Goal: Information Seeking & Learning: Learn about a topic

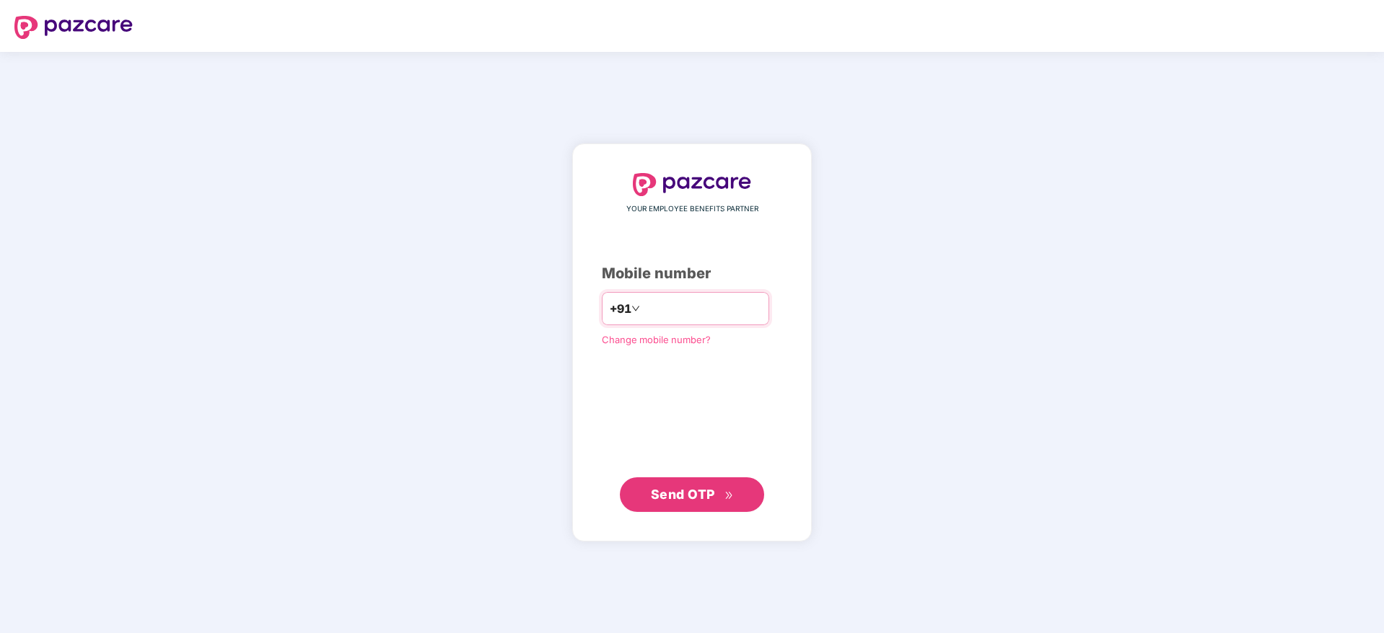
click at [685, 310] on input "number" at bounding box center [702, 308] width 118 height 23
type input "**********"
click at [659, 487] on span "Send OTP" at bounding box center [683, 493] width 64 height 15
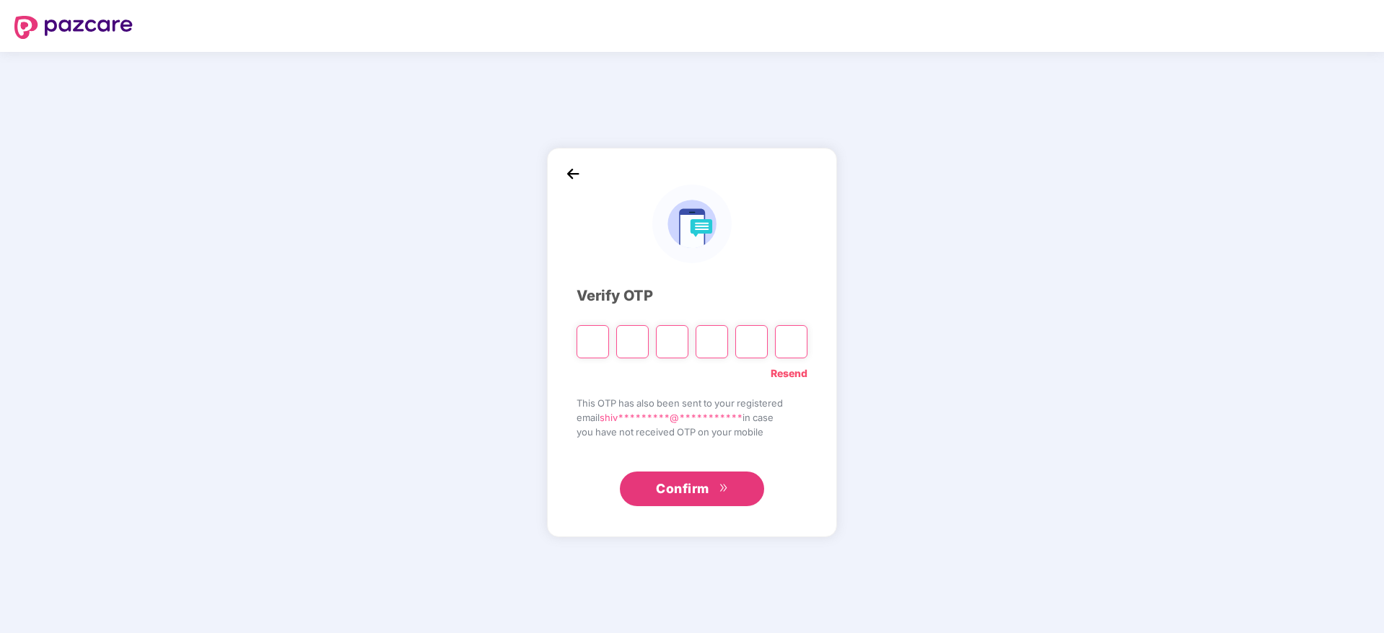
type input "*"
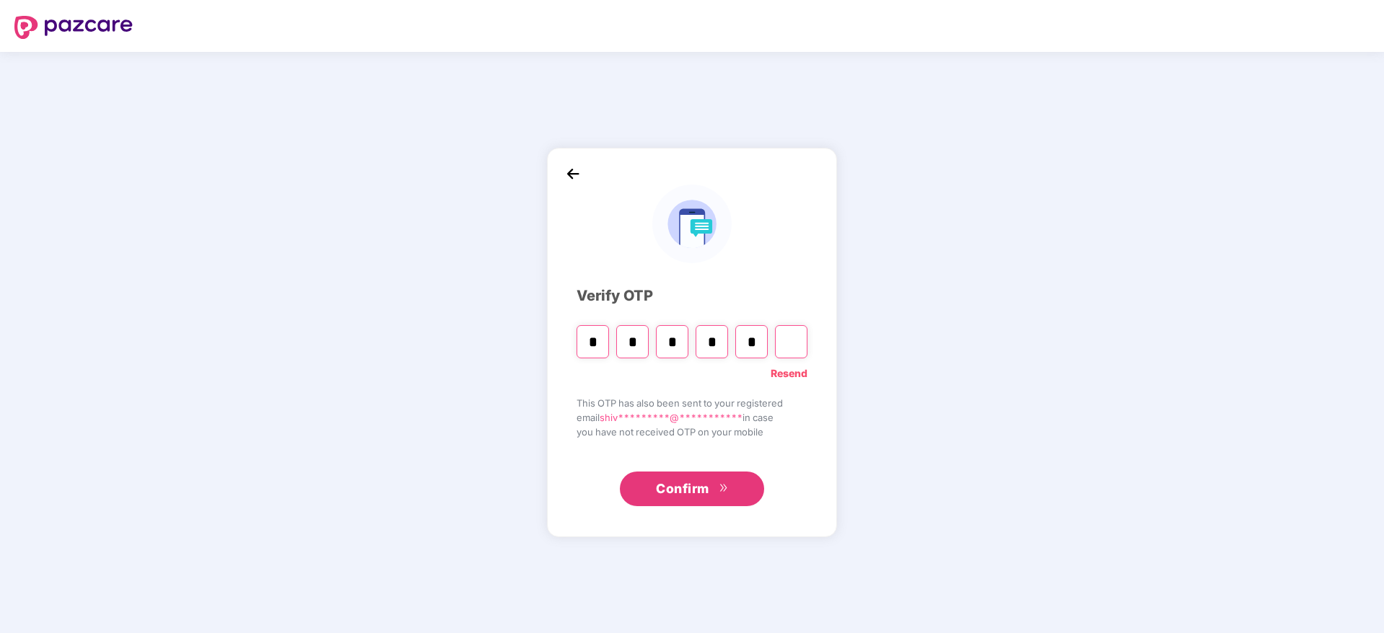
type input "*"
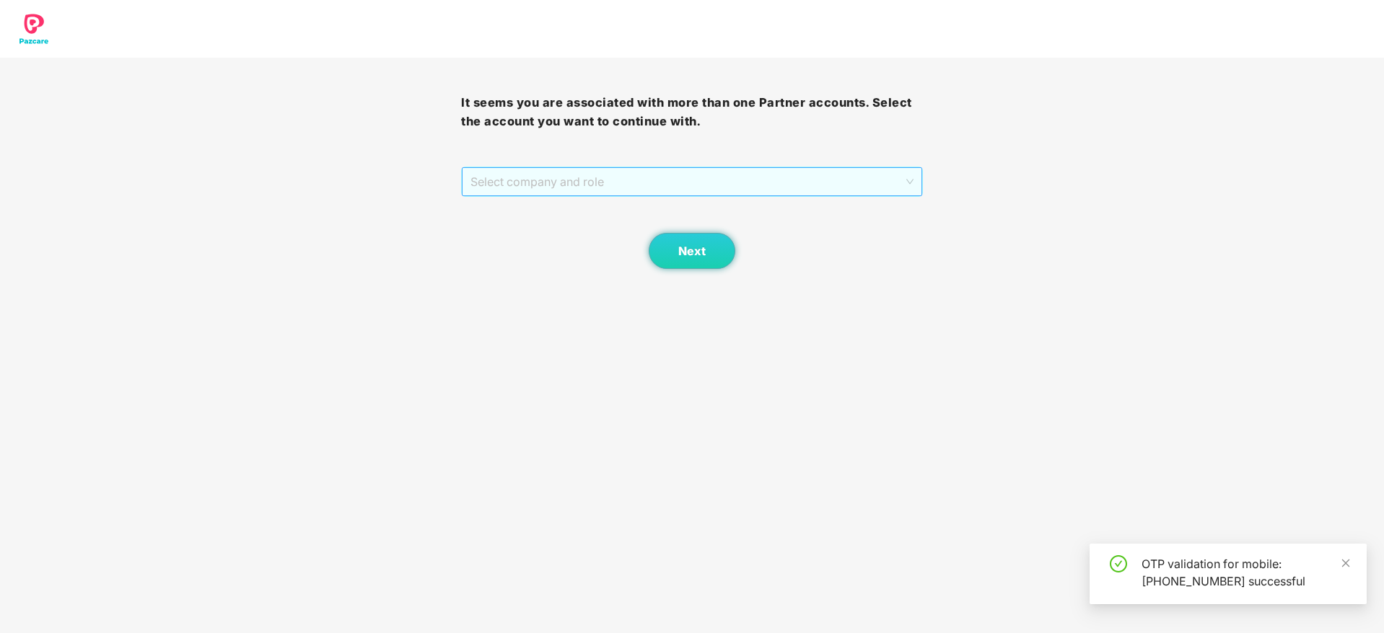
click at [616, 168] on span "Select company and role" at bounding box center [691, 181] width 442 height 27
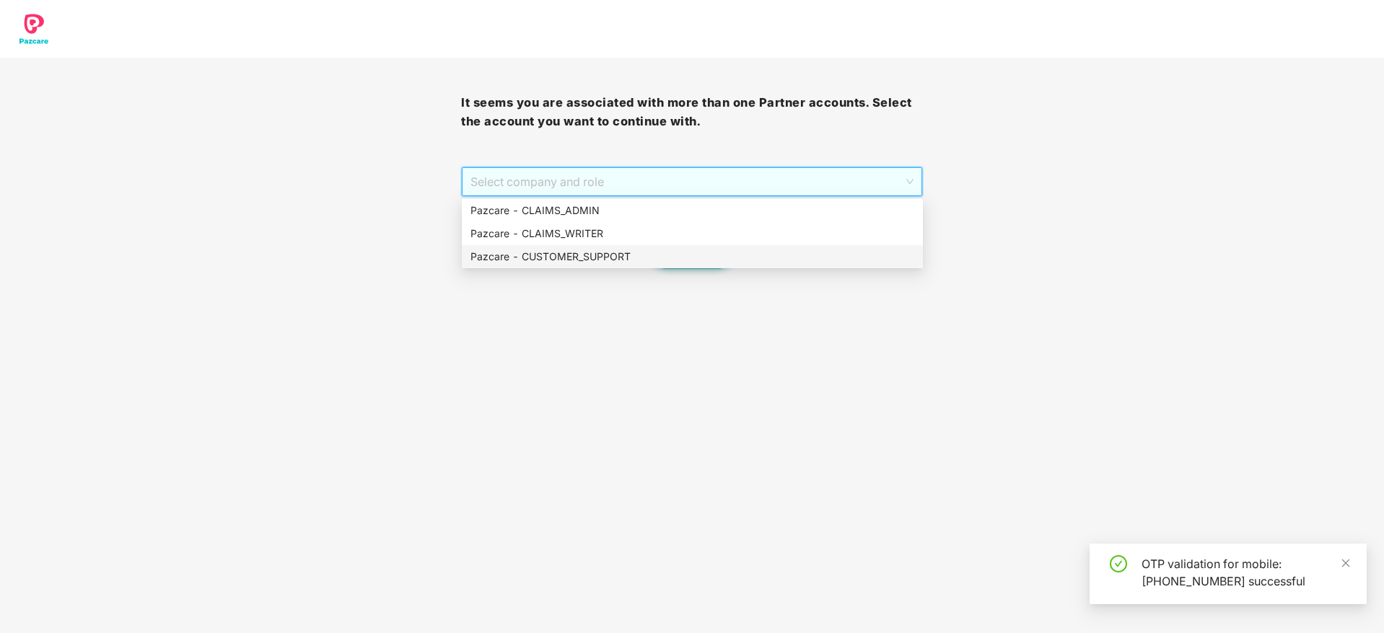
click at [619, 250] on div "Pazcare - CUSTOMER_SUPPORT" at bounding box center [692, 257] width 444 height 16
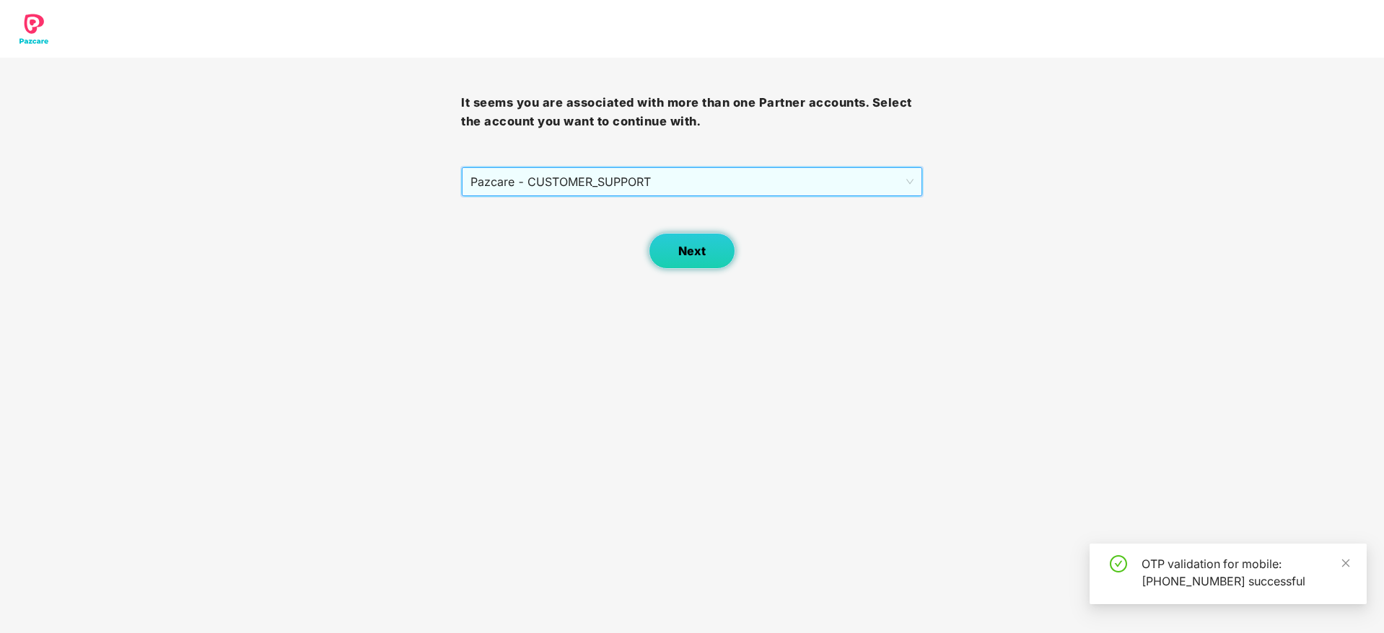
click at [680, 255] on span "Next" at bounding box center [691, 252] width 27 height 14
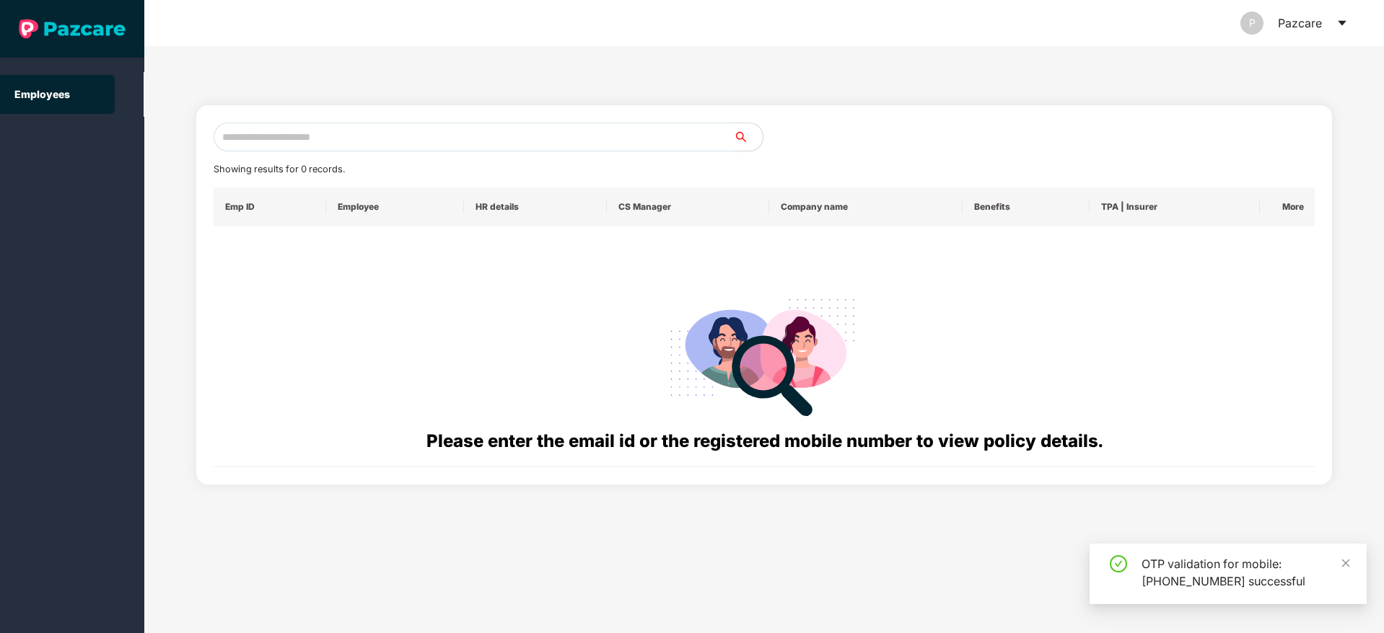
click at [440, 121] on div "Showing results for 0 records. Emp ID Employee HR details CS Manager Company na…" at bounding box center [764, 295] width 1136 height 380
drag, startPoint x: 558, startPoint y: 134, endPoint x: 709, endPoint y: 146, distance: 151.2
click at [561, 133] on input "text" at bounding box center [474, 137] width 520 height 29
paste input "**********"
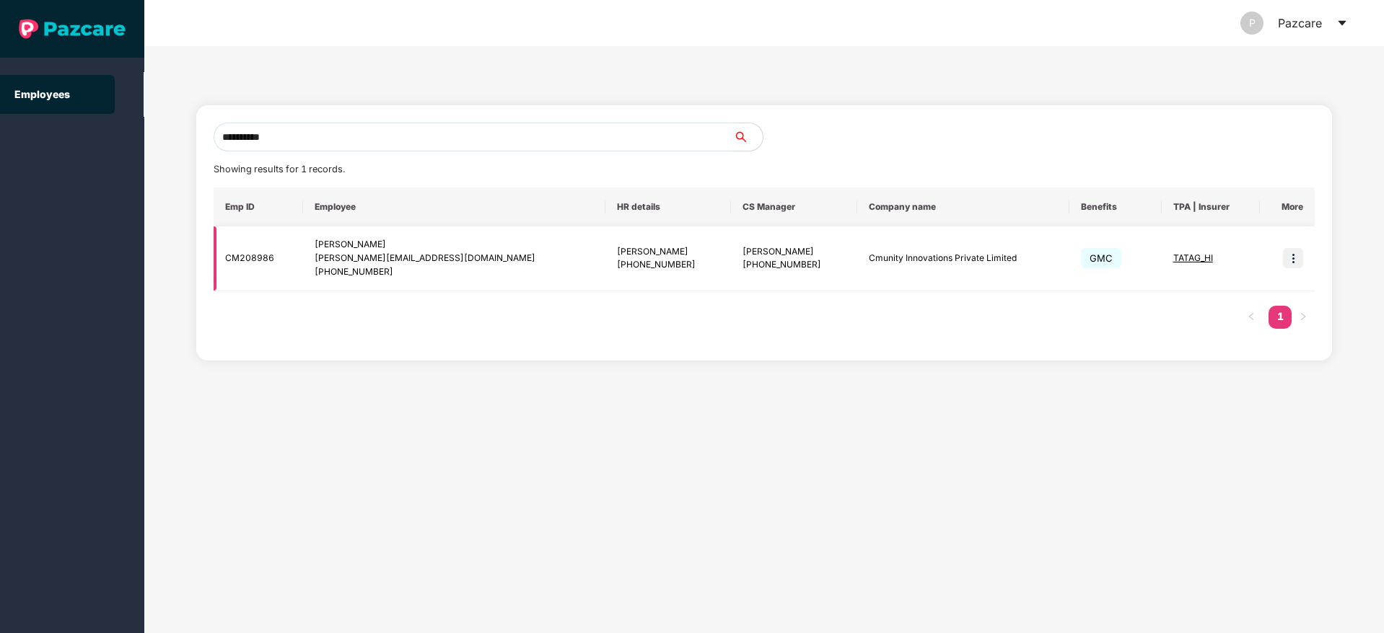
type input "**********"
click at [1283, 259] on img at bounding box center [1293, 258] width 20 height 20
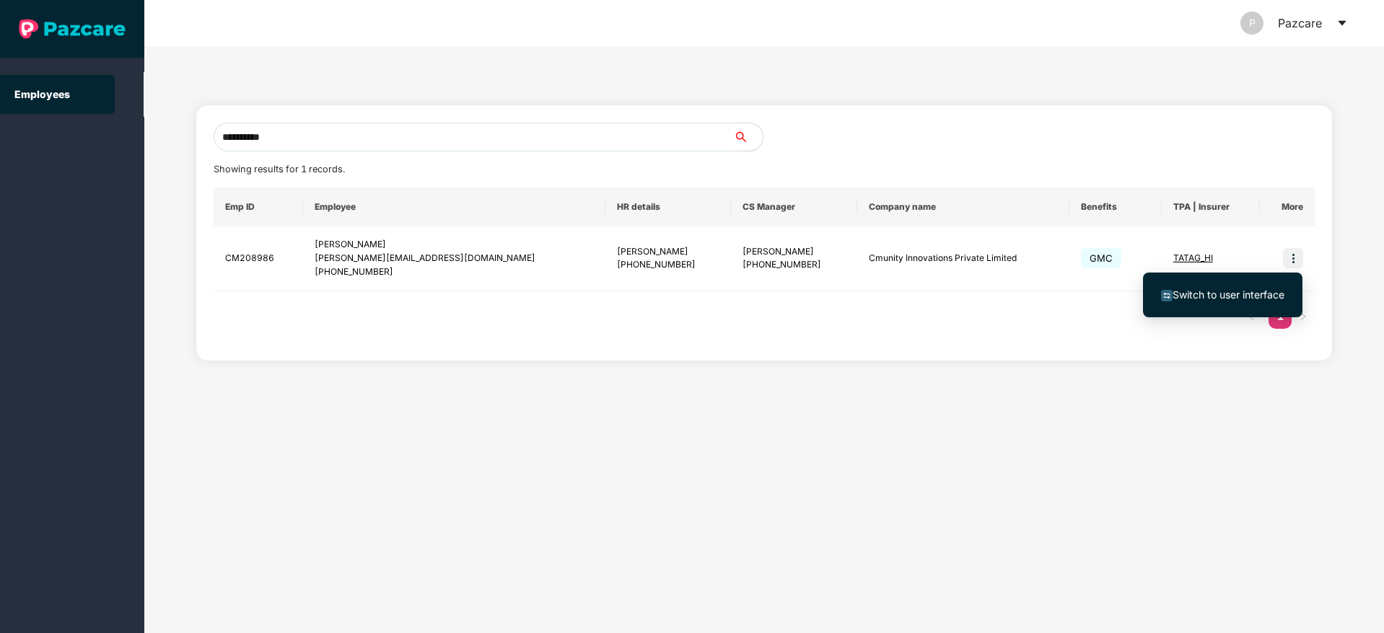
click at [1232, 292] on span "Switch to user interface" at bounding box center [1228, 295] width 112 height 12
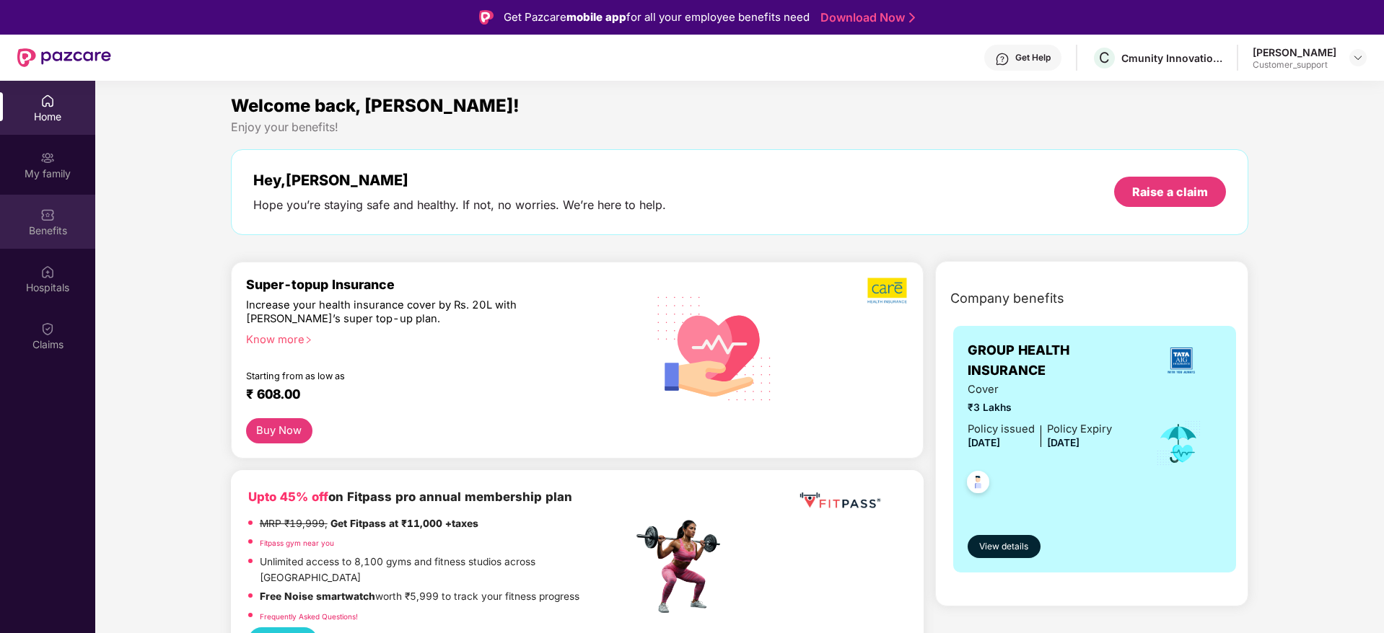
click at [53, 240] on div "Benefits" at bounding box center [47, 222] width 95 height 54
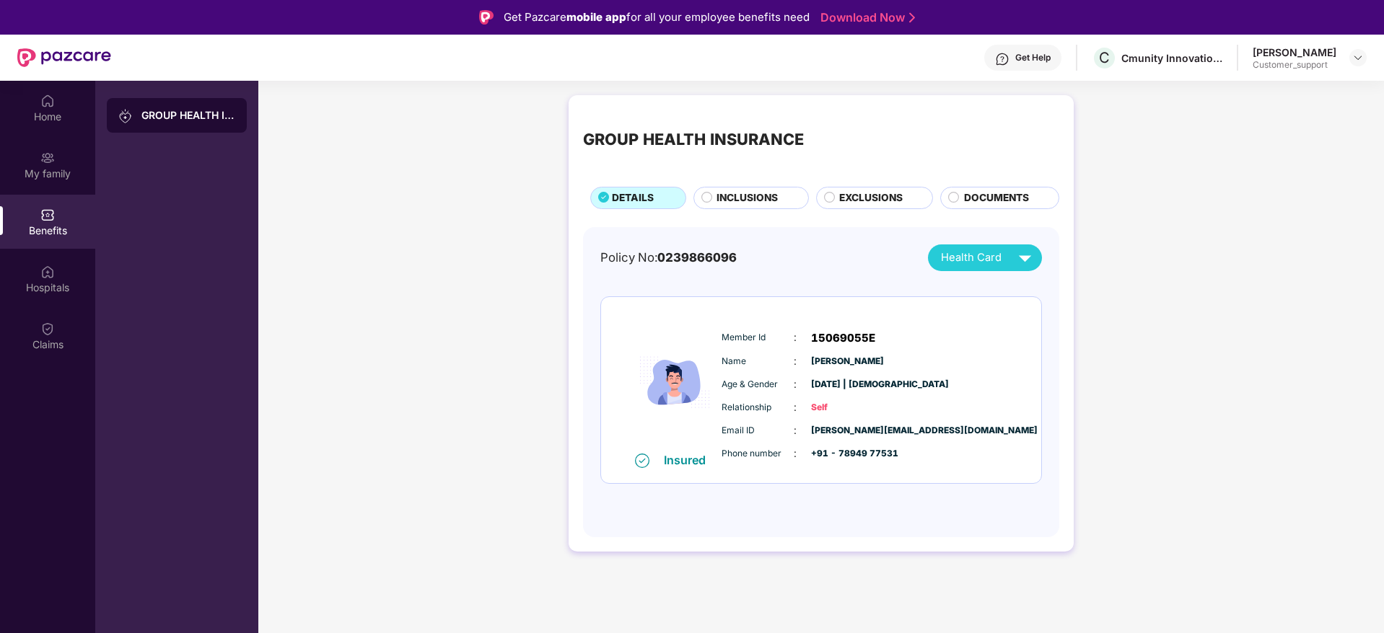
click at [721, 190] on span "INCLUSIONS" at bounding box center [746, 198] width 61 height 16
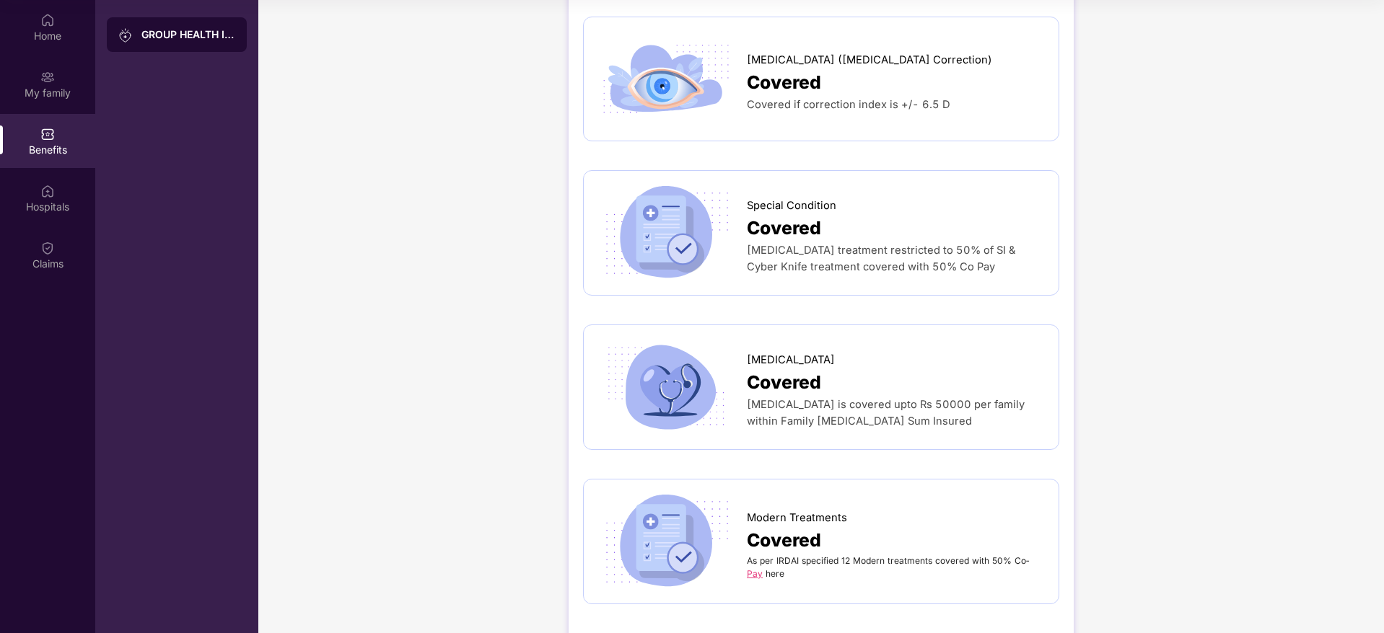
scroll to position [2193, 0]
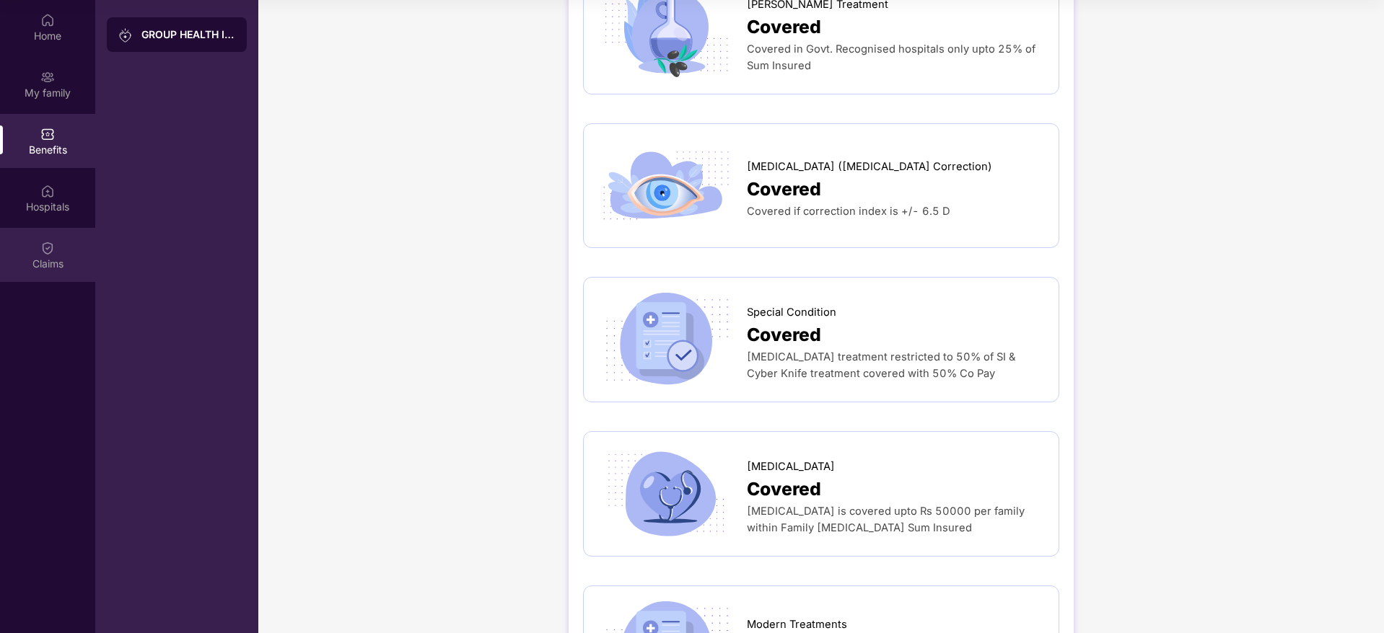
click at [30, 266] on div "Claims" at bounding box center [47, 264] width 95 height 14
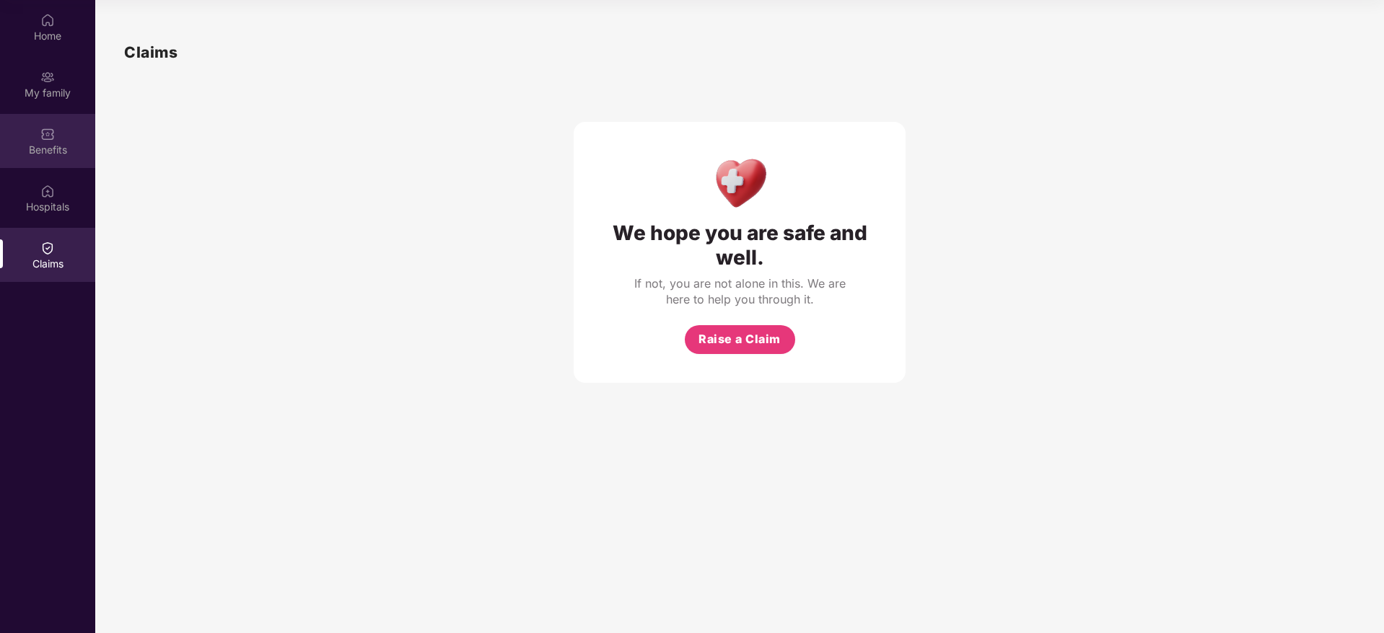
click at [45, 155] on div "Benefits" at bounding box center [47, 150] width 95 height 14
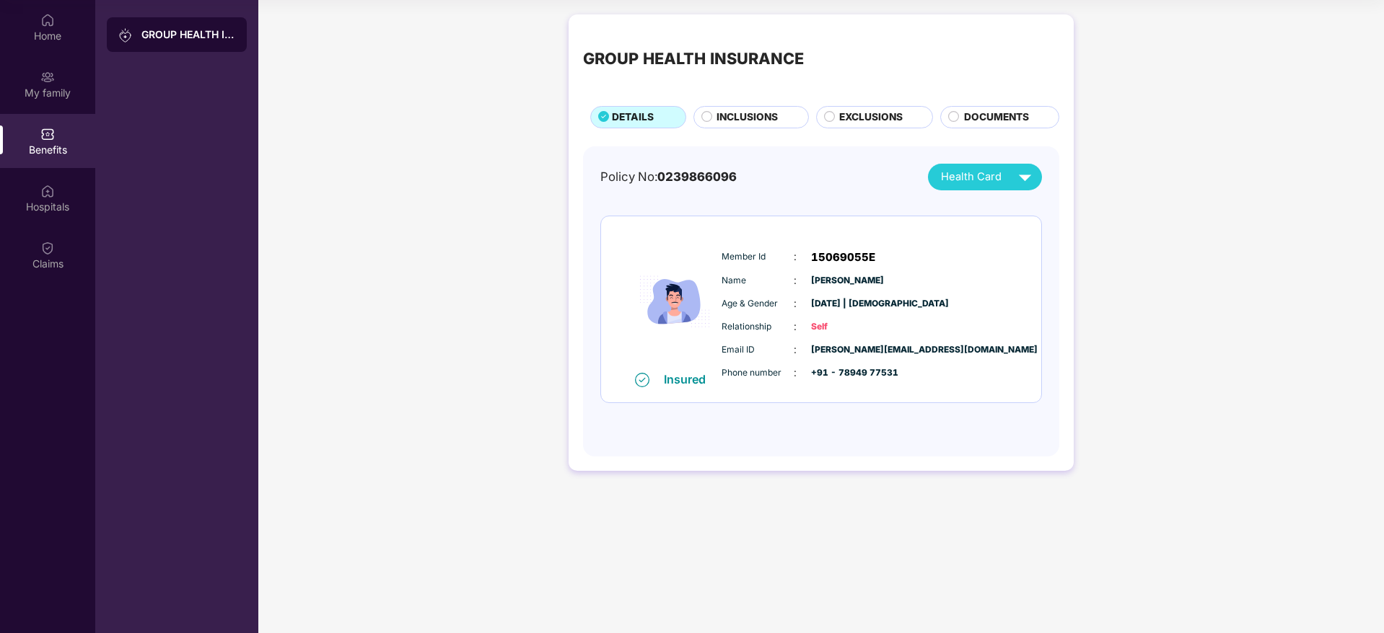
drag, startPoint x: 992, startPoint y: 120, endPoint x: 899, endPoint y: 137, distance: 94.5
click at [991, 120] on span "DOCUMENTS" at bounding box center [996, 118] width 65 height 16
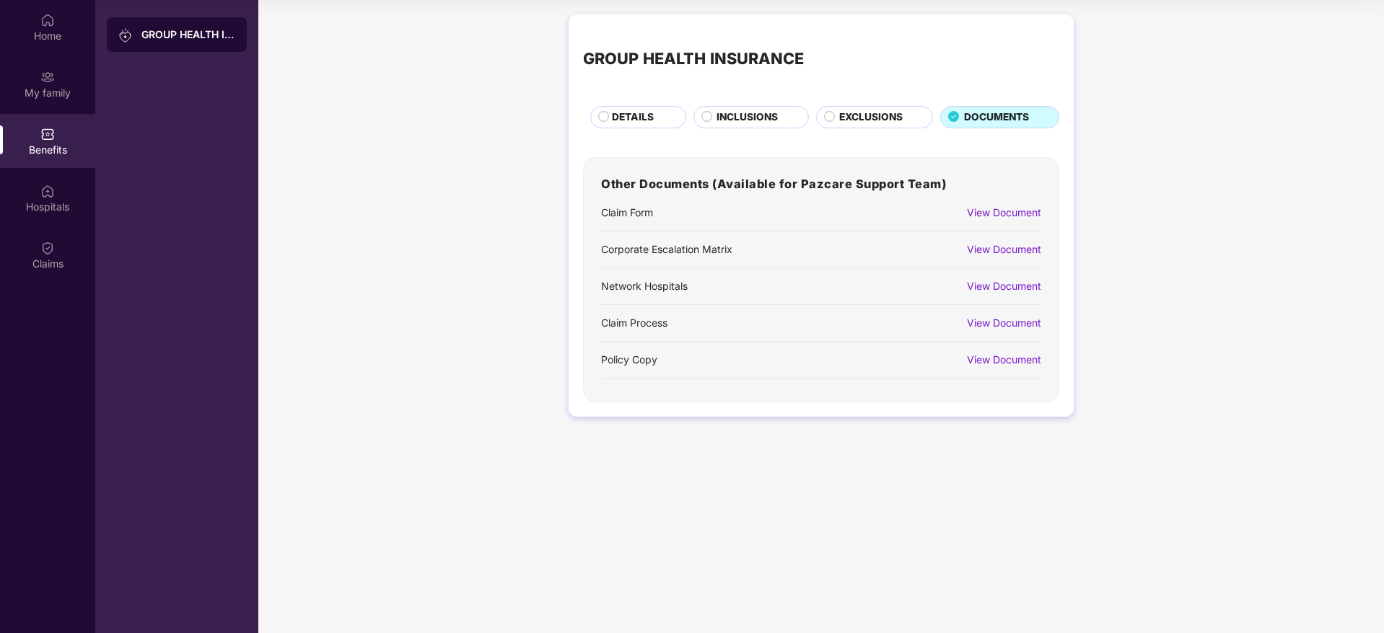
click at [974, 357] on div "View Document" at bounding box center [1004, 360] width 74 height 16
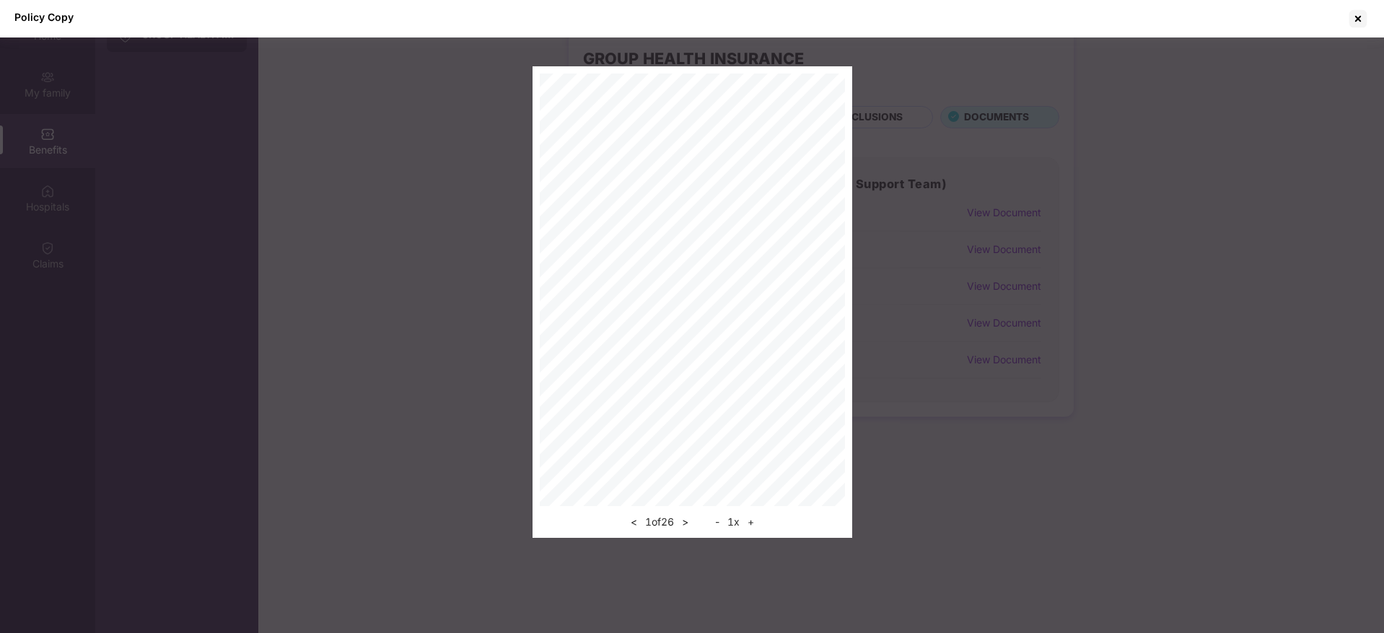
click at [681, 523] on button ">" at bounding box center [685, 522] width 15 height 17
click at [752, 521] on button "+" at bounding box center [750, 522] width 15 height 17
click at [753, 521] on div "< 2 of 26 > - 1 x +" at bounding box center [692, 519] width 305 height 25
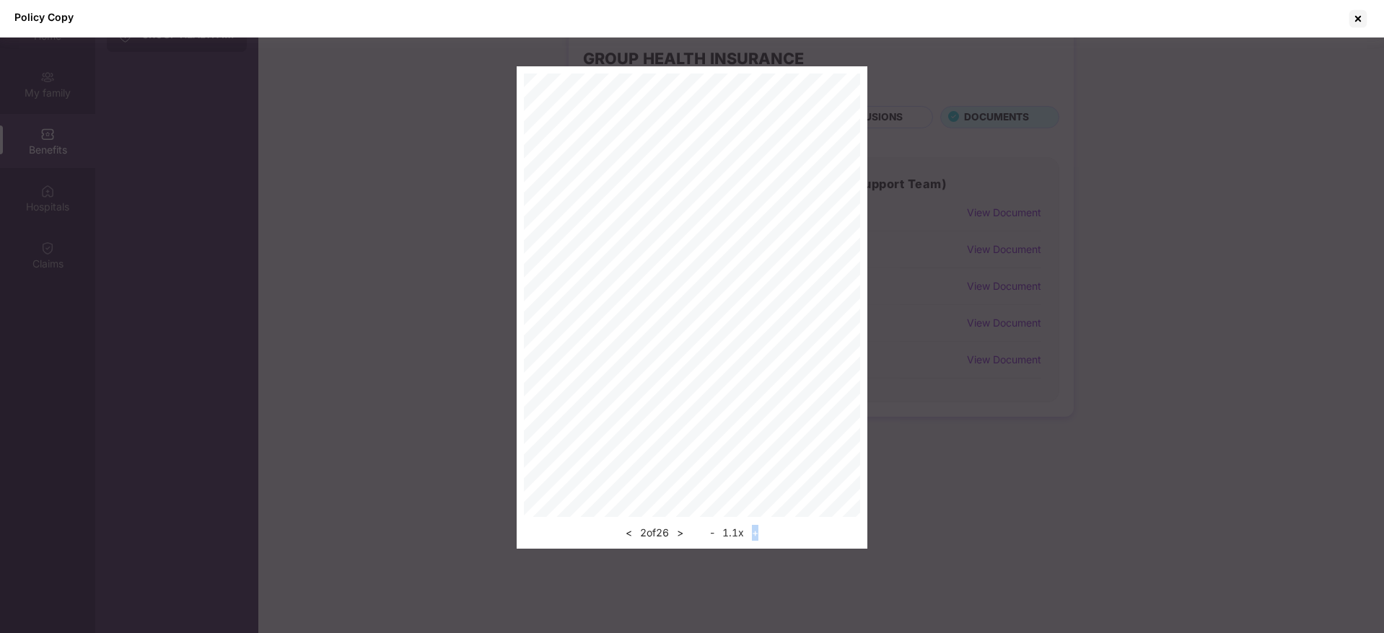
click at [753, 521] on div "< 2 of 26 > - 1.1 x +" at bounding box center [692, 529] width 336 height 25
click at [755, 532] on button "+" at bounding box center [754, 533] width 15 height 17
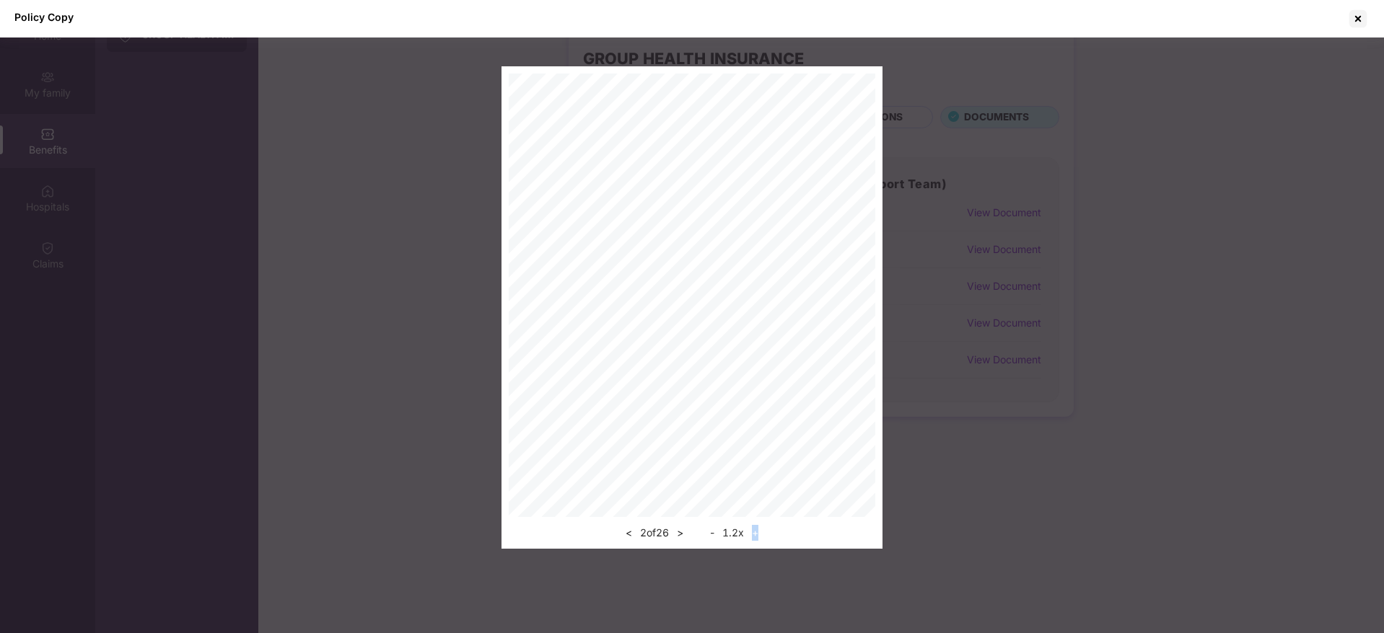
click at [755, 532] on button "+" at bounding box center [754, 533] width 15 height 17
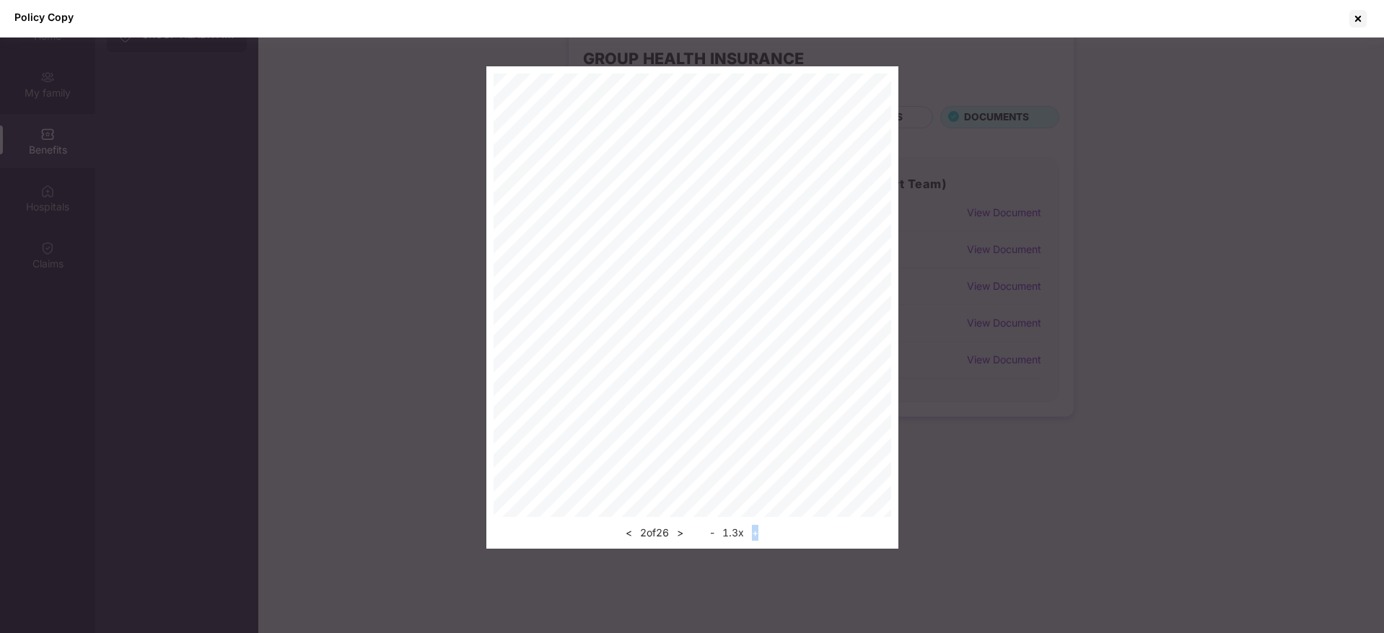
click at [756, 535] on button "+" at bounding box center [754, 533] width 15 height 17
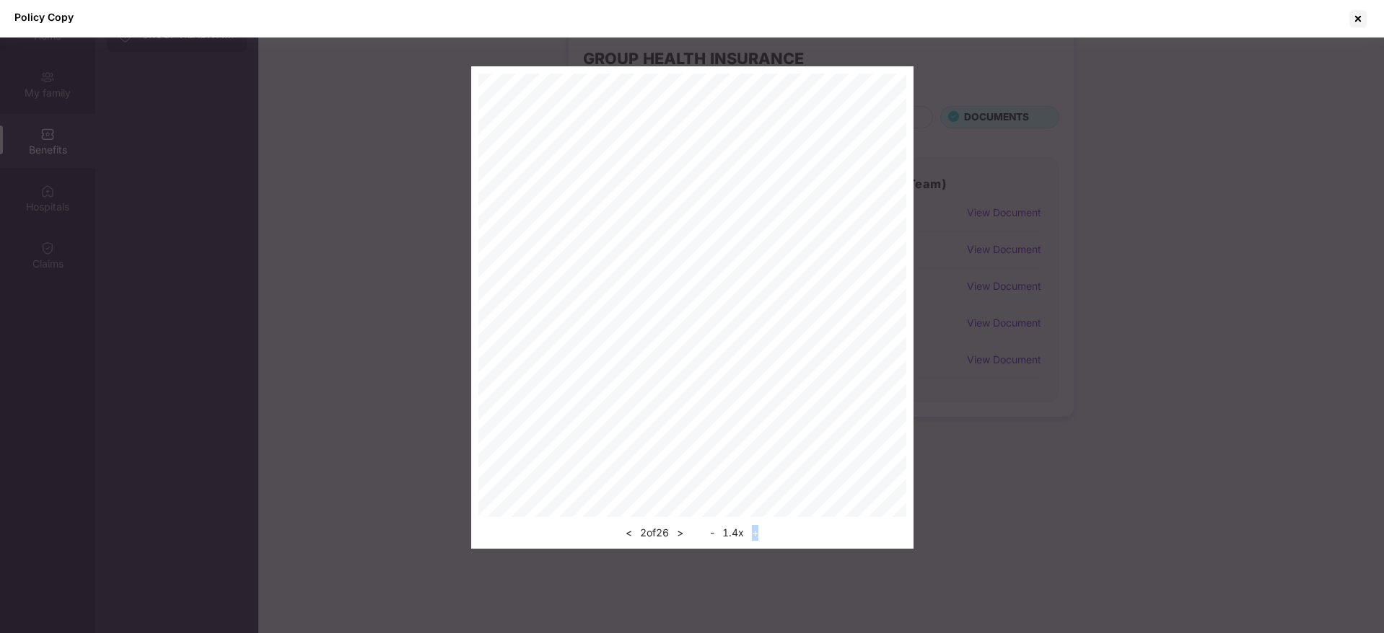
click at [759, 537] on button "+" at bounding box center [754, 533] width 15 height 17
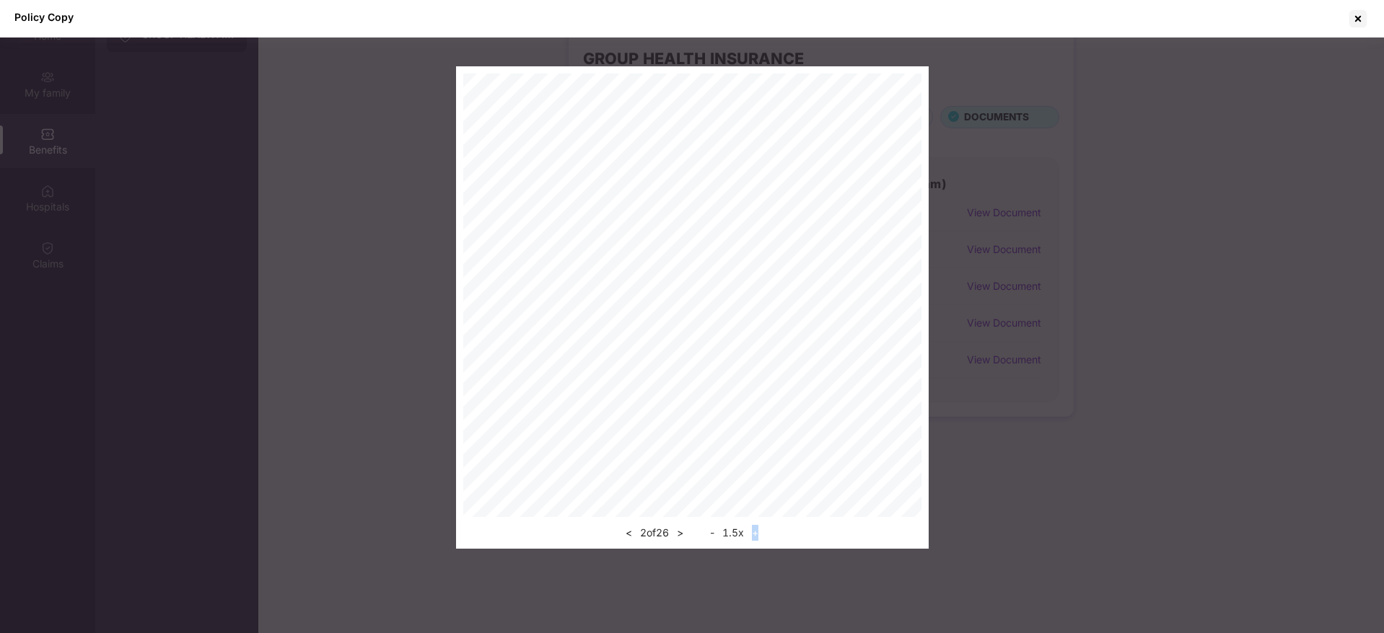
click at [759, 537] on button "+" at bounding box center [754, 533] width 15 height 17
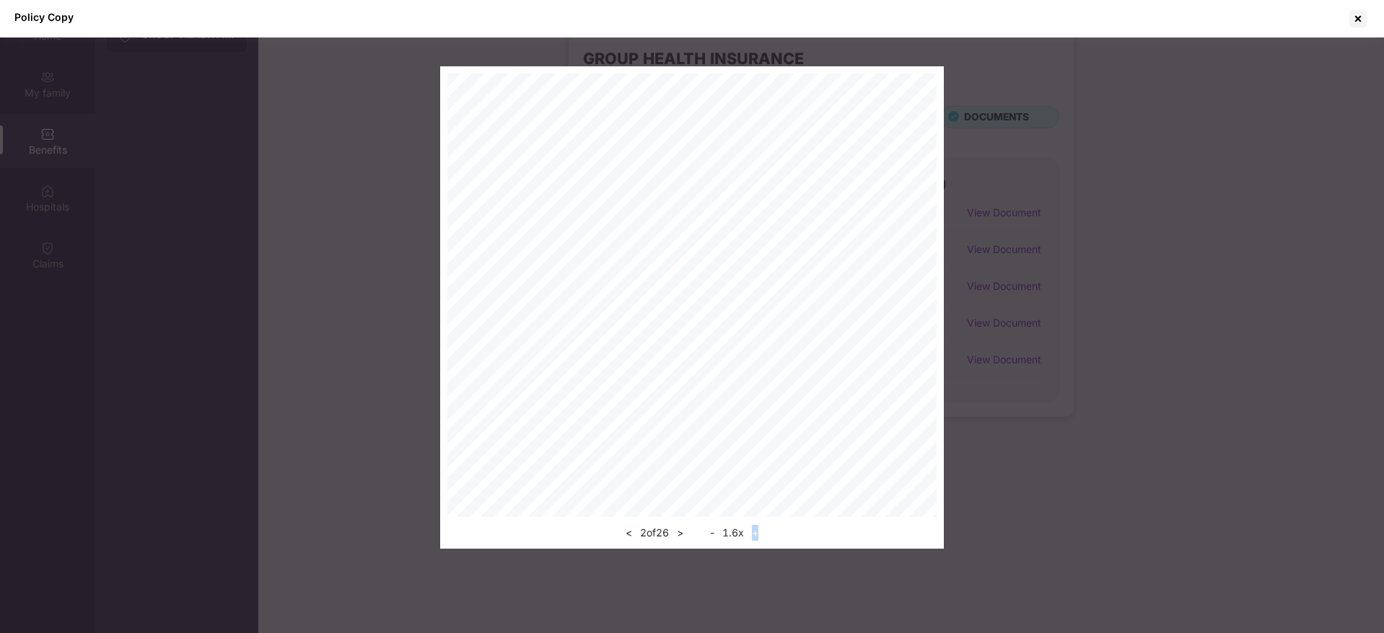
click at [760, 538] on button "+" at bounding box center [754, 533] width 15 height 17
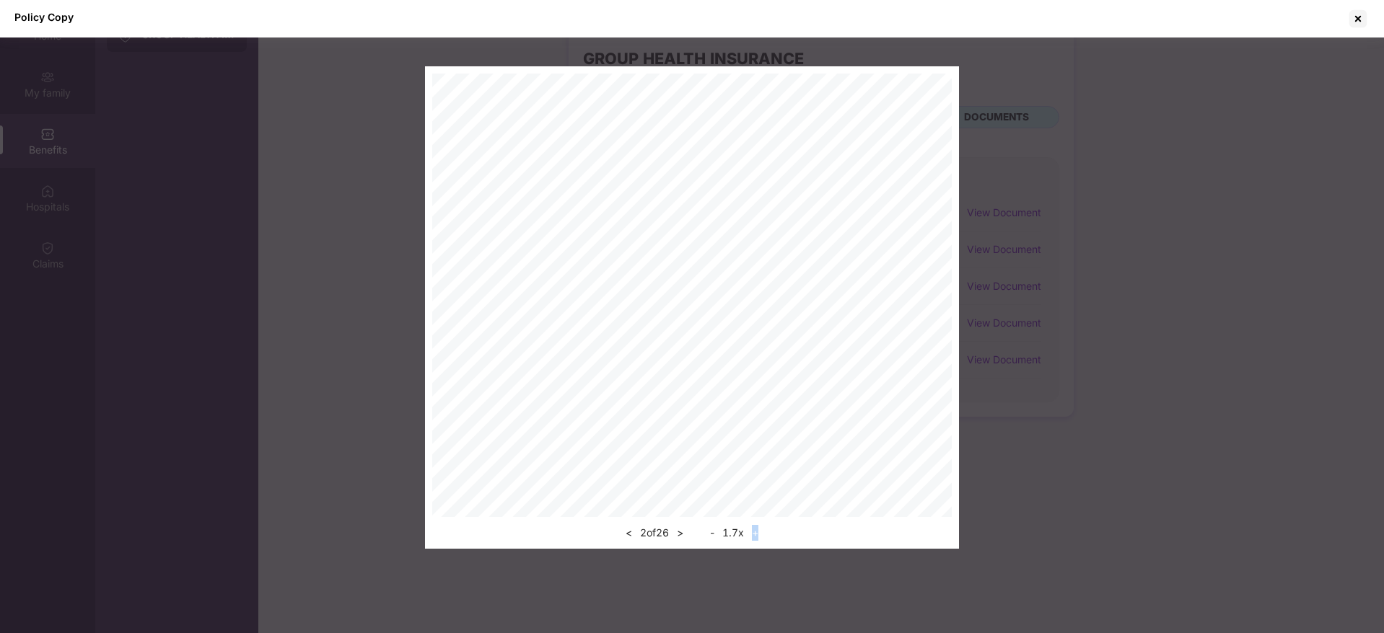
click at [760, 538] on button "+" at bounding box center [754, 533] width 15 height 17
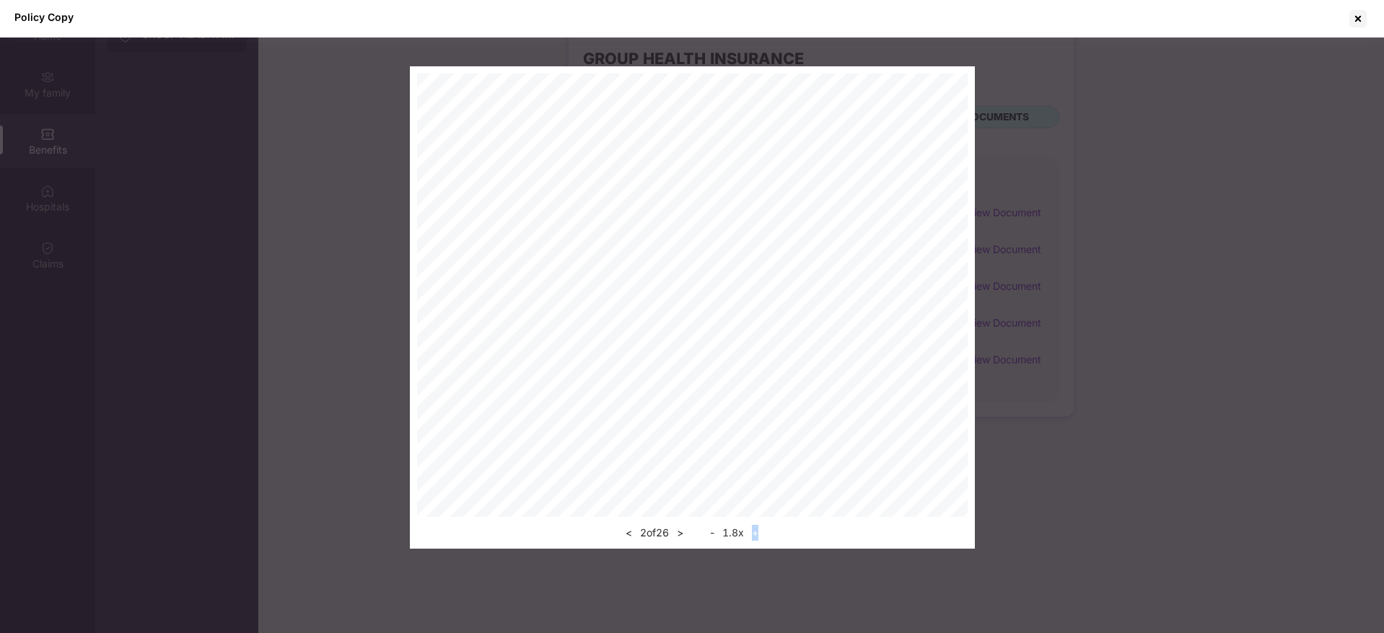
click at [760, 538] on button "+" at bounding box center [754, 533] width 15 height 17
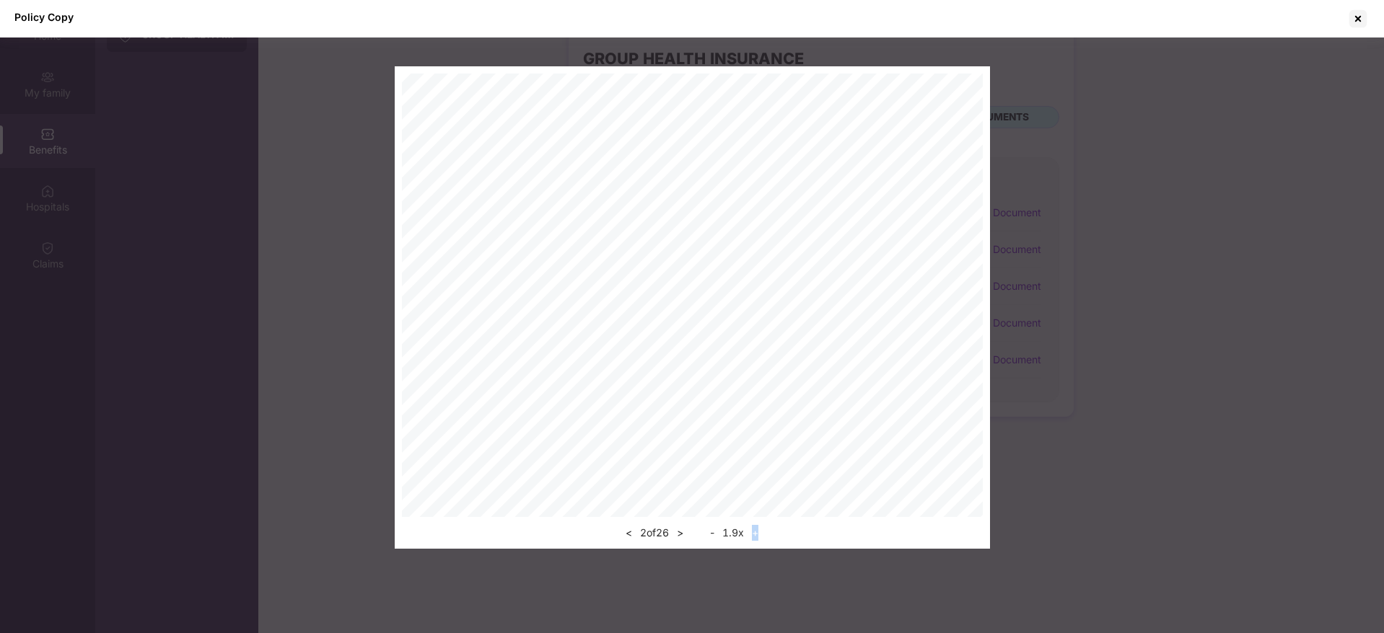
scroll to position [379, 0]
click at [683, 536] on button ">" at bounding box center [679, 533] width 15 height 17
click at [683, 531] on button ">" at bounding box center [679, 533] width 15 height 17
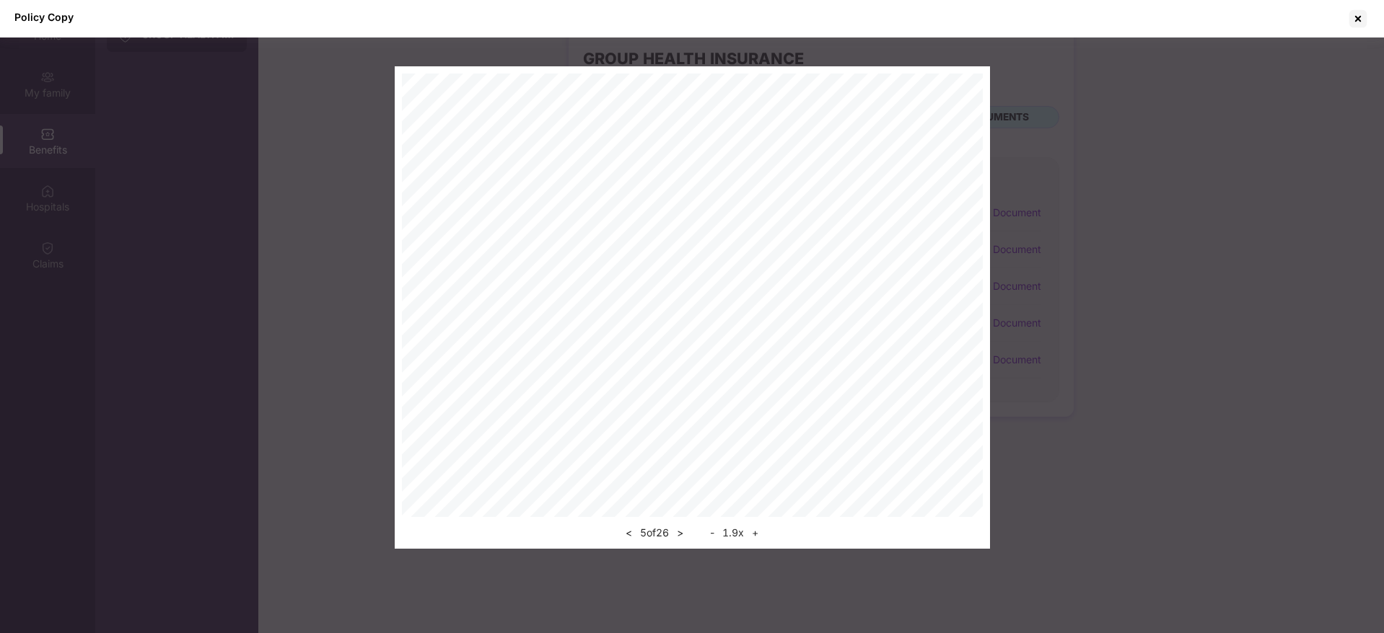
drag, startPoint x: 1357, startPoint y: 31, endPoint x: 1286, endPoint y: 25, distance: 70.9
click at [1357, 29] on div at bounding box center [1357, 18] width 23 height 23
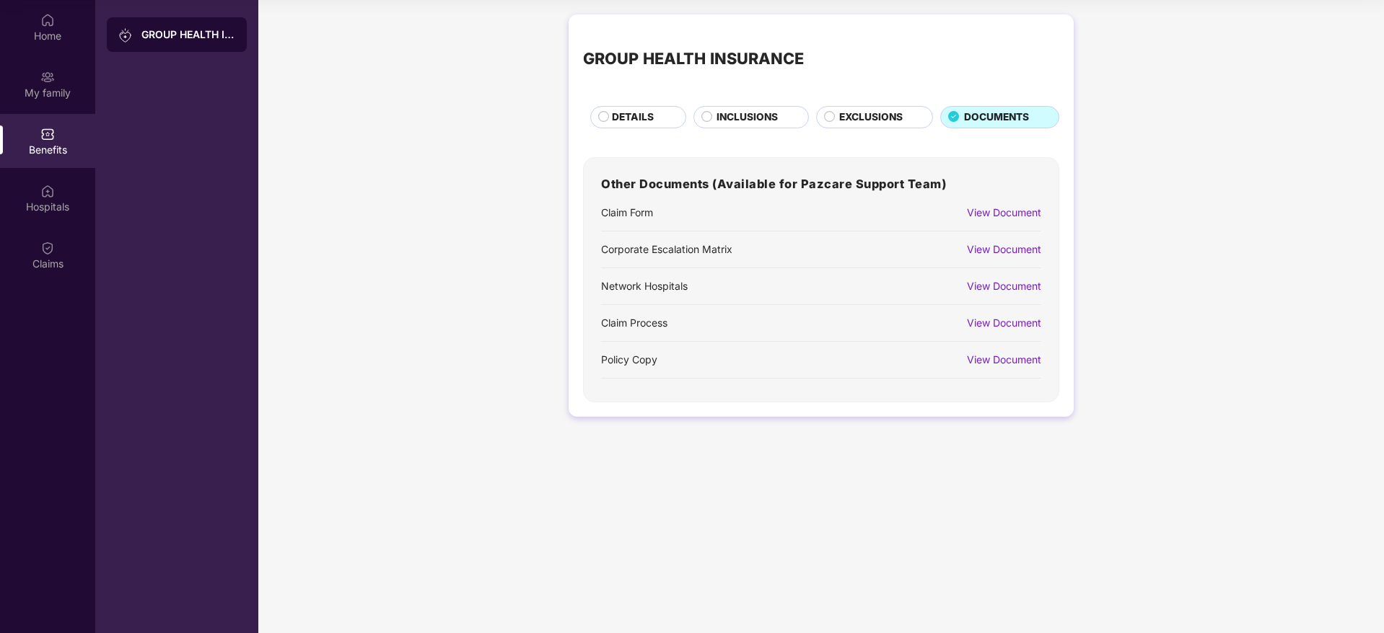
click at [1188, 133] on div "GROUP HEALTH INSURANCE DETAILS INCLUSIONS EXCLUSIONS DOCUMENTS Other Documents …" at bounding box center [821, 222] width 1126 height 431
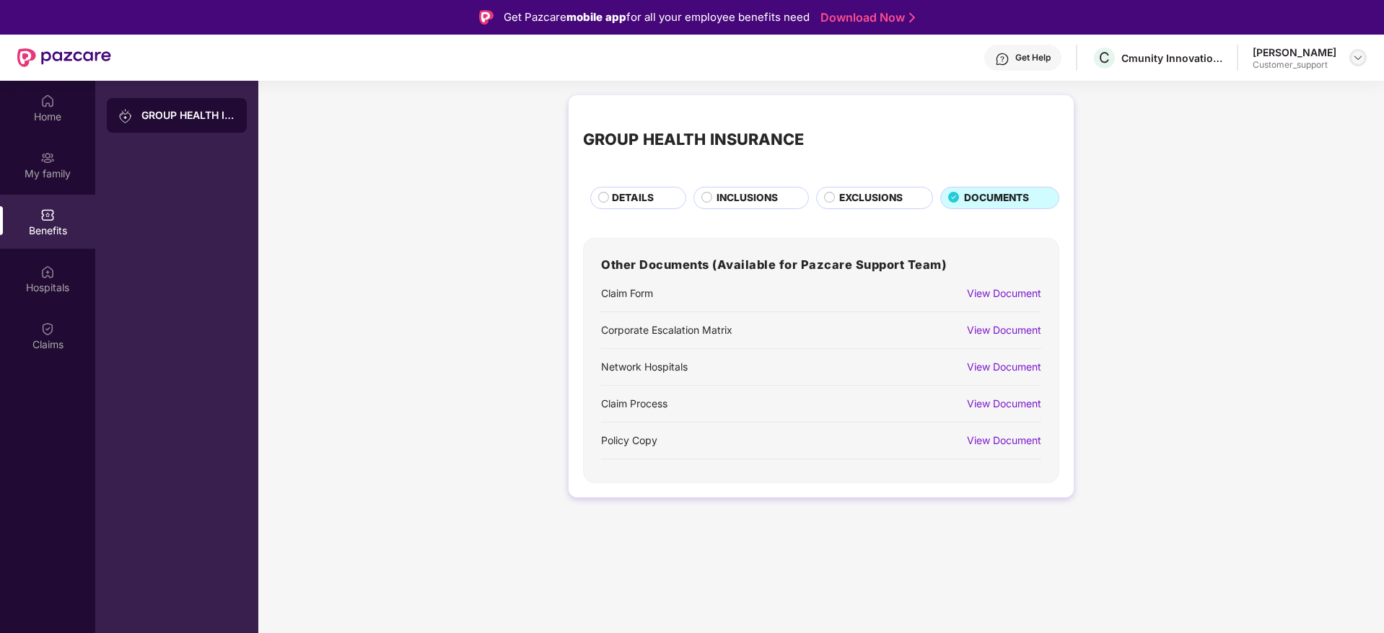
click at [1363, 53] on img at bounding box center [1358, 58] width 12 height 12
click at [1232, 102] on div "Switch to support view" at bounding box center [1290, 92] width 188 height 28
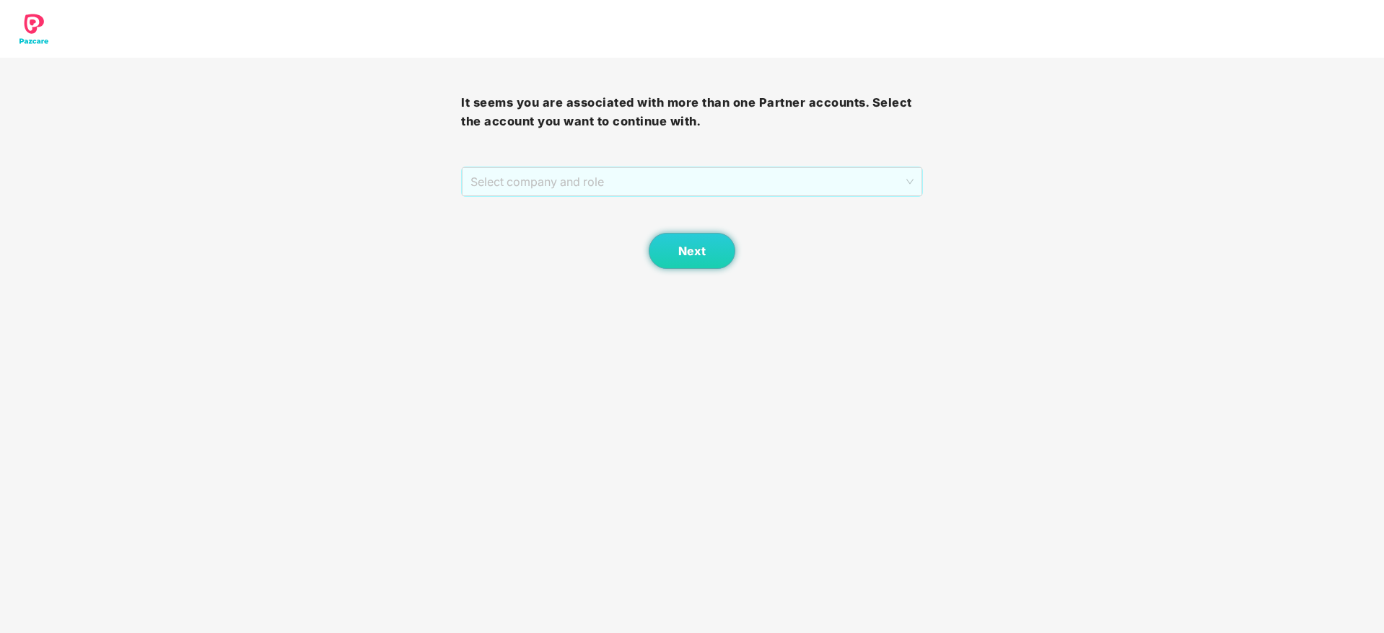
drag, startPoint x: 757, startPoint y: 184, endPoint x: 662, endPoint y: 211, distance: 98.9
click at [755, 184] on span "Select company and role" at bounding box center [691, 181] width 442 height 27
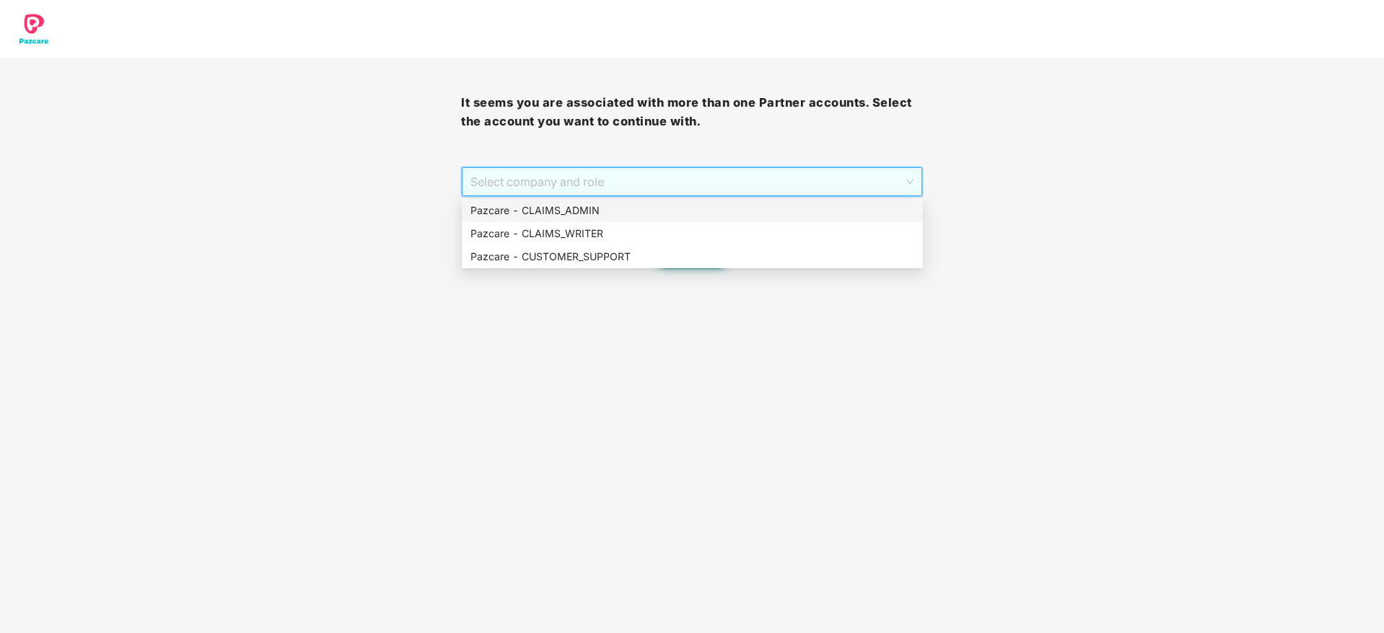
click at [696, 214] on div "Pazcare - CLAIMS_ADMIN" at bounding box center [692, 211] width 444 height 16
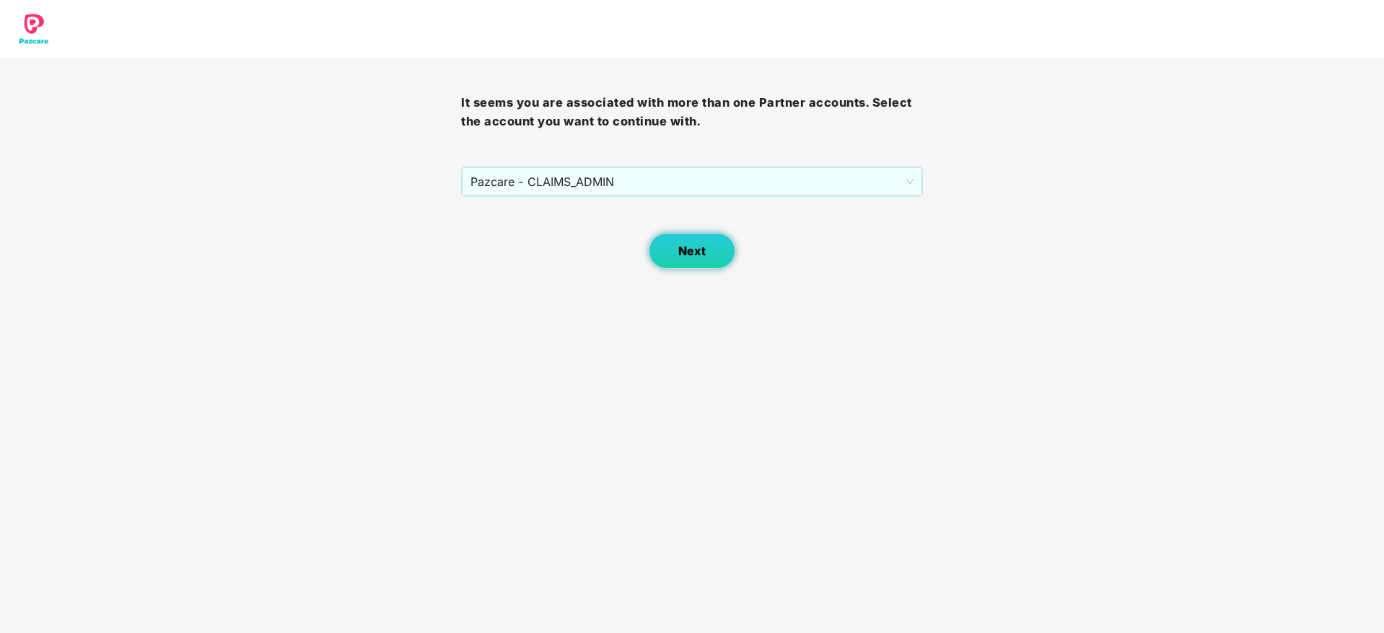
click at [706, 247] on button "Next" at bounding box center [692, 251] width 87 height 36
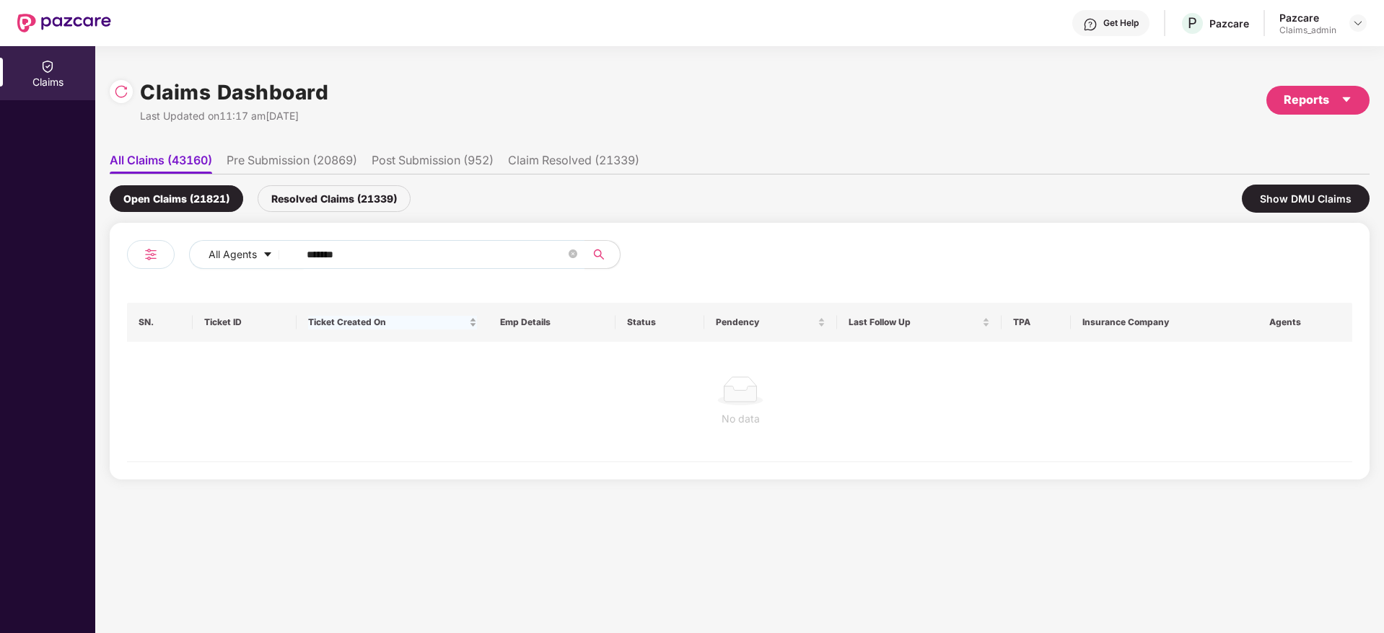
drag, startPoint x: 263, startPoint y: 269, endPoint x: 302, endPoint y: 322, distance: 65.9
click at [255, 273] on div "All Agents ******" at bounding box center [433, 260] width 613 height 40
paste input "text"
type input "******"
click at [344, 206] on div "Resolved Claims (21339)" at bounding box center [334, 198] width 153 height 27
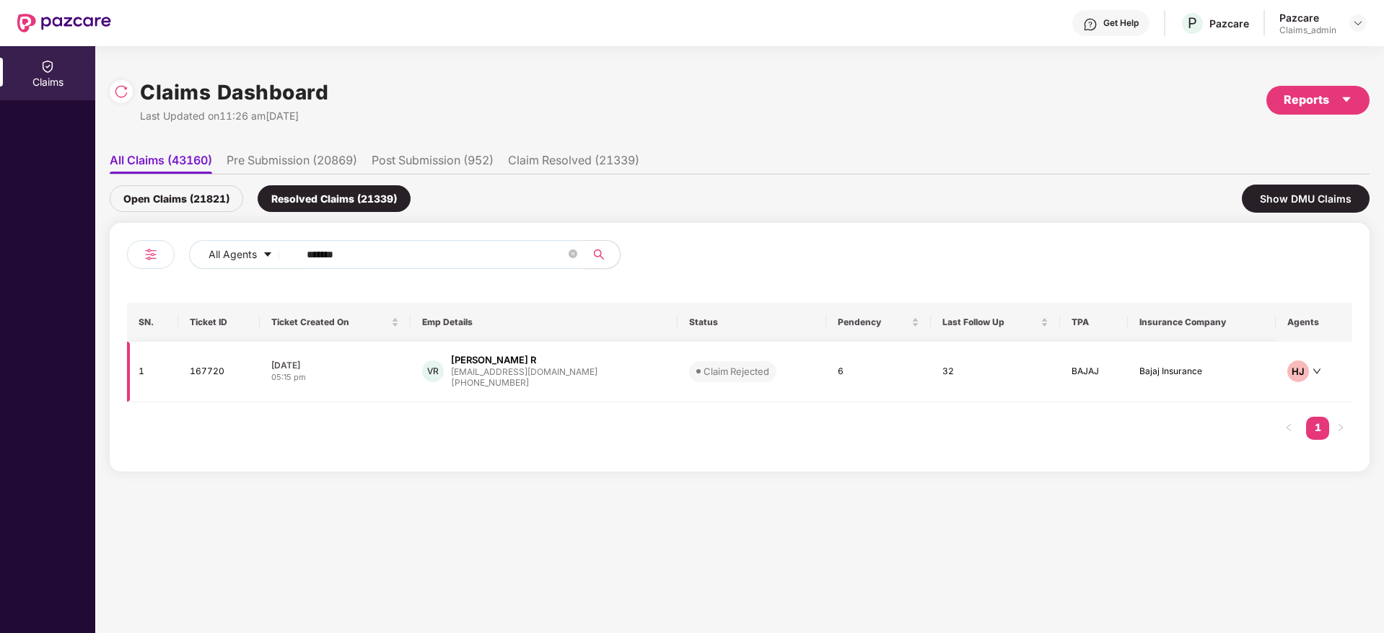
click at [475, 364] on div "[PERSON_NAME] R" at bounding box center [493, 361] width 85 height 14
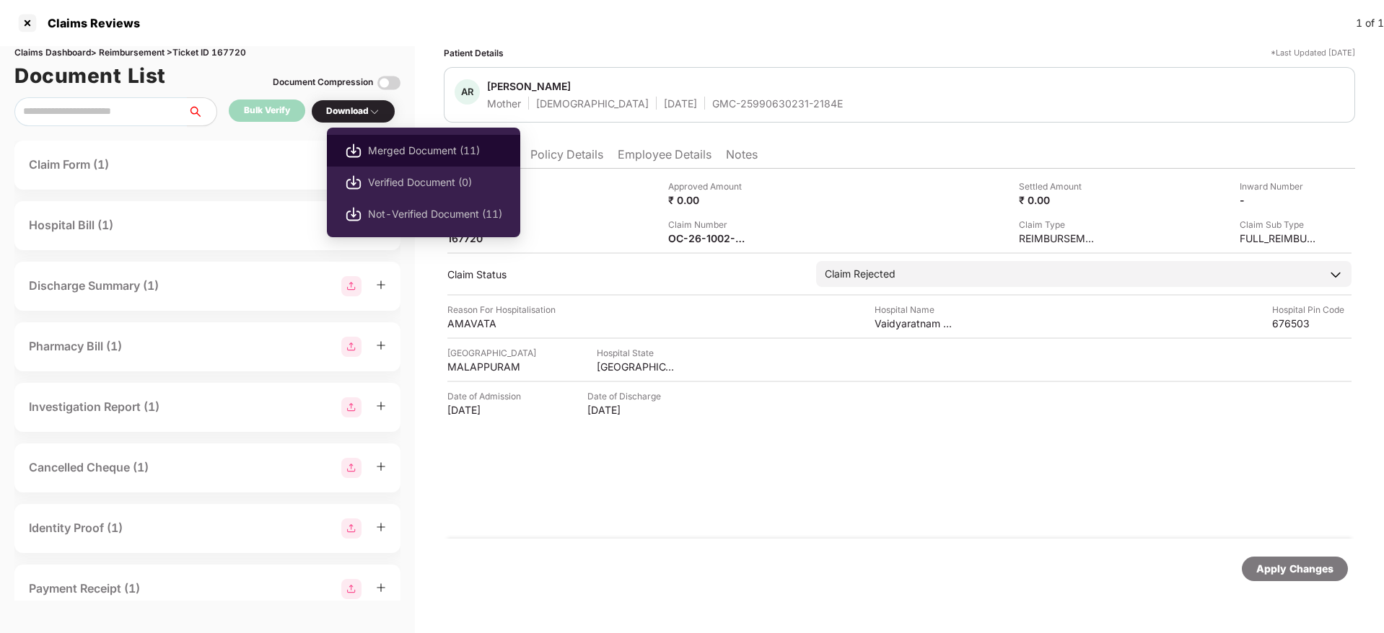
click at [385, 159] on li "Merged Document (11)" at bounding box center [423, 151] width 193 height 32
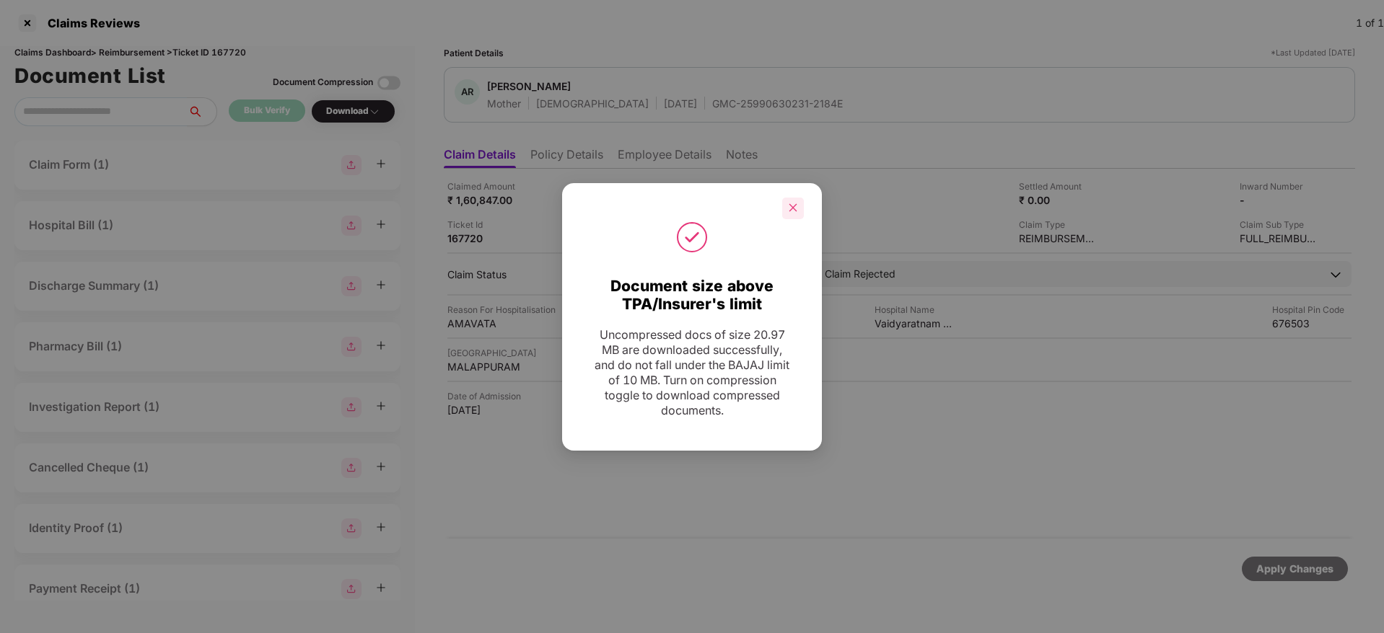
click at [797, 203] on icon "close" at bounding box center [793, 208] width 10 height 10
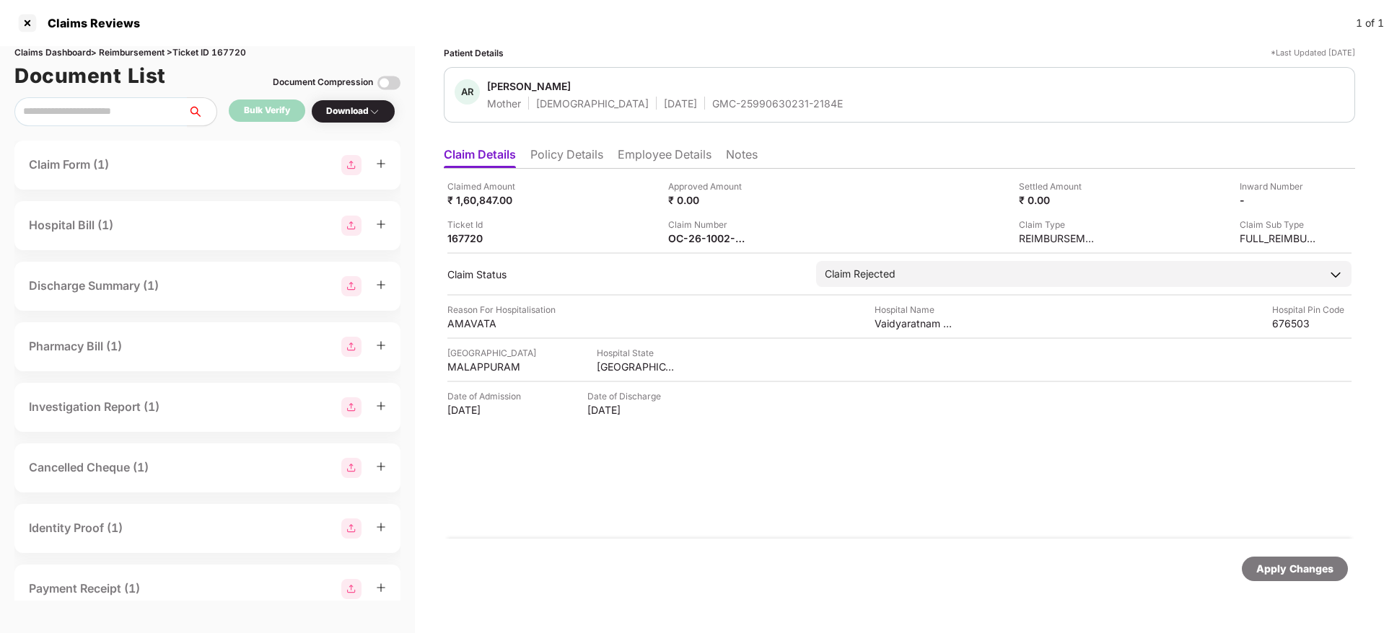
click at [581, 155] on li "Policy Details" at bounding box center [566, 157] width 73 height 21
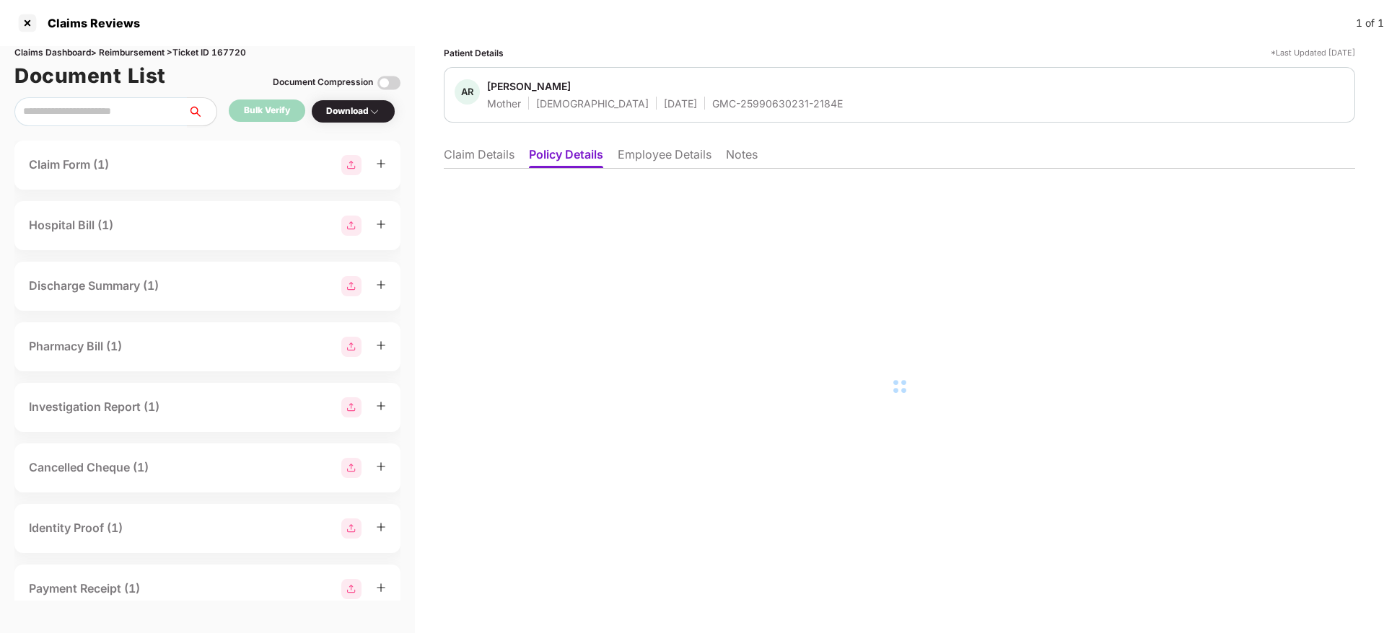
click at [667, 152] on li "Employee Details" at bounding box center [665, 157] width 94 height 21
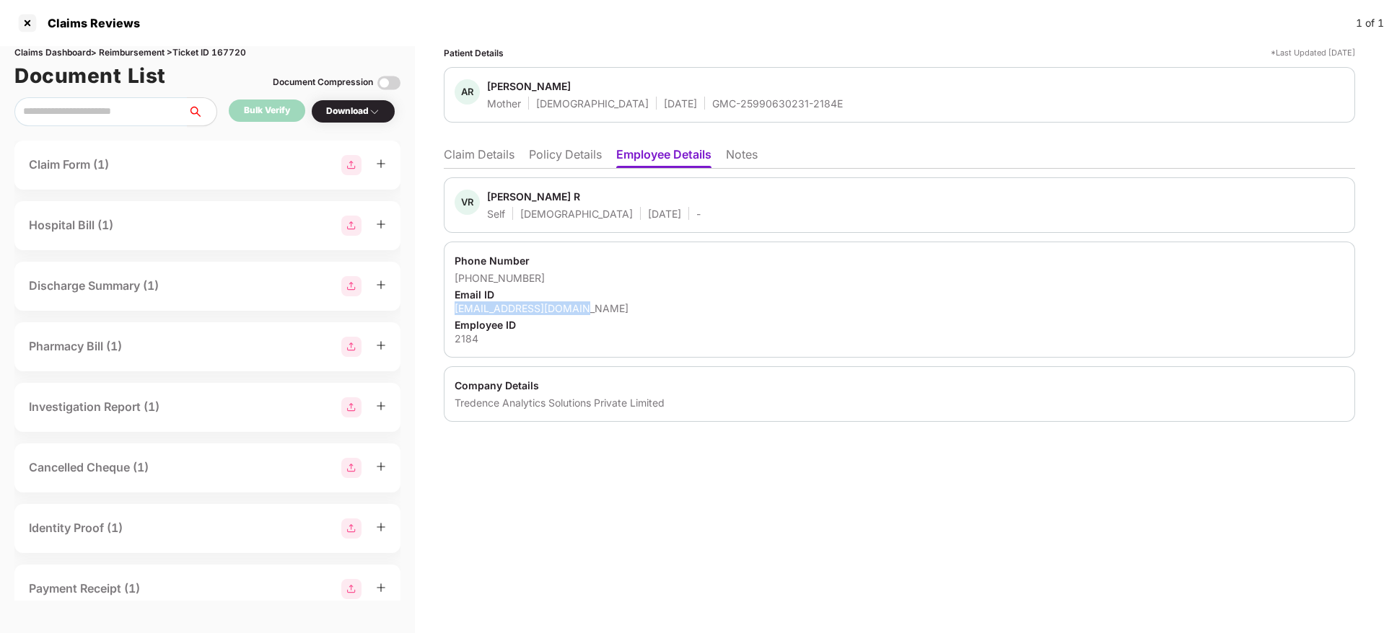
drag, startPoint x: 452, startPoint y: 307, endPoint x: 639, endPoint y: 305, distance: 186.9
click at [607, 304] on div "Phone Number [PHONE_NUMBER] Email ID [EMAIL_ADDRESS][DOMAIN_NAME] Employee ID 2…" at bounding box center [899, 300] width 911 height 116
copy div "[EMAIL_ADDRESS][DOMAIN_NAME]"
click at [33, 24] on div at bounding box center [27, 23] width 23 height 23
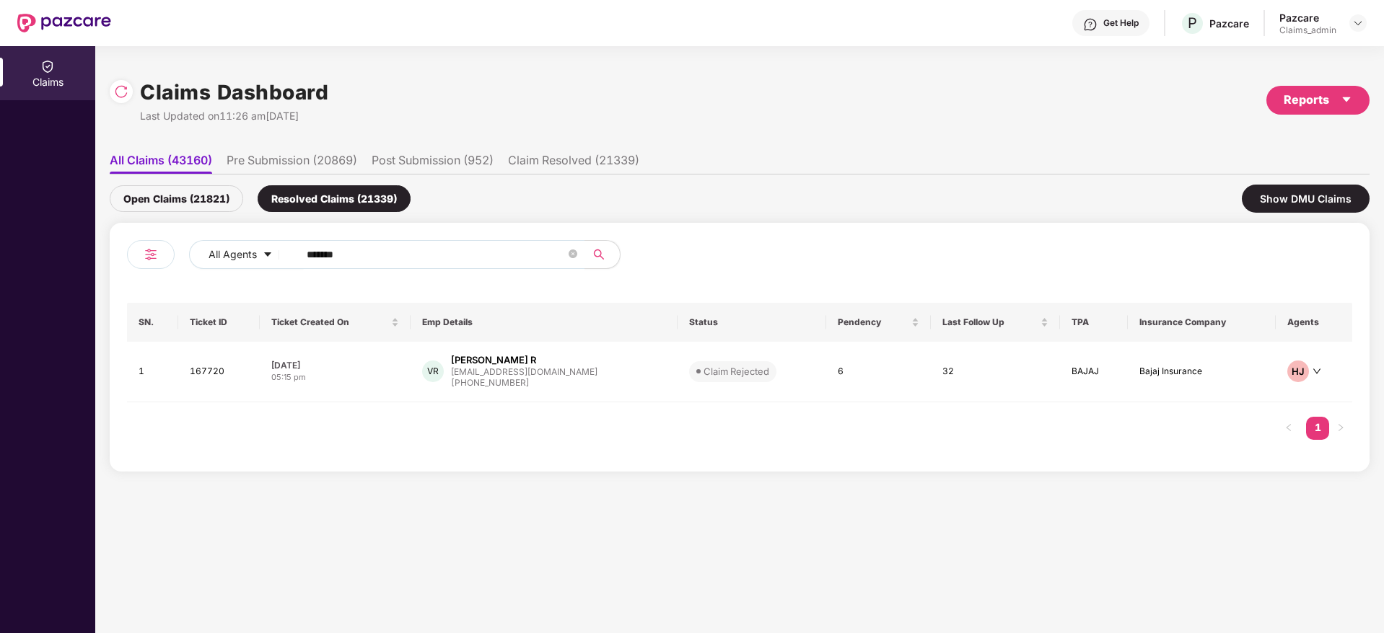
drag, startPoint x: 1356, startPoint y: 27, endPoint x: 1331, endPoint y: 35, distance: 25.8
click at [1356, 27] on img at bounding box center [1358, 23] width 12 height 12
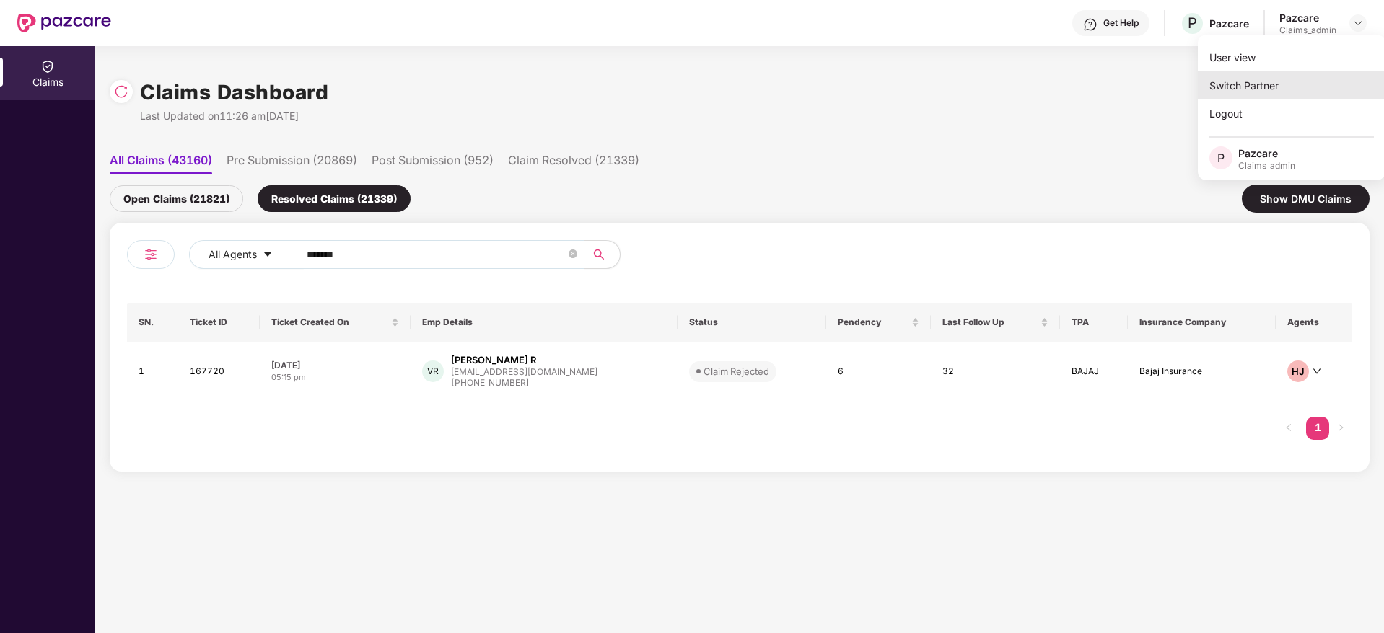
click at [1229, 79] on div "Switch Partner" at bounding box center [1292, 85] width 188 height 28
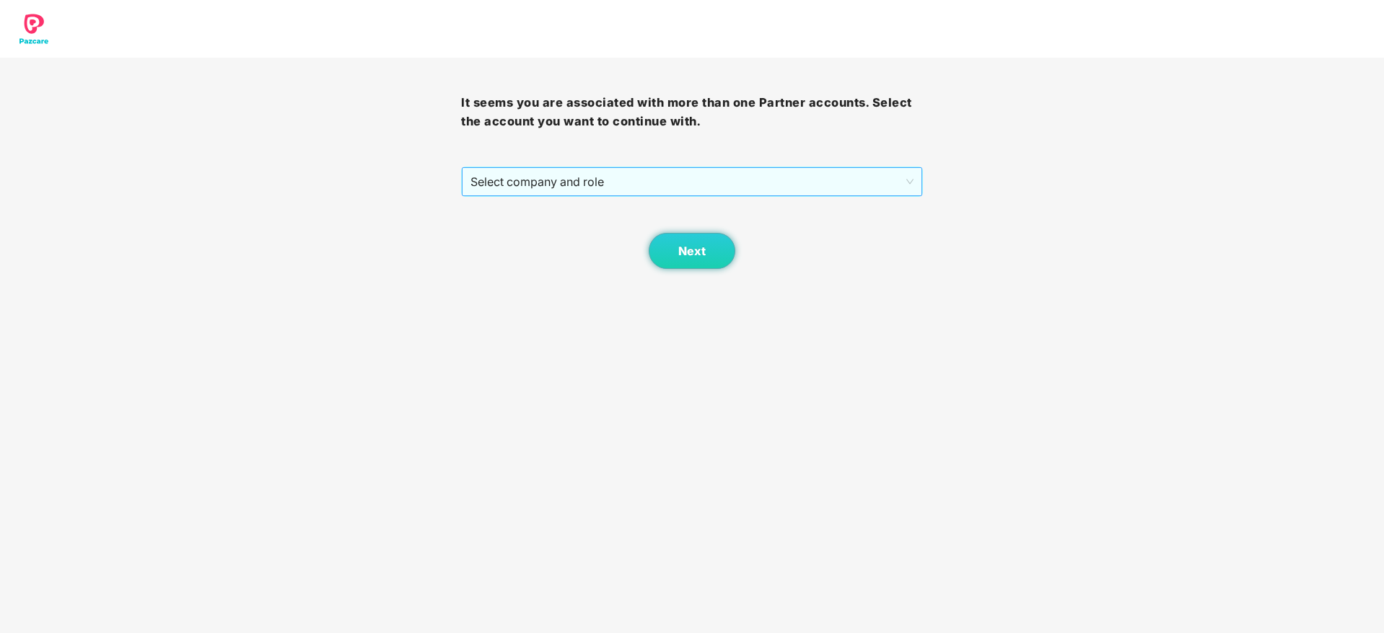
click at [690, 169] on span "Select company and role" at bounding box center [691, 181] width 442 height 27
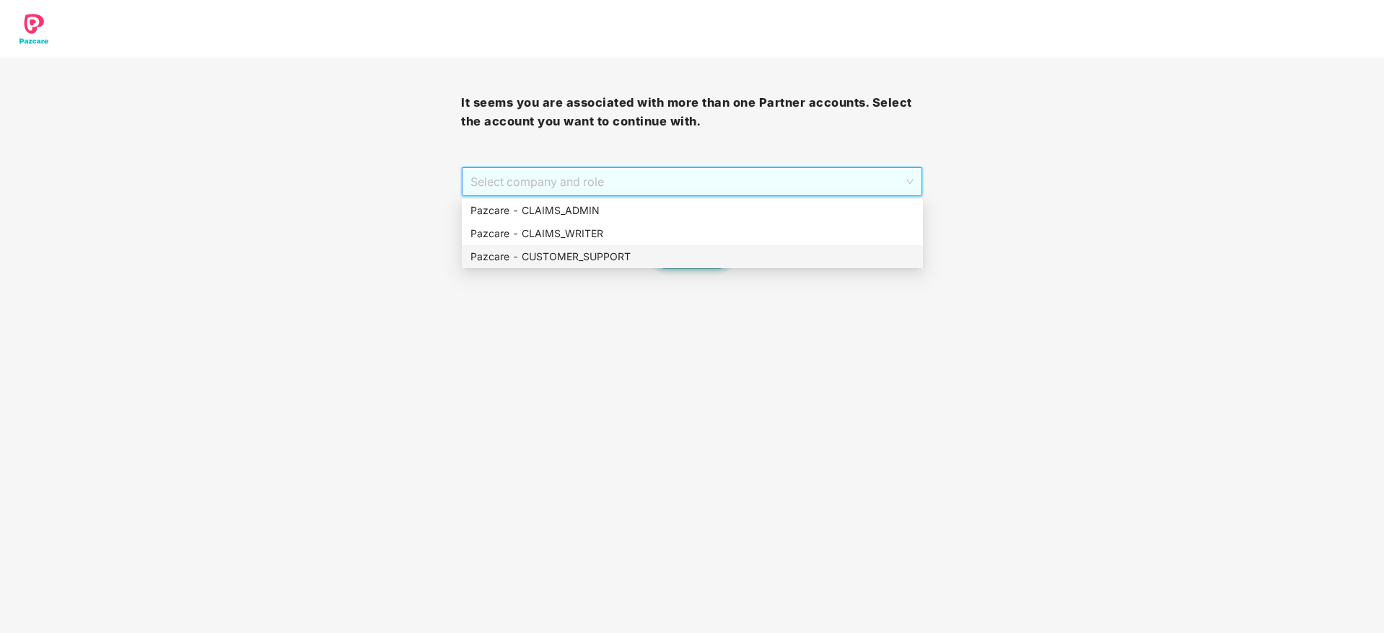
click at [601, 249] on div "Pazcare - CUSTOMER_SUPPORT" at bounding box center [692, 257] width 444 height 16
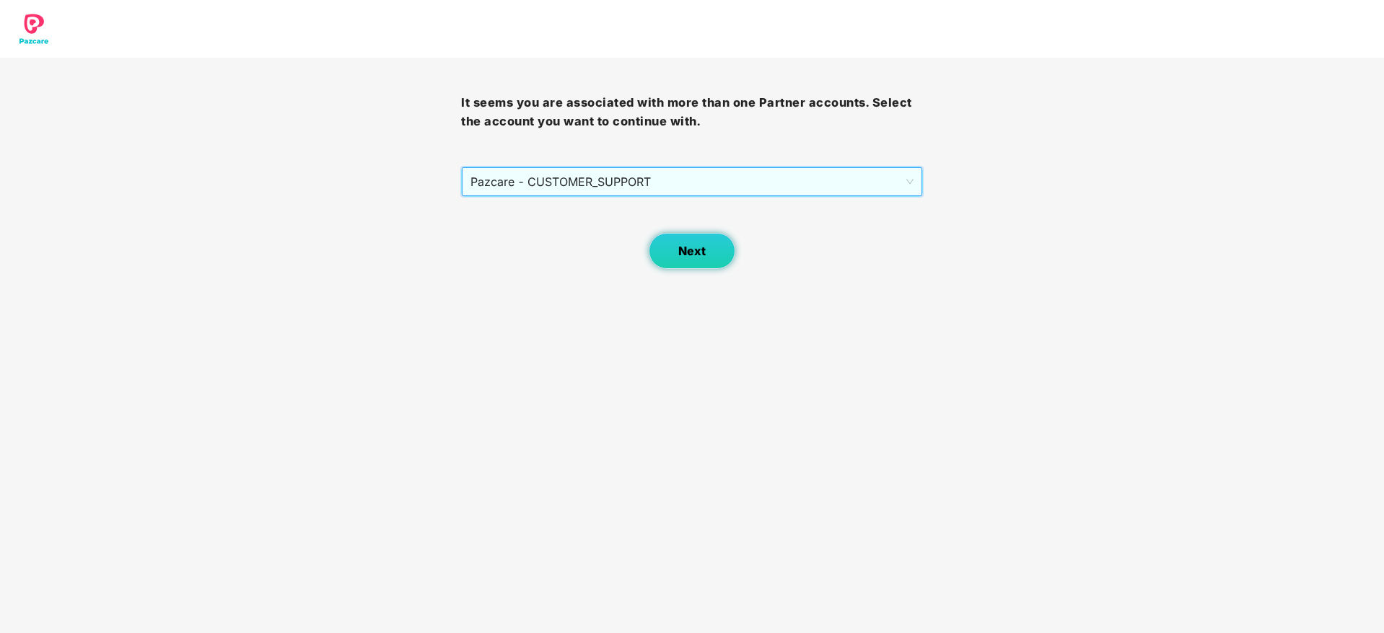
click at [699, 253] on span "Next" at bounding box center [691, 252] width 27 height 14
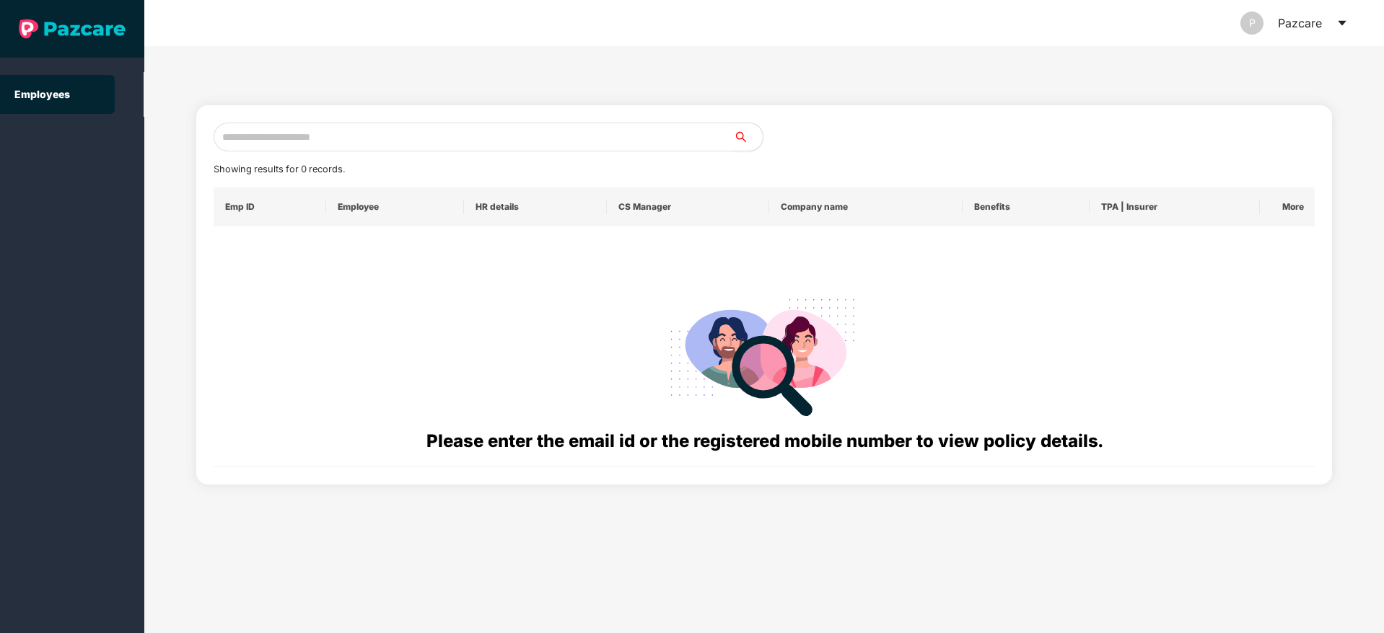
drag, startPoint x: 393, startPoint y: 121, endPoint x: 417, endPoint y: 147, distance: 35.2
click at [397, 128] on div "Showing results for 0 records. Emp ID Employee HR details CS Manager Company na…" at bounding box center [764, 295] width 1136 height 380
drag, startPoint x: 418, startPoint y: 147, endPoint x: 487, endPoint y: 141, distance: 69.6
click at [422, 147] on input "text" at bounding box center [474, 137] width 520 height 29
paste input "**********"
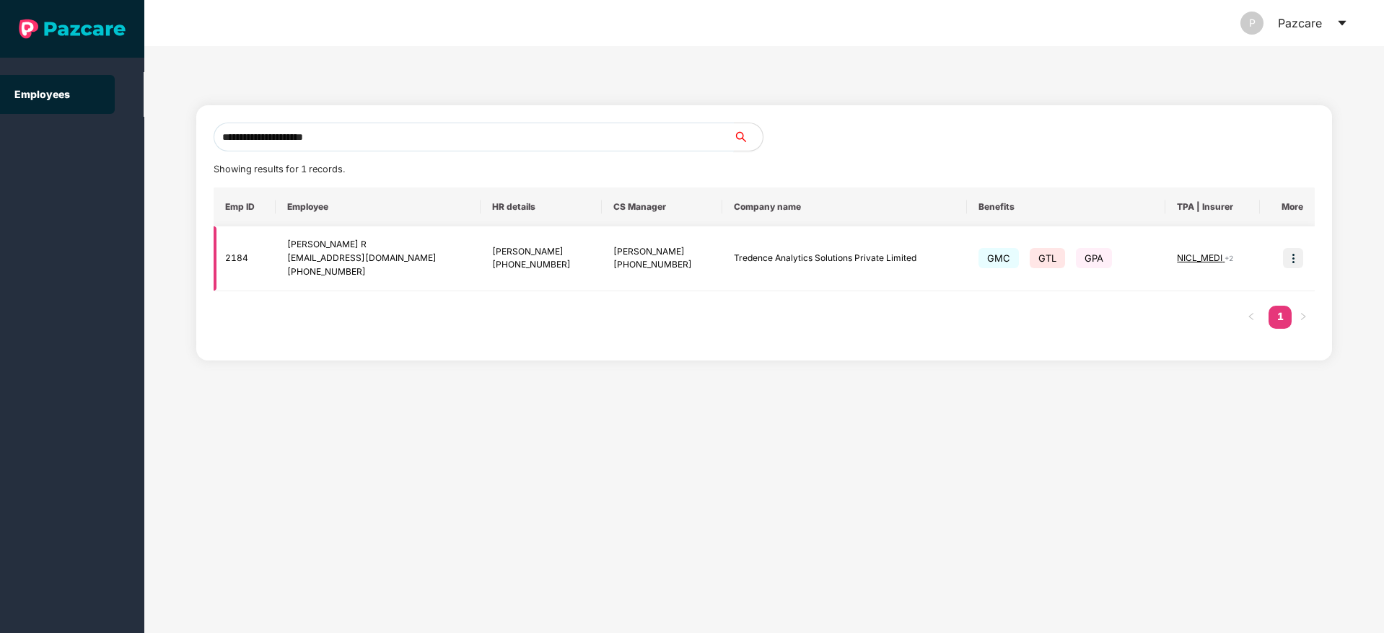
type input "**********"
click at [1293, 248] on img at bounding box center [1293, 258] width 20 height 20
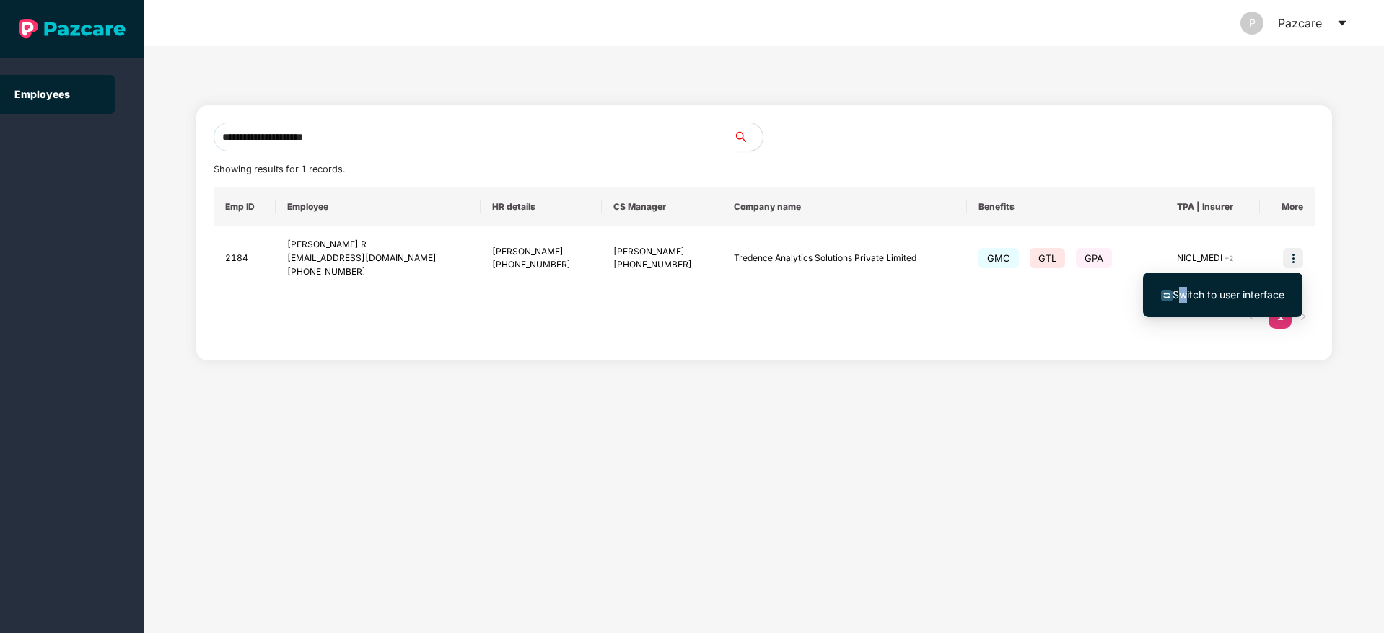
click at [1184, 302] on li "Switch to user interface" at bounding box center [1222, 295] width 159 height 30
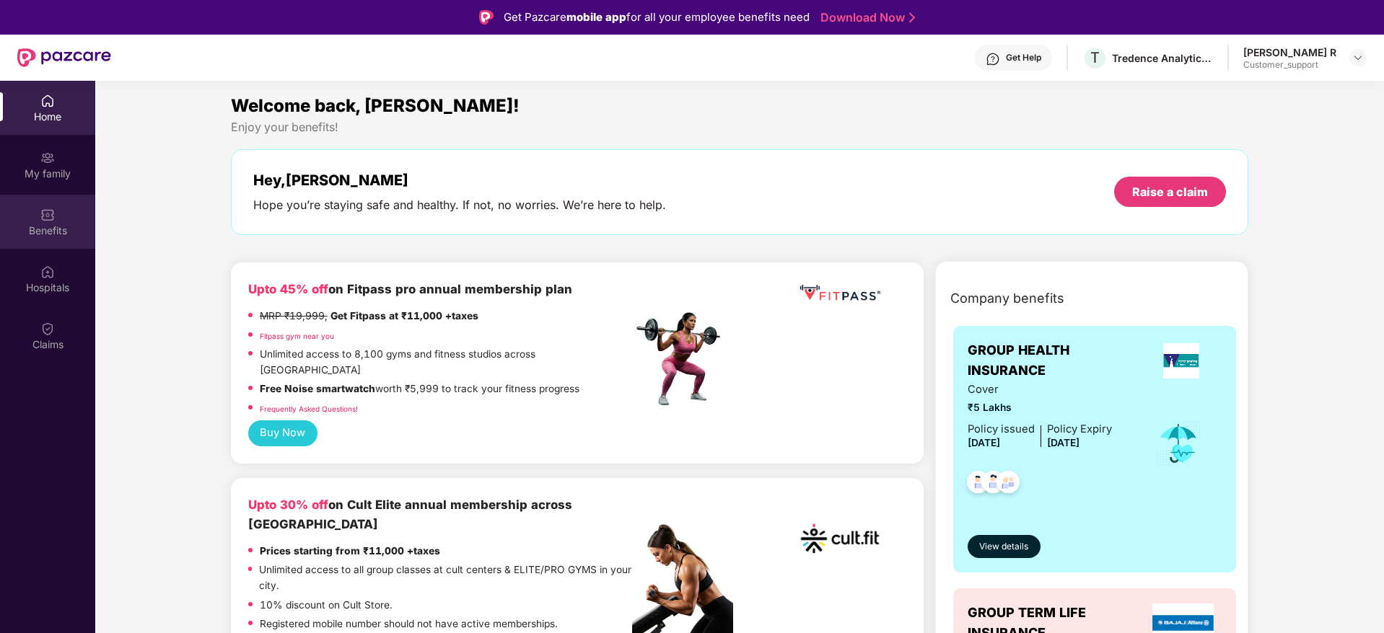
click at [29, 230] on div "Benefits" at bounding box center [47, 231] width 95 height 14
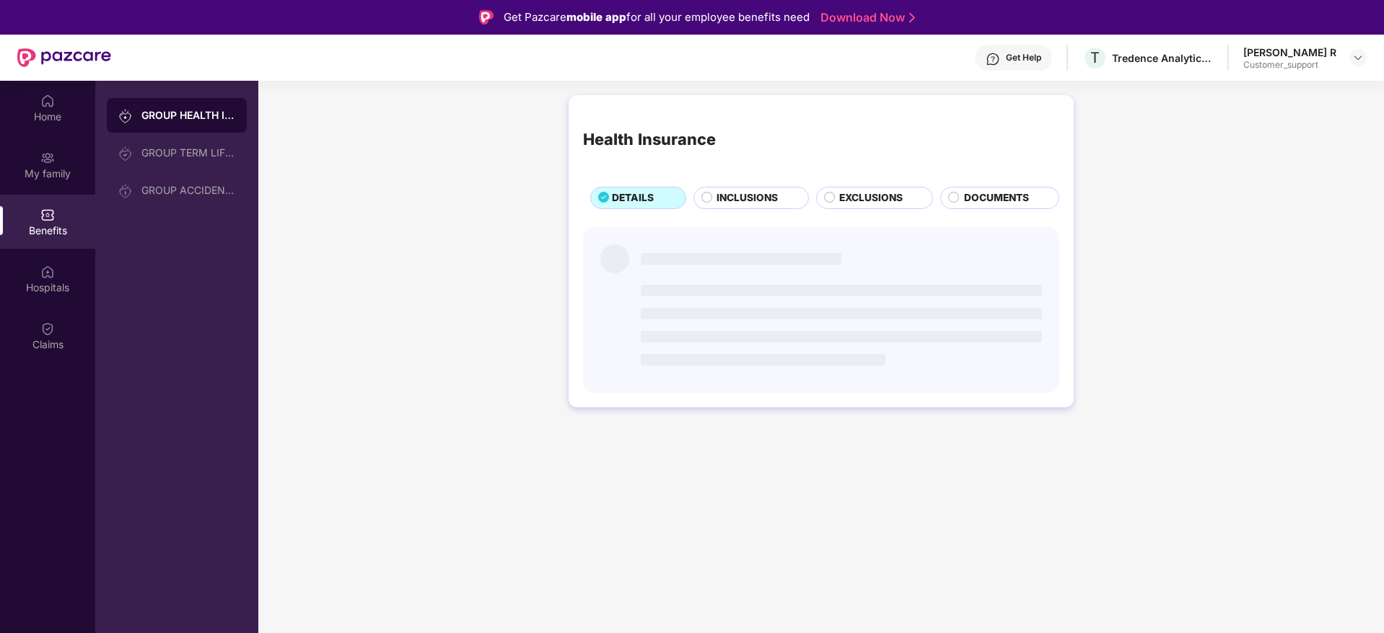
click at [768, 189] on div "INCLUSIONS" at bounding box center [750, 198] width 115 height 22
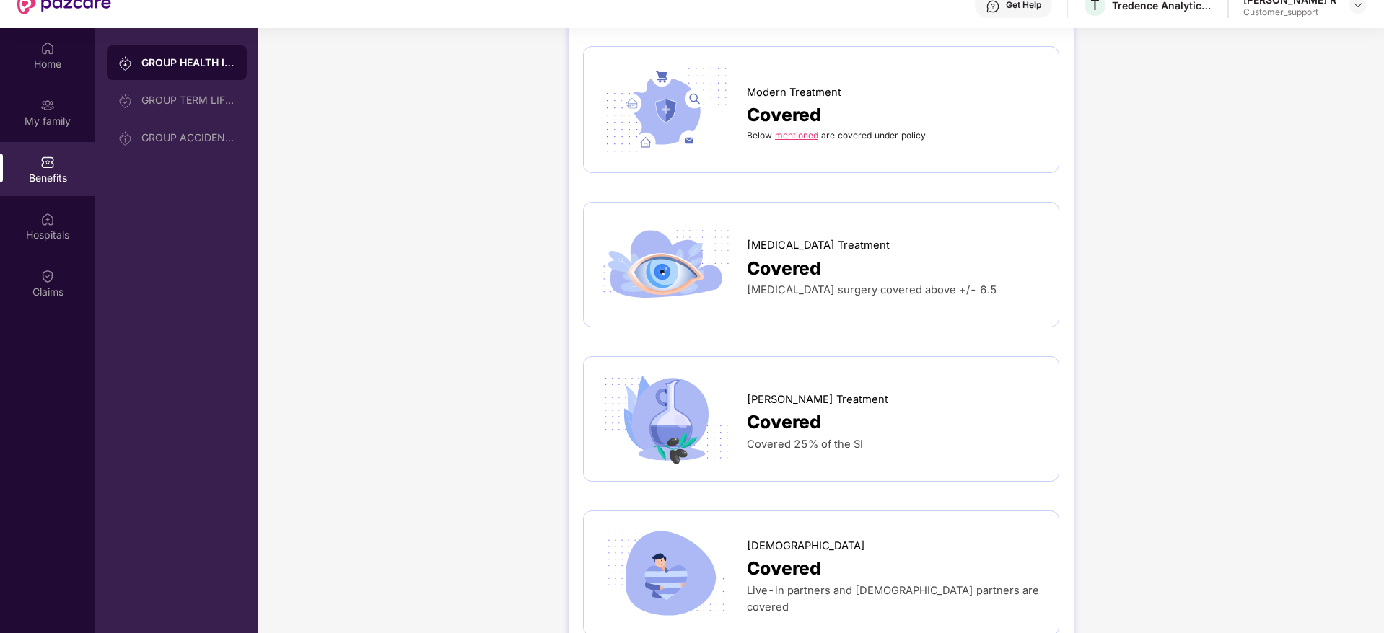
scroll to position [81, 0]
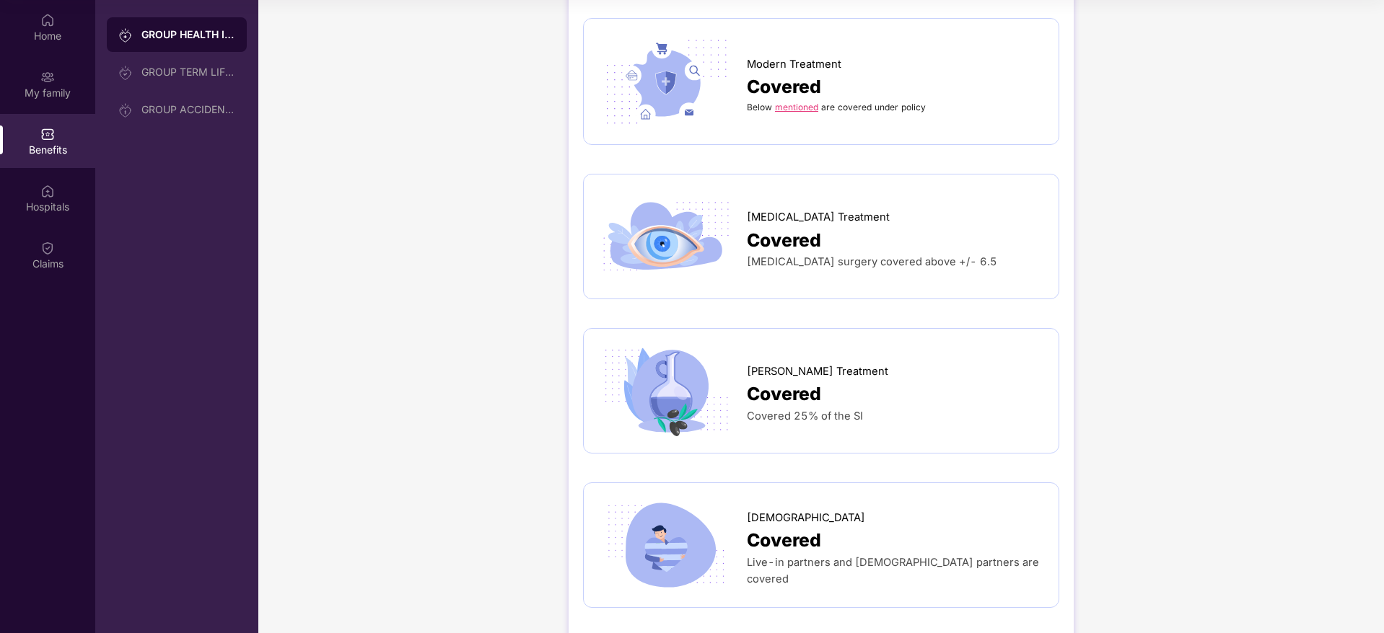
drag, startPoint x: 1346, startPoint y: 247, endPoint x: 1323, endPoint y: 240, distance: 24.4
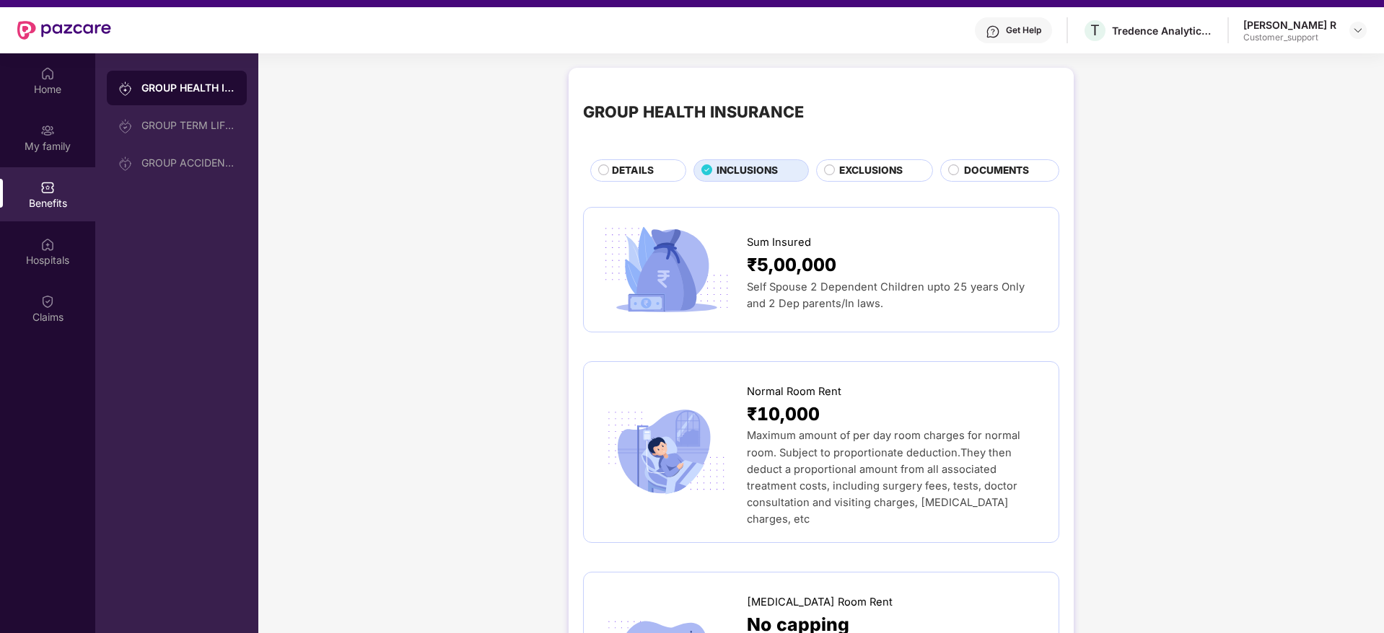
scroll to position [0, 0]
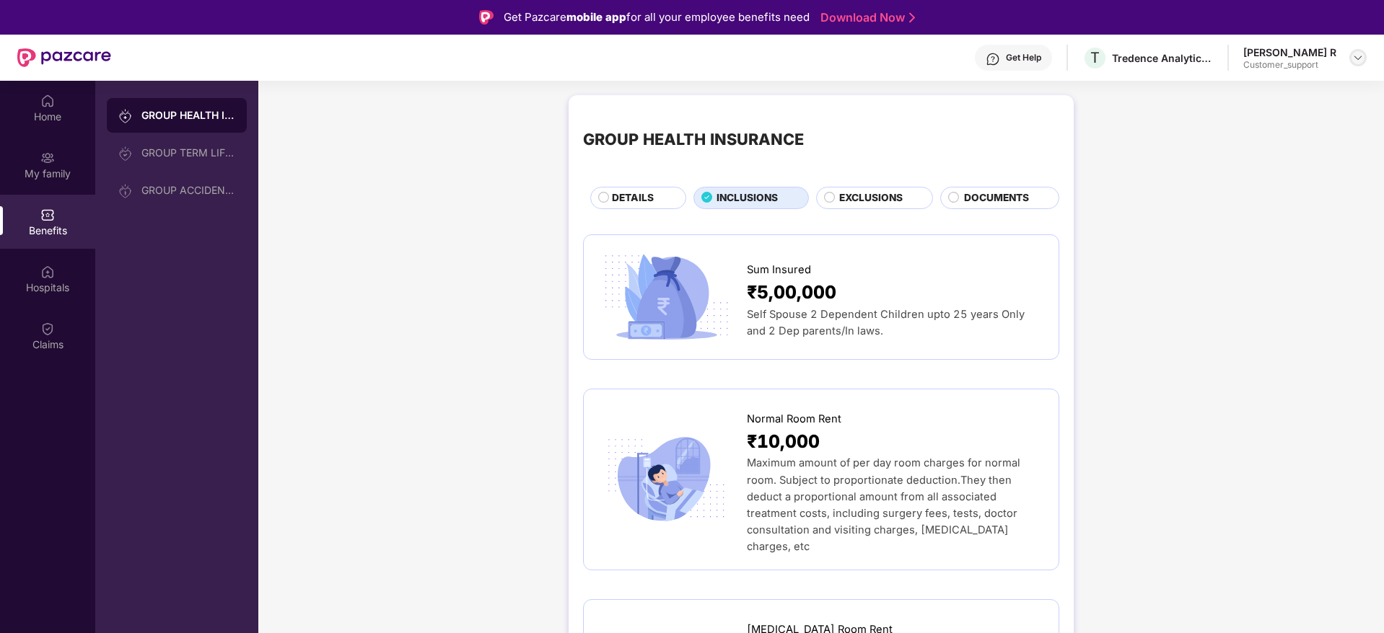
click at [1362, 57] on div at bounding box center [1357, 57] width 17 height 17
click at [1225, 97] on div "Switch to support view" at bounding box center [1290, 92] width 188 height 28
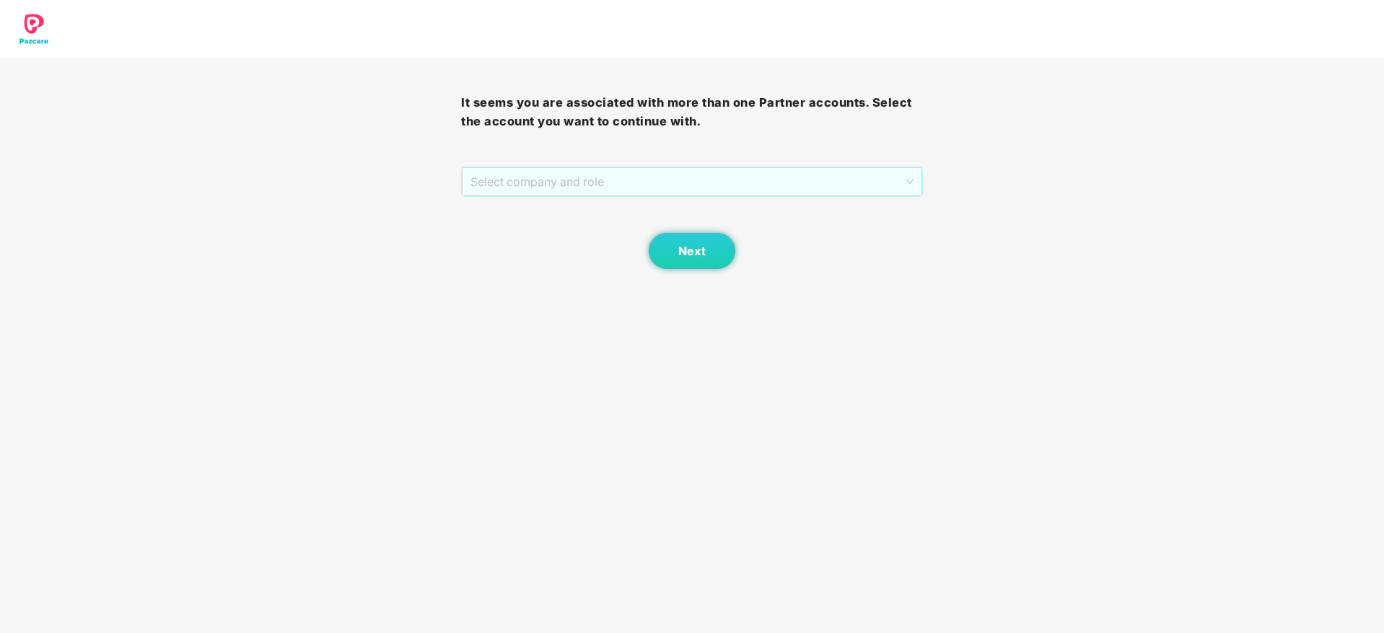
drag, startPoint x: 747, startPoint y: 174, endPoint x: 557, endPoint y: 230, distance: 197.9
click at [745, 175] on span "Select company and role" at bounding box center [691, 181] width 442 height 27
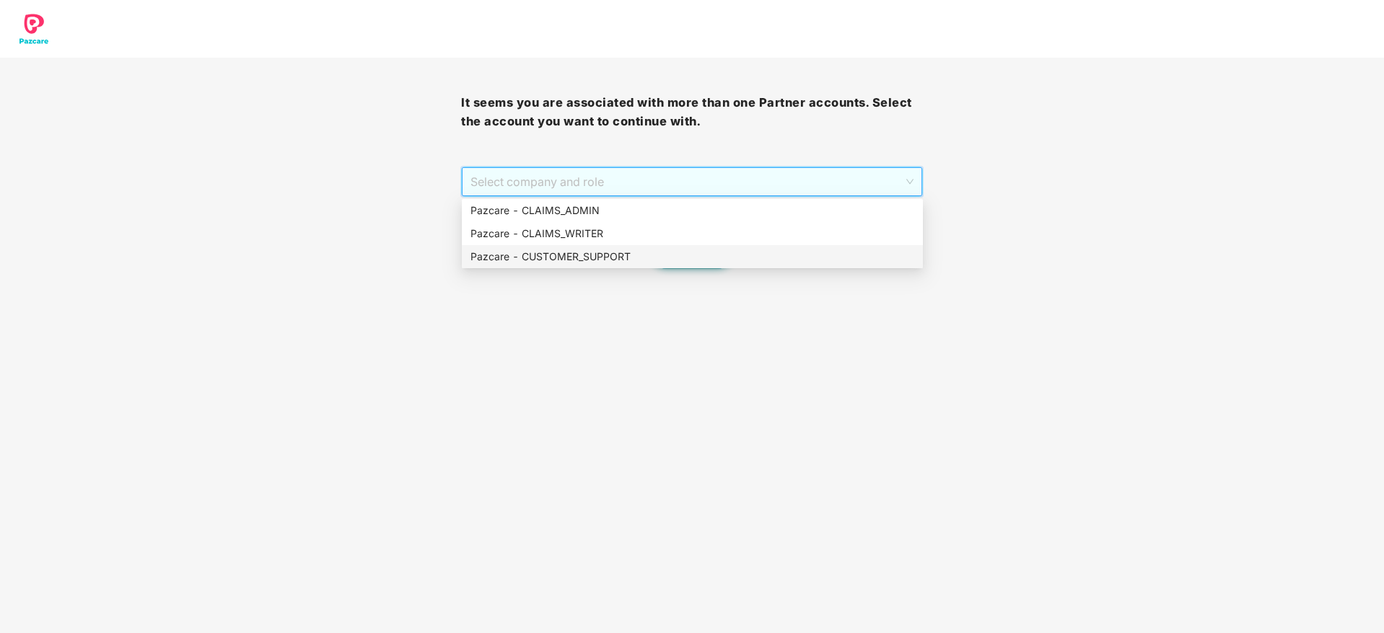
click at [608, 263] on div "Pazcare - CUSTOMER_SUPPORT" at bounding box center [692, 257] width 444 height 16
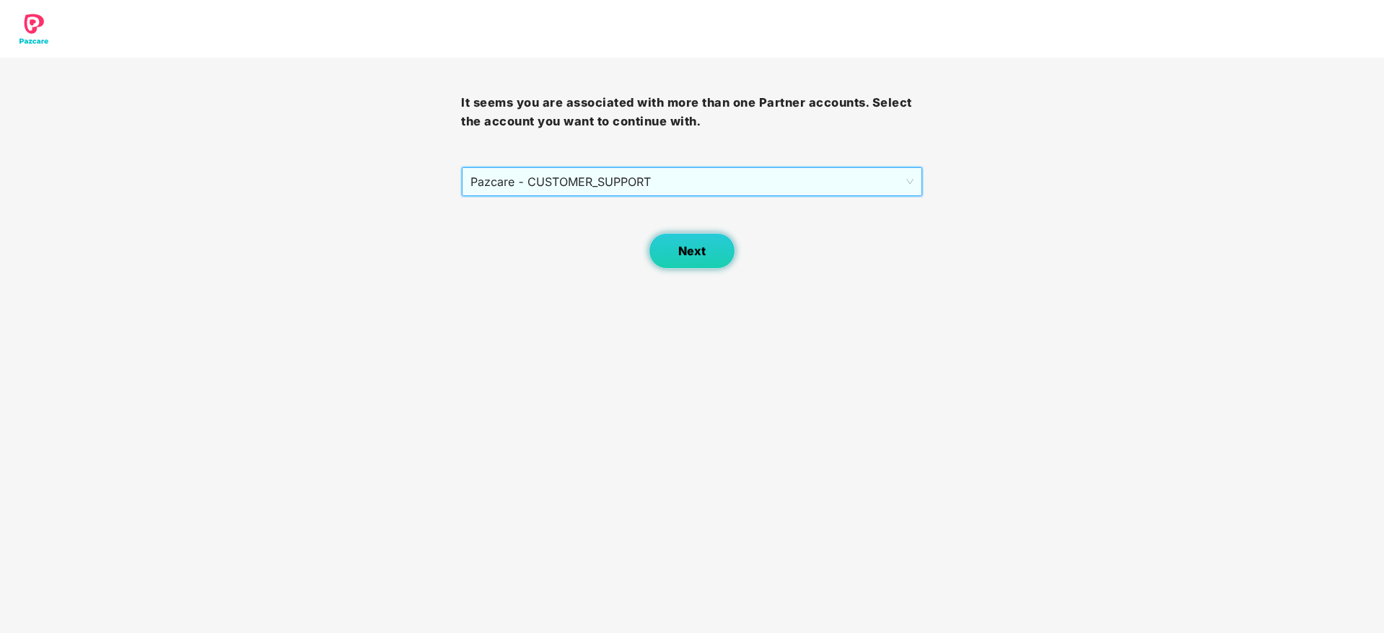
click at [692, 253] on span "Next" at bounding box center [691, 252] width 27 height 14
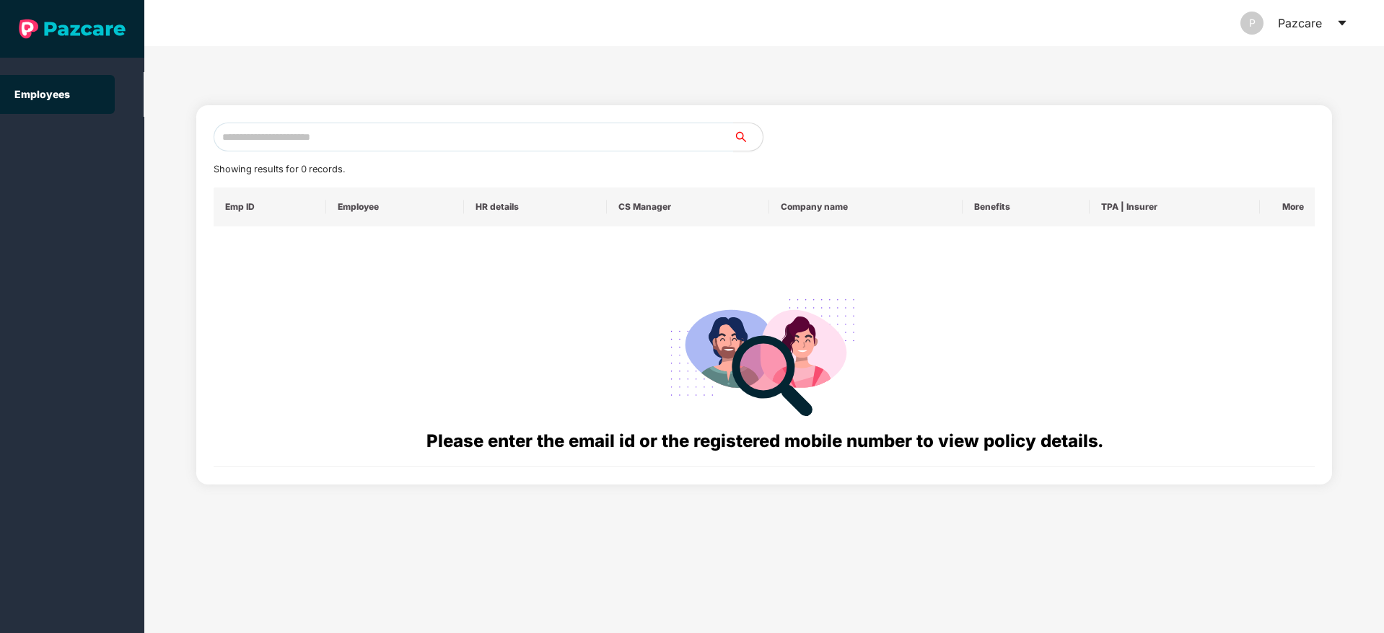
drag, startPoint x: 452, startPoint y: 119, endPoint x: 733, endPoint y: 152, distance: 283.3
click at [453, 118] on div "Showing results for 0 records. Emp ID Employee HR details CS Manager Company na…" at bounding box center [764, 295] width 1136 height 380
drag, startPoint x: 610, startPoint y: 154, endPoint x: 669, endPoint y: 154, distance: 58.4
click at [612, 153] on div "Showing results for 0 records. Emp ID Employee HR details CS Manager Company na…" at bounding box center [765, 295] width 1102 height 345
drag, startPoint x: 675, startPoint y: 143, endPoint x: 711, endPoint y: 136, distance: 36.7
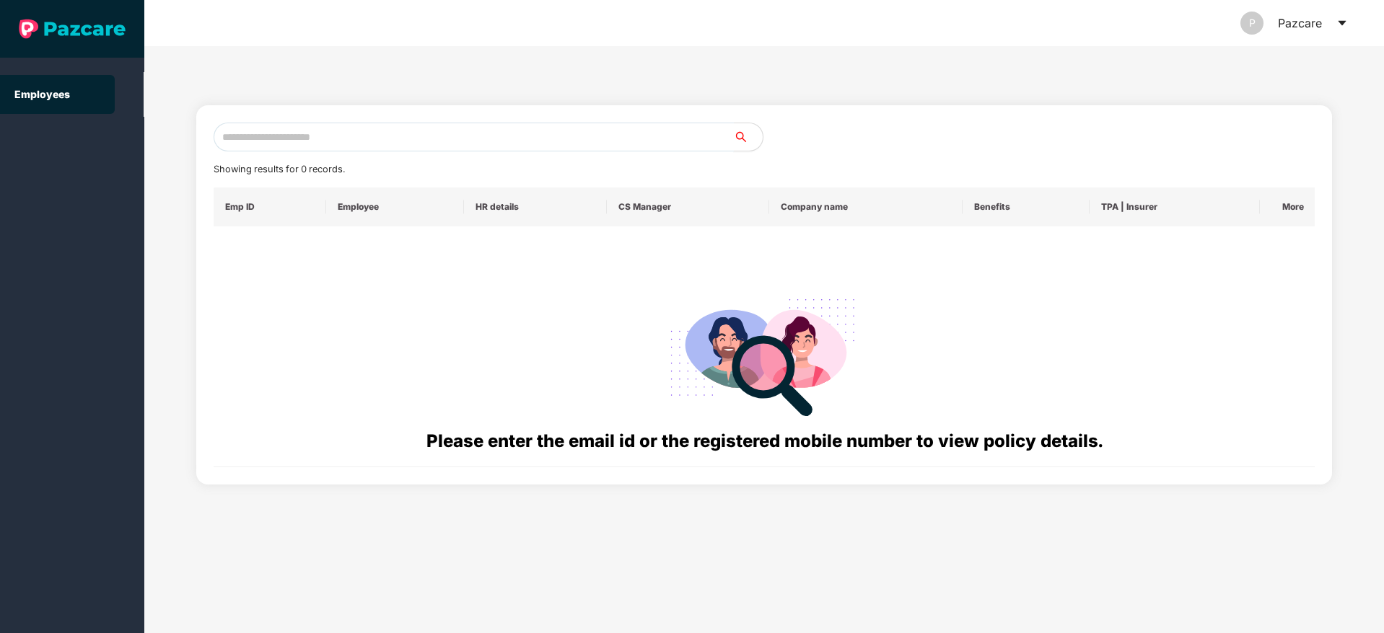
click at [678, 142] on input "text" at bounding box center [474, 137] width 520 height 29
paste input "**********"
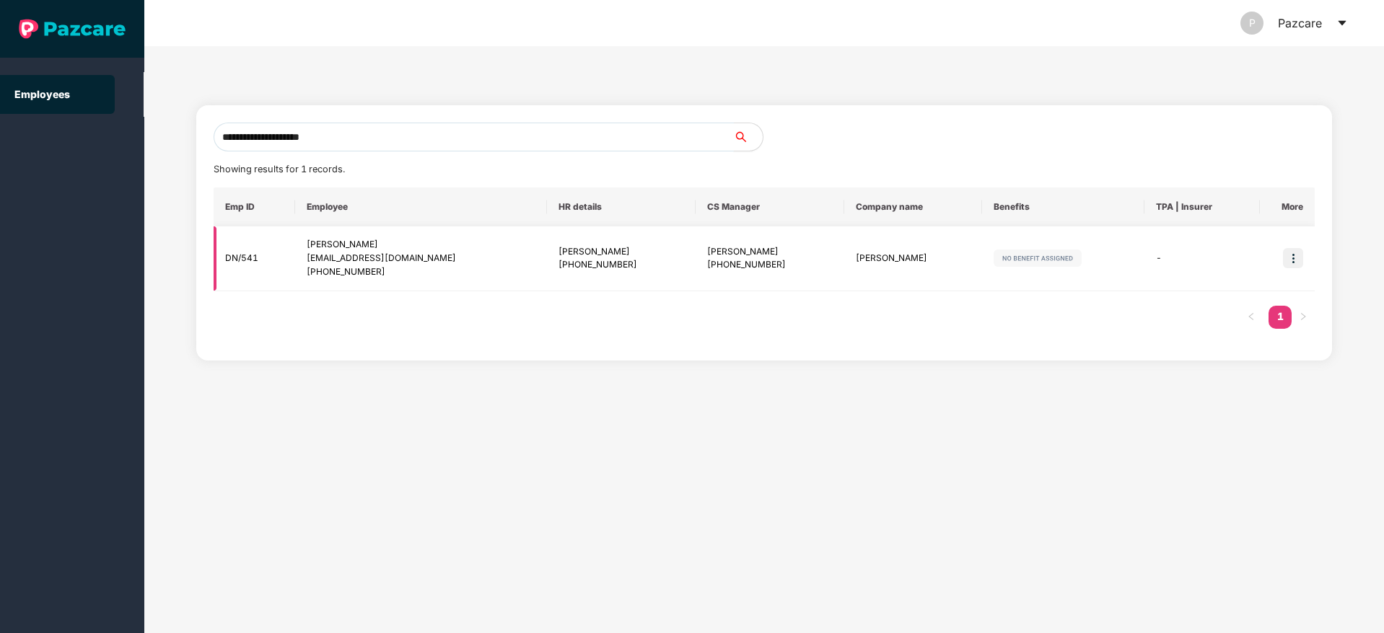
type input "**********"
click at [1297, 252] on img at bounding box center [1293, 258] width 20 height 20
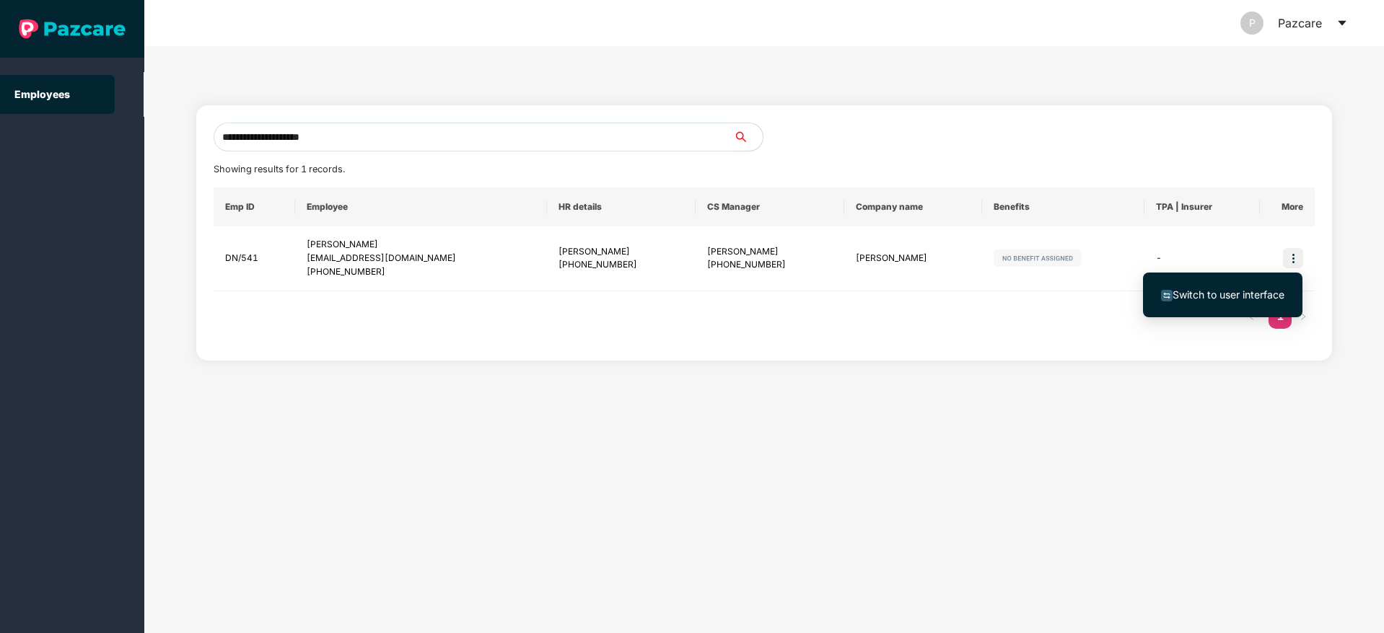
click at [1232, 297] on span "Switch to user interface" at bounding box center [1228, 295] width 112 height 12
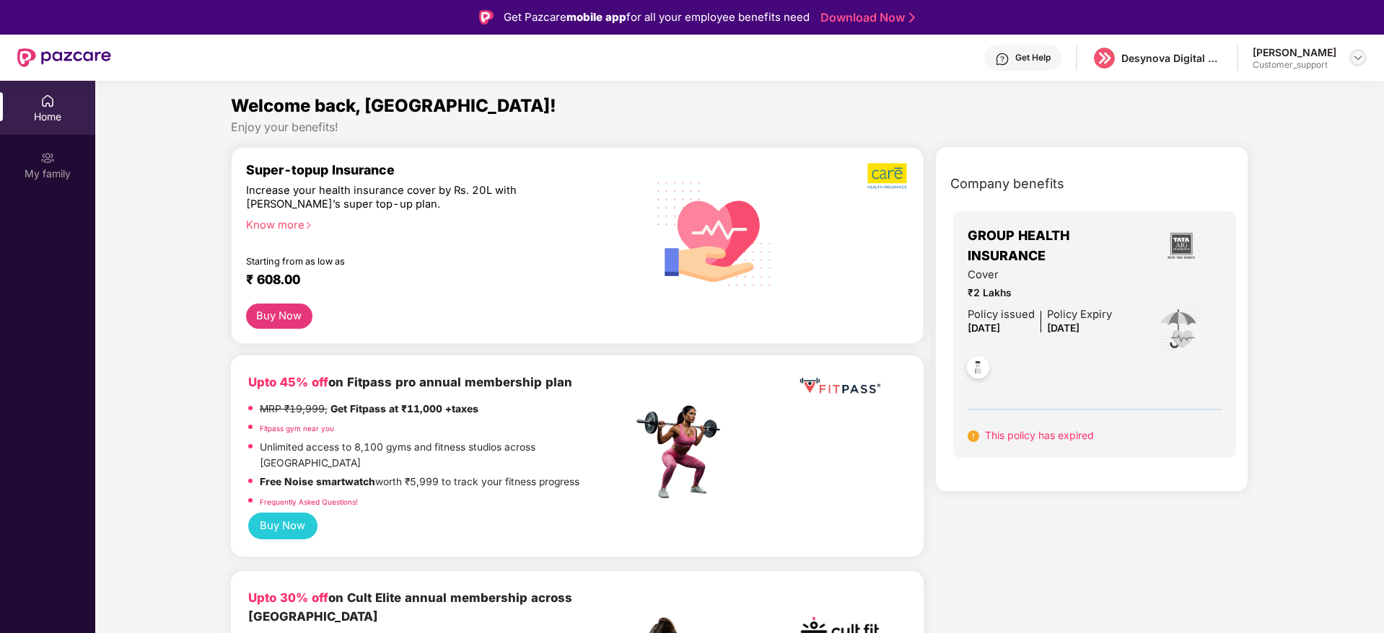
click at [1360, 49] on div at bounding box center [1357, 57] width 17 height 17
click at [1295, 96] on div "Switch to support view" at bounding box center [1290, 92] width 188 height 28
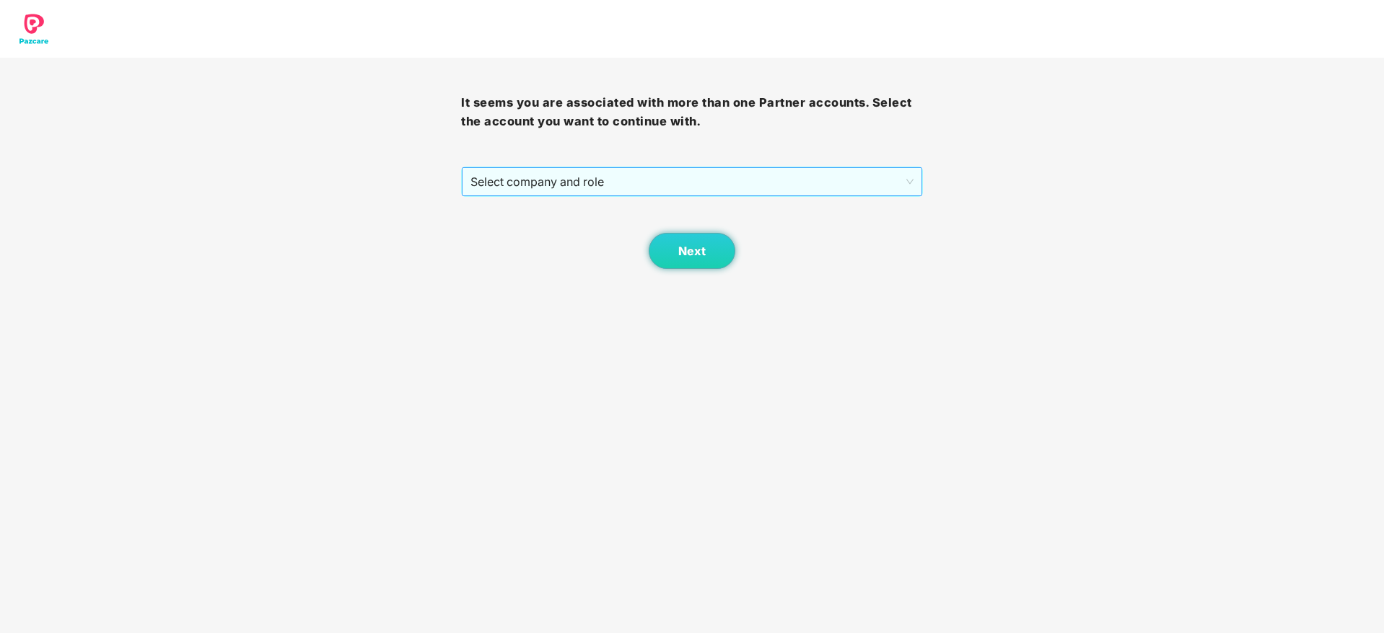
drag, startPoint x: 658, startPoint y: 205, endPoint x: 671, endPoint y: 194, distance: 16.9
click at [663, 203] on div "Next" at bounding box center [691, 233] width 461 height 72
click at [669, 187] on span "Select company and role" at bounding box center [691, 181] width 442 height 27
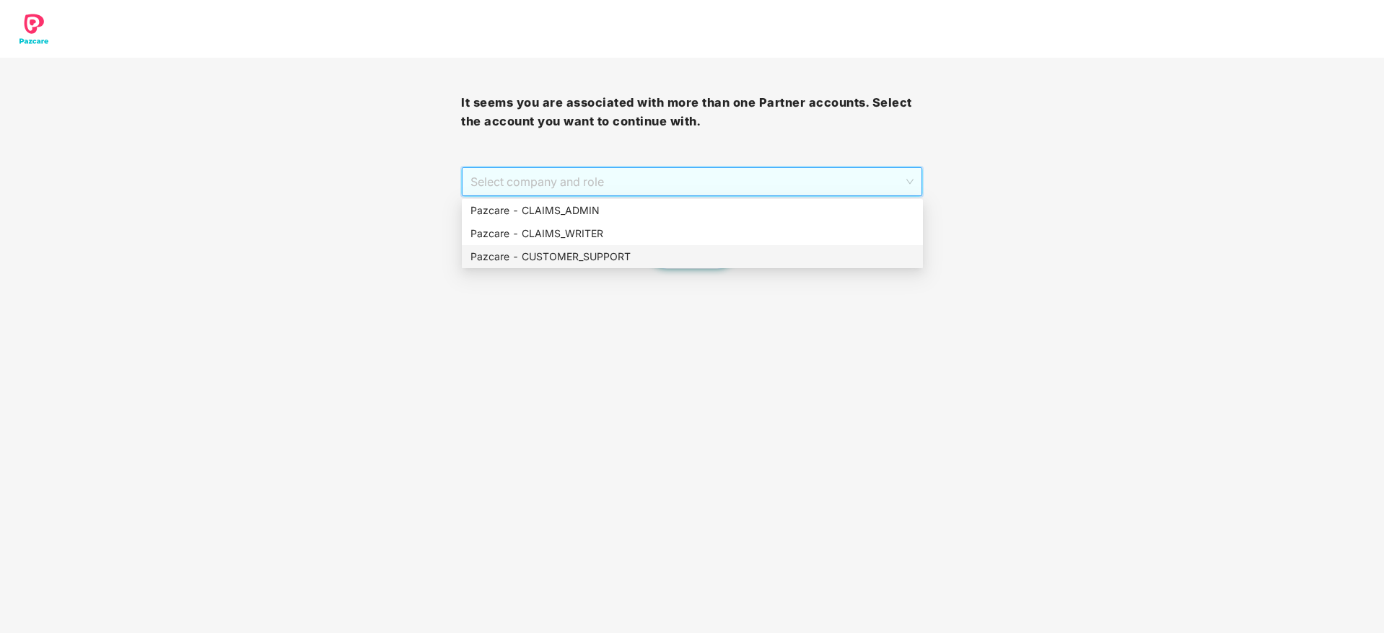
drag, startPoint x: 623, startPoint y: 264, endPoint x: 655, endPoint y: 253, distance: 34.2
click at [624, 264] on div "Pazcare - CUSTOMER_SUPPORT" at bounding box center [692, 257] width 444 height 16
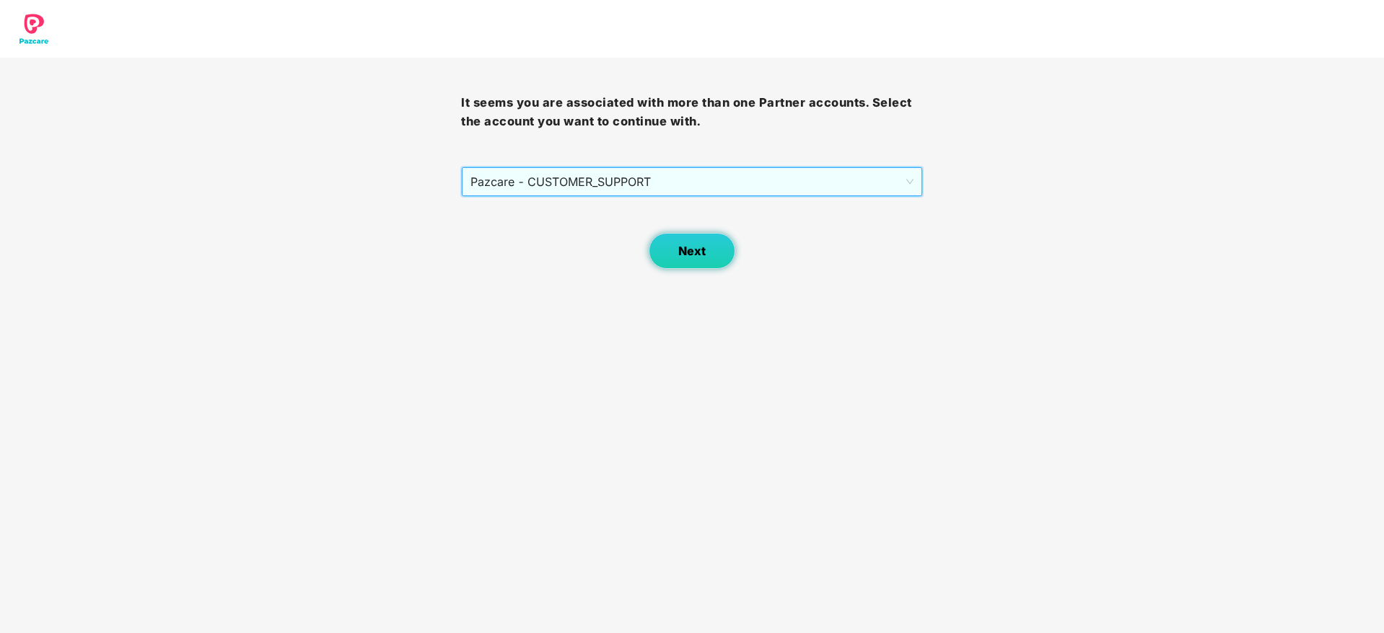
click at [682, 253] on span "Next" at bounding box center [691, 252] width 27 height 14
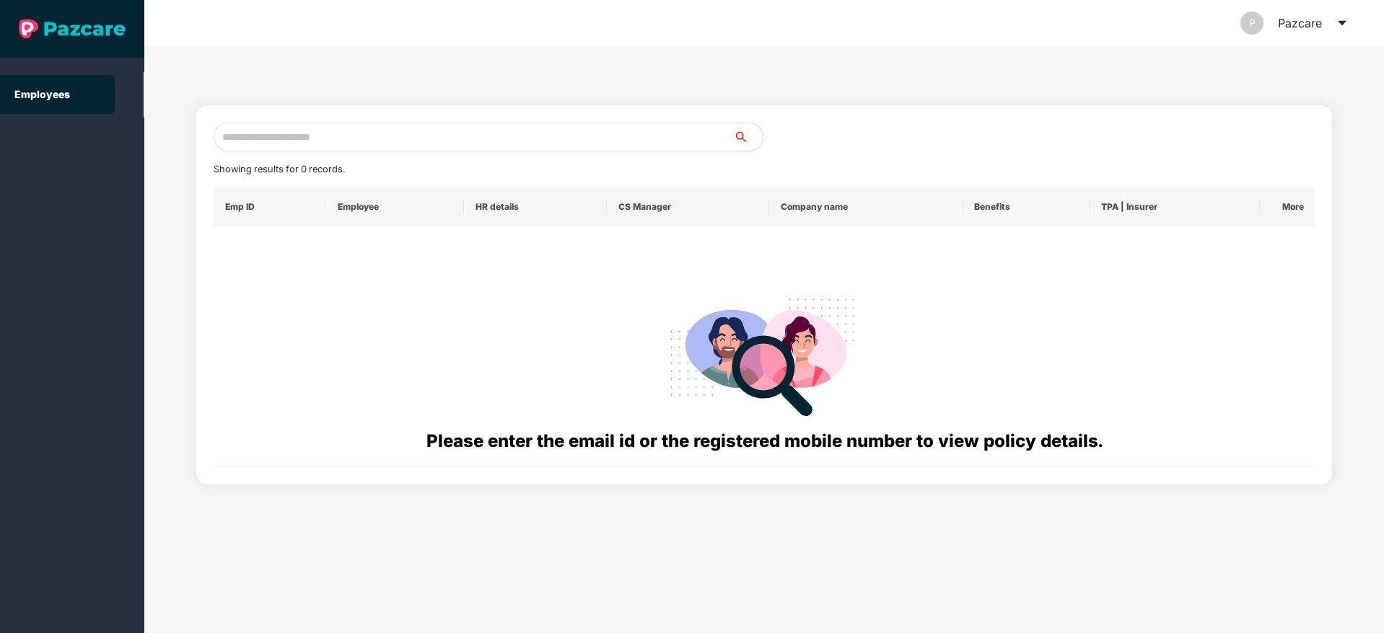
drag, startPoint x: 449, startPoint y: 154, endPoint x: 527, endPoint y: 109, distance: 90.2
click at [456, 154] on div "Showing results for 0 records. Emp ID Employee HR details CS Manager Company na…" at bounding box center [765, 295] width 1102 height 345
click at [528, 109] on div "Showing results for 0 records. Emp ID Employee HR details CS Manager Company na…" at bounding box center [764, 295] width 1136 height 380
click at [550, 138] on input "text" at bounding box center [474, 137] width 520 height 29
paste input "**********"
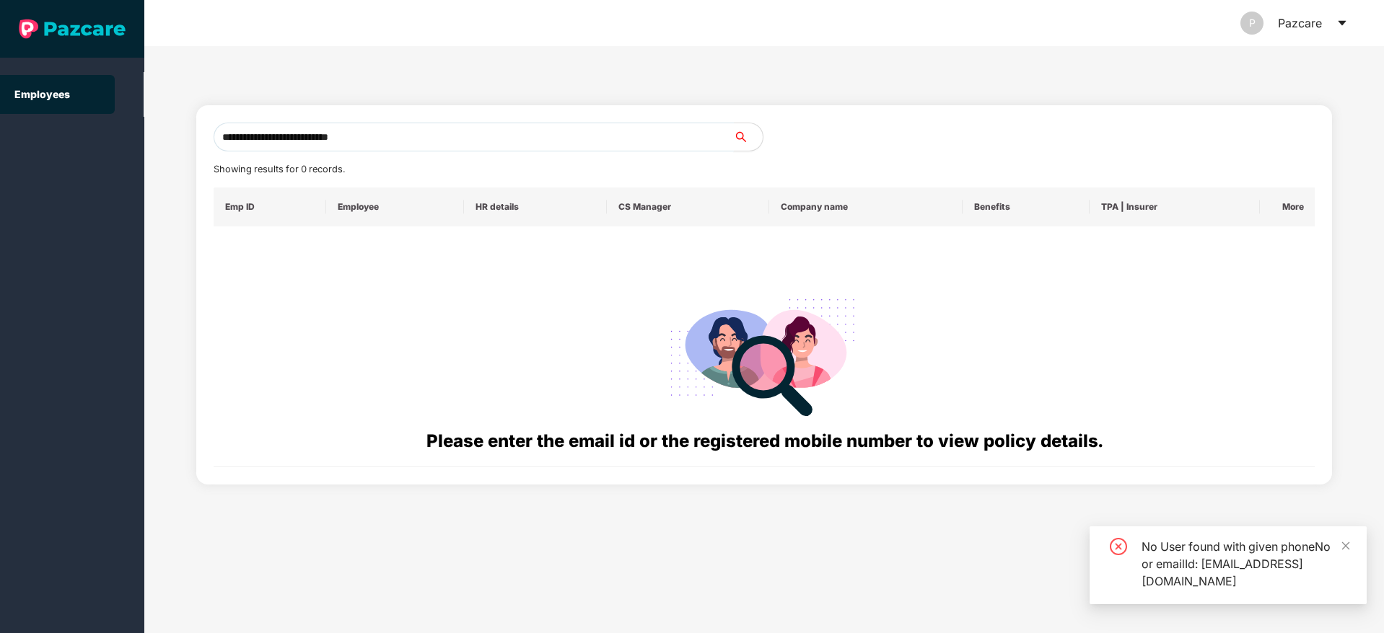
click at [221, 139] on input "**********" at bounding box center [474, 137] width 520 height 29
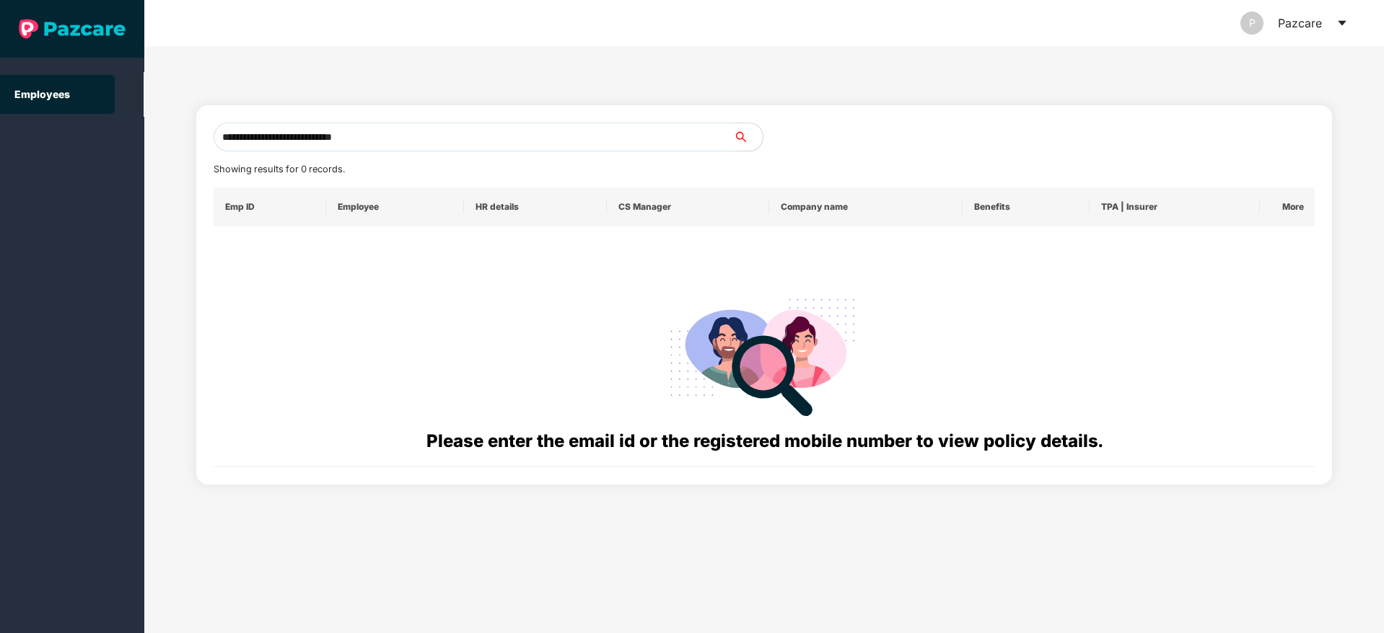
click at [489, 131] on input "**********" at bounding box center [474, 137] width 520 height 29
click at [220, 136] on input "**********" at bounding box center [474, 137] width 520 height 29
drag, startPoint x: 490, startPoint y: 134, endPoint x: 339, endPoint y: 258, distance: 194.8
click at [219, 165] on div "**********" at bounding box center [765, 295] width 1102 height 345
paste input "text"
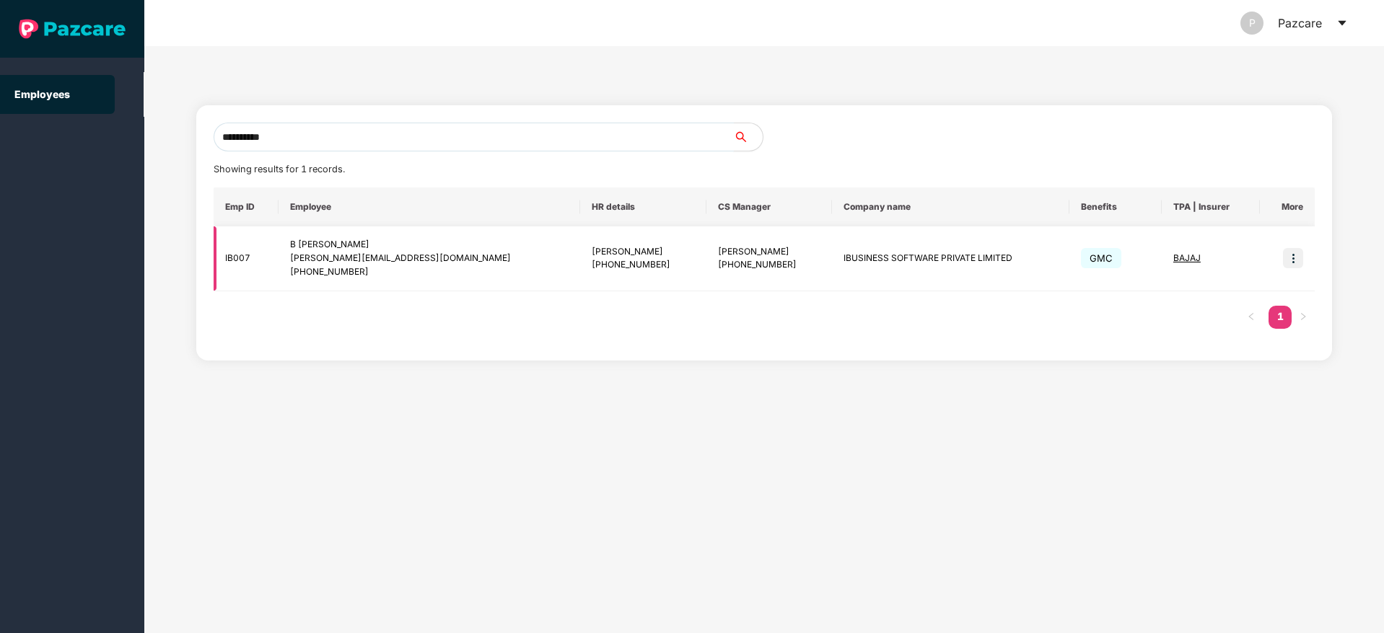
type input "**********"
click at [1285, 252] on img at bounding box center [1293, 258] width 20 height 20
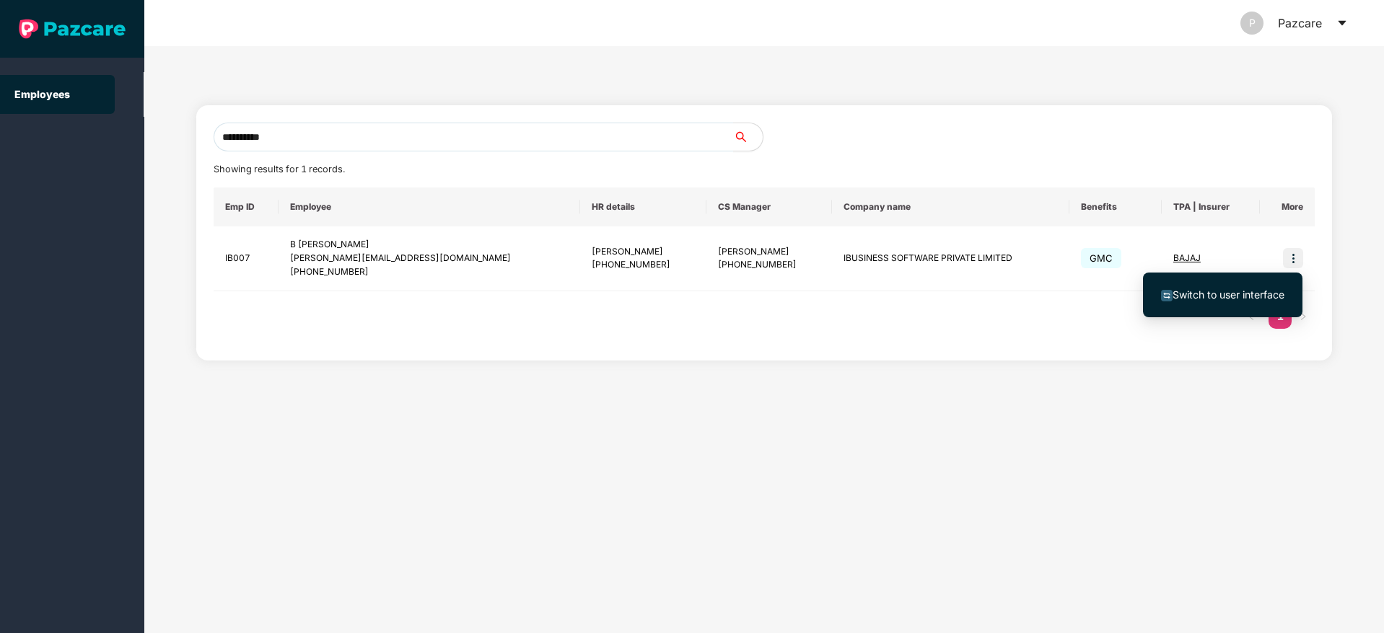
click at [1178, 300] on span "Switch to user interface" at bounding box center [1228, 295] width 112 height 12
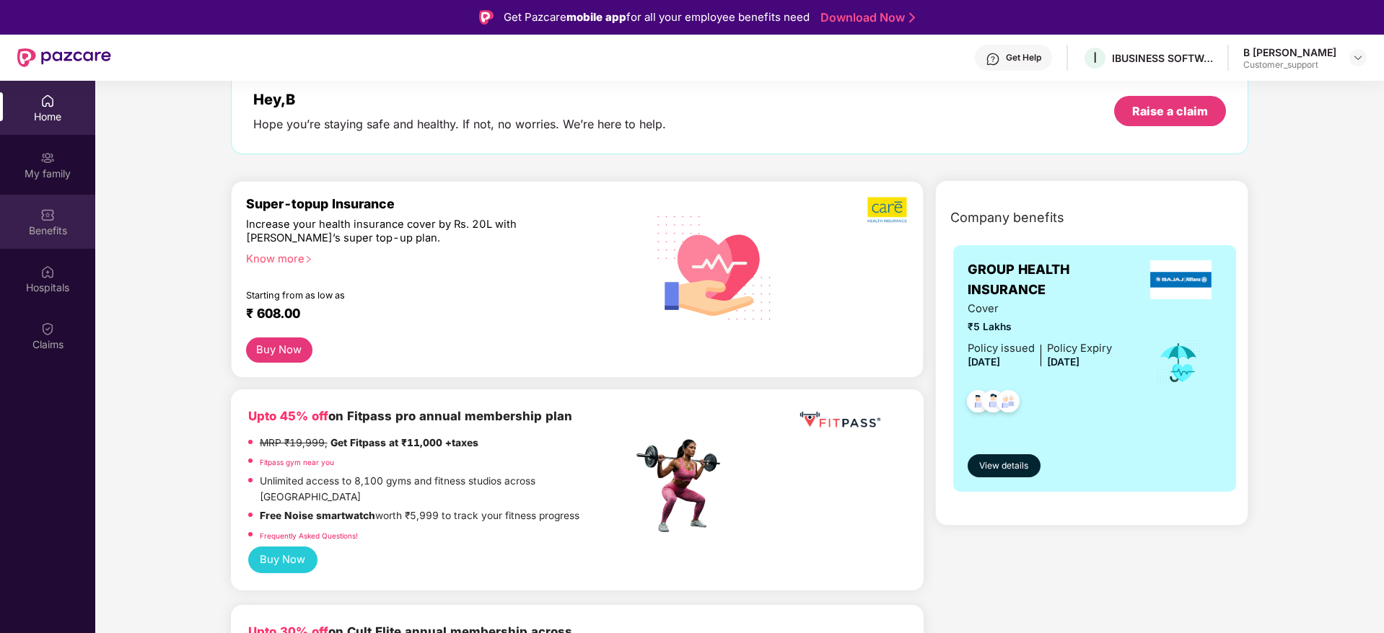
scroll to position [108, 0]
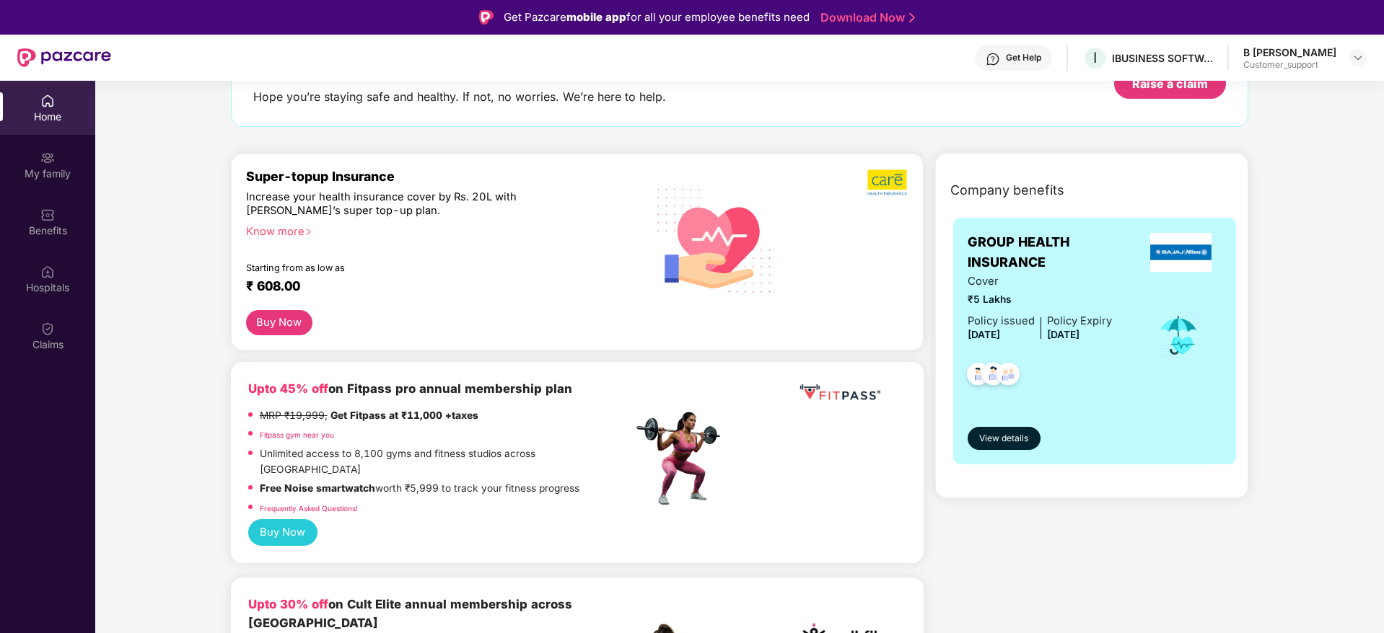
drag, startPoint x: 53, startPoint y: 225, endPoint x: 123, endPoint y: 239, distance: 72.0
click at [54, 224] on div "Benefits" at bounding box center [47, 231] width 95 height 14
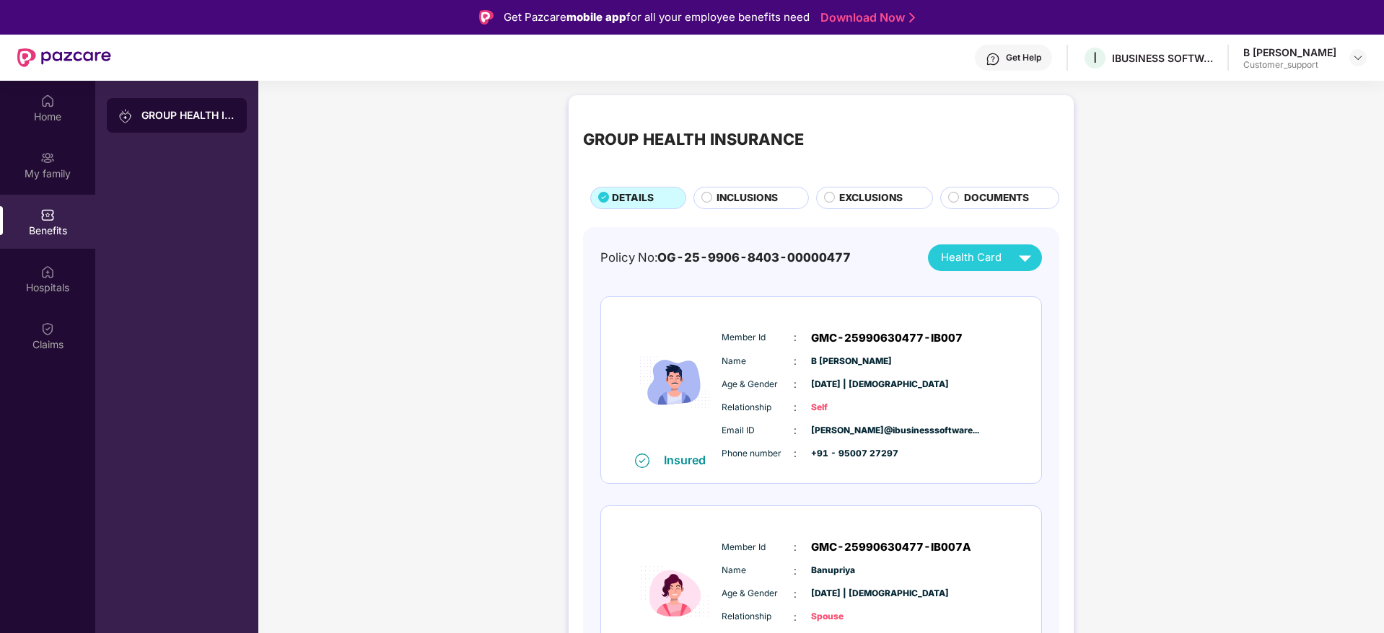
drag, startPoint x: 756, startPoint y: 203, endPoint x: 728, endPoint y: 216, distance: 31.0
click at [755, 203] on span "INCLUSIONS" at bounding box center [746, 198] width 61 height 16
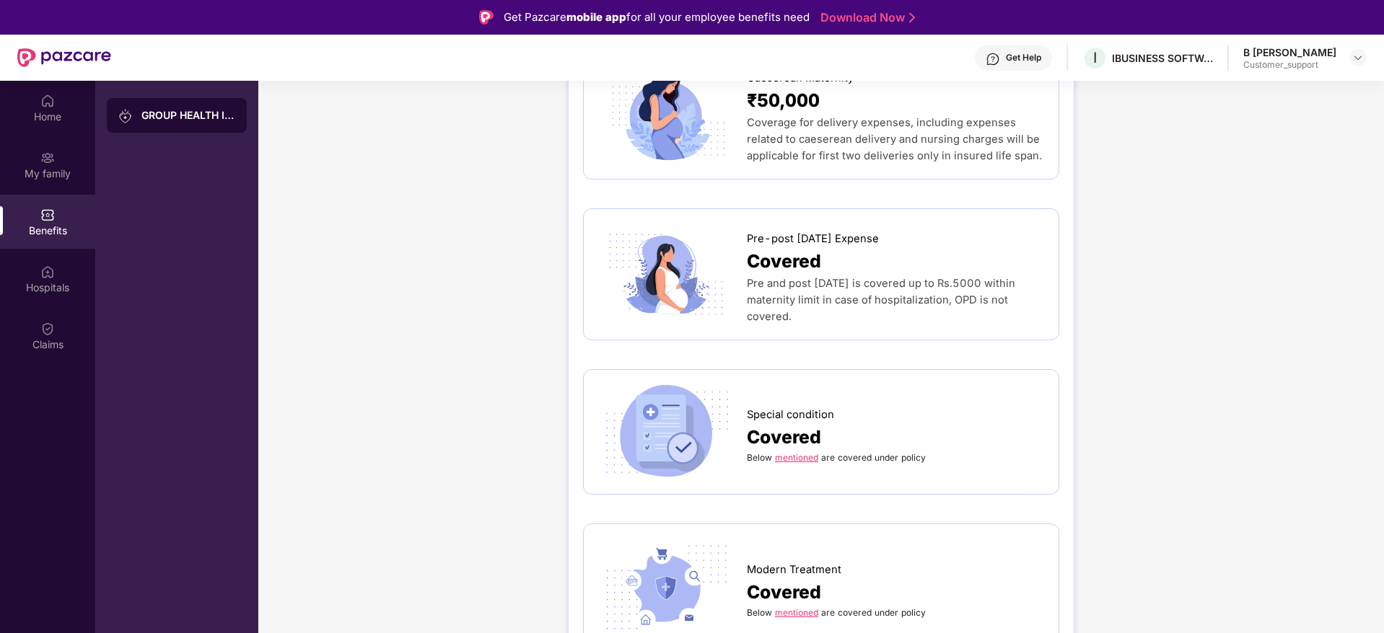
scroll to position [1840, 0]
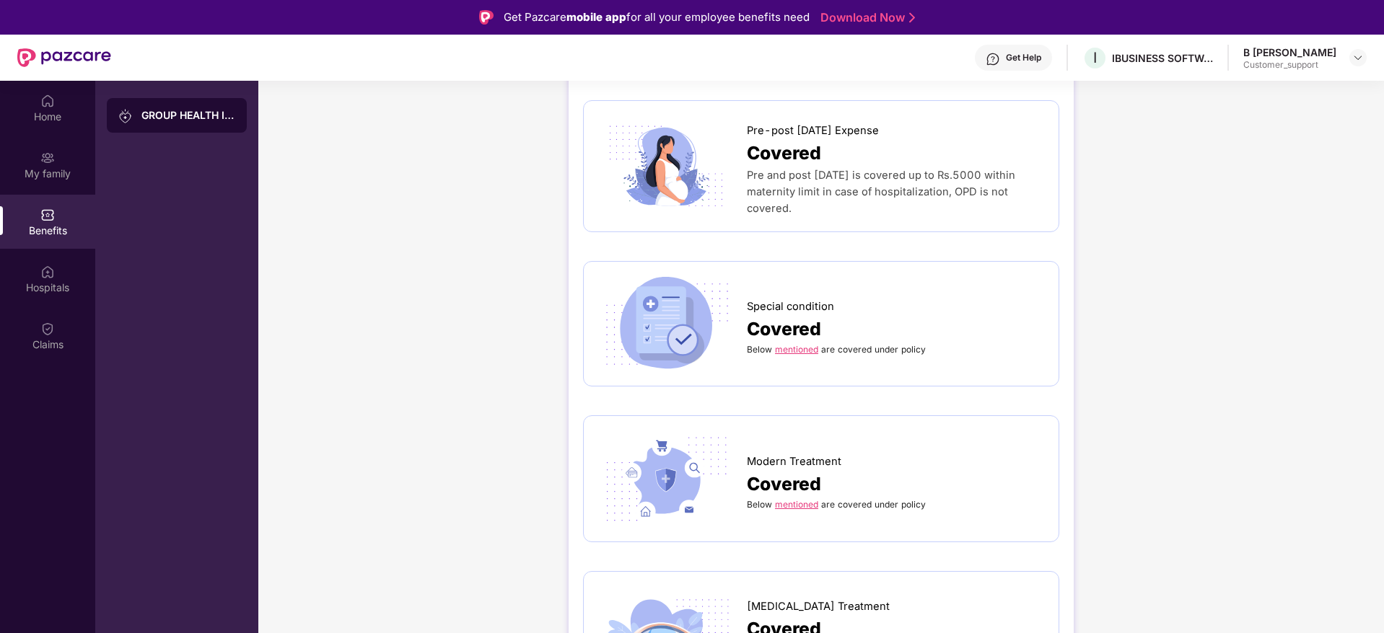
click at [801, 344] on link "mentioned" at bounding box center [796, 349] width 43 height 11
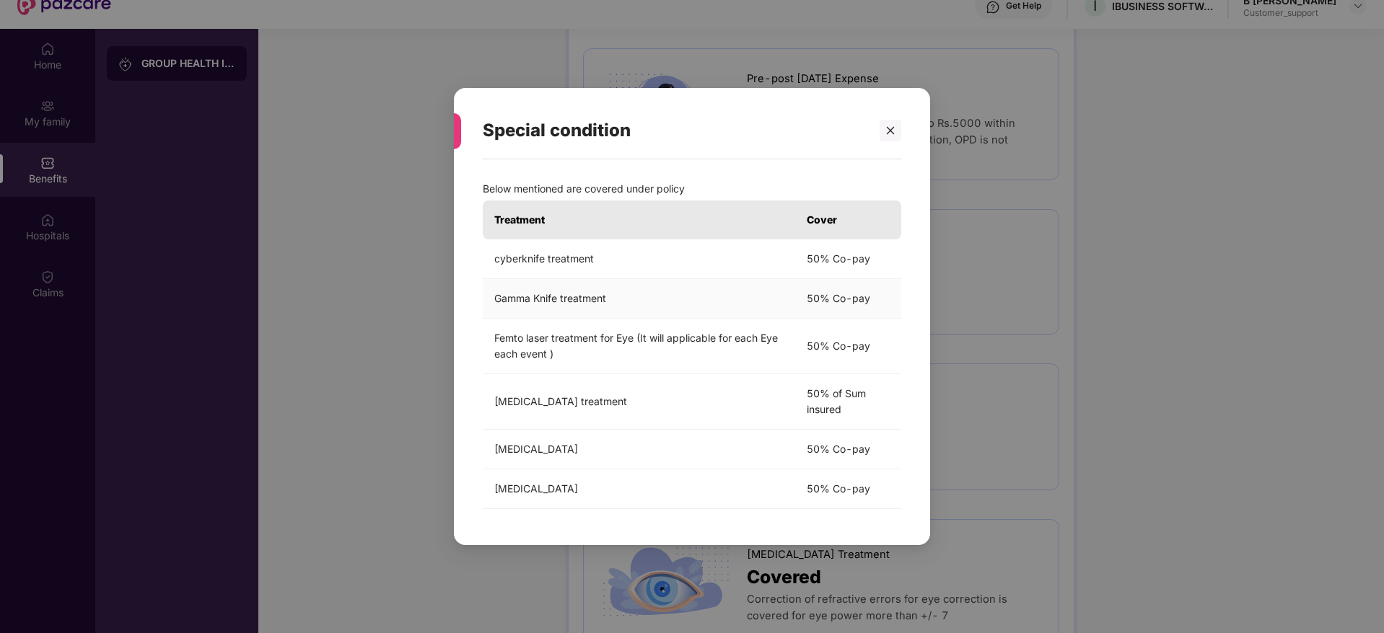
scroll to position [81, 0]
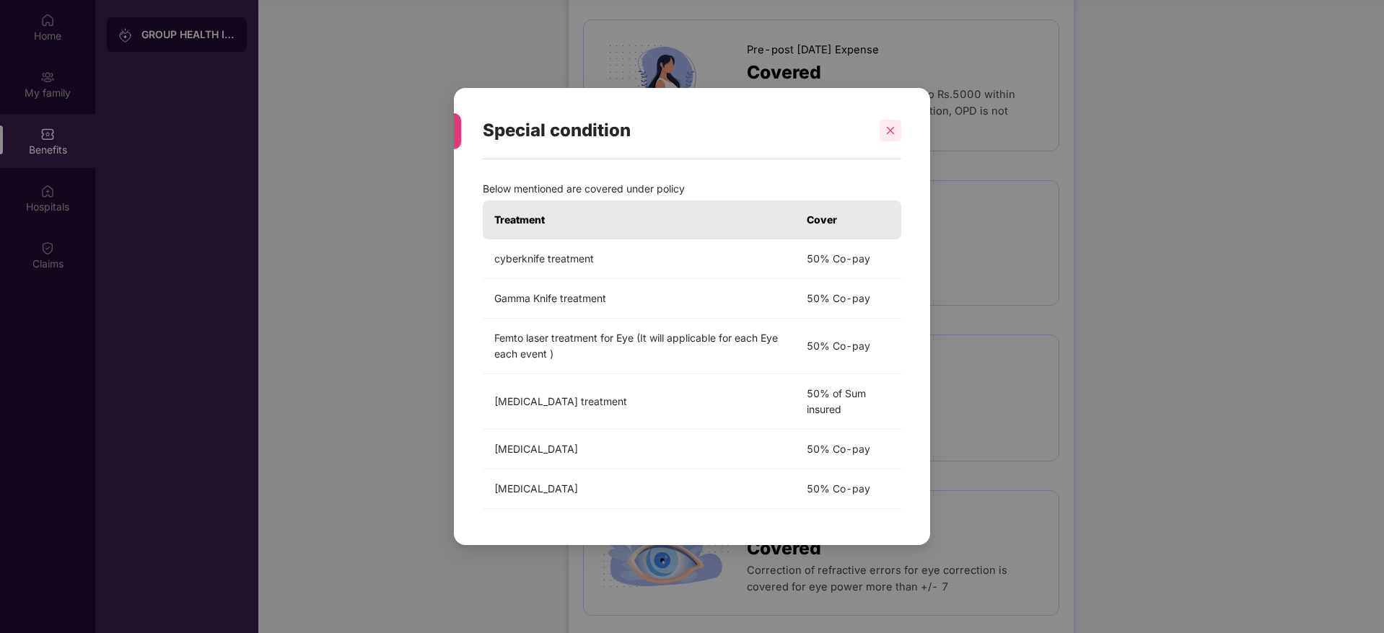
click at [889, 133] on icon "close" at bounding box center [890, 131] width 10 height 10
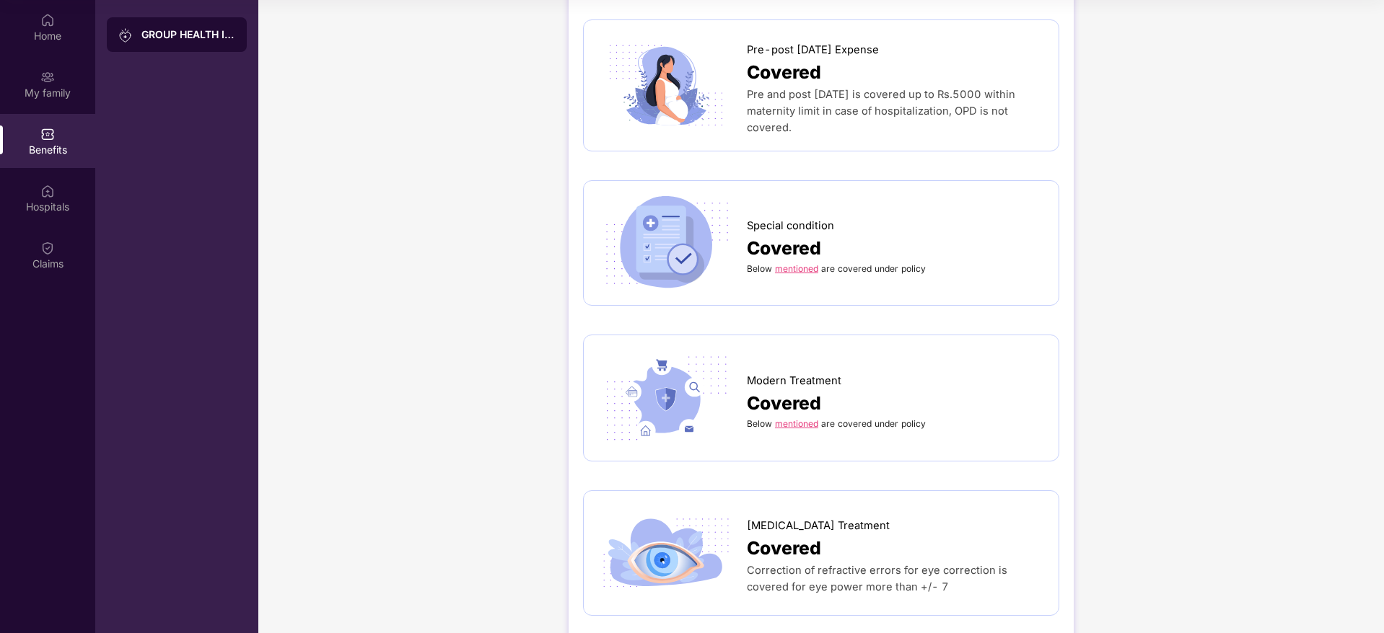
click at [797, 418] on link "mentioned" at bounding box center [796, 423] width 43 height 11
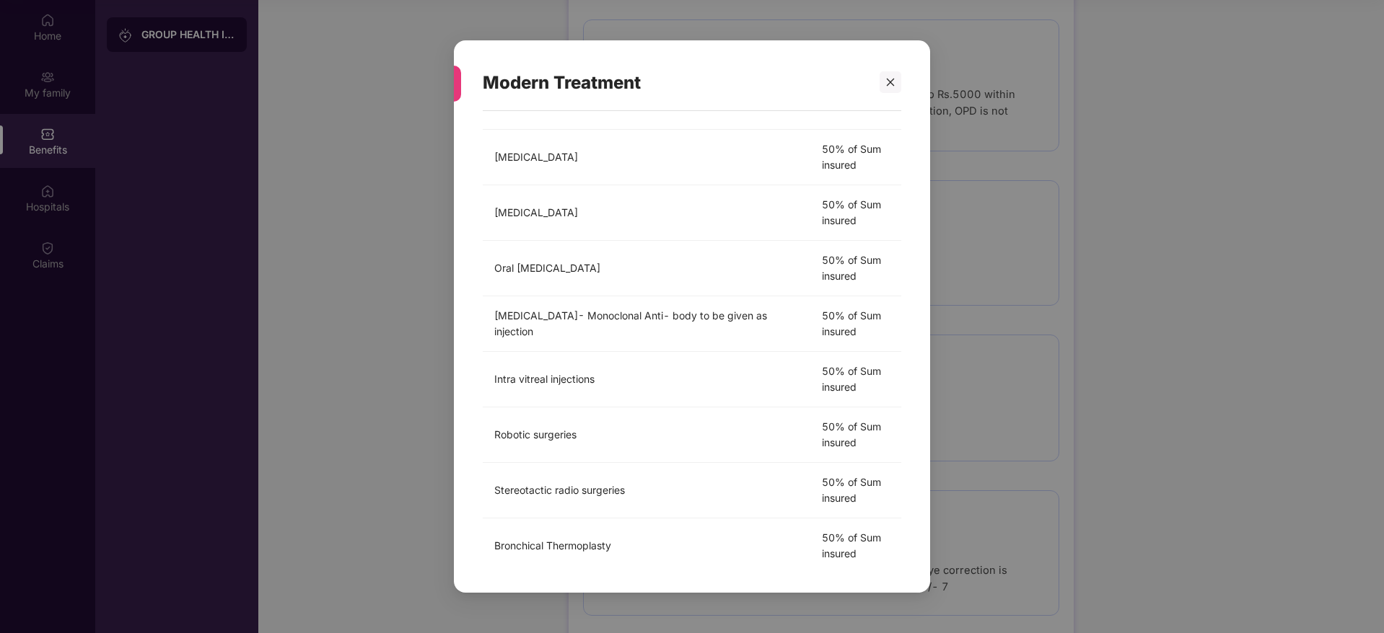
scroll to position [0, 0]
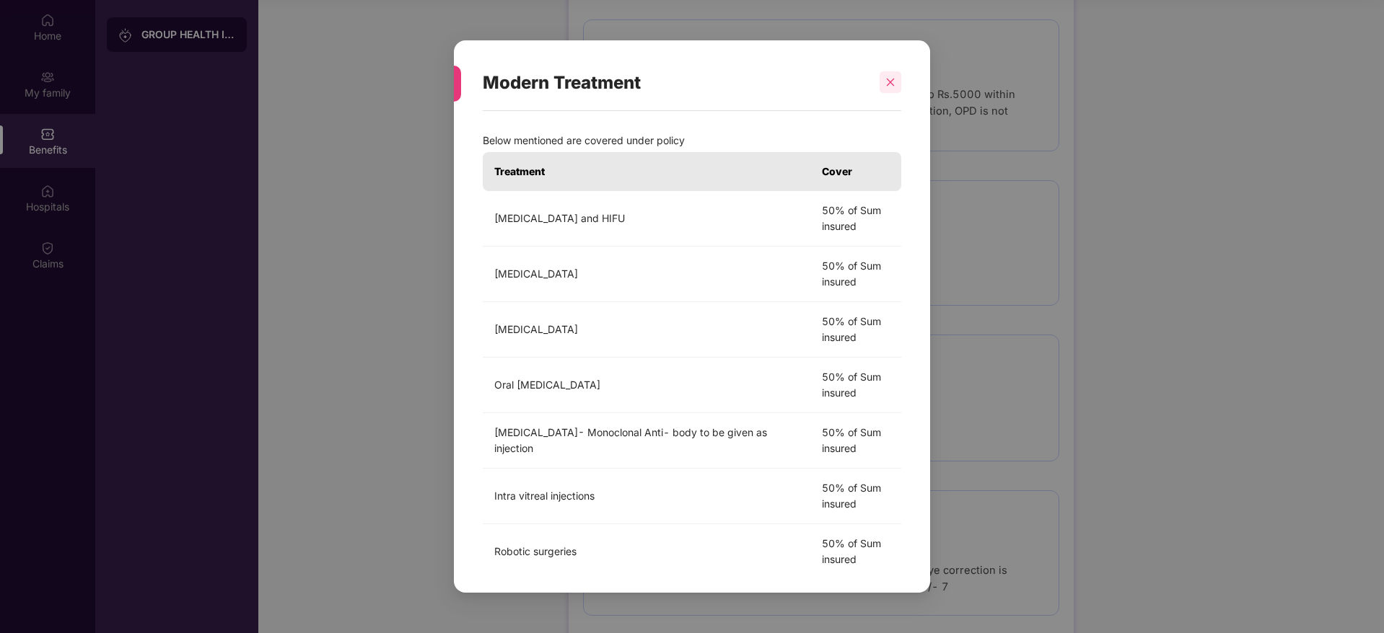
click at [895, 77] on icon "close" at bounding box center [890, 82] width 10 height 10
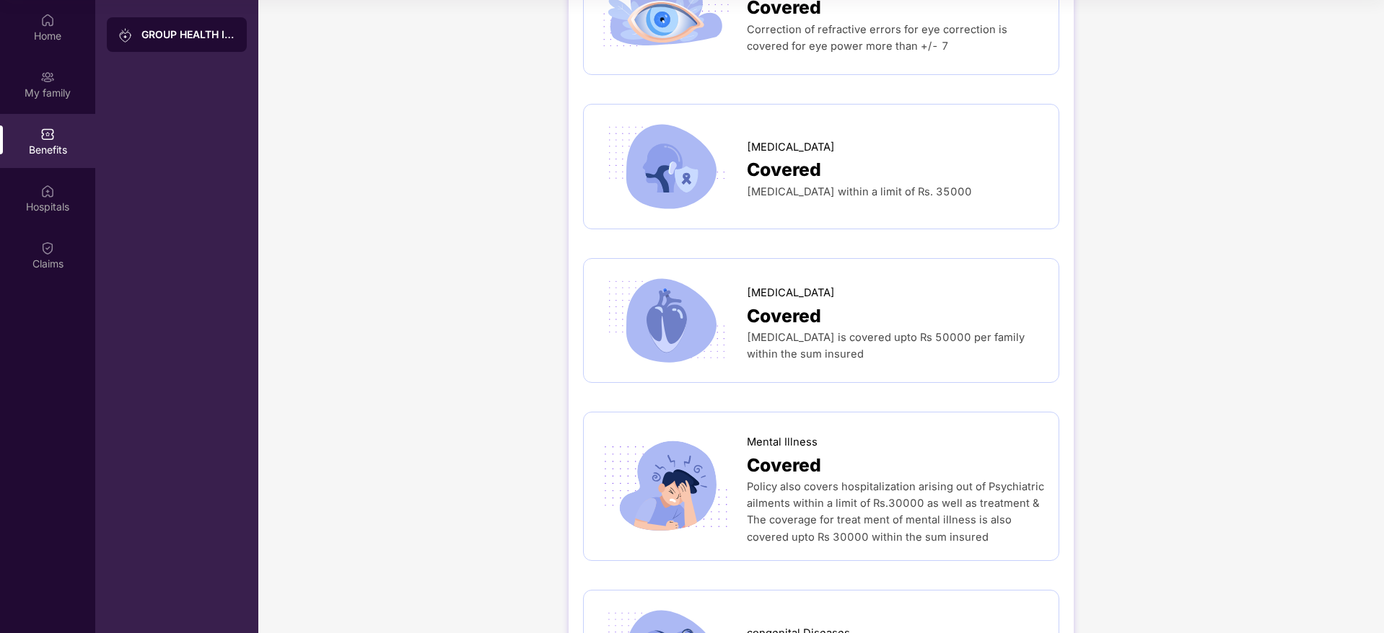
scroll to position [2489, 0]
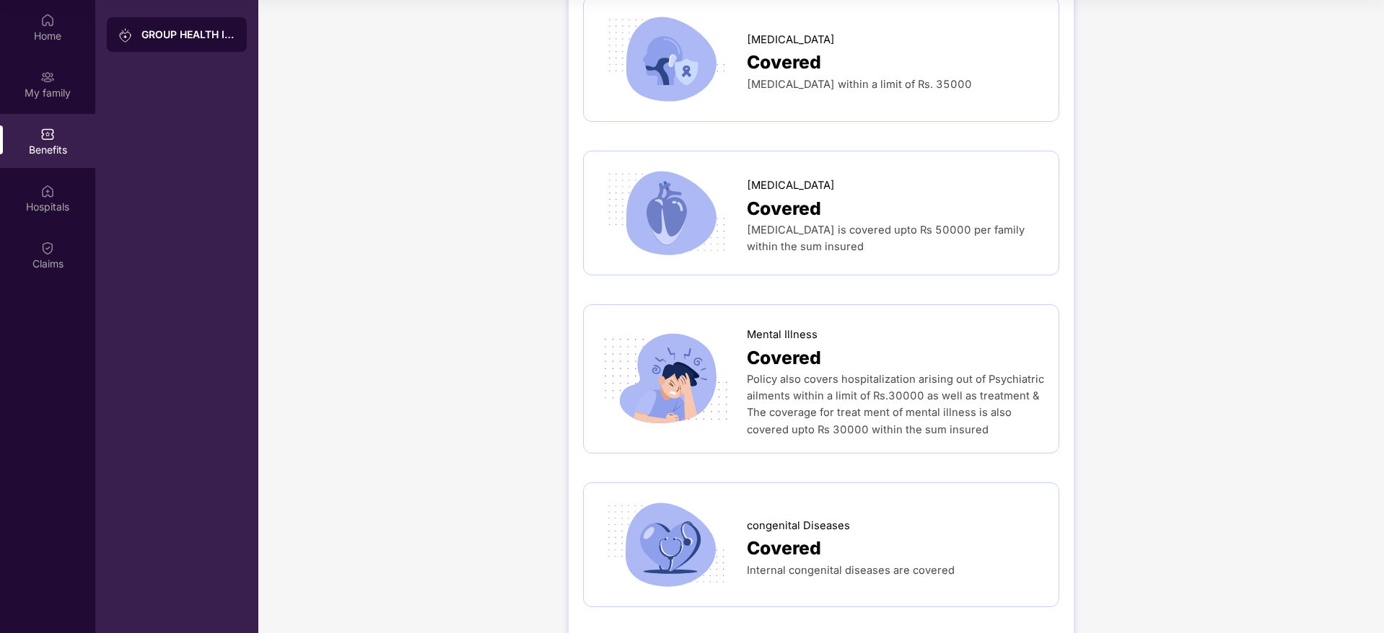
drag, startPoint x: 1258, startPoint y: 227, endPoint x: 1385, endPoint y: 208, distance: 128.4
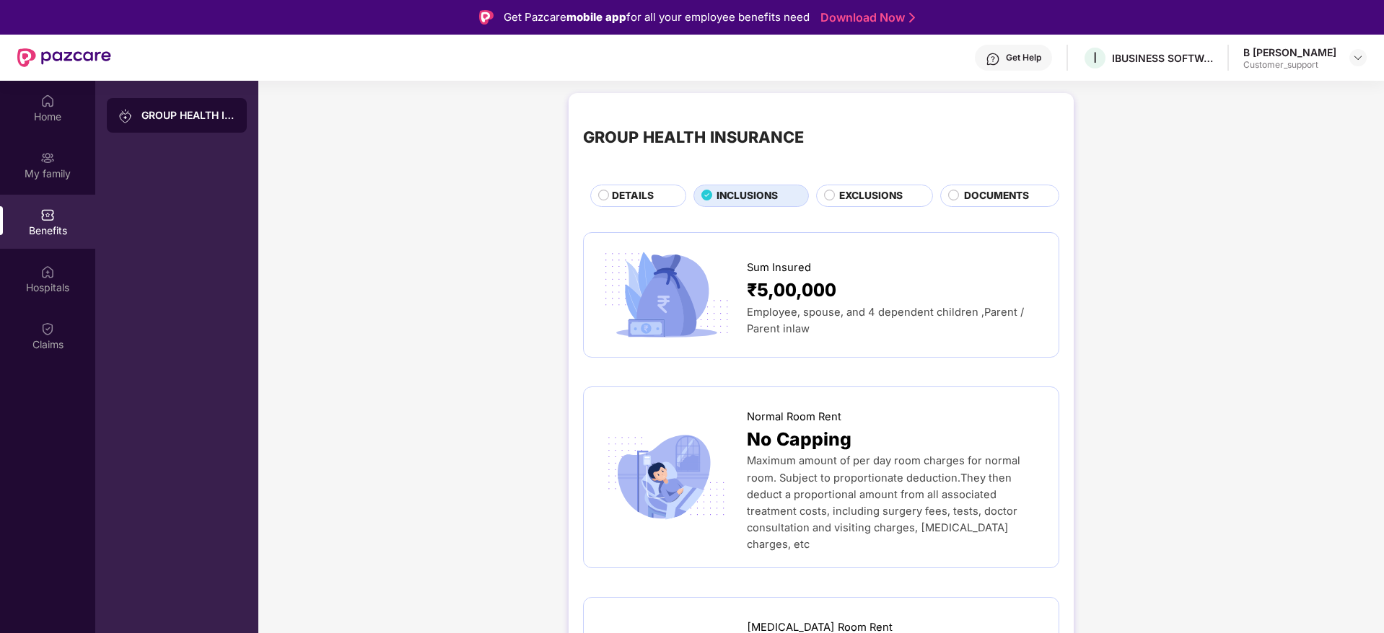
scroll to position [0, 0]
click at [1351, 54] on div at bounding box center [1357, 57] width 17 height 17
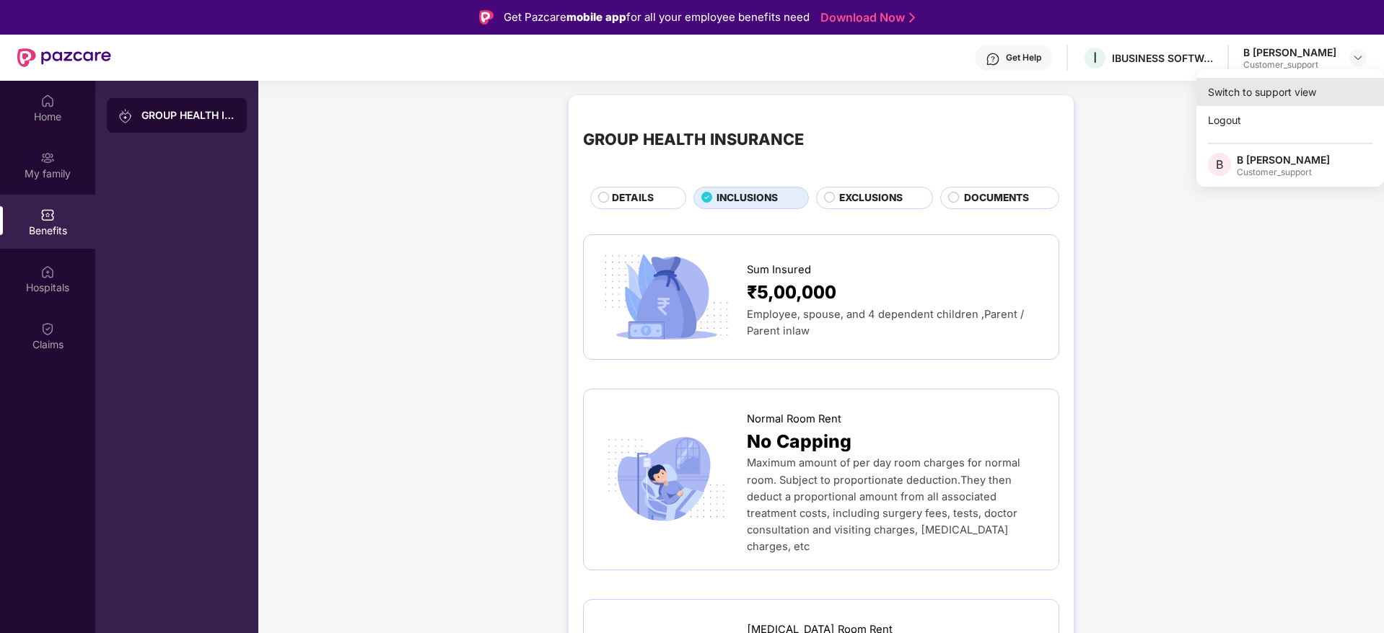
click at [1235, 101] on div "Switch to support view" at bounding box center [1290, 92] width 188 height 28
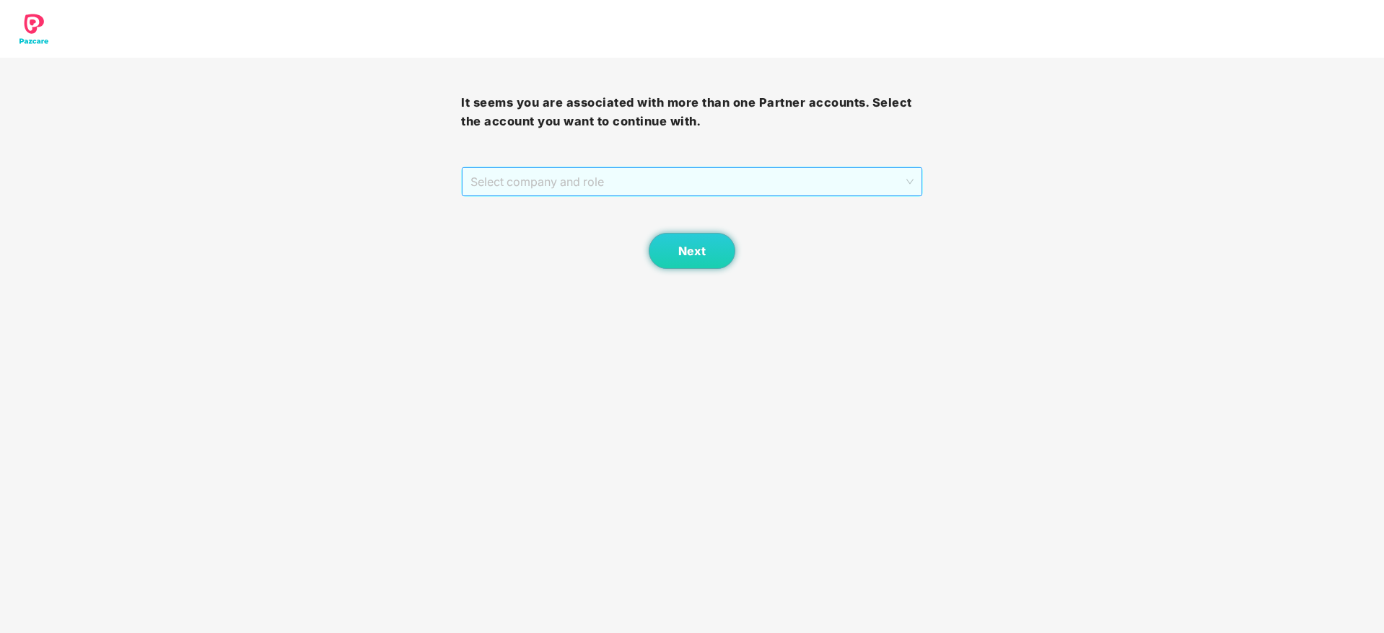
click at [745, 180] on span "Select company and role" at bounding box center [691, 181] width 442 height 27
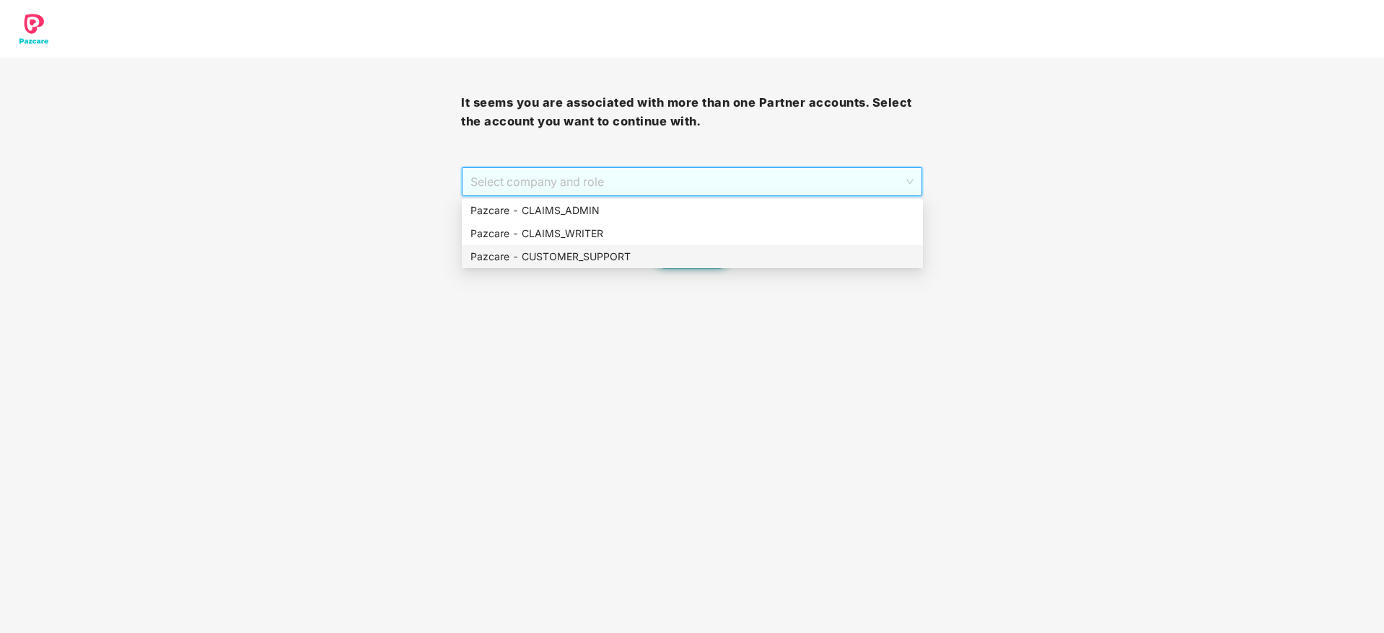
click at [633, 256] on div "Pazcare - CUSTOMER_SUPPORT" at bounding box center [692, 257] width 444 height 16
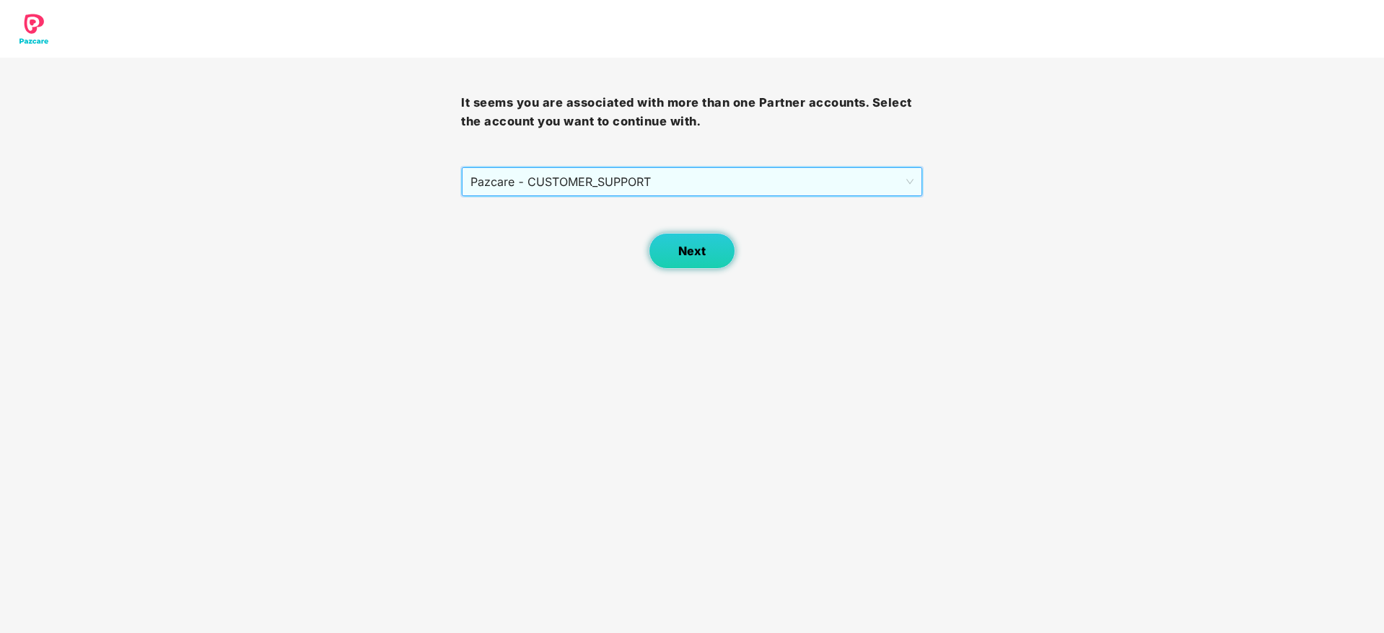
click at [681, 260] on button "Next" at bounding box center [692, 251] width 87 height 36
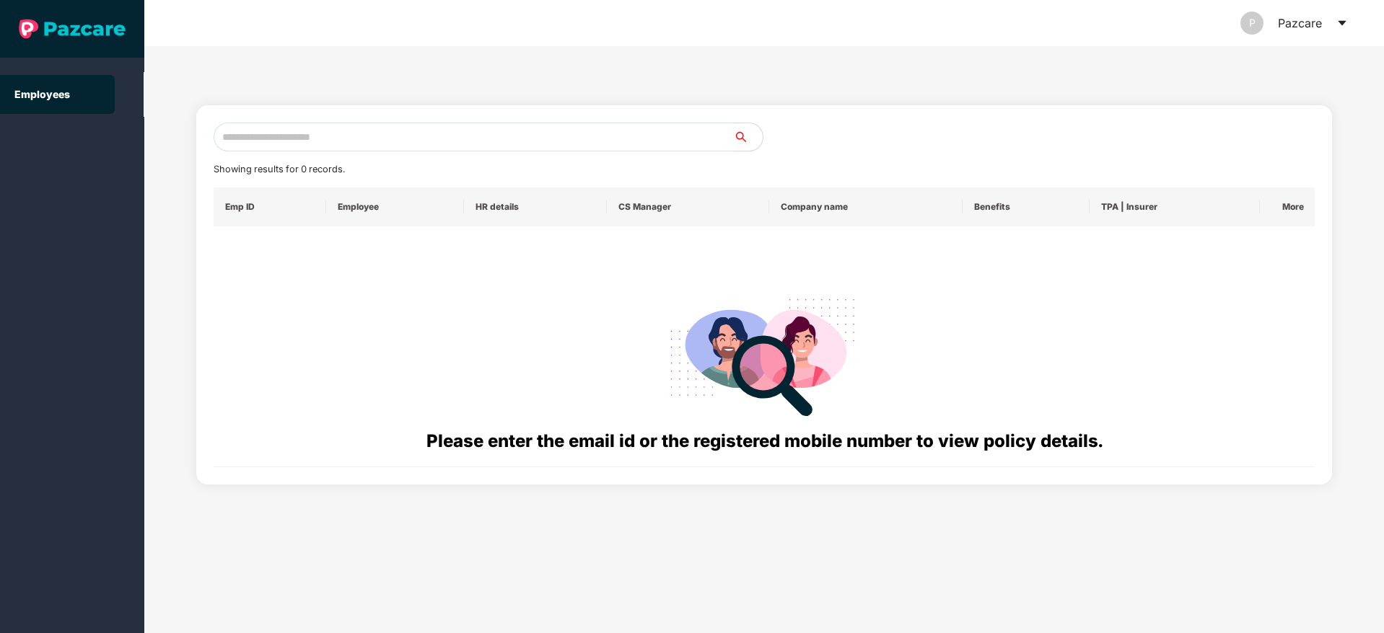
click at [437, 143] on input "text" at bounding box center [474, 137] width 520 height 29
paste input "**********"
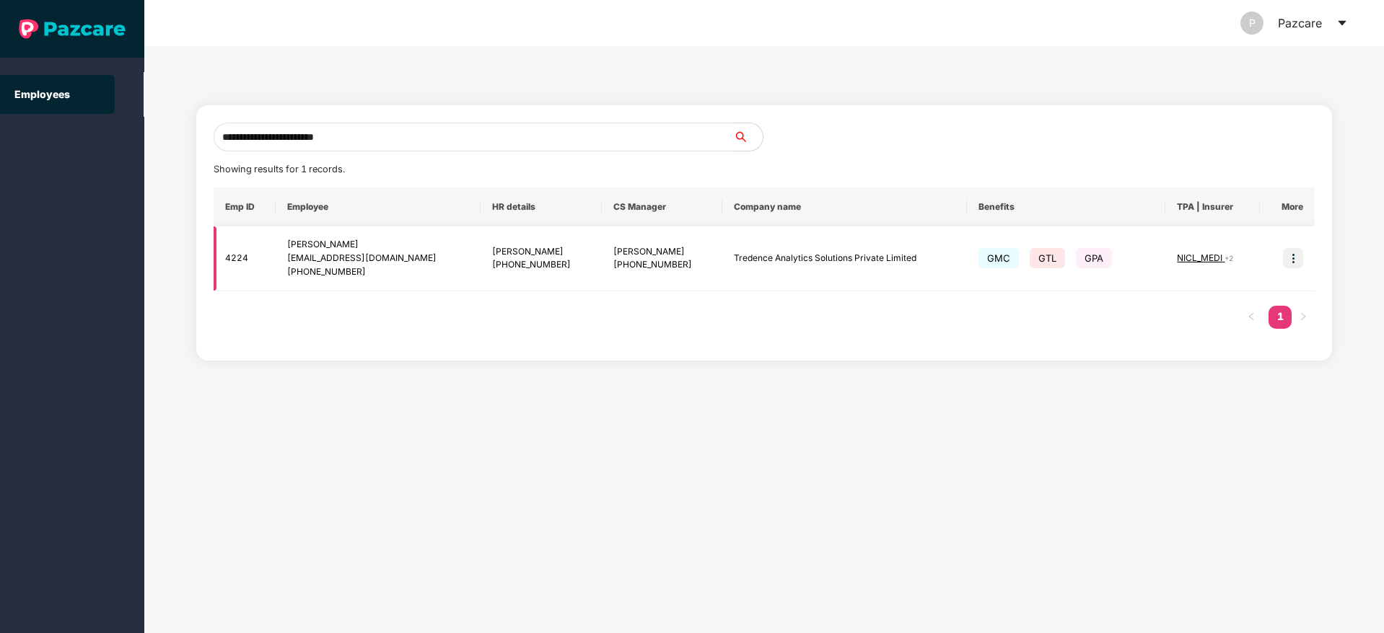
type input "**********"
click at [1286, 252] on img at bounding box center [1293, 258] width 20 height 20
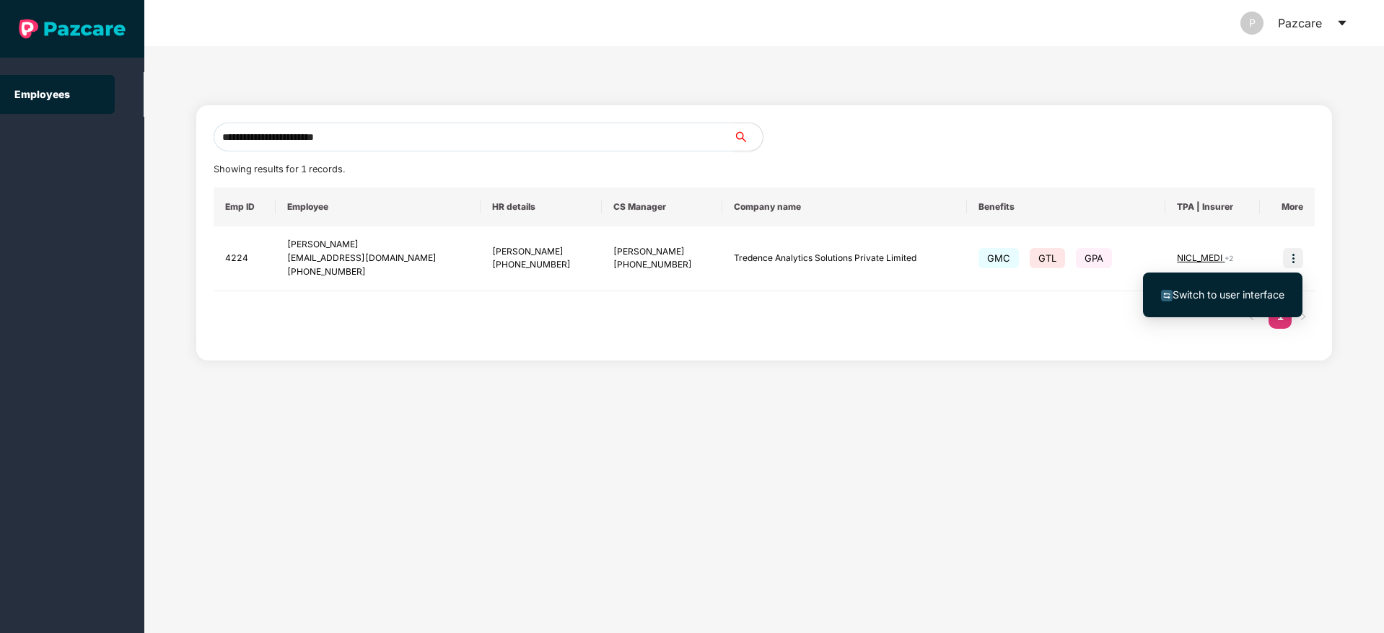
click at [1235, 287] on span "Switch to user interface" at bounding box center [1222, 295] width 123 height 16
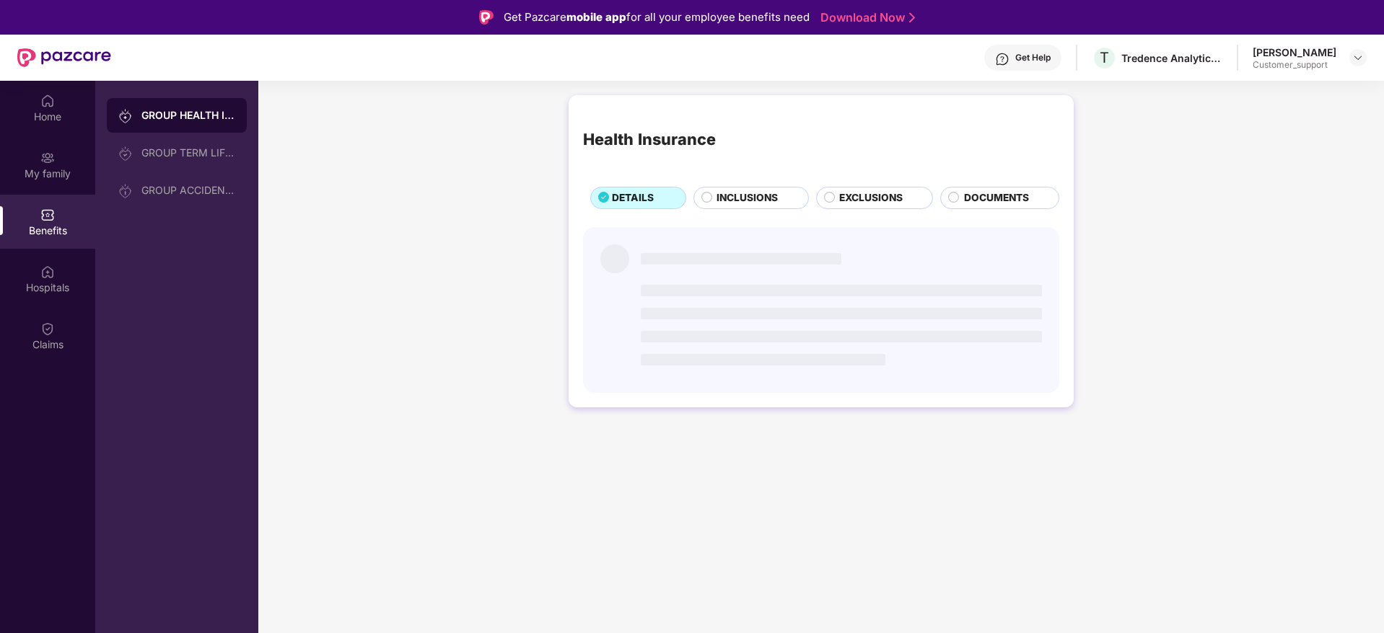
click at [722, 201] on span "INCLUSIONS" at bounding box center [746, 198] width 61 height 16
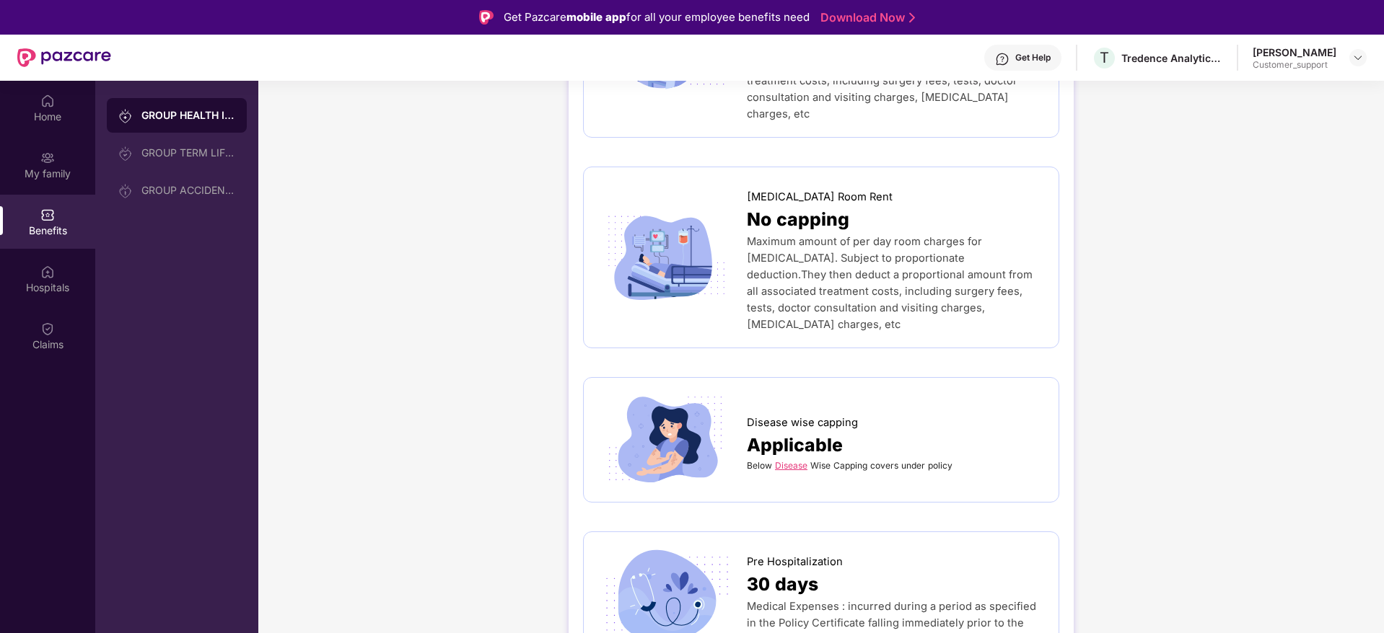
scroll to position [541, 0]
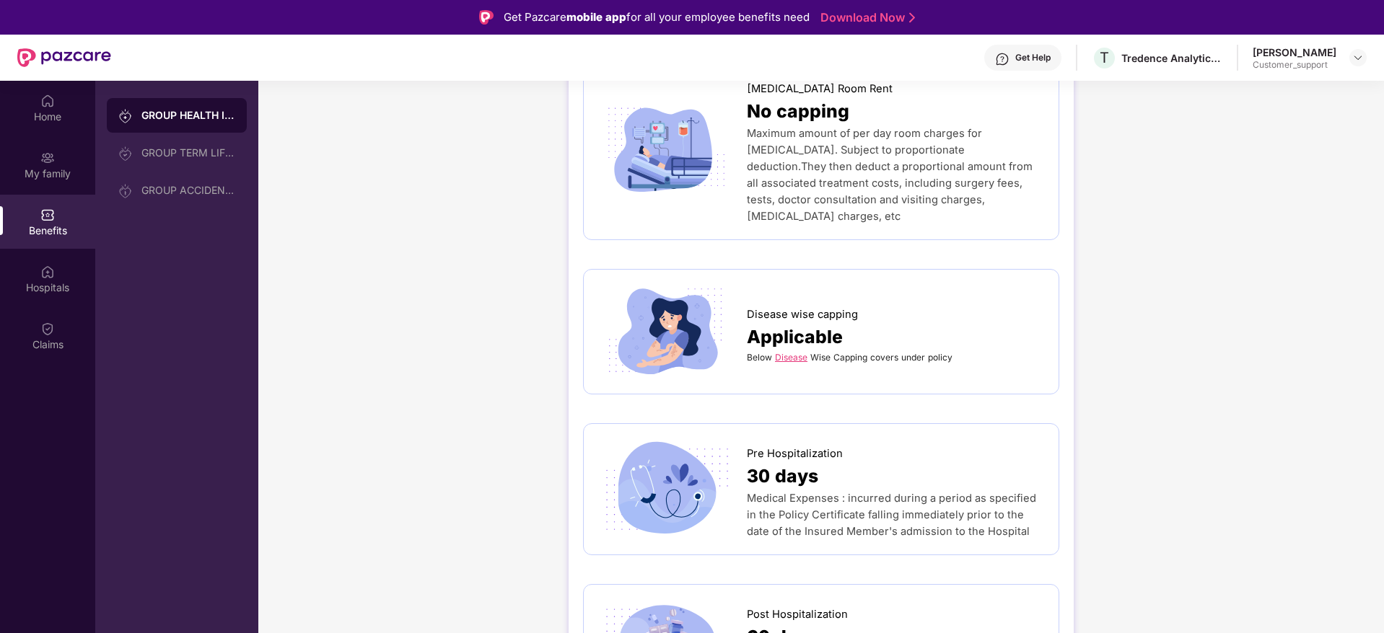
click at [792, 352] on link "Disease" at bounding box center [791, 357] width 32 height 11
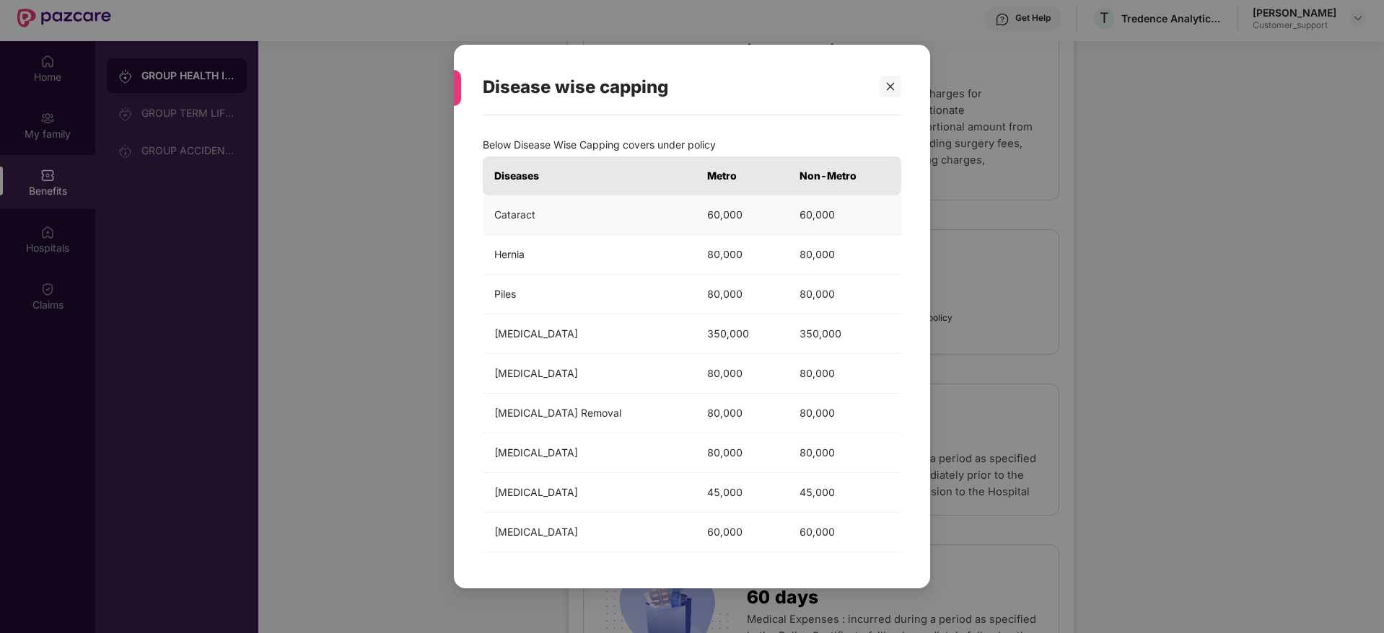
scroll to position [0, 0]
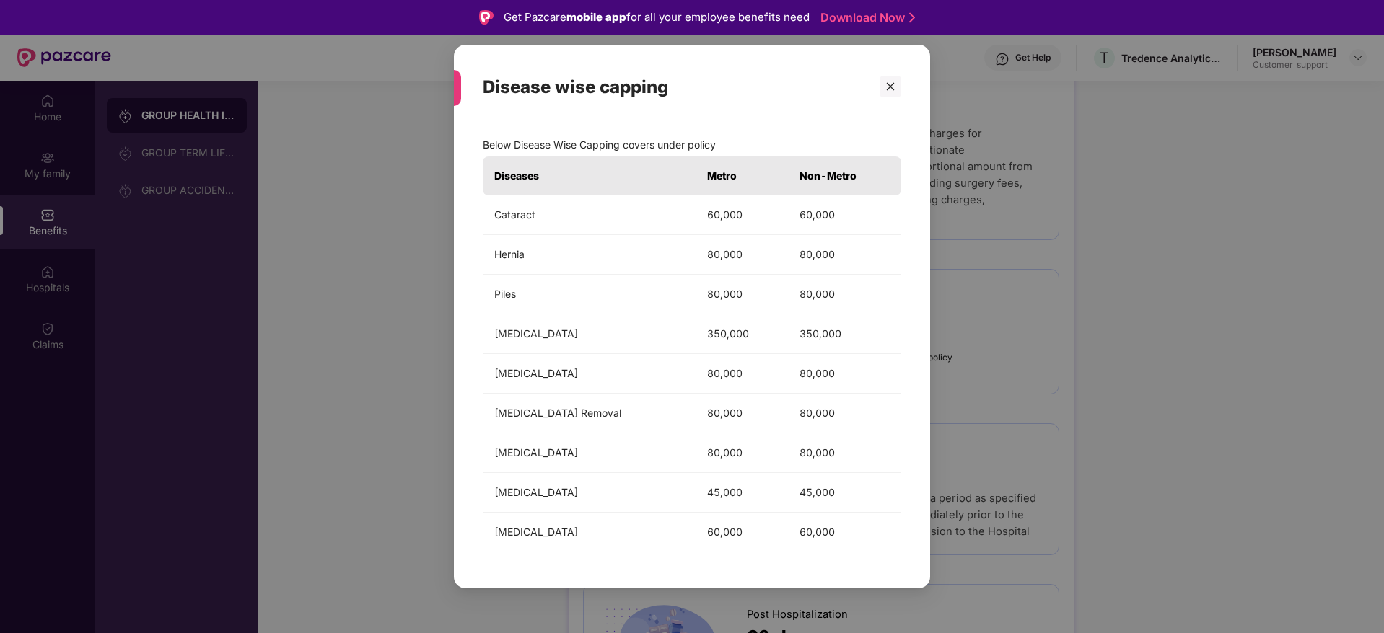
drag, startPoint x: 883, startPoint y: 87, endPoint x: 758, endPoint y: 126, distance: 130.8
click at [877, 88] on div at bounding box center [884, 87] width 35 height 22
click at [895, 83] on div at bounding box center [891, 87] width 22 height 22
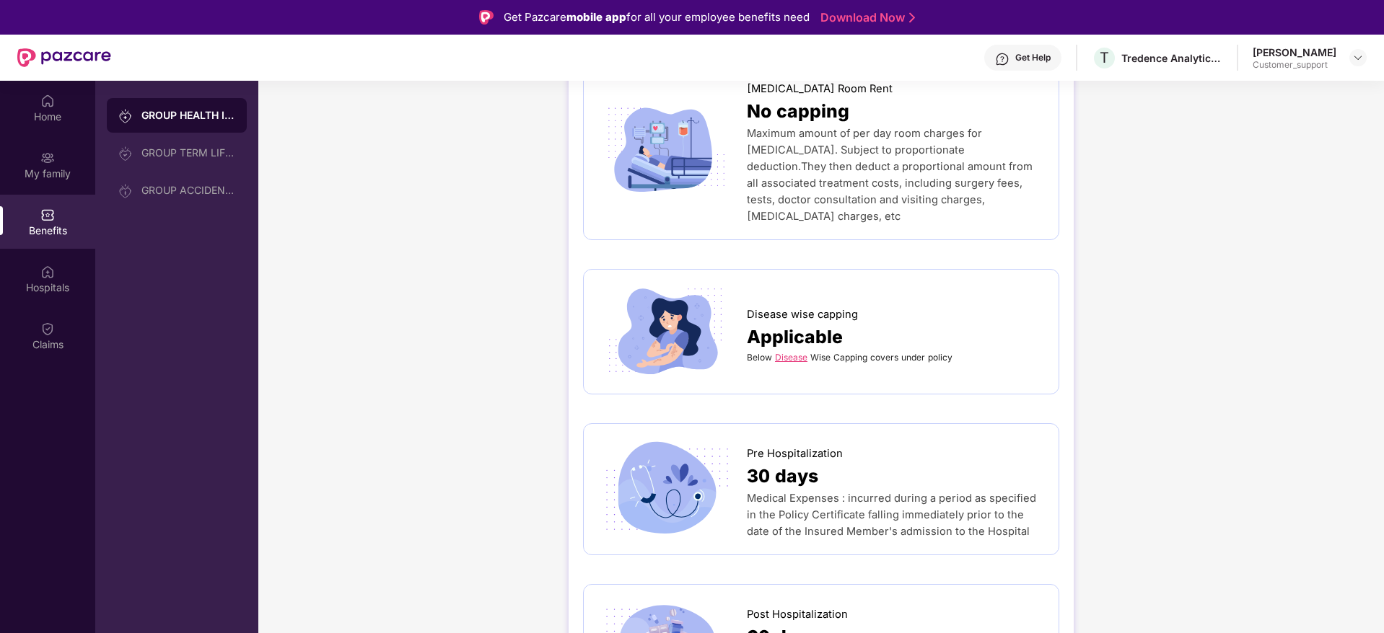
click at [785, 352] on link "Disease" at bounding box center [791, 357] width 32 height 11
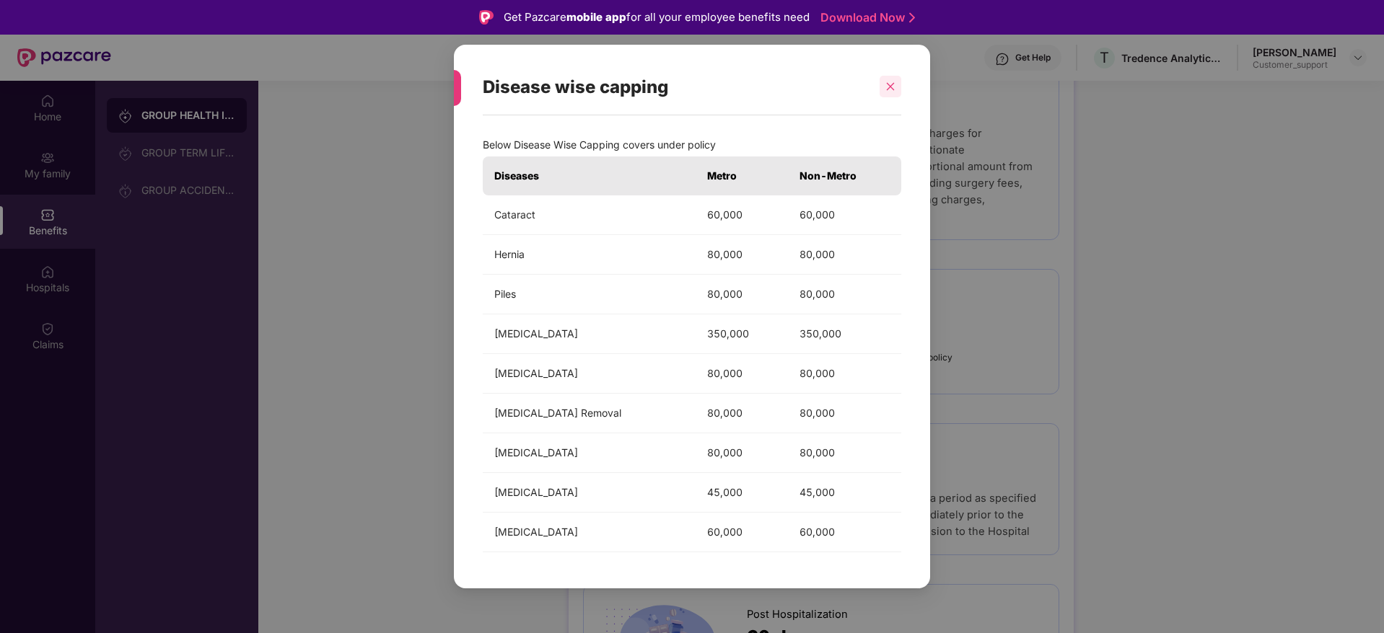
click at [886, 89] on icon "close" at bounding box center [890, 87] width 10 height 10
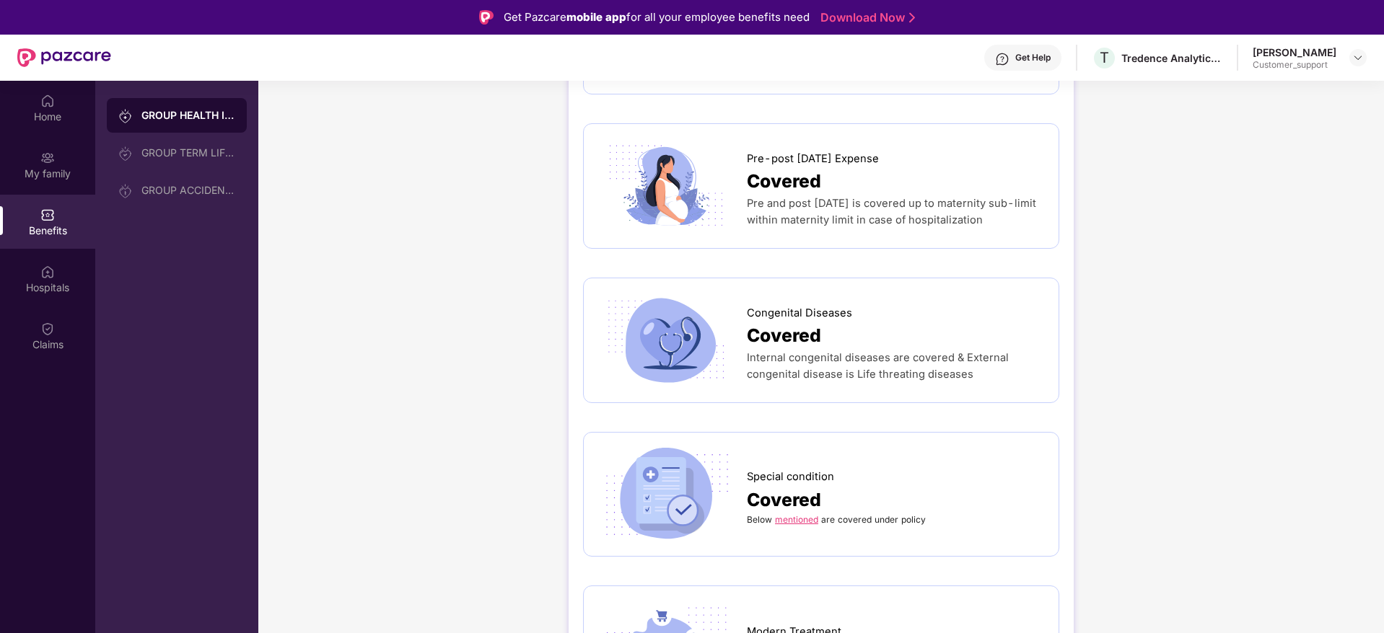
scroll to position [2056, 0]
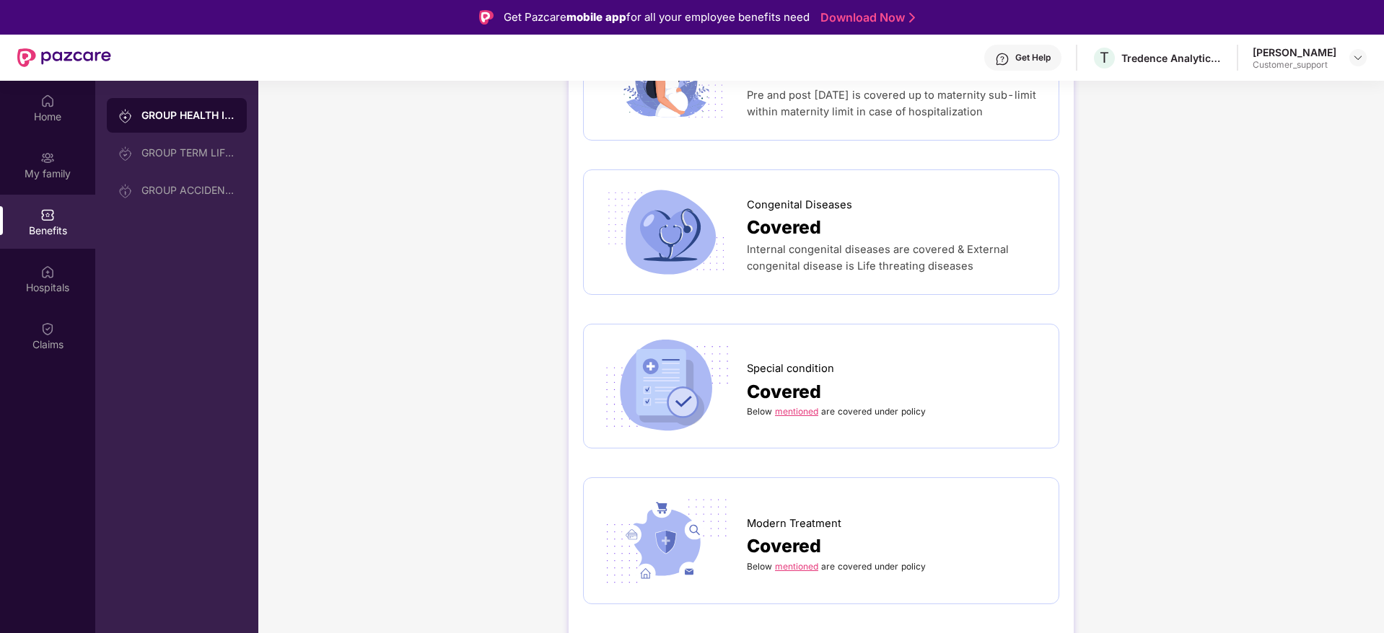
click at [802, 406] on link "mentioned" at bounding box center [796, 411] width 43 height 11
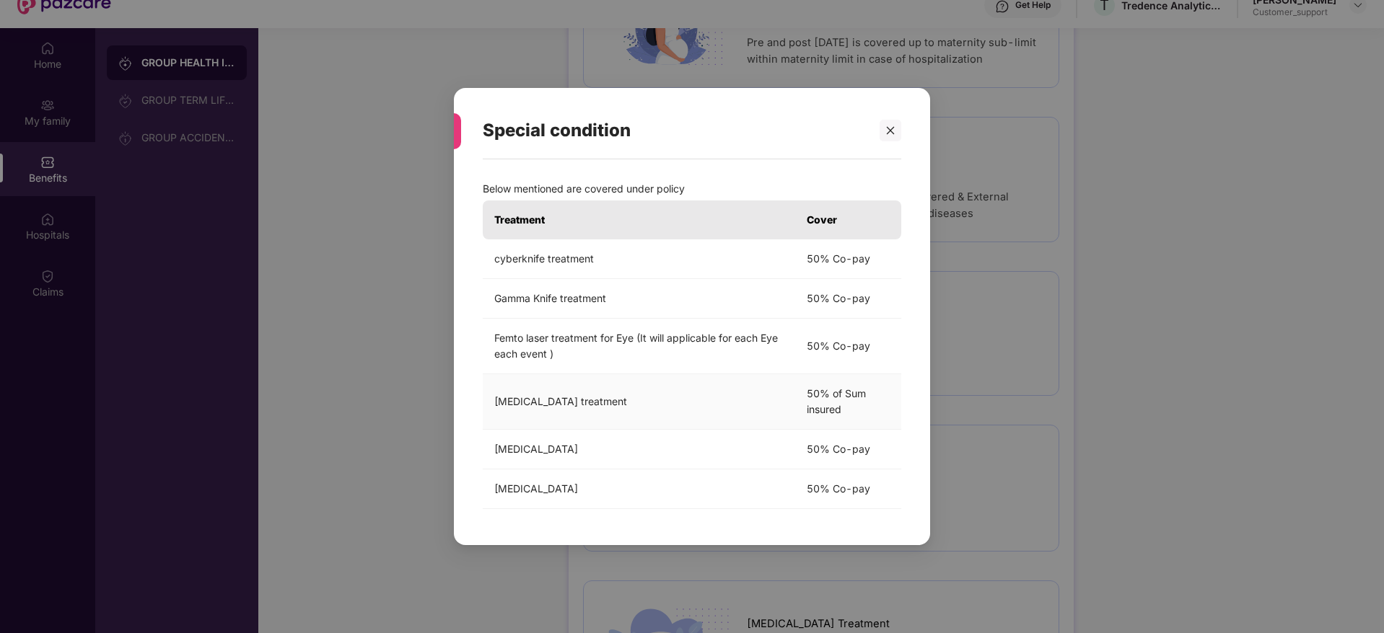
scroll to position [81, 0]
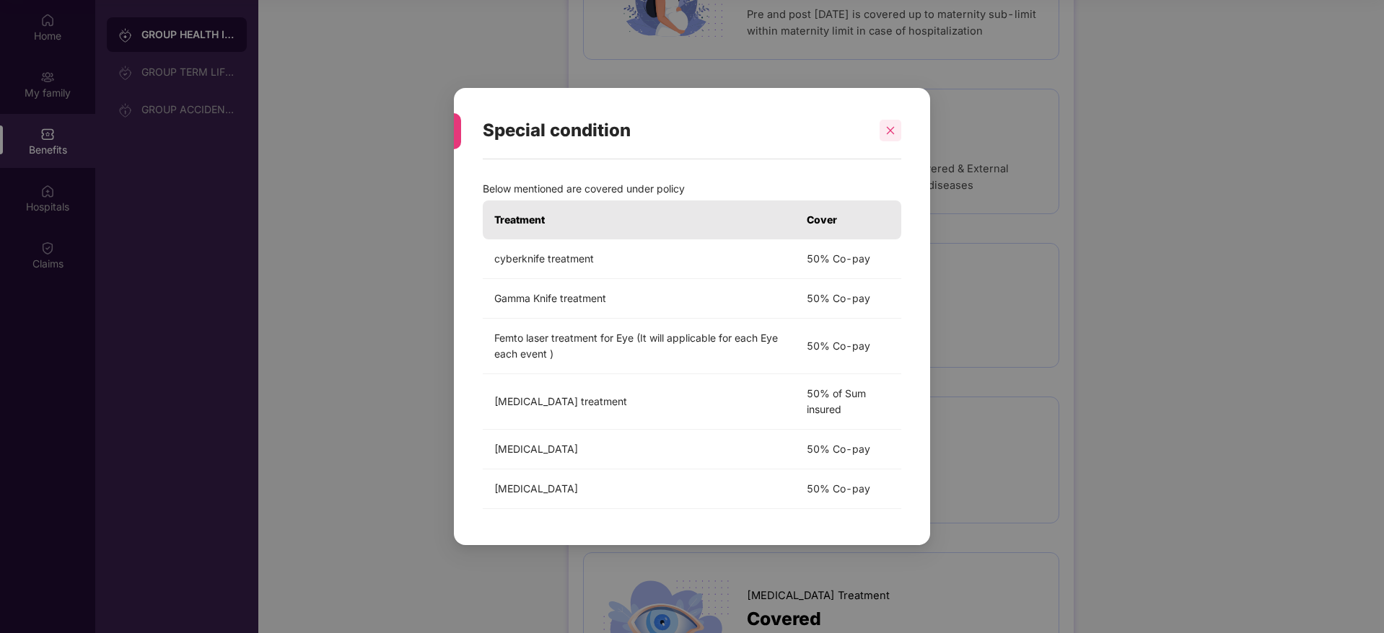
click at [895, 131] on icon "close" at bounding box center [890, 131] width 10 height 10
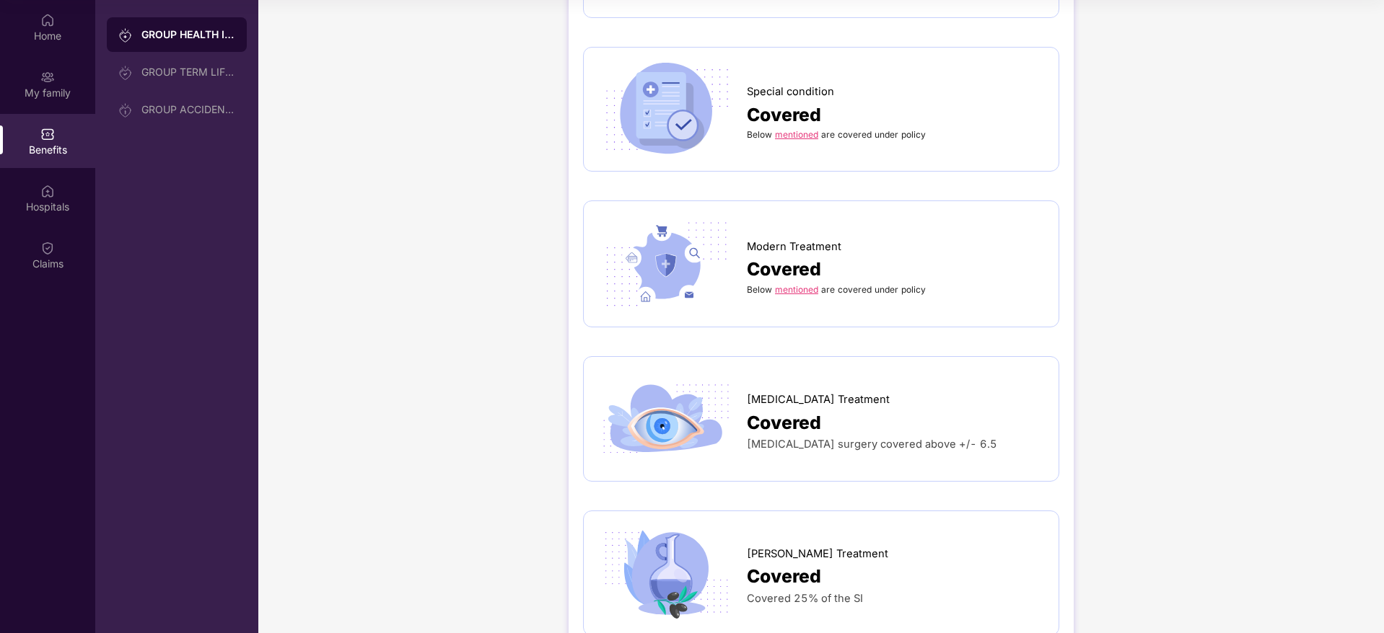
scroll to position [2219, 0]
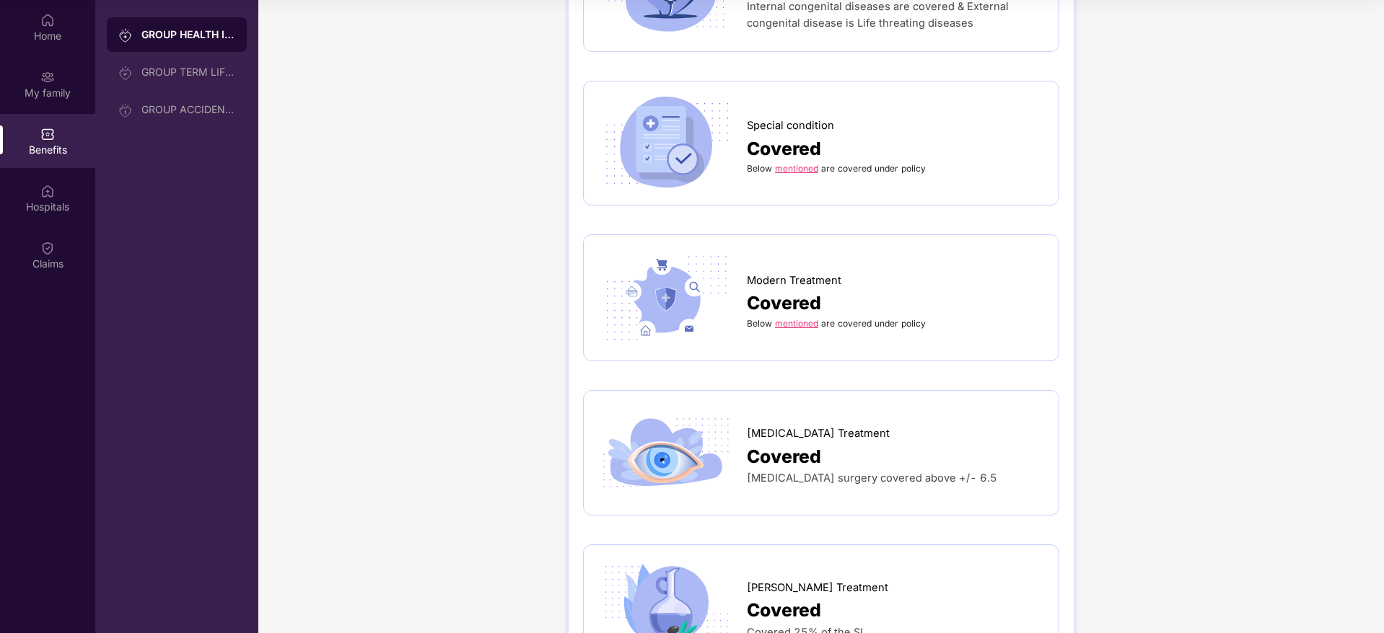
click at [792, 289] on span "Covered" at bounding box center [784, 303] width 74 height 28
drag, startPoint x: 791, startPoint y: 279, endPoint x: 797, endPoint y: 292, distance: 14.5
click at [791, 289] on span "Covered" at bounding box center [784, 303] width 74 height 28
click at [799, 318] on link "mentioned" at bounding box center [796, 323] width 43 height 11
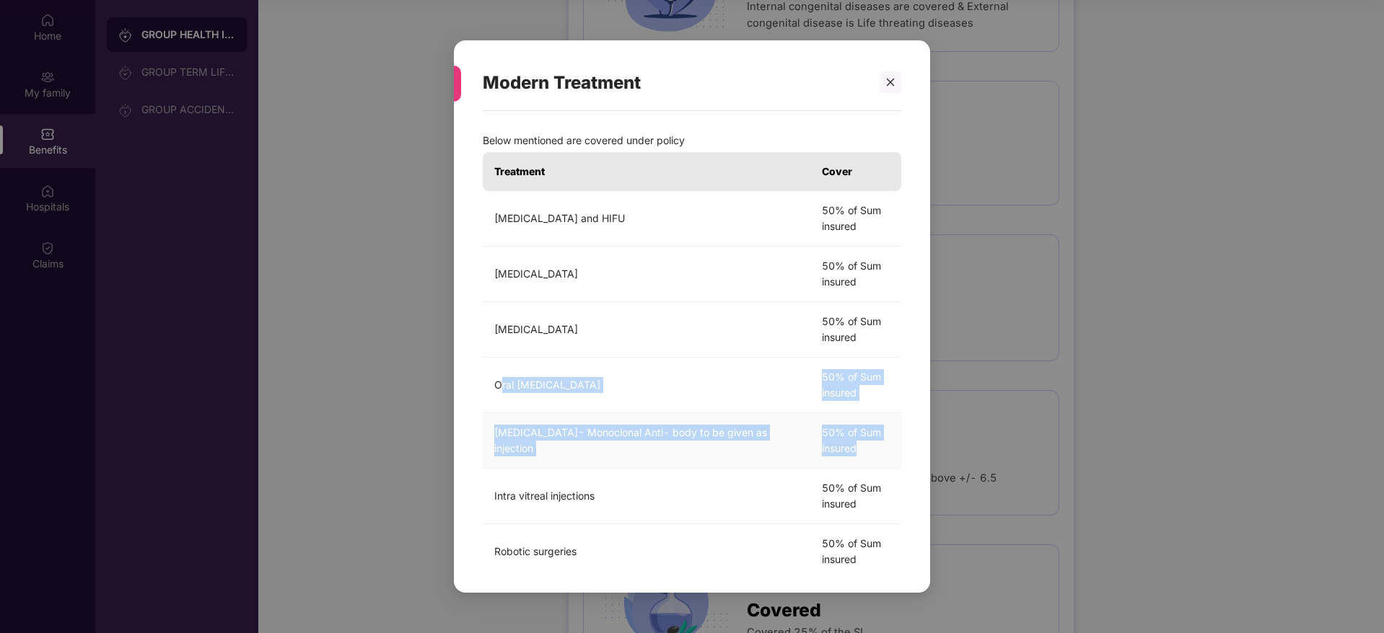
drag, startPoint x: 487, startPoint y: 385, endPoint x: 873, endPoint y: 449, distance: 391.2
click at [873, 449] on tbody "[MEDICAL_DATA] and HIFU 50% of Sum insured [MEDICAL_DATA] 50% of Sum insured [M…" at bounding box center [692, 524] width 418 height 667
copy tbody "Oral [MEDICAL_DATA] 50% of Sum insured [MEDICAL_DATA]- Monoclonal Anti- body to…"
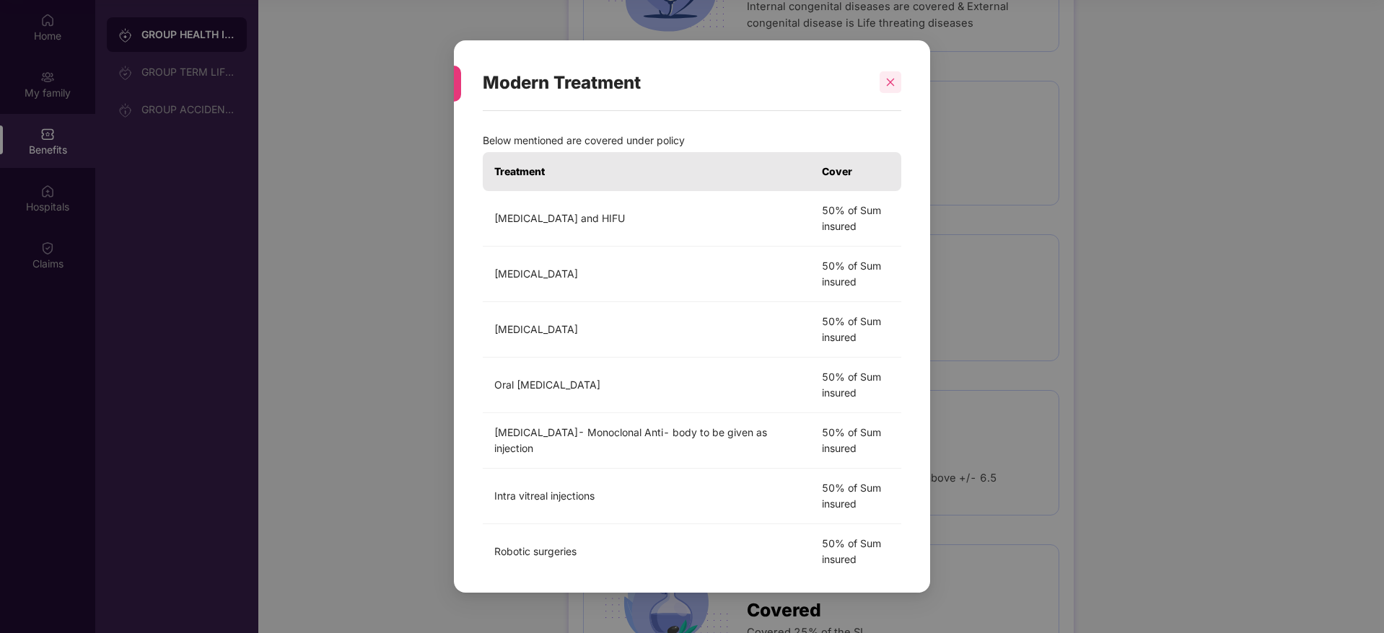
click at [885, 74] on div at bounding box center [891, 82] width 22 height 22
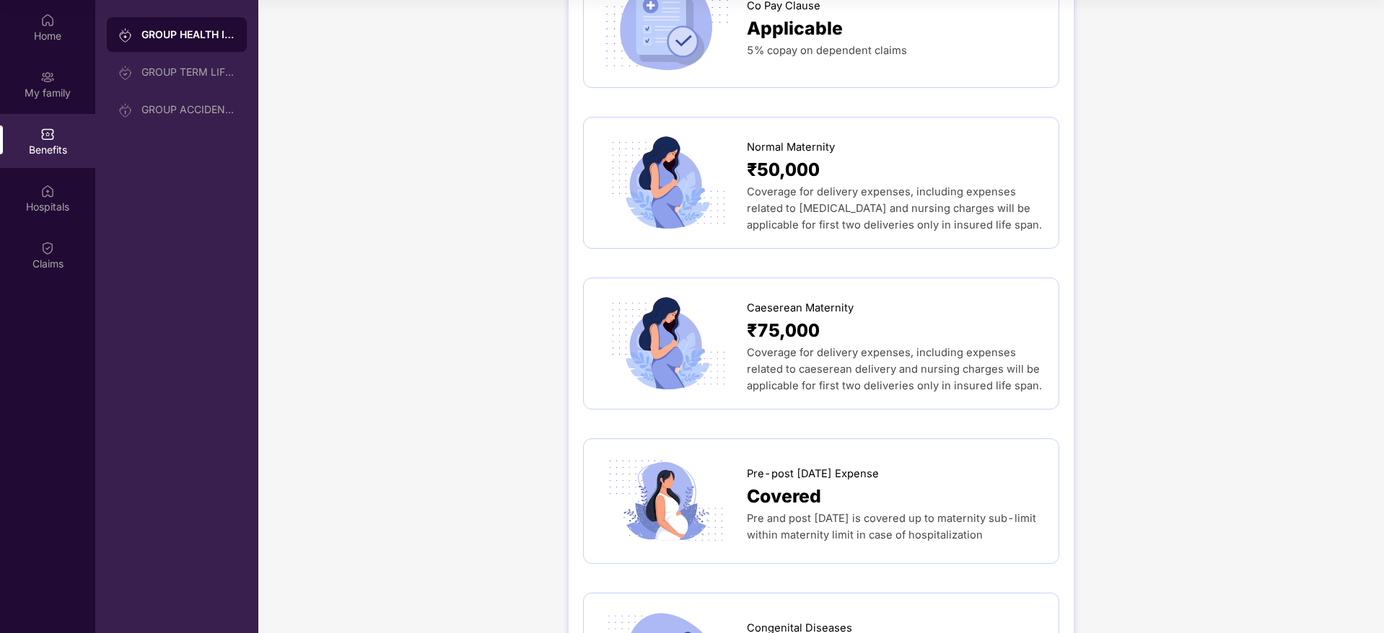
scroll to position [1461, 0]
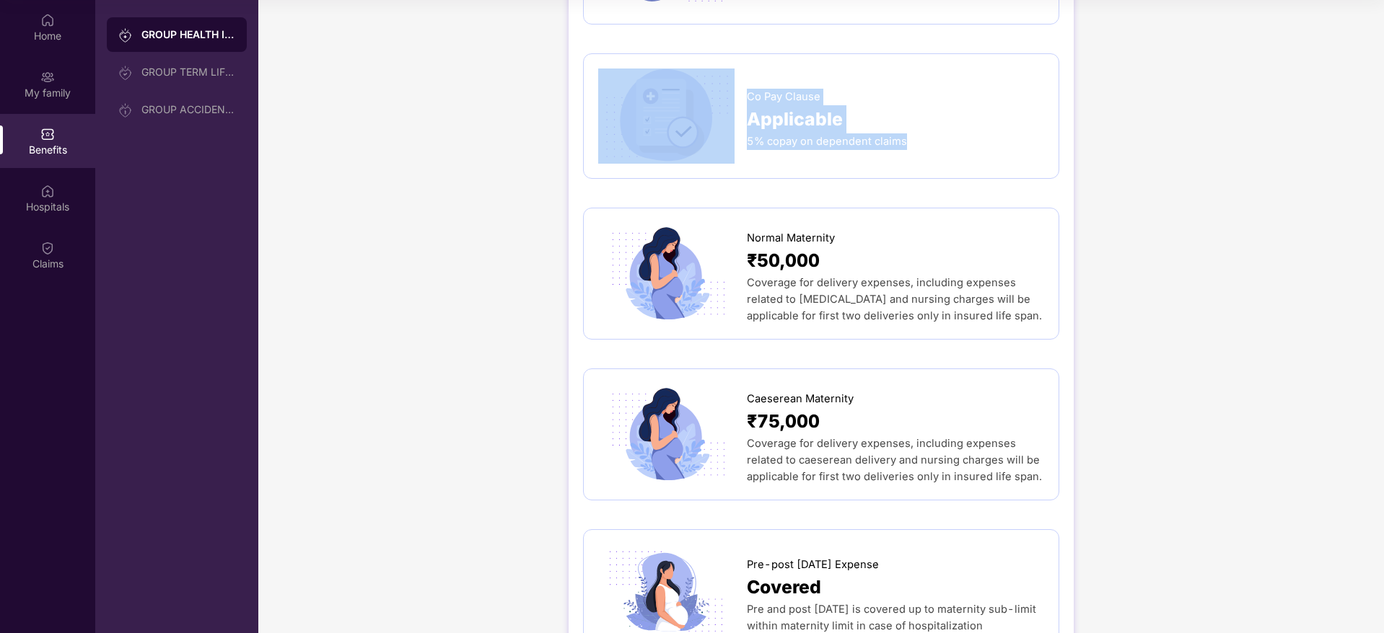
drag, startPoint x: 743, startPoint y: 63, endPoint x: 933, endPoint y: 115, distance: 196.7
click at [933, 115] on div "Co Pay Clause Applicable 5% copay on dependent claims" at bounding box center [821, 116] width 446 height 95
copy div "Co Pay Clause Applicable 5% copay on dependent claims"
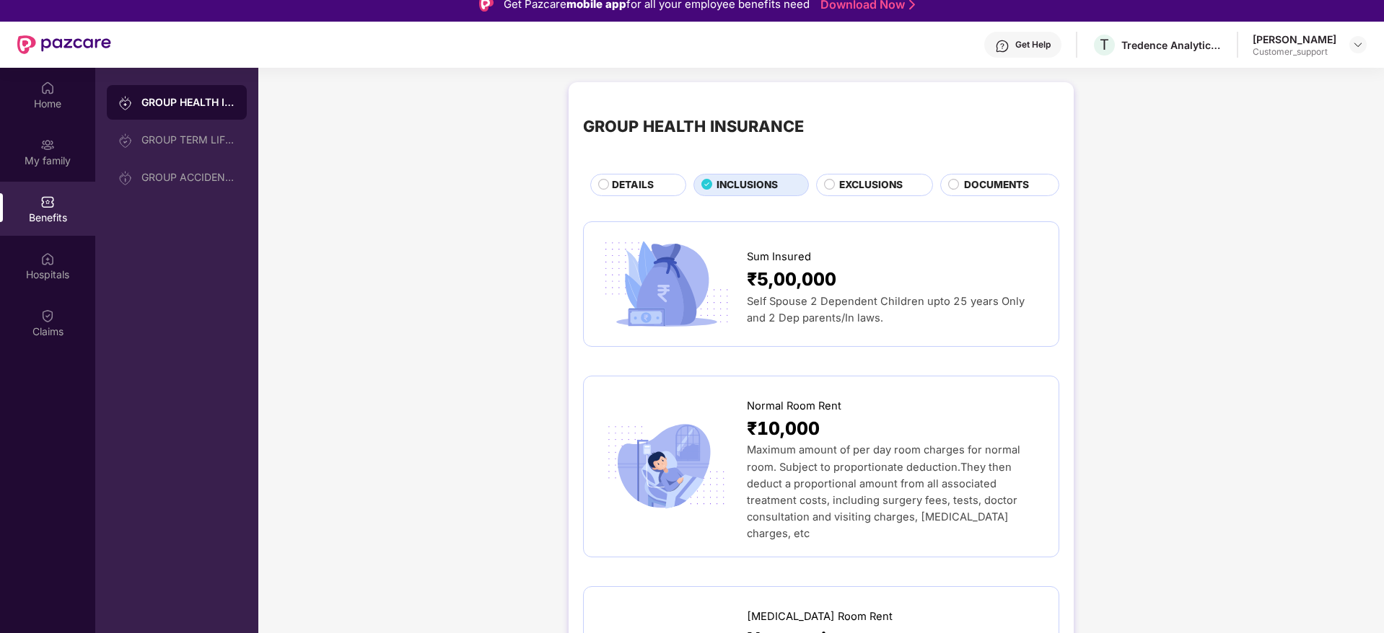
scroll to position [0, 0]
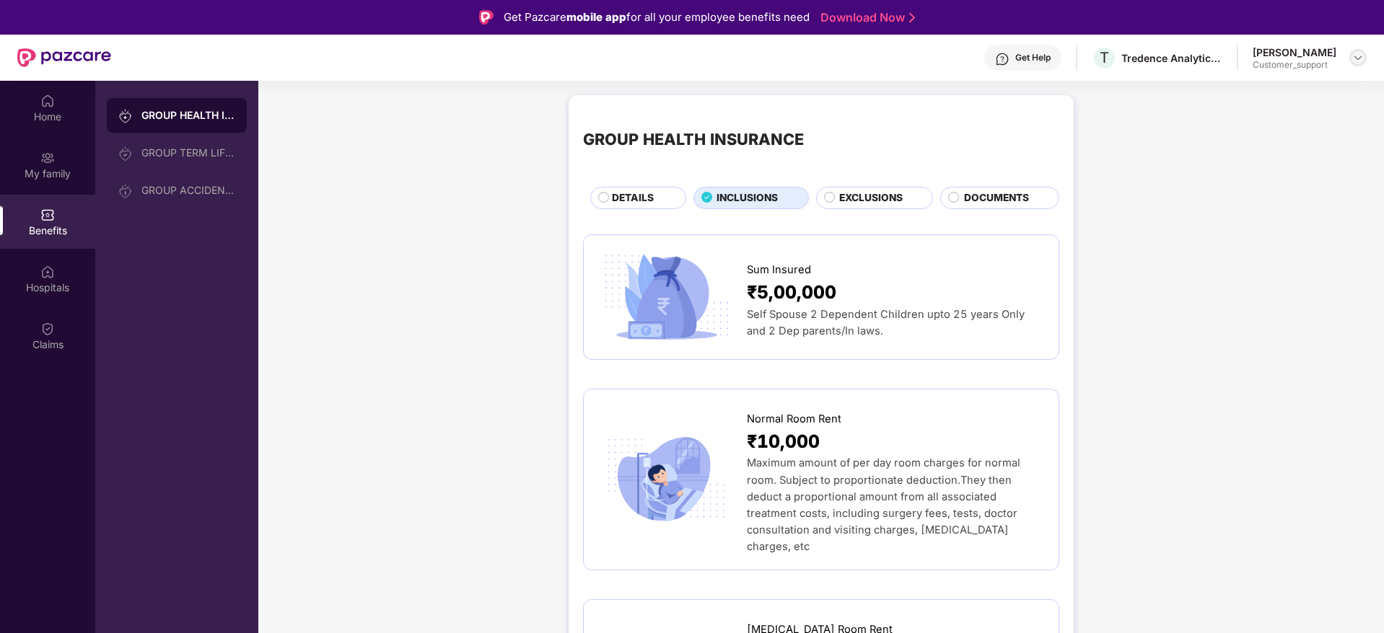
click at [1364, 61] on div at bounding box center [1357, 57] width 17 height 17
click at [1263, 92] on div "Switch to support view" at bounding box center [1290, 92] width 188 height 28
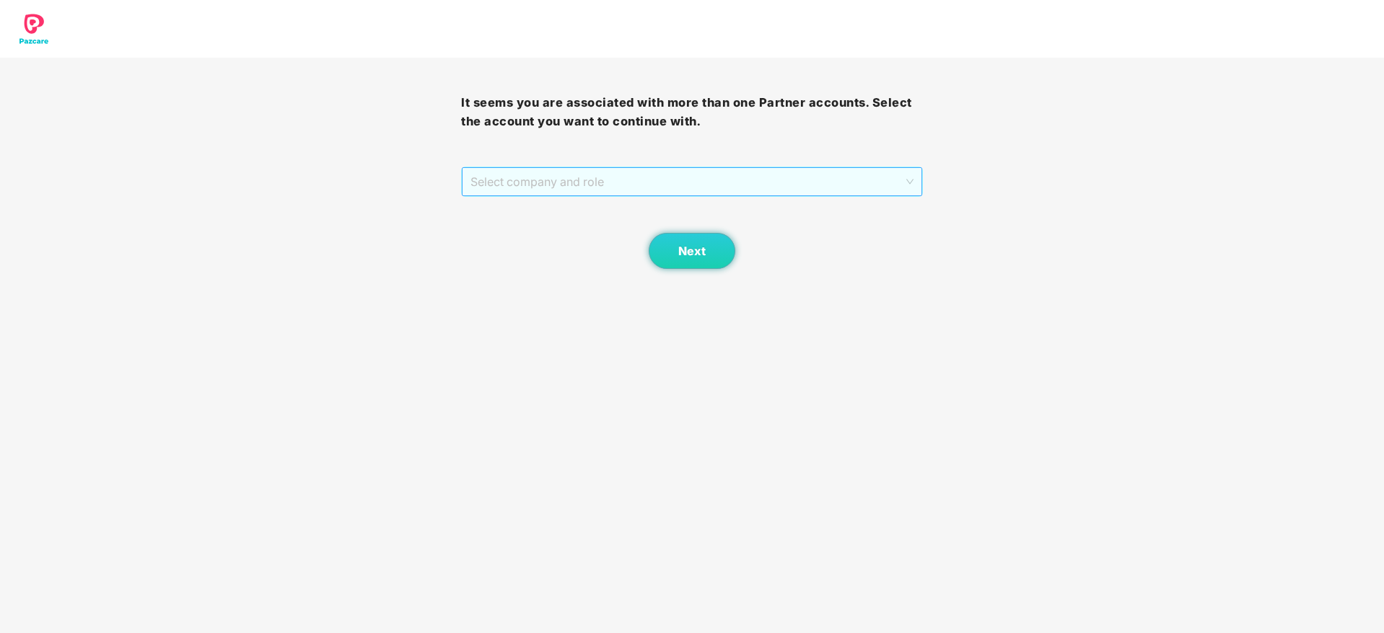
click at [714, 185] on span "Select company and role" at bounding box center [691, 181] width 442 height 27
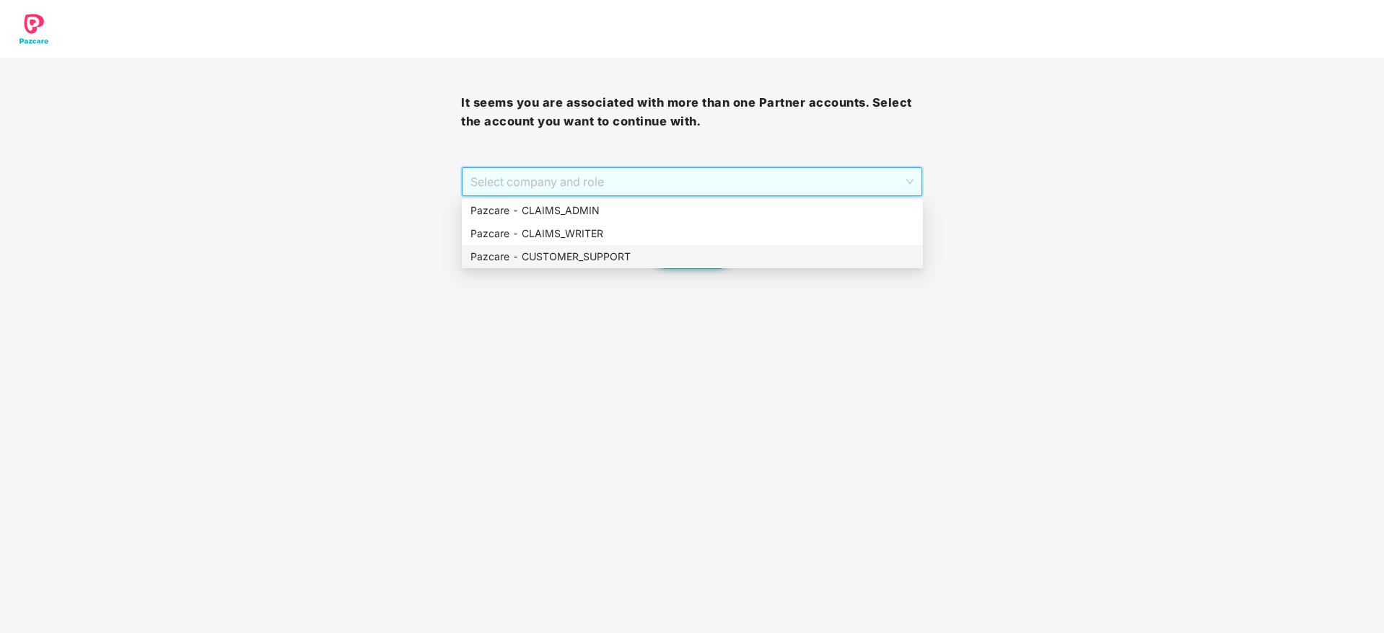
click at [636, 254] on div "Pazcare - CUSTOMER_SUPPORT" at bounding box center [692, 257] width 444 height 16
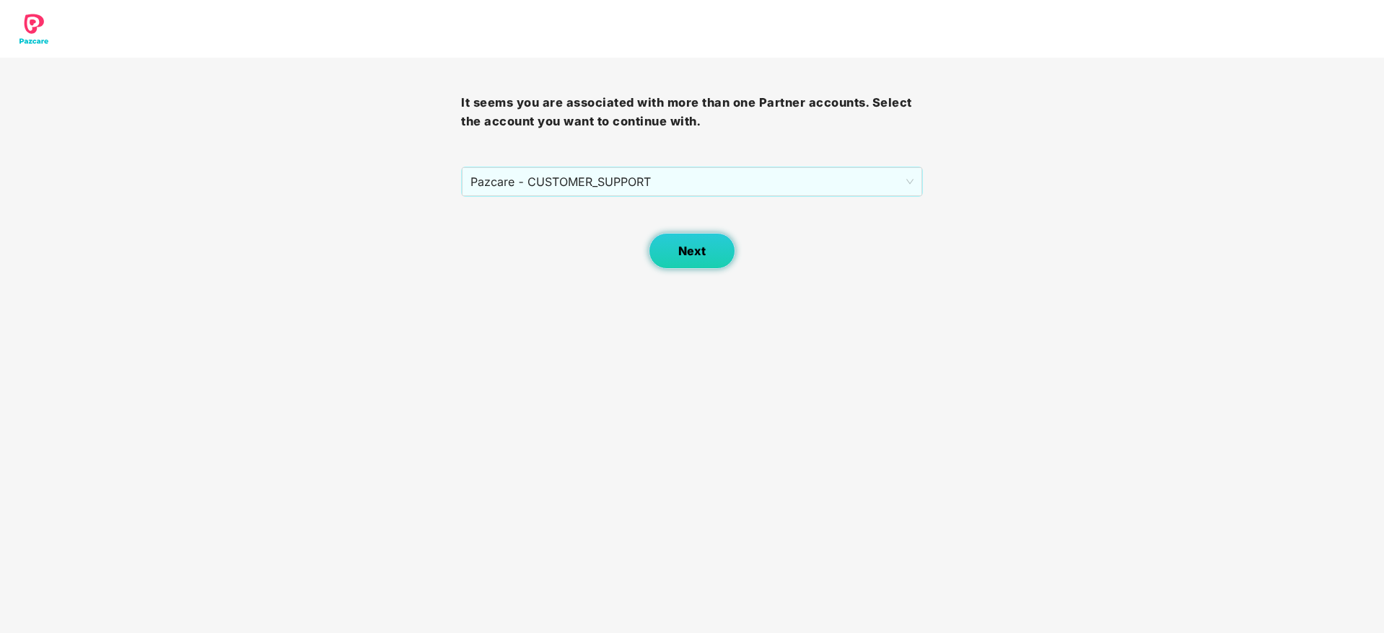
click at [664, 262] on button "Next" at bounding box center [692, 251] width 87 height 36
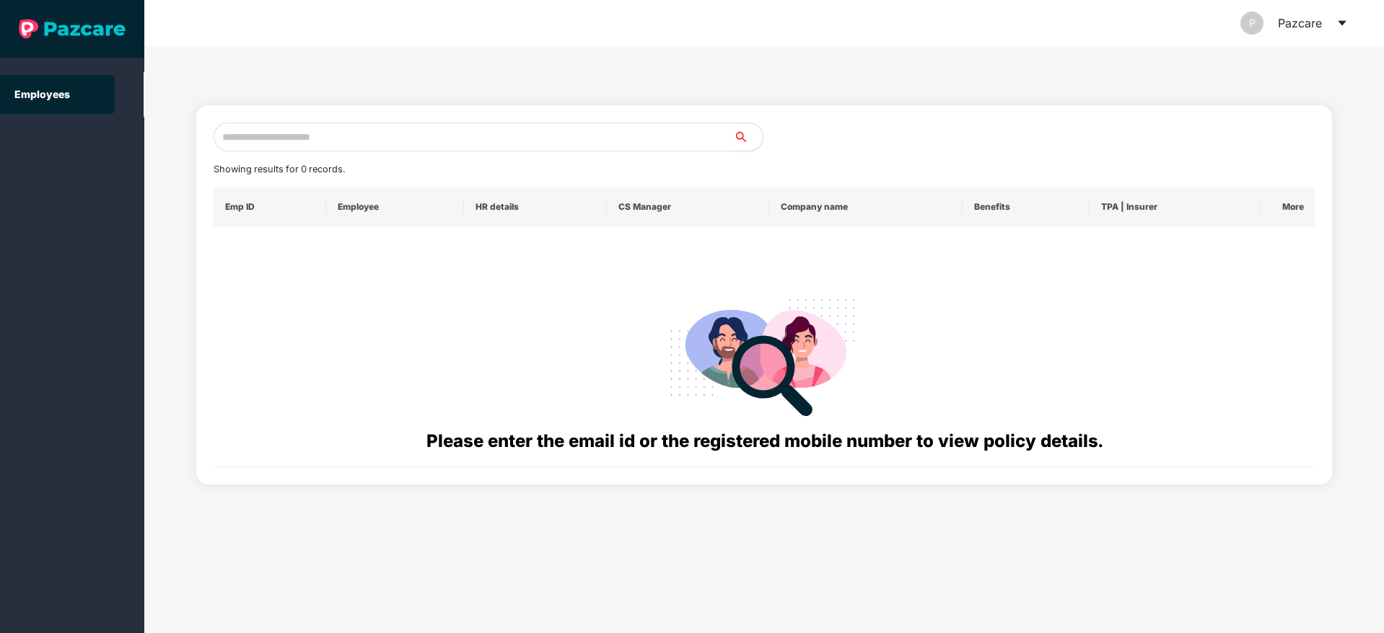
click at [448, 134] on input "text" at bounding box center [474, 137] width 520 height 29
paste input "**********"
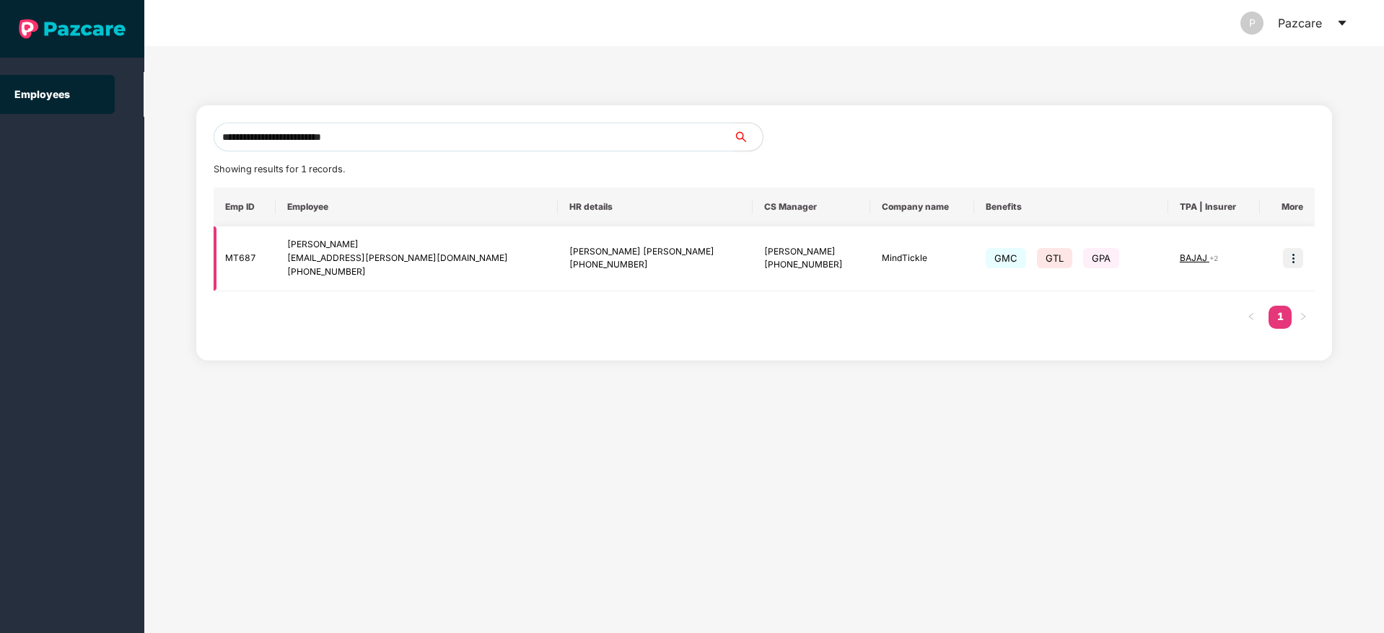
type input "**********"
click at [1295, 257] on img at bounding box center [1293, 258] width 20 height 20
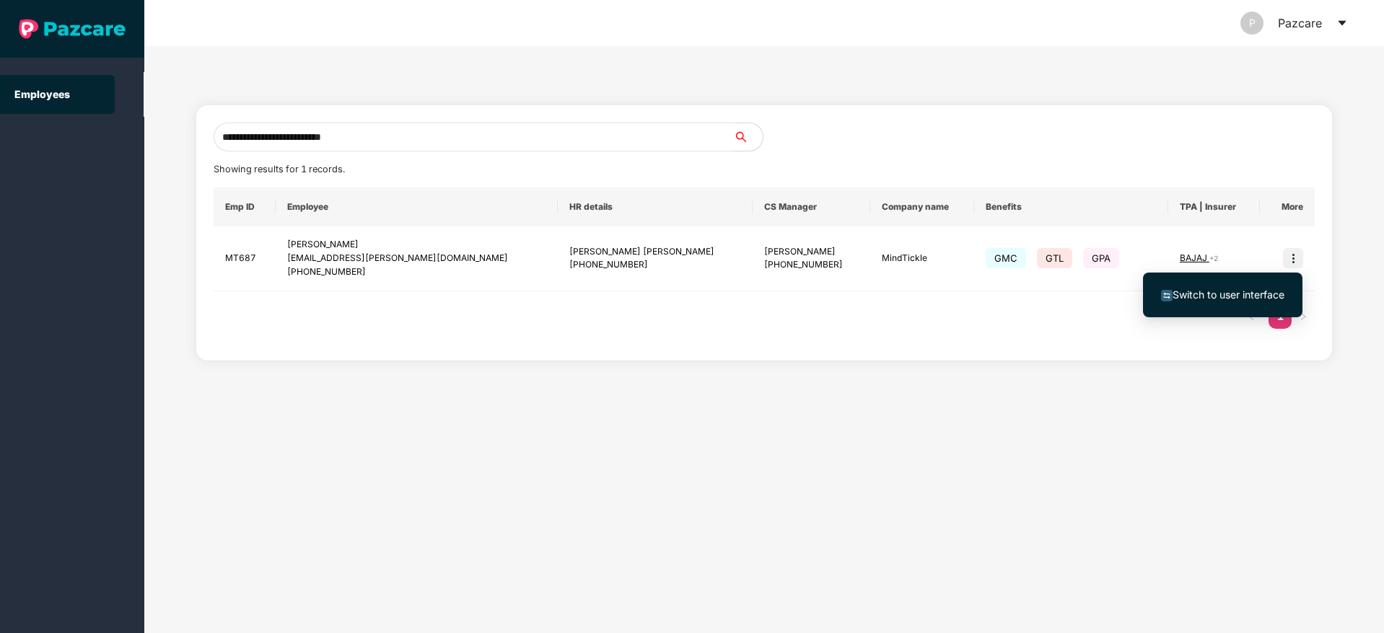
click at [1195, 291] on span "Switch to user interface" at bounding box center [1228, 295] width 112 height 12
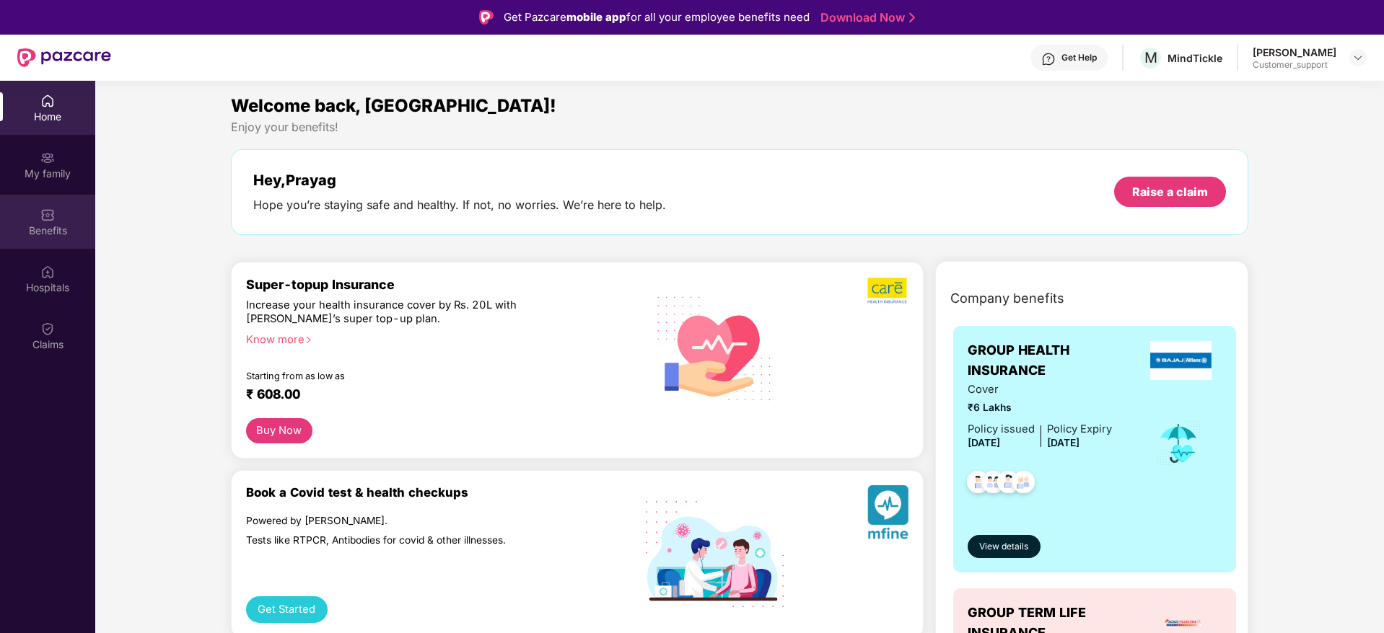
click at [50, 228] on div "Benefits" at bounding box center [47, 231] width 95 height 14
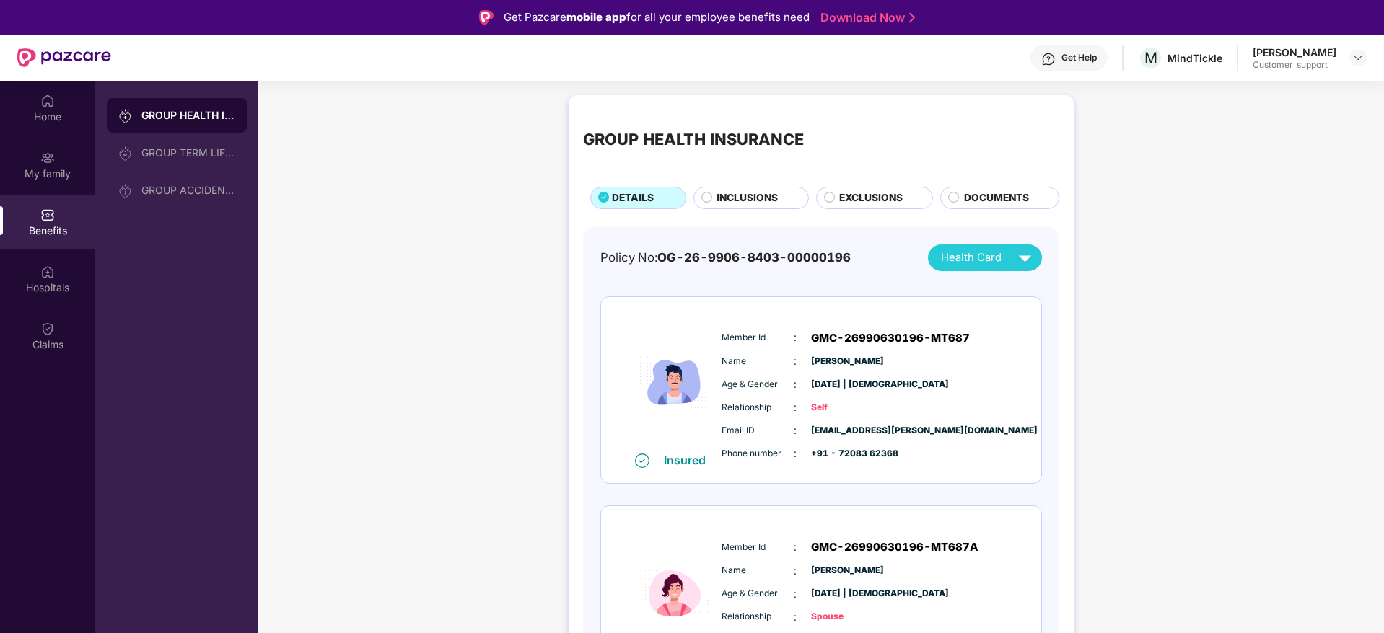
click at [771, 188] on div "INCLUSIONS" at bounding box center [750, 198] width 115 height 22
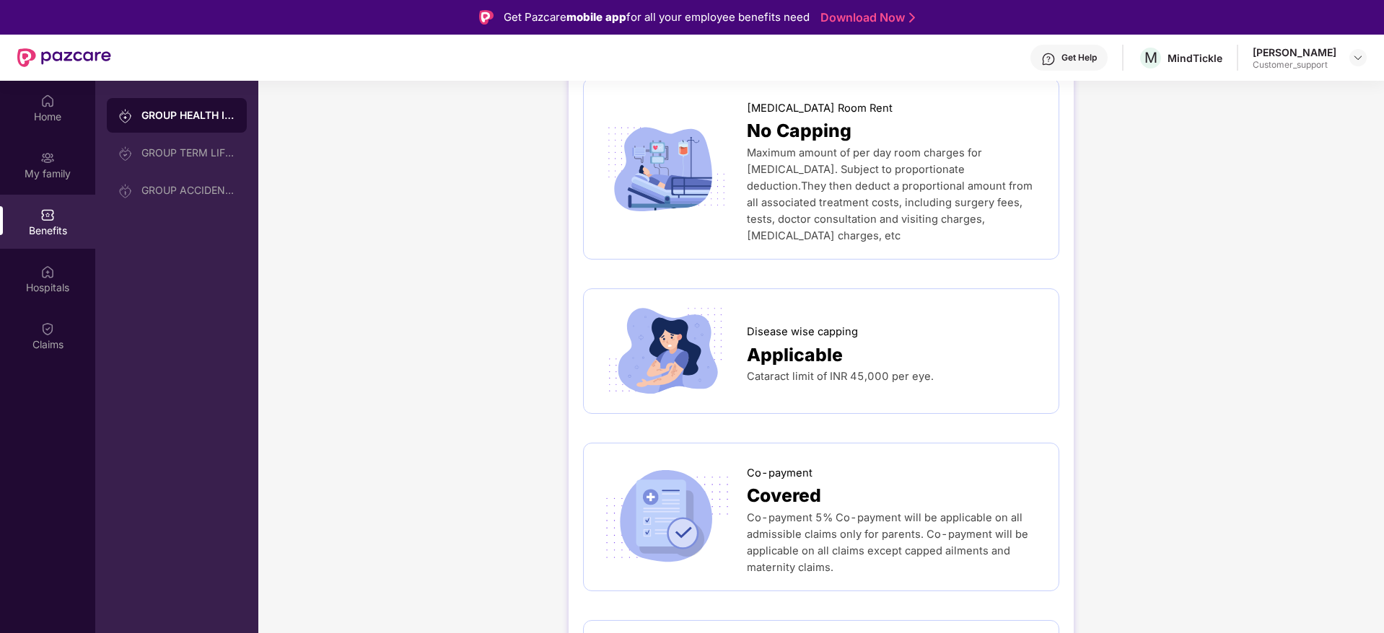
scroll to position [563, 0]
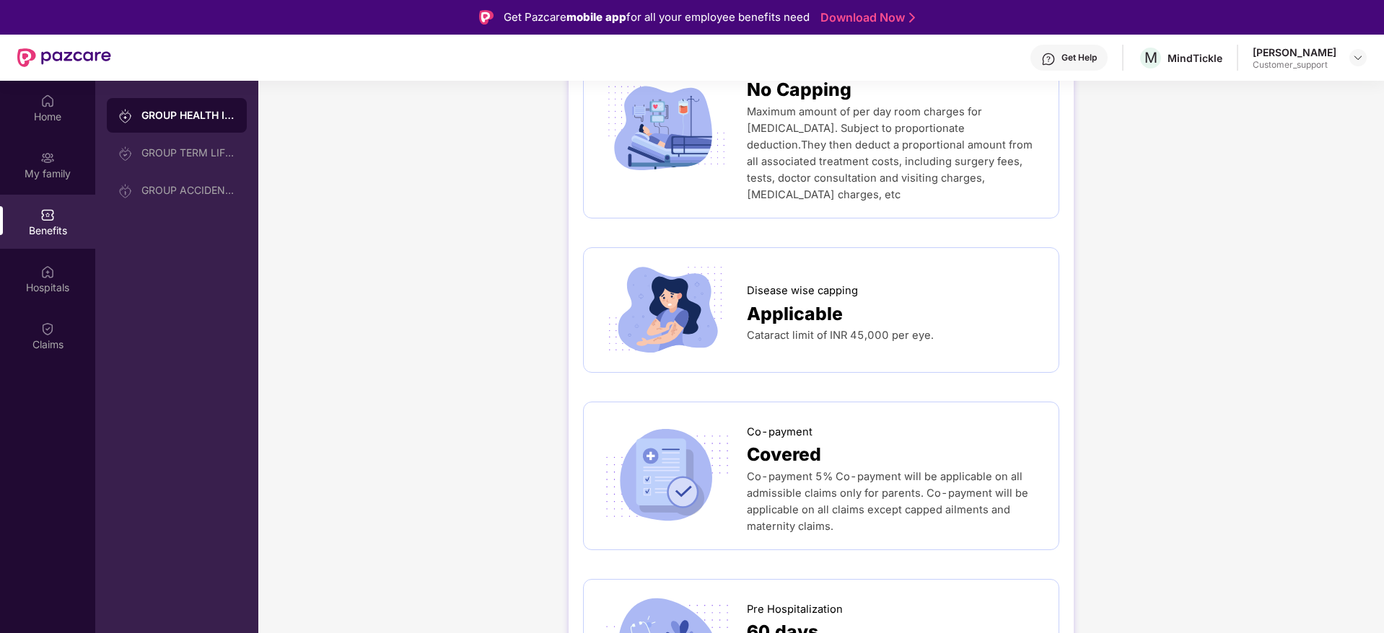
drag, startPoint x: 747, startPoint y: 245, endPoint x: 939, endPoint y: 302, distance: 200.9
click at [939, 302] on div "Disease wise capping Applicable Cataract limit of INR 45,000 per eye." at bounding box center [895, 310] width 297 height 69
copy div "Disease wise capping Applicable Cataract limit of INR 45,000 per eye."
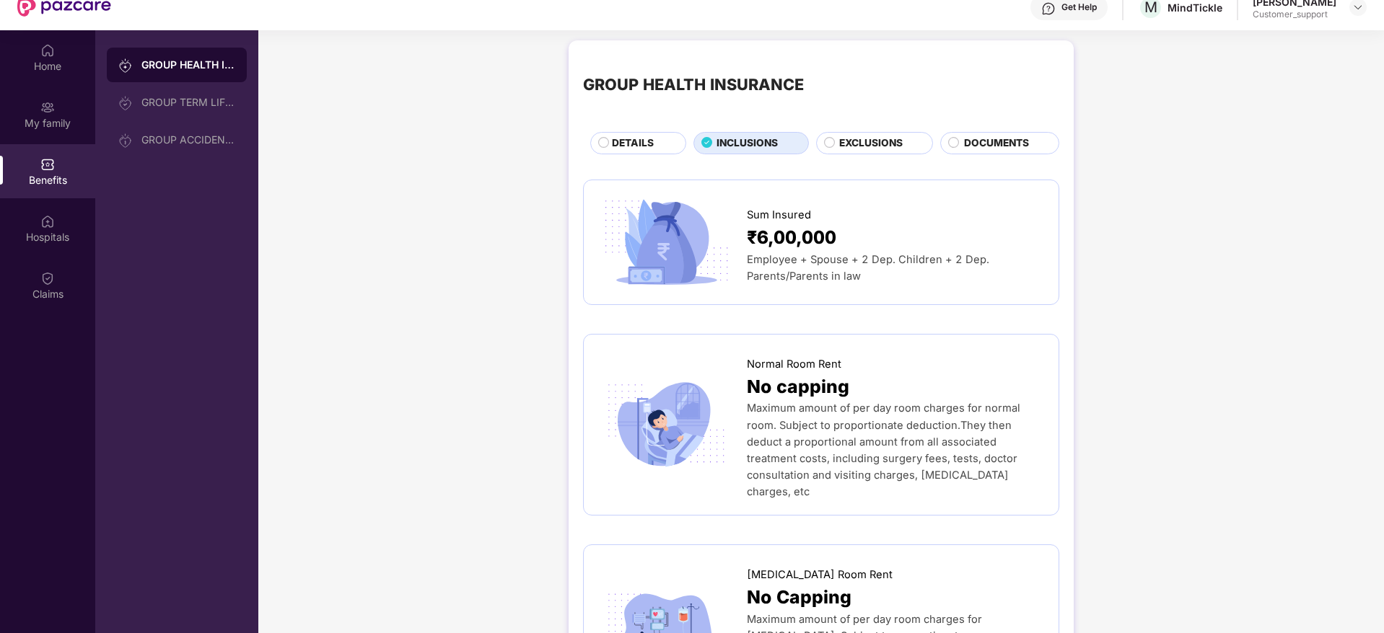
scroll to position [0, 0]
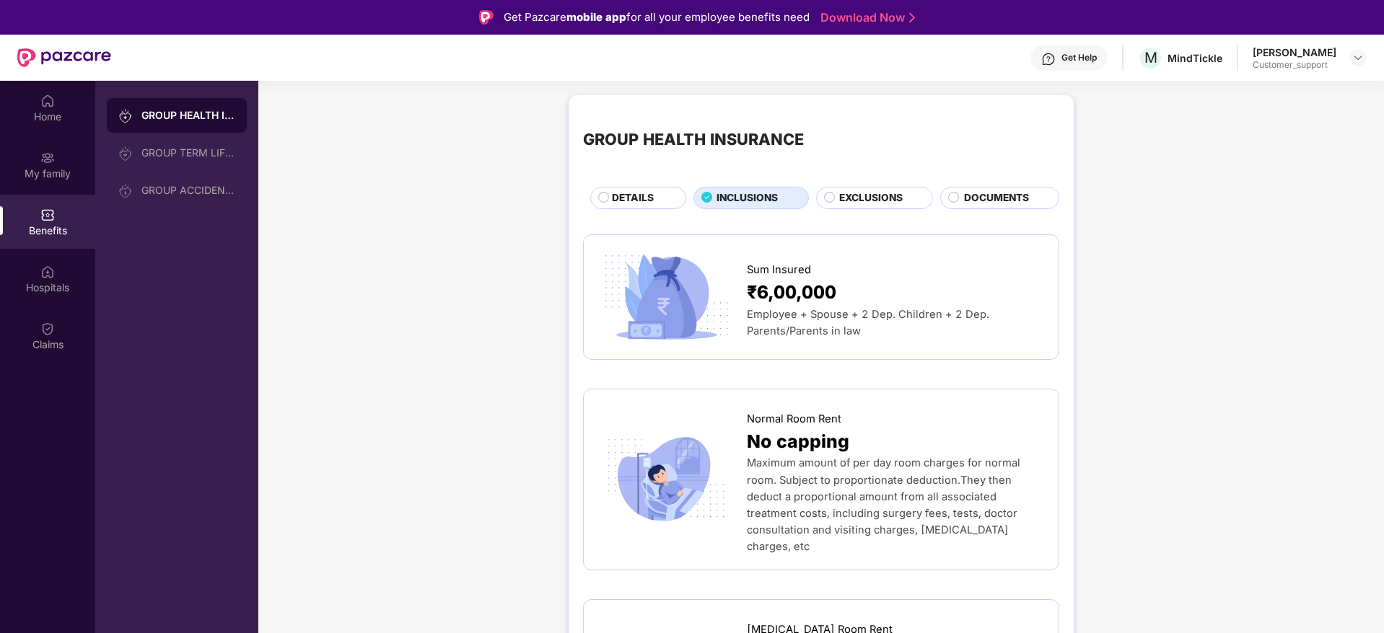
click at [596, 197] on div "DETAILS" at bounding box center [638, 198] width 96 height 22
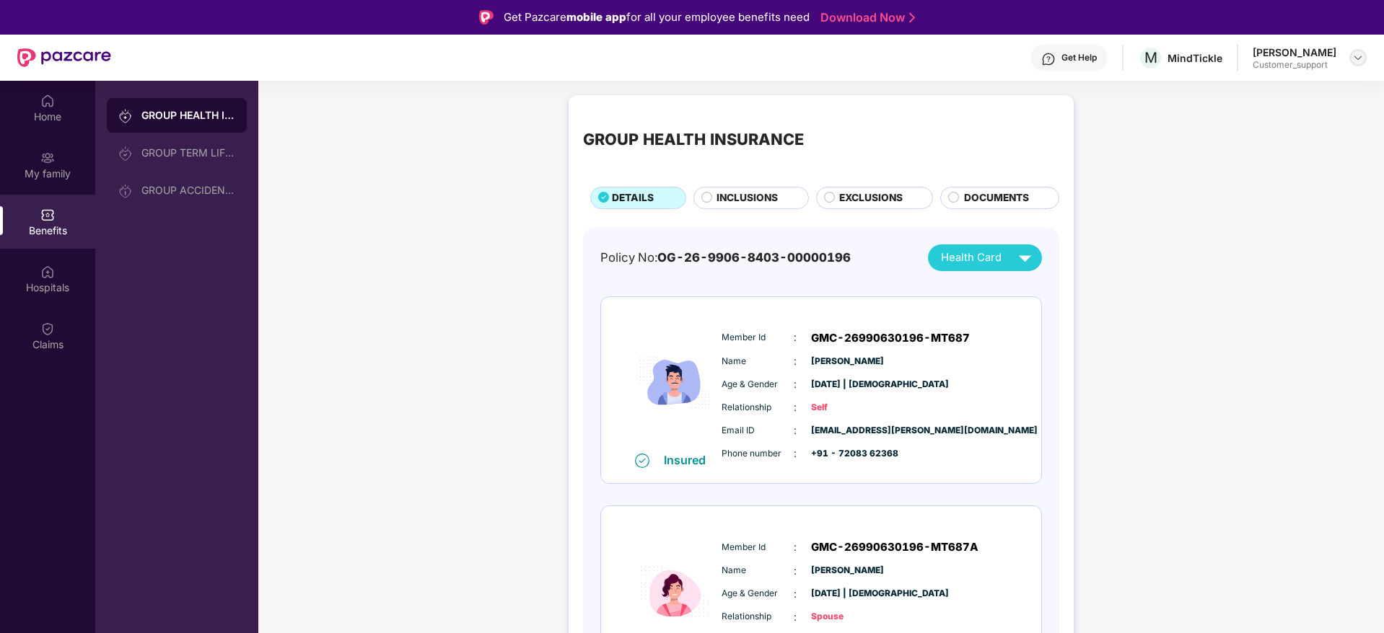
click at [1366, 56] on div at bounding box center [1357, 57] width 17 height 17
click at [1250, 88] on div "Switch to support view" at bounding box center [1290, 92] width 188 height 28
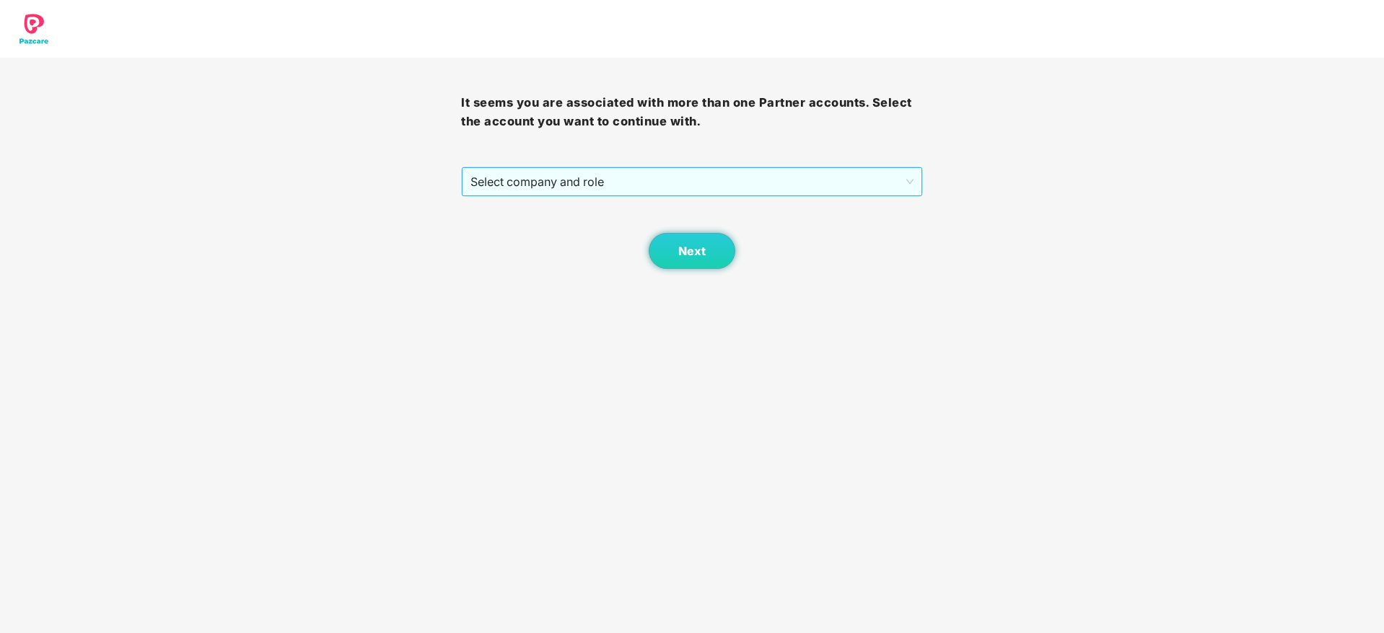
click at [632, 176] on span "Select company and role" at bounding box center [691, 181] width 442 height 27
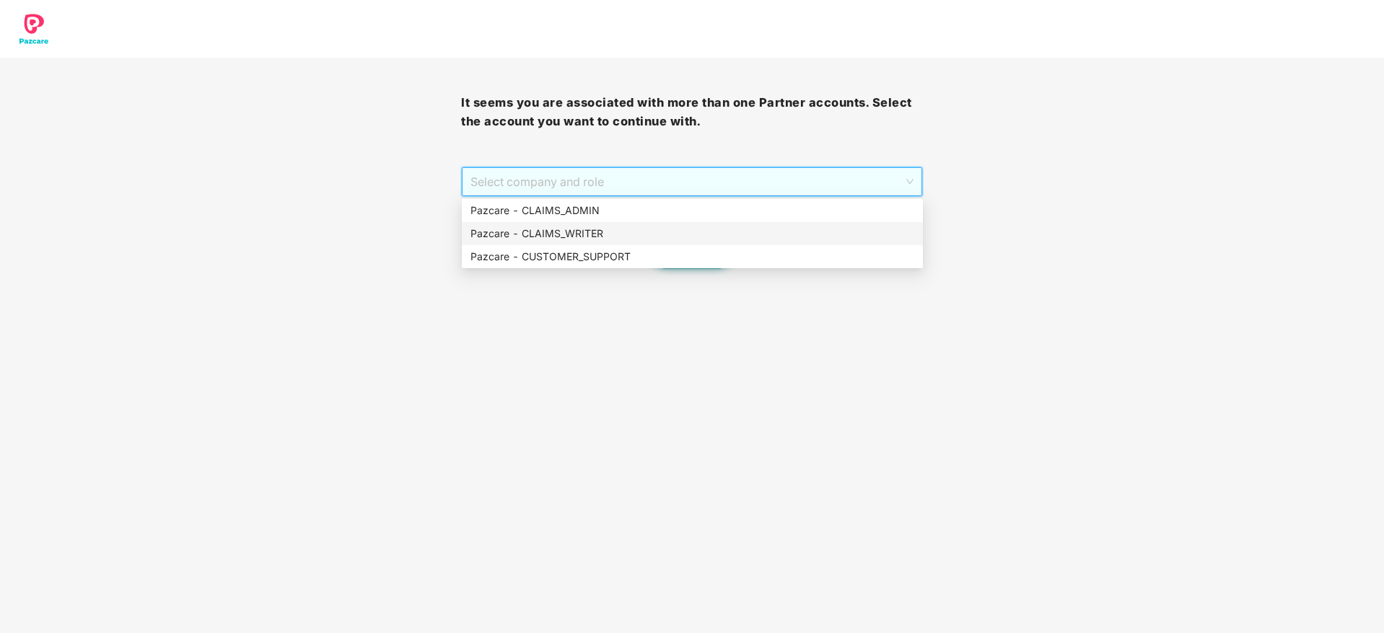
click at [595, 246] on div "Pazcare - CUSTOMER_SUPPORT" at bounding box center [692, 256] width 461 height 23
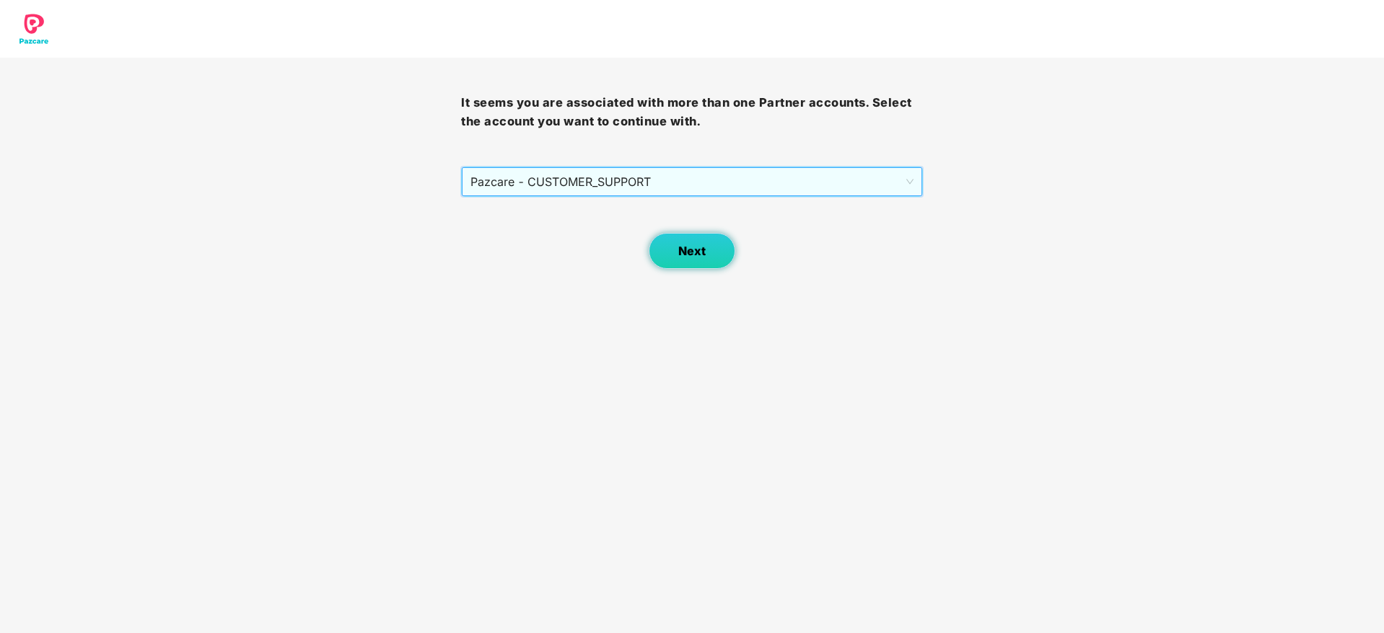
click at [680, 261] on button "Next" at bounding box center [692, 251] width 87 height 36
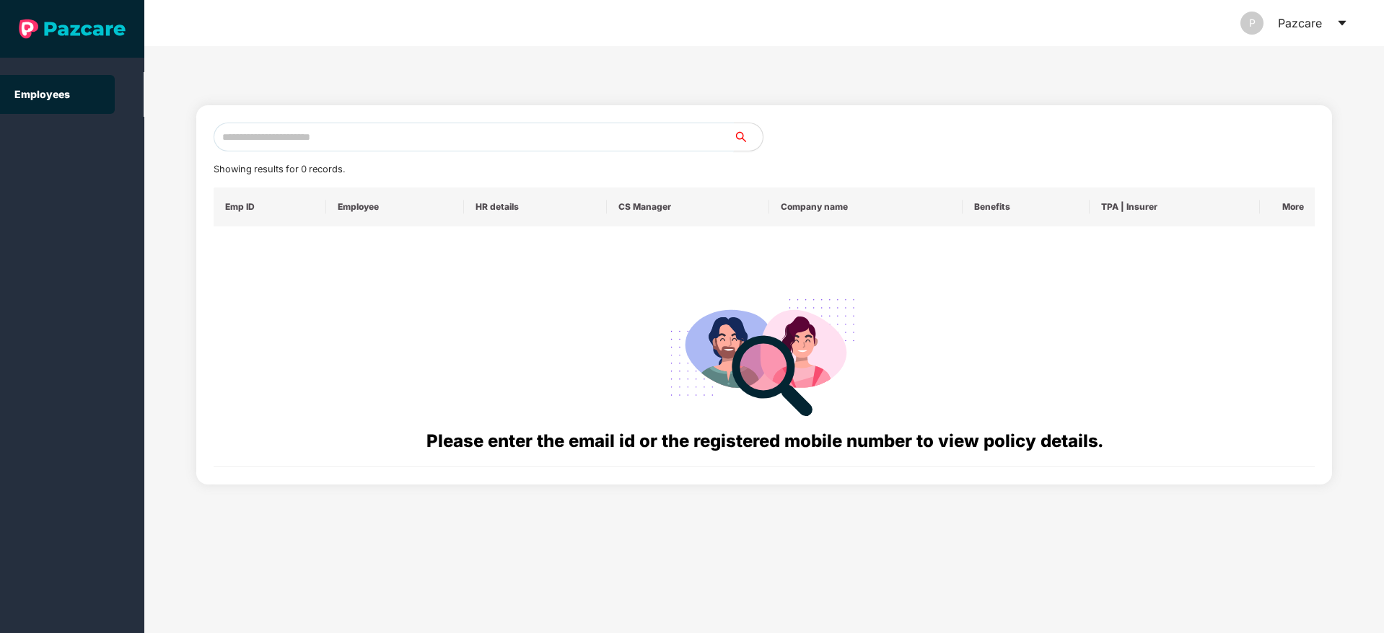
click at [381, 148] on input "text" at bounding box center [474, 137] width 520 height 29
paste input "**********"
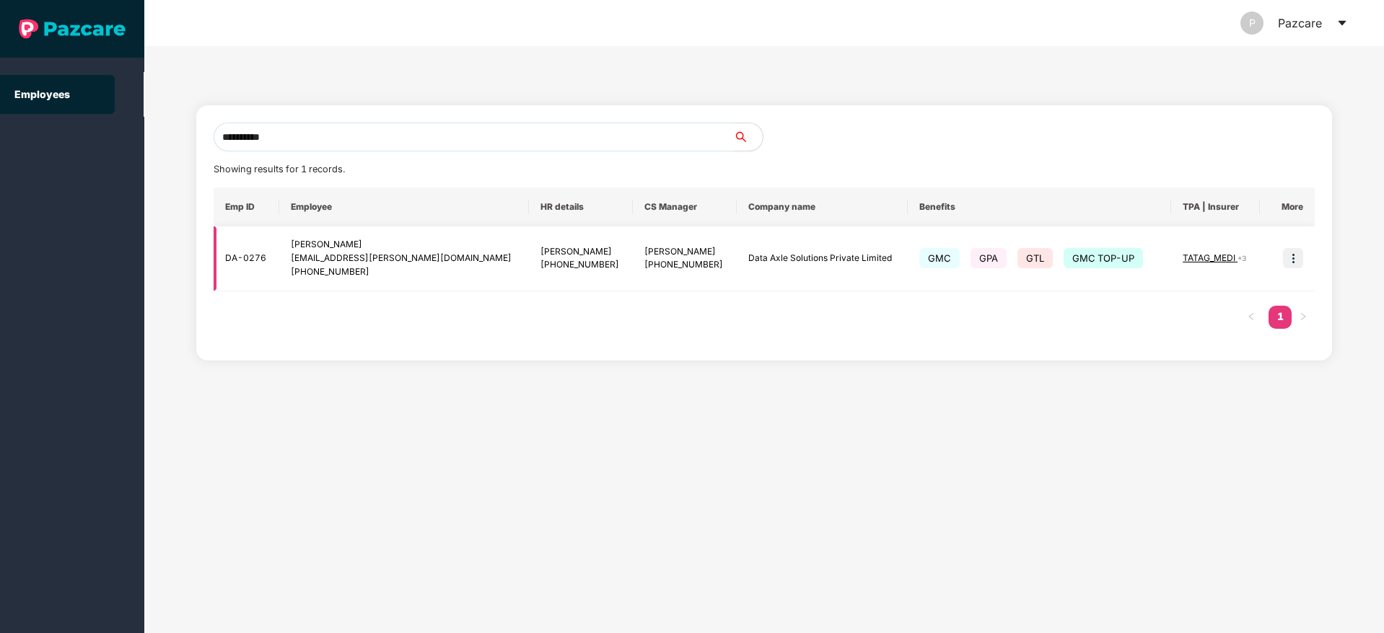
type input "**********"
click at [1298, 254] on img at bounding box center [1293, 258] width 20 height 20
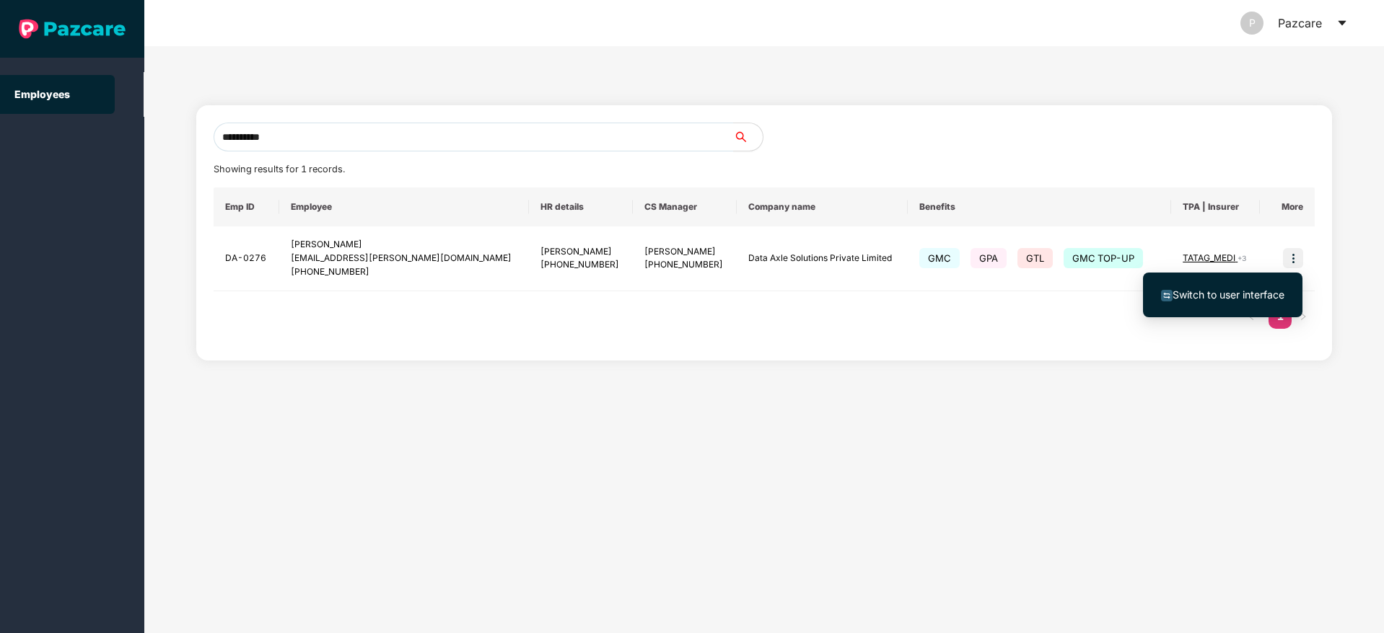
click at [1214, 287] on span "Switch to user interface" at bounding box center [1222, 295] width 123 height 16
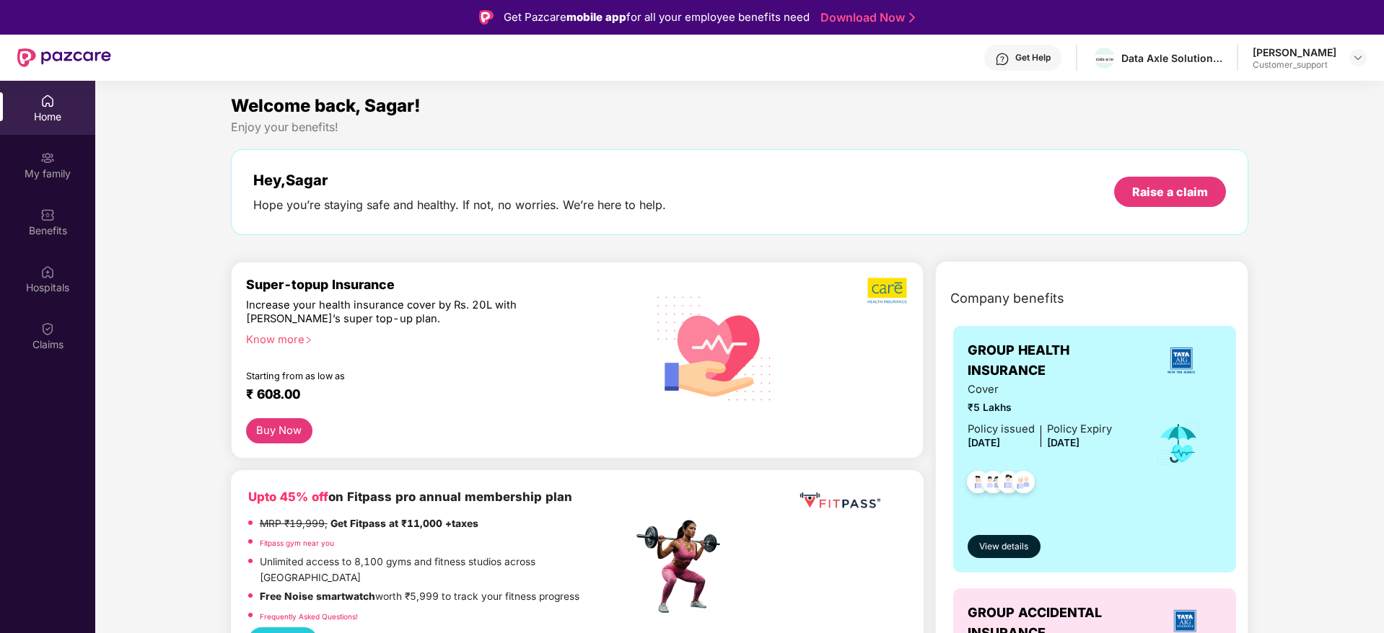
click at [43, 225] on div "Benefits" at bounding box center [47, 231] width 95 height 14
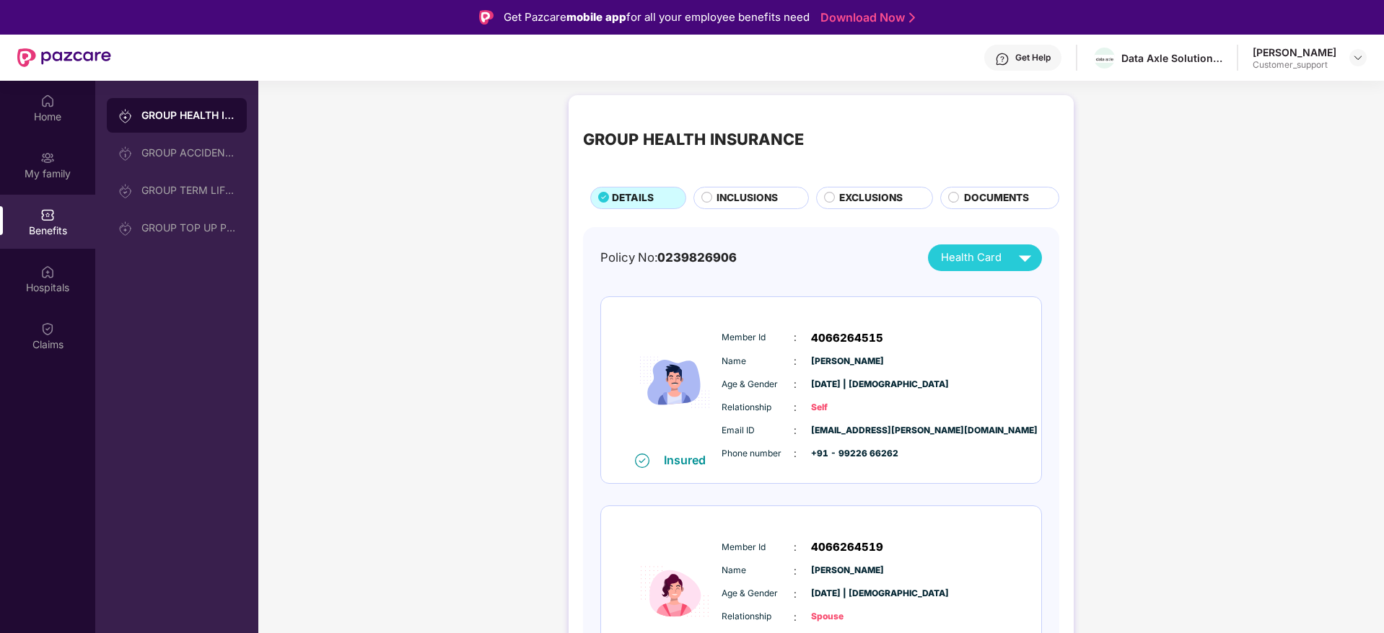
click at [747, 193] on span "INCLUSIONS" at bounding box center [746, 198] width 61 height 16
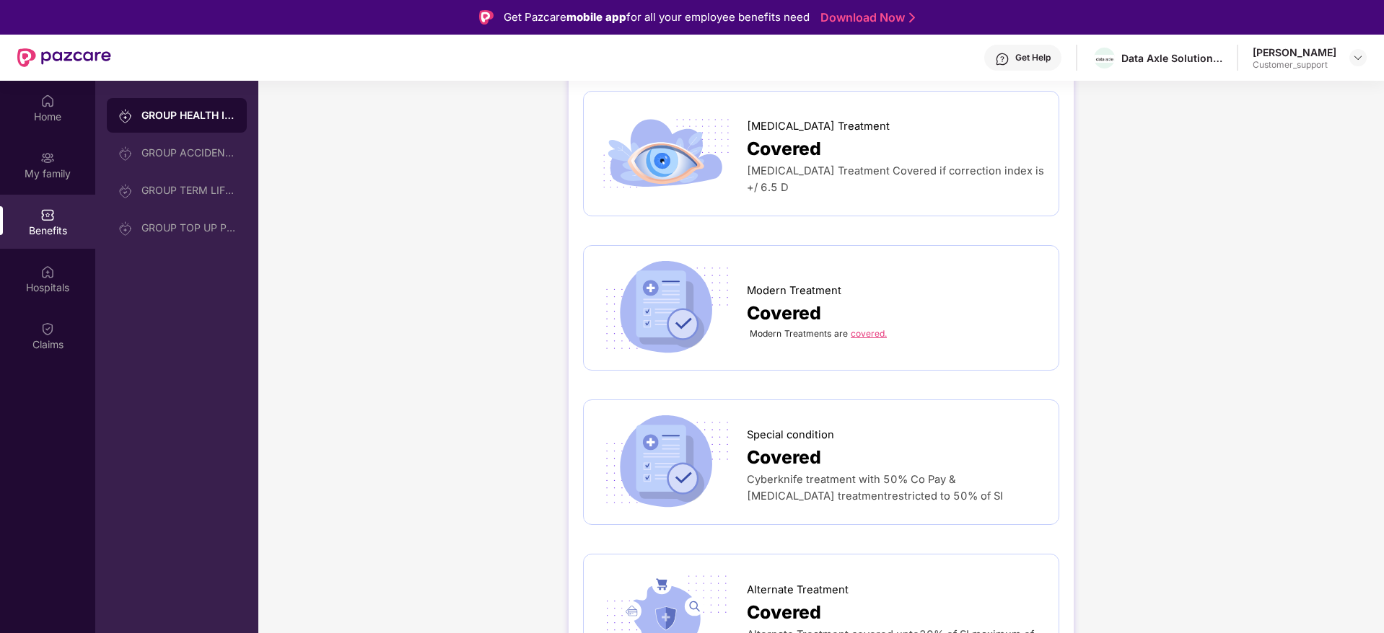
scroll to position [2165, 0]
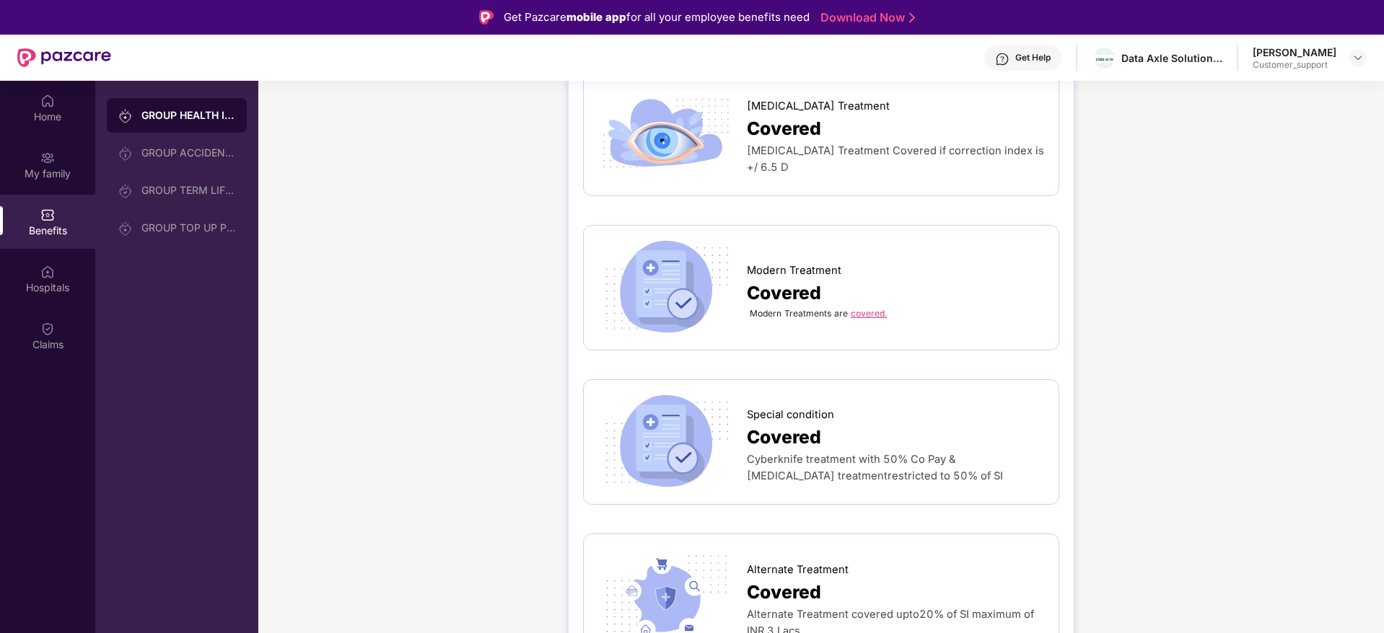
click at [858, 308] on link "covered." at bounding box center [869, 313] width 36 height 11
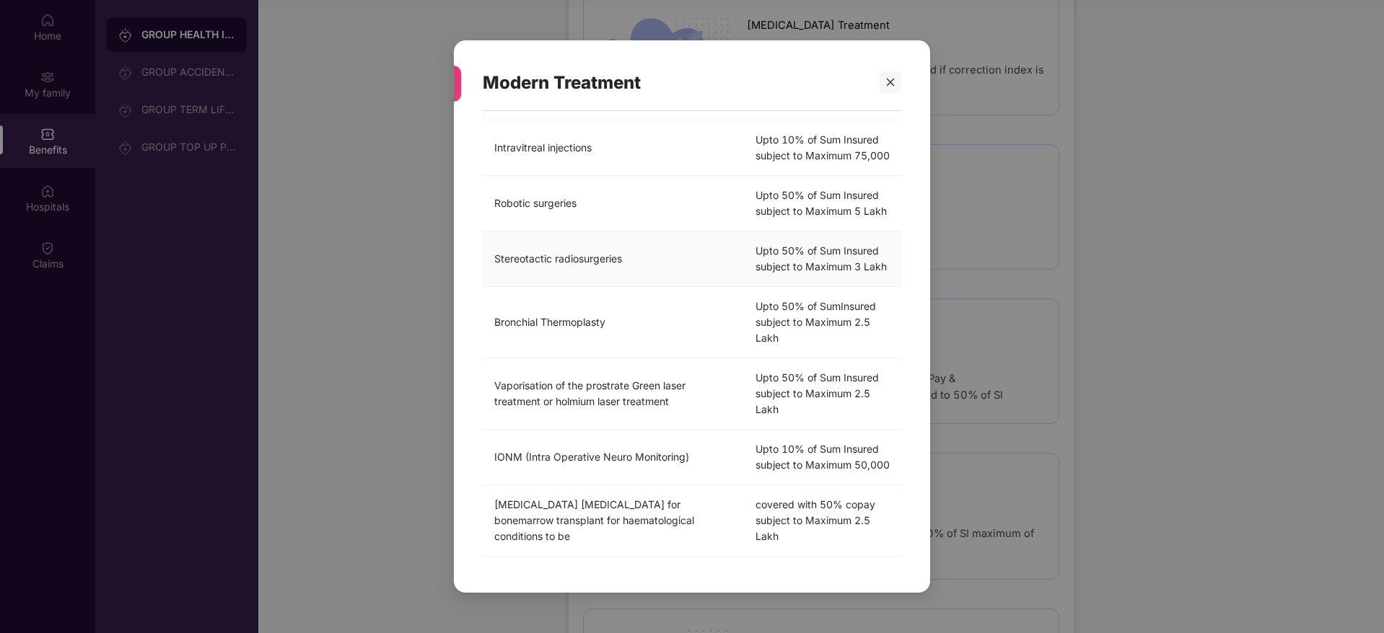
scroll to position [475, 0]
click at [879, 86] on div at bounding box center [884, 82] width 35 height 22
click at [893, 86] on icon "close" at bounding box center [890, 82] width 10 height 10
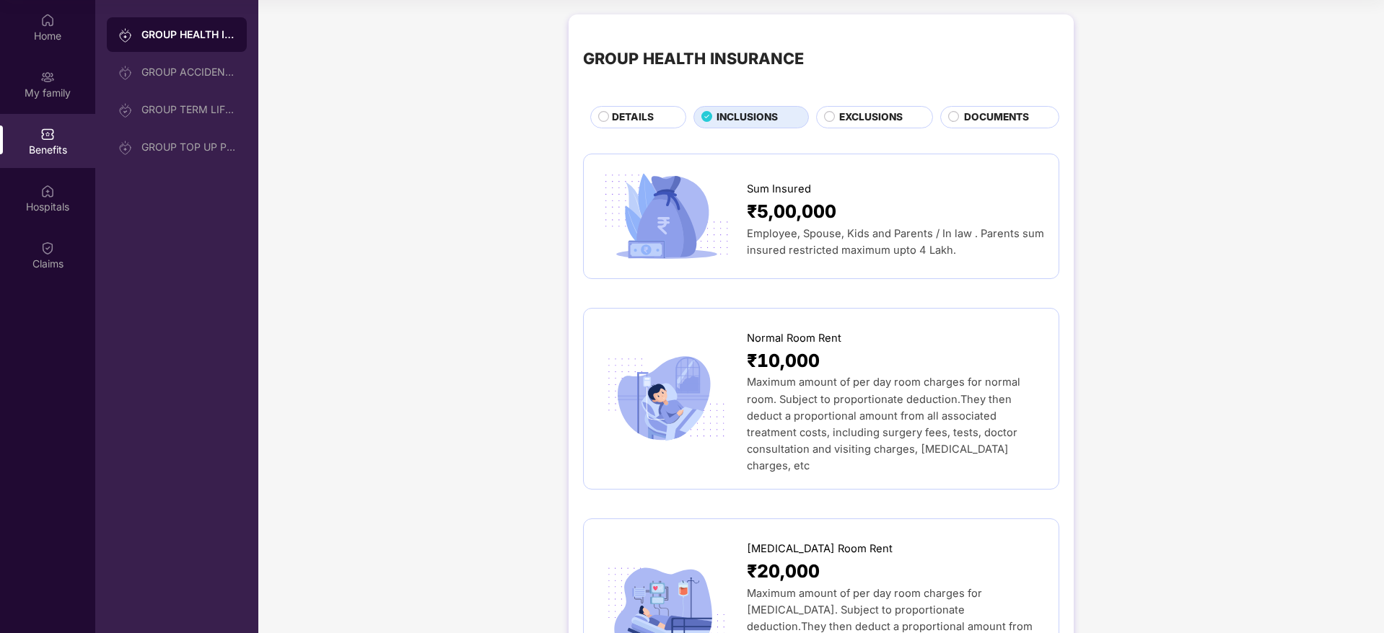
scroll to position [0, 0]
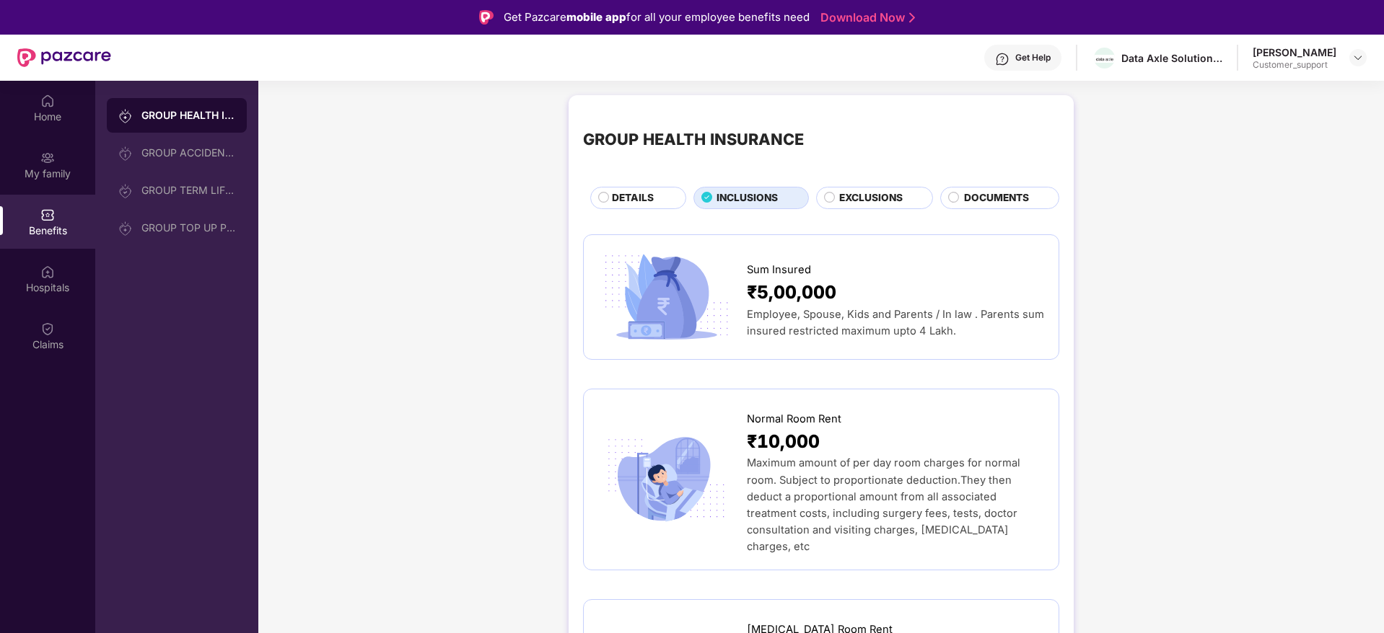
drag, startPoint x: 1012, startPoint y: 197, endPoint x: 968, endPoint y: 210, distance: 45.9
click at [1014, 197] on span "DOCUMENTS" at bounding box center [996, 198] width 65 height 16
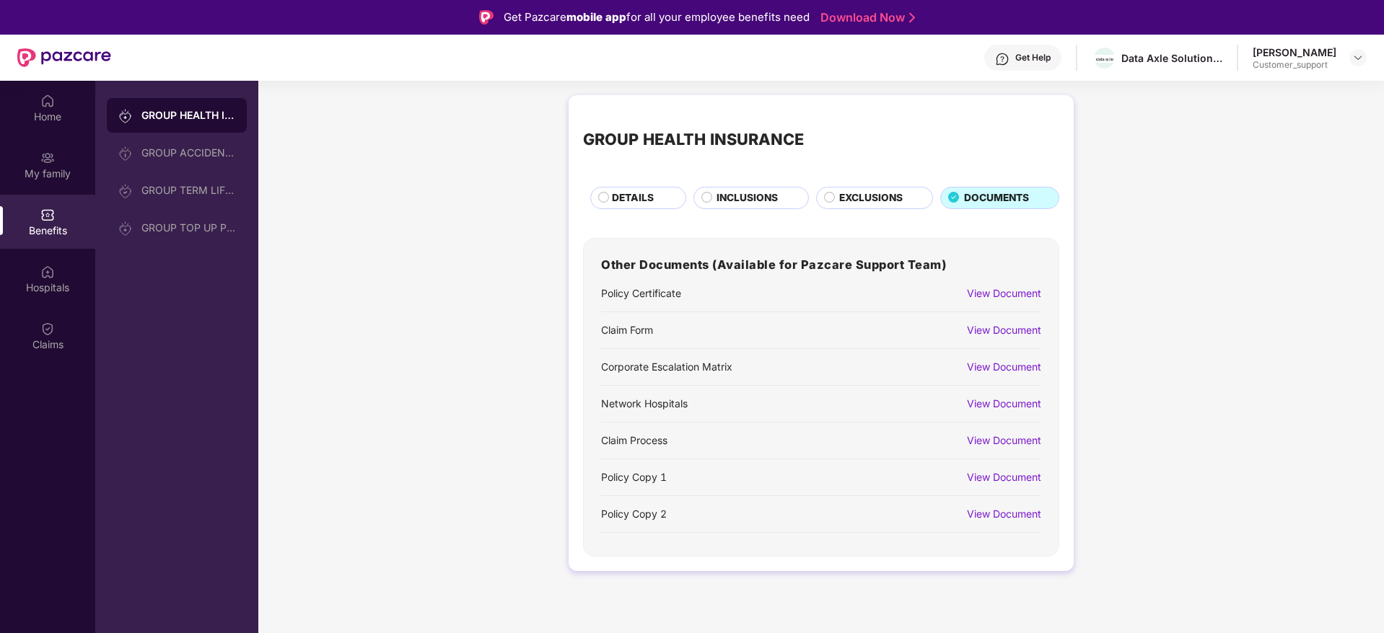
click at [1014, 470] on div "View Document" at bounding box center [1004, 478] width 74 height 16
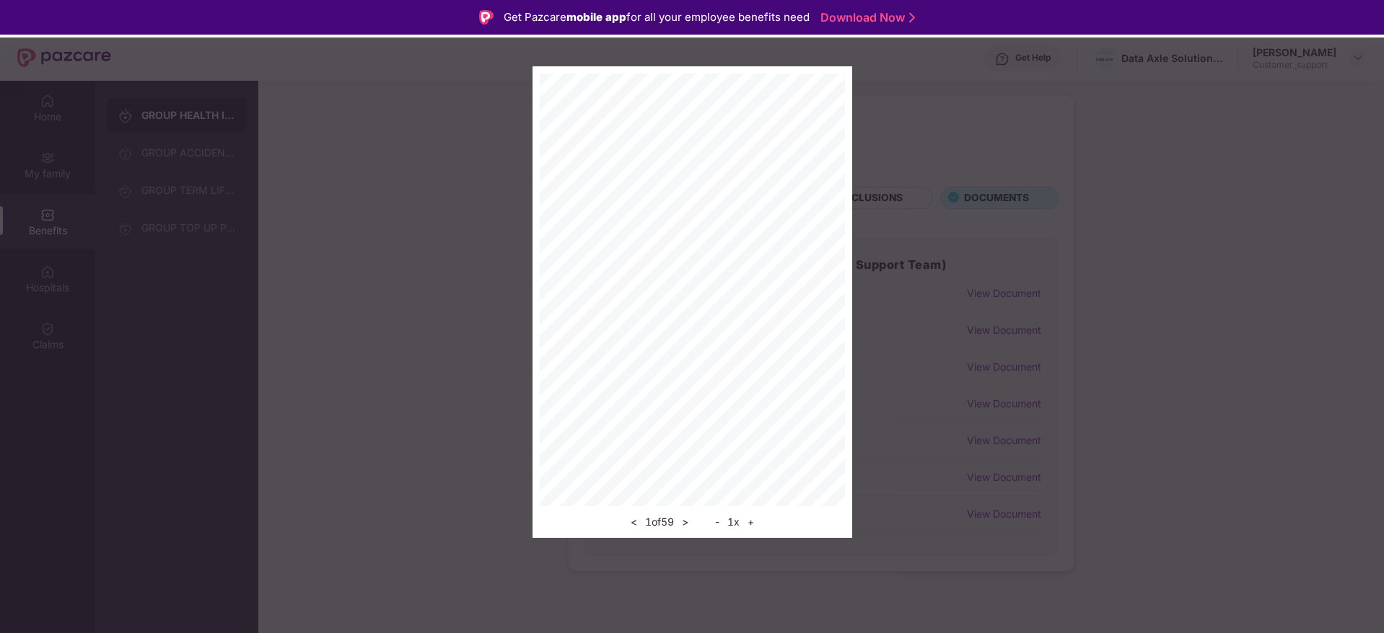
click at [753, 517] on button "+" at bounding box center [750, 522] width 15 height 17
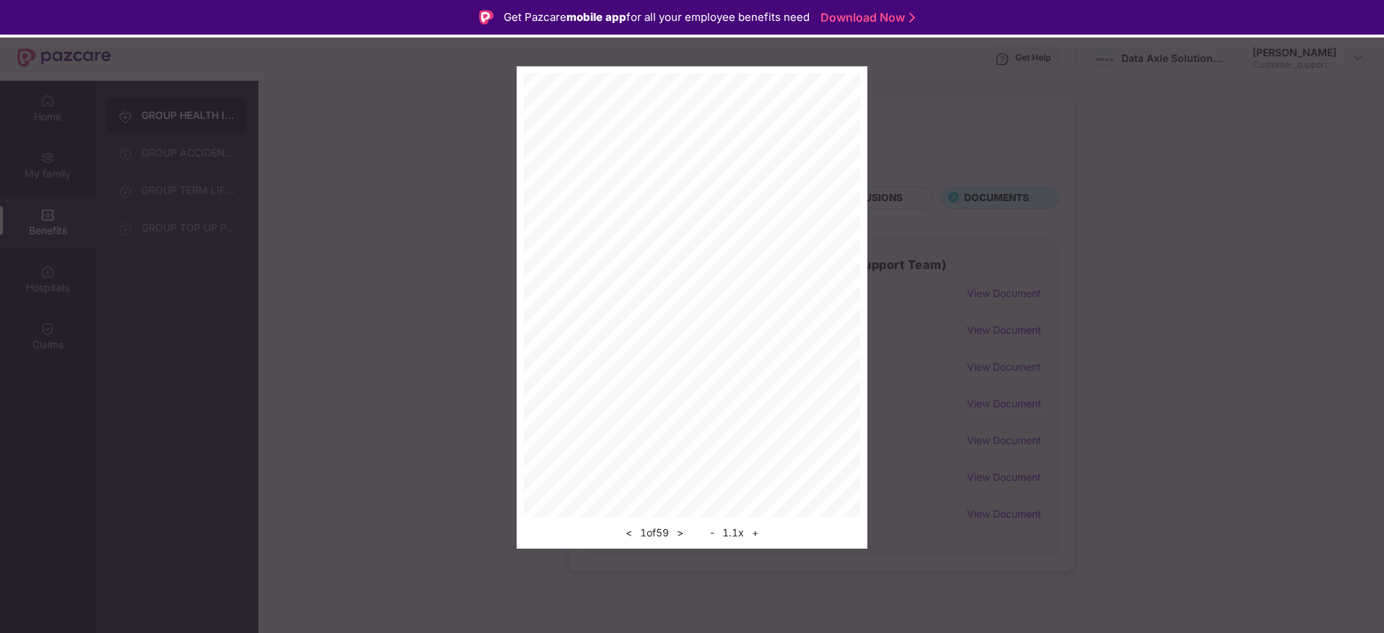
click at [760, 548] on div "< 1 of 59 > - 1.1 x +" at bounding box center [692, 307] width 351 height 483
click at [758, 538] on button "+" at bounding box center [754, 533] width 15 height 17
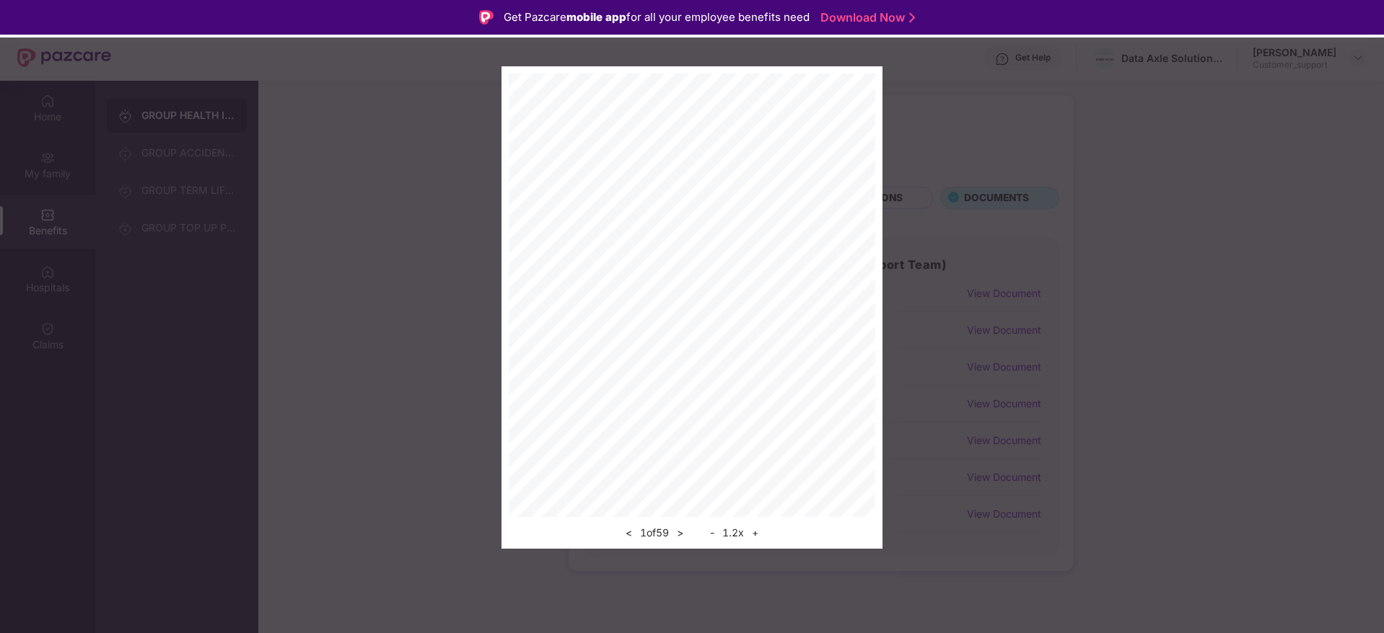
click at [758, 538] on button "+" at bounding box center [754, 533] width 15 height 17
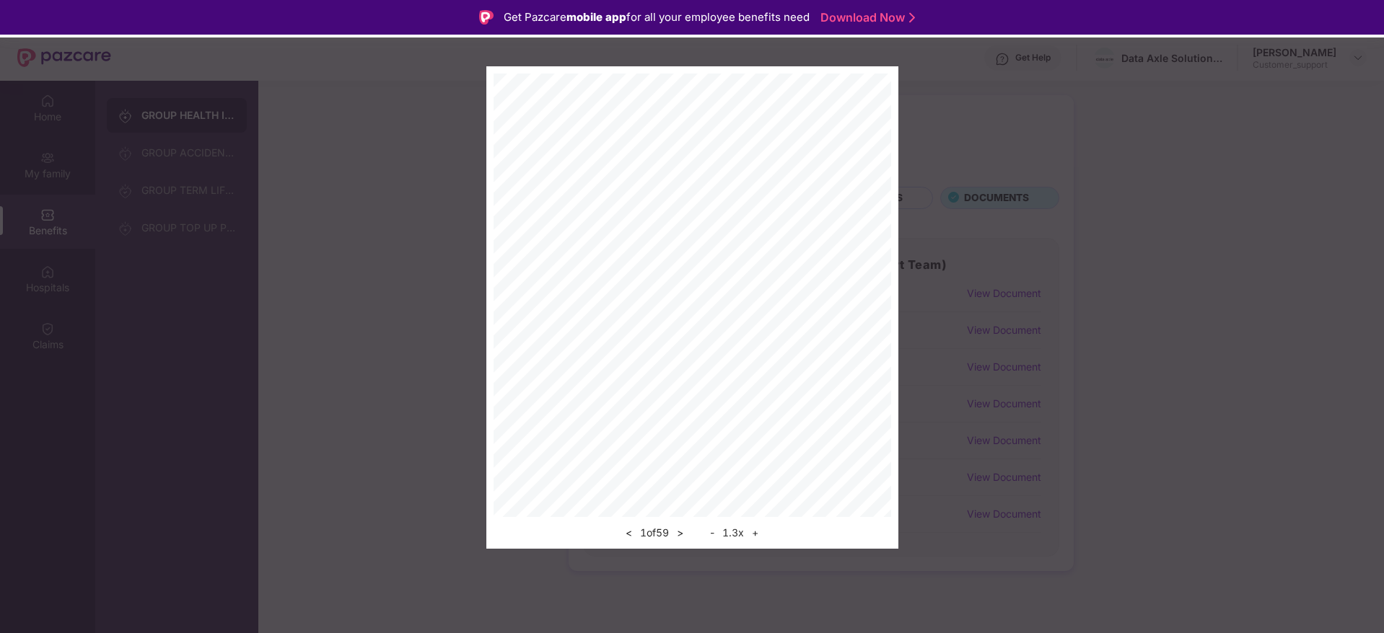
click at [758, 538] on button "+" at bounding box center [754, 533] width 15 height 17
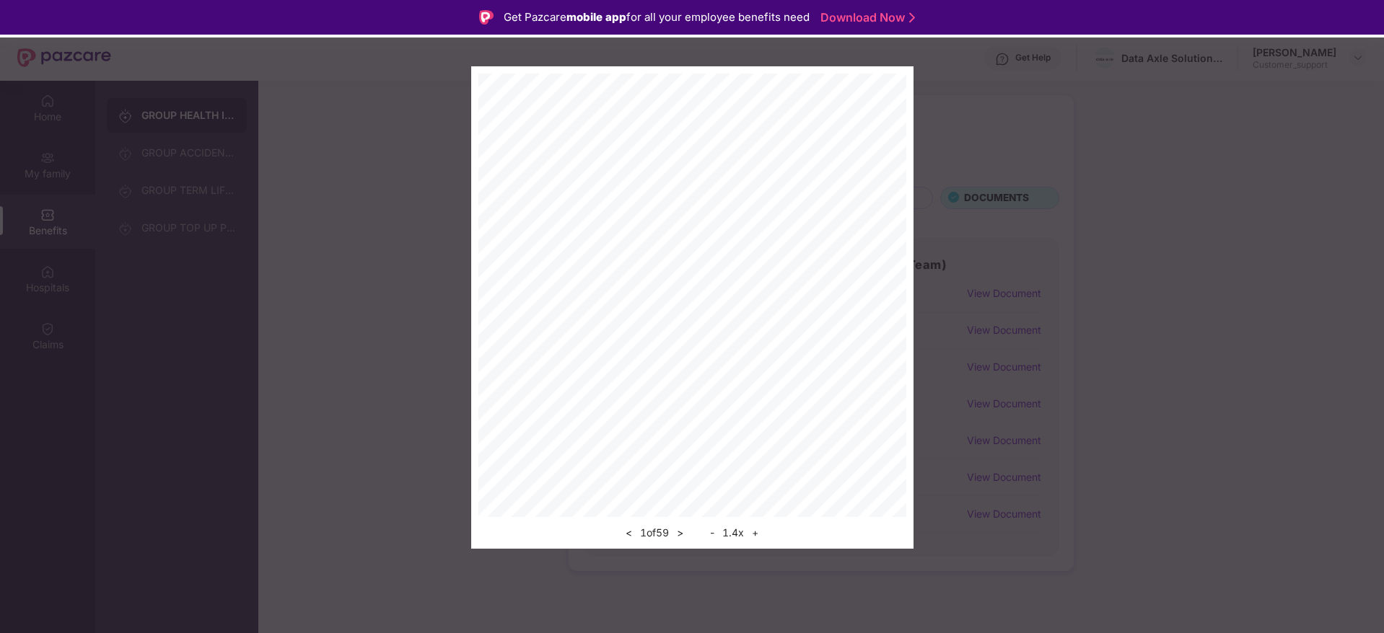
click at [758, 538] on button "+" at bounding box center [754, 533] width 15 height 17
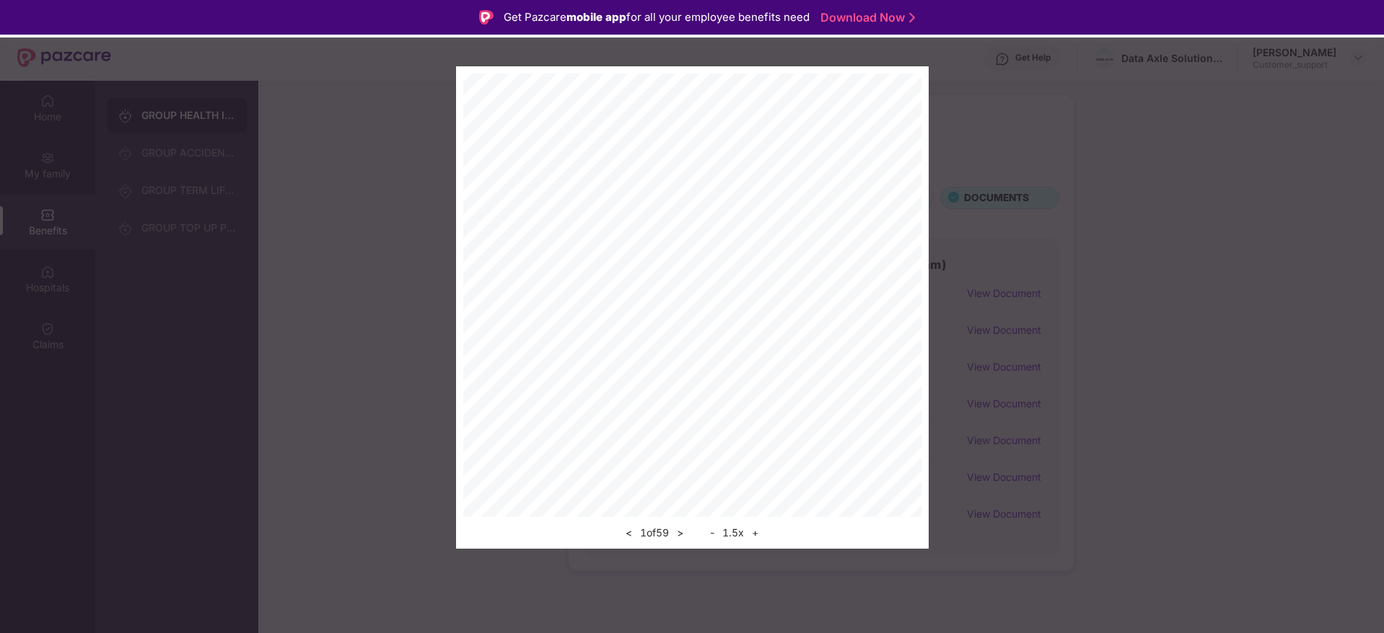
scroll to position [81, 0]
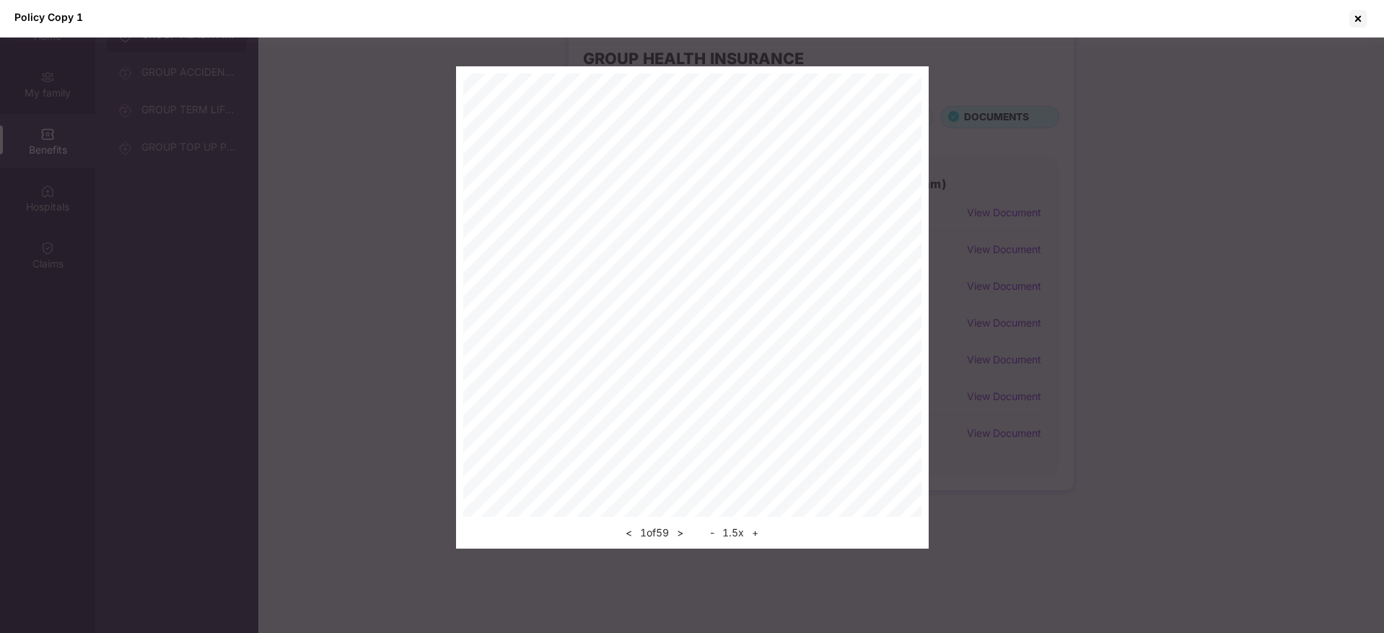
click at [678, 530] on button ">" at bounding box center [679, 533] width 15 height 17
click at [684, 532] on button ">" at bounding box center [679, 533] width 15 height 17
click at [683, 537] on button ">" at bounding box center [679, 533] width 15 height 17
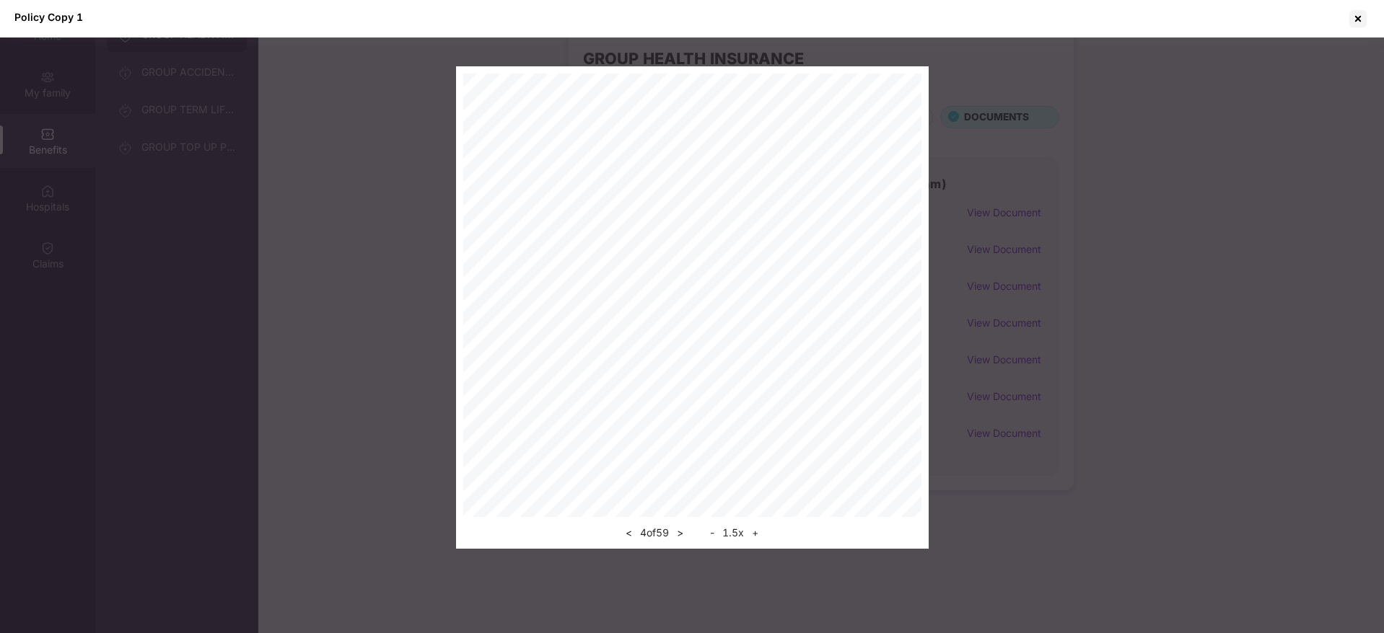
click at [683, 537] on button ">" at bounding box center [679, 533] width 15 height 17
click at [626, 538] on button "<" at bounding box center [628, 533] width 15 height 17
click at [625, 537] on button "<" at bounding box center [628, 533] width 15 height 17
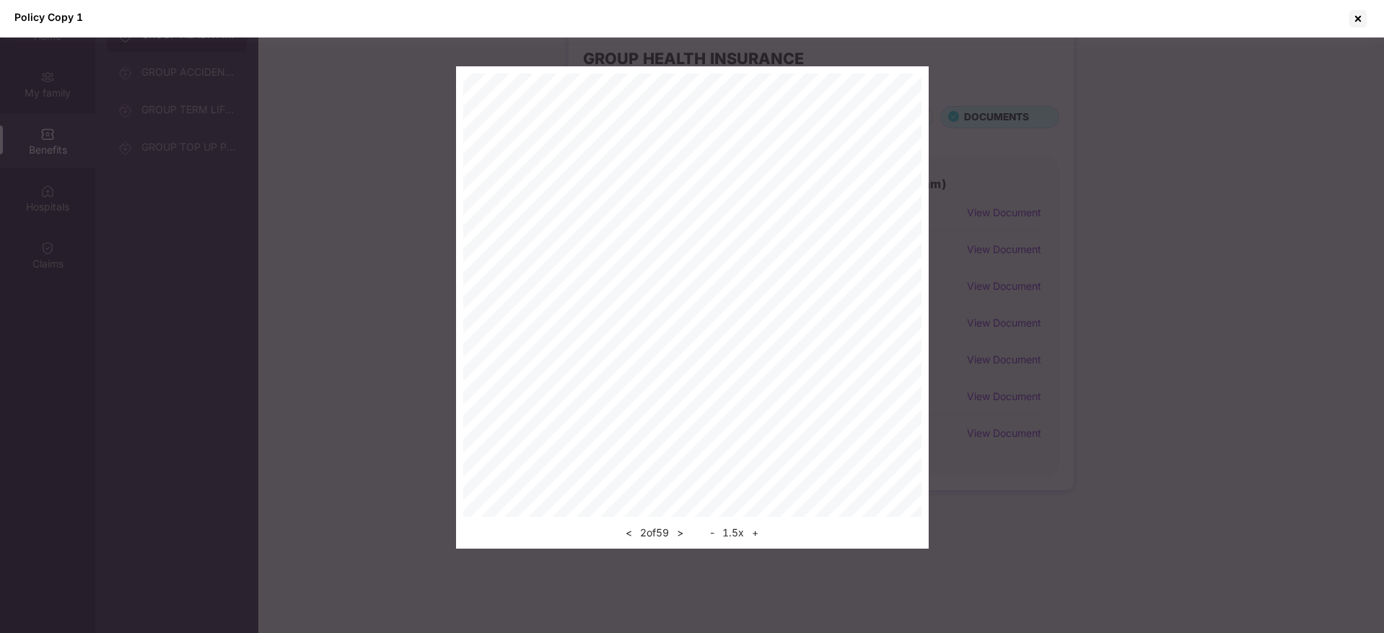
click at [629, 534] on button "<" at bounding box center [628, 533] width 15 height 17
click at [1349, 22] on div at bounding box center [1357, 18] width 23 height 23
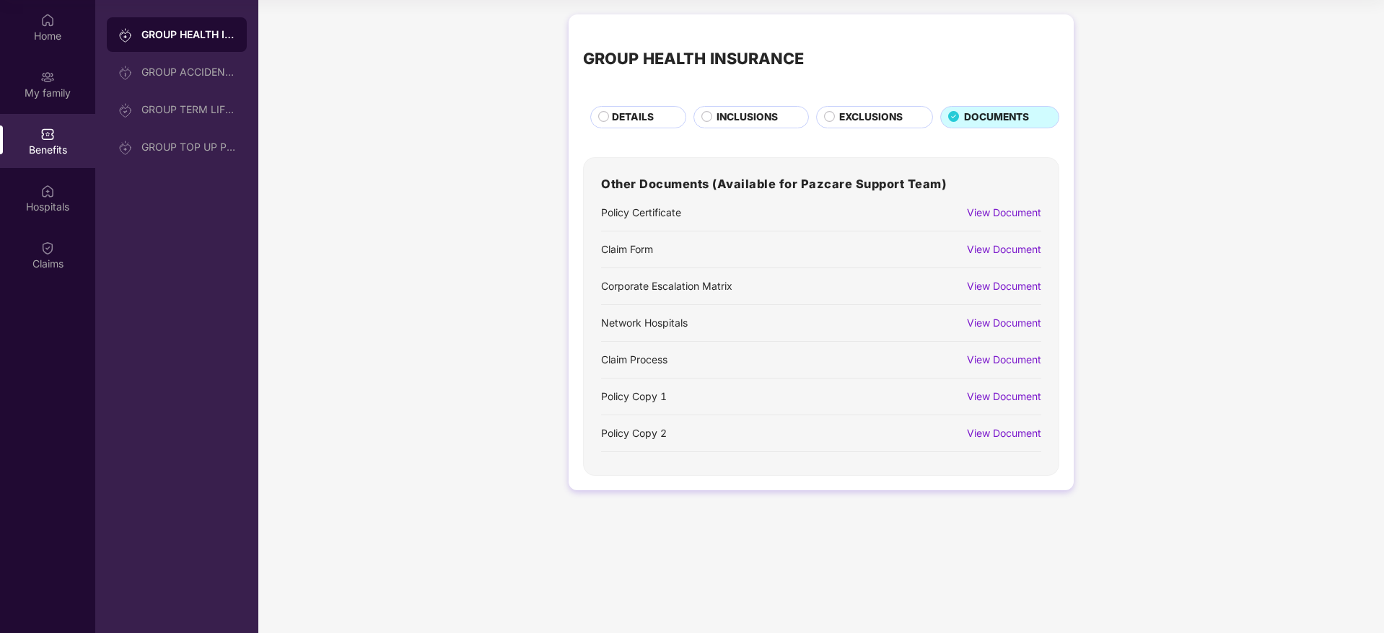
click at [708, 109] on div "INCLUSIONS" at bounding box center [750, 117] width 115 height 22
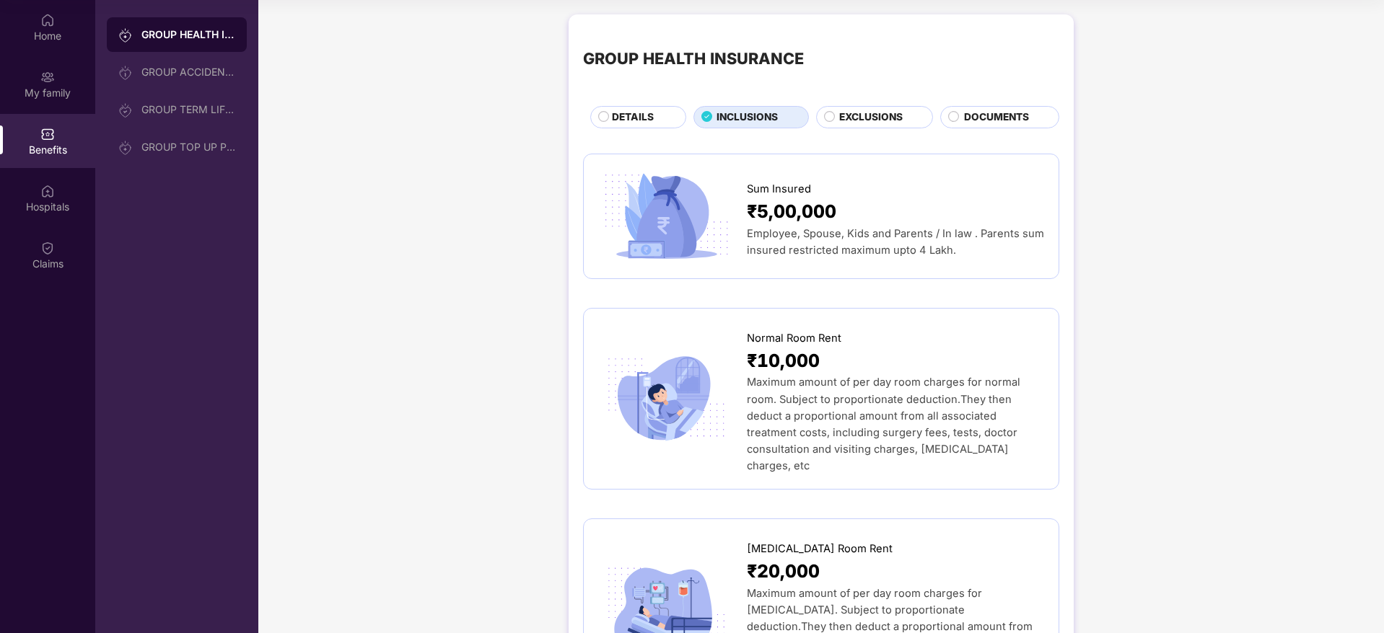
click at [635, 117] on span "DETAILS" at bounding box center [633, 118] width 42 height 16
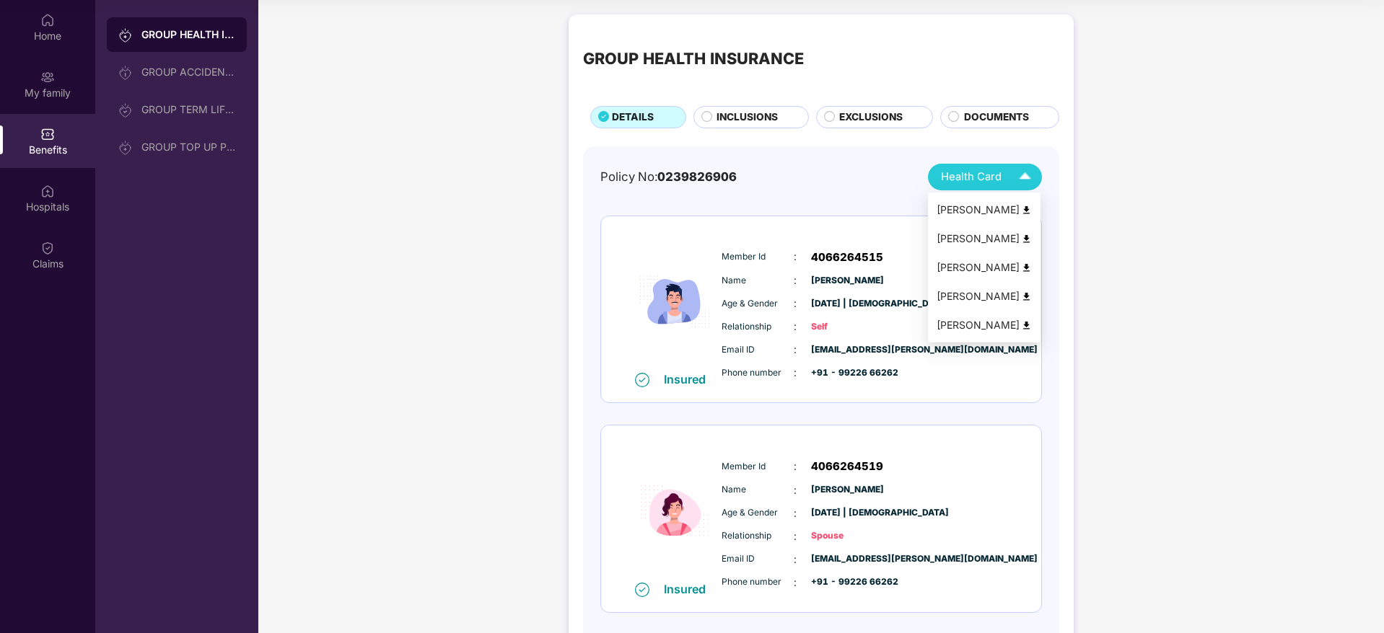
click at [972, 184] on span "Health Card" at bounding box center [971, 177] width 61 height 17
click at [971, 216] on div "[PERSON_NAME]" at bounding box center [984, 210] width 95 height 16
click at [1048, 60] on div "GROUP HEALTH INSURANCE" at bounding box center [821, 59] width 476 height 60
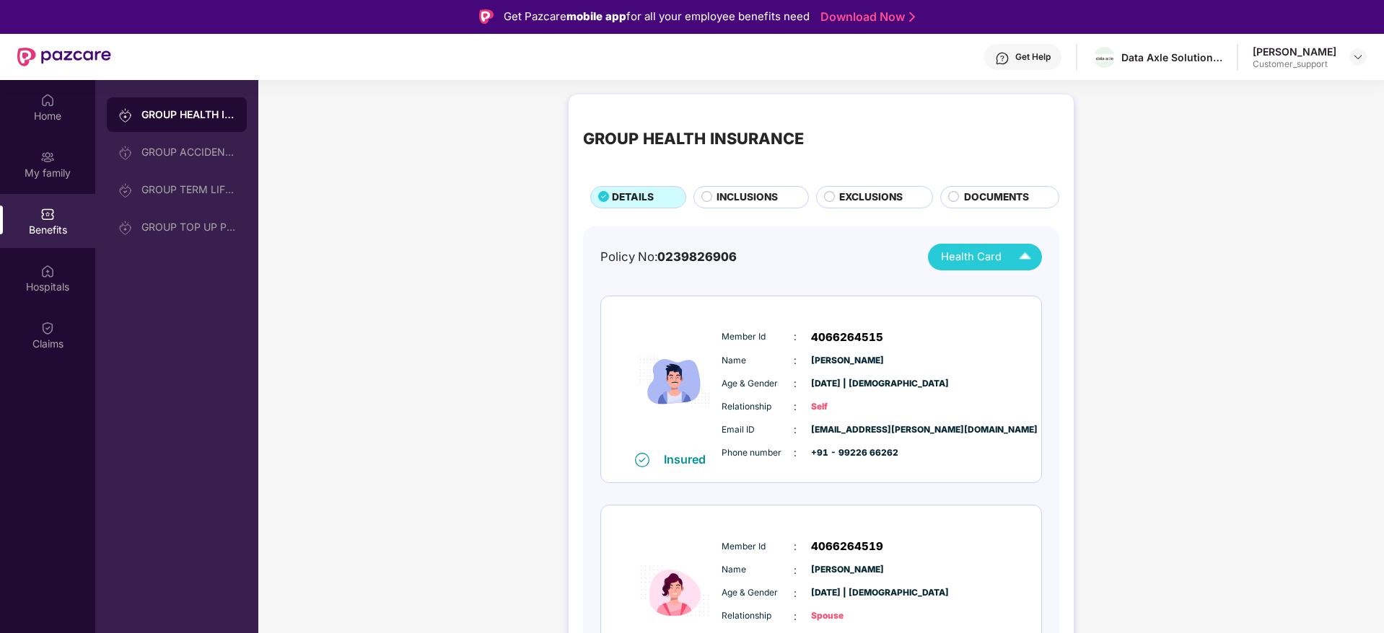
scroll to position [0, 0]
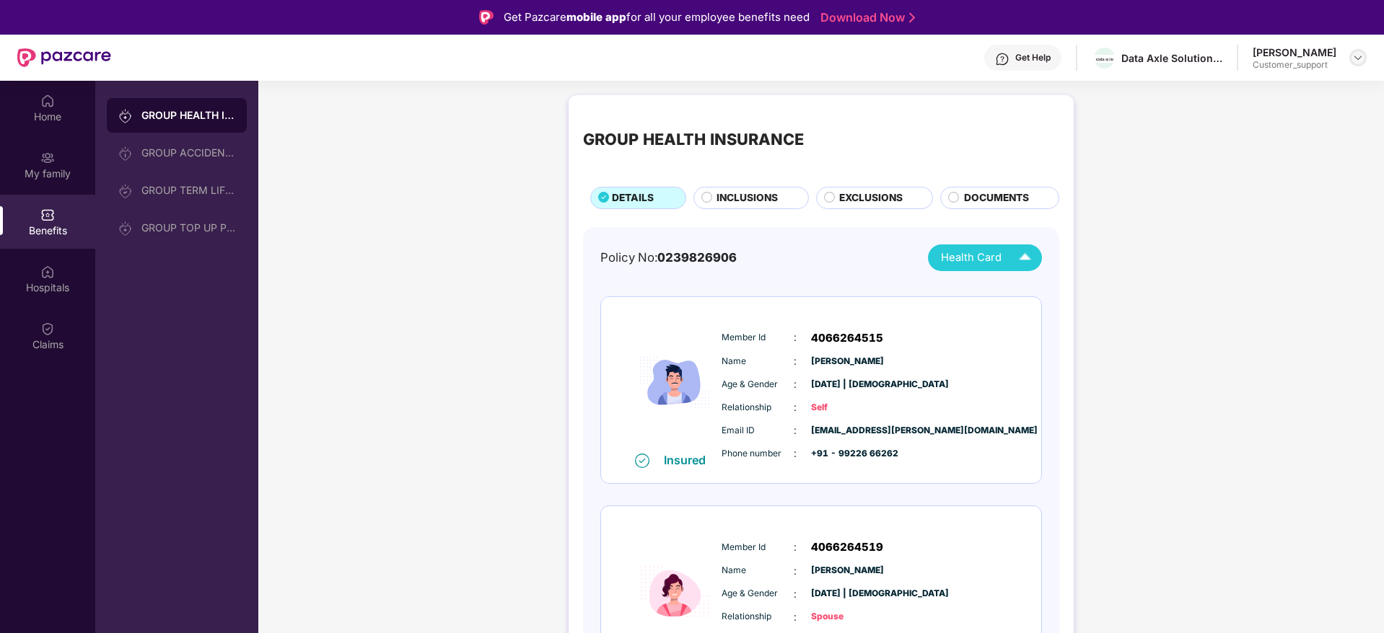
click at [1360, 48] on div "[PERSON_NAME] Customer_support" at bounding box center [1310, 57] width 114 height 25
click at [1367, 57] on header "Get Help Data Axle Solutions Private Limited [PERSON_NAME] Customer_support" at bounding box center [692, 58] width 1384 height 46
click at [1354, 58] on img at bounding box center [1358, 58] width 12 height 12
drag, startPoint x: 1255, startPoint y: 76, endPoint x: 1266, endPoint y: 85, distance: 14.4
click at [1263, 83] on div "Switch to support view Logout S [PERSON_NAME] Customer_support" at bounding box center [1290, 128] width 188 height 118
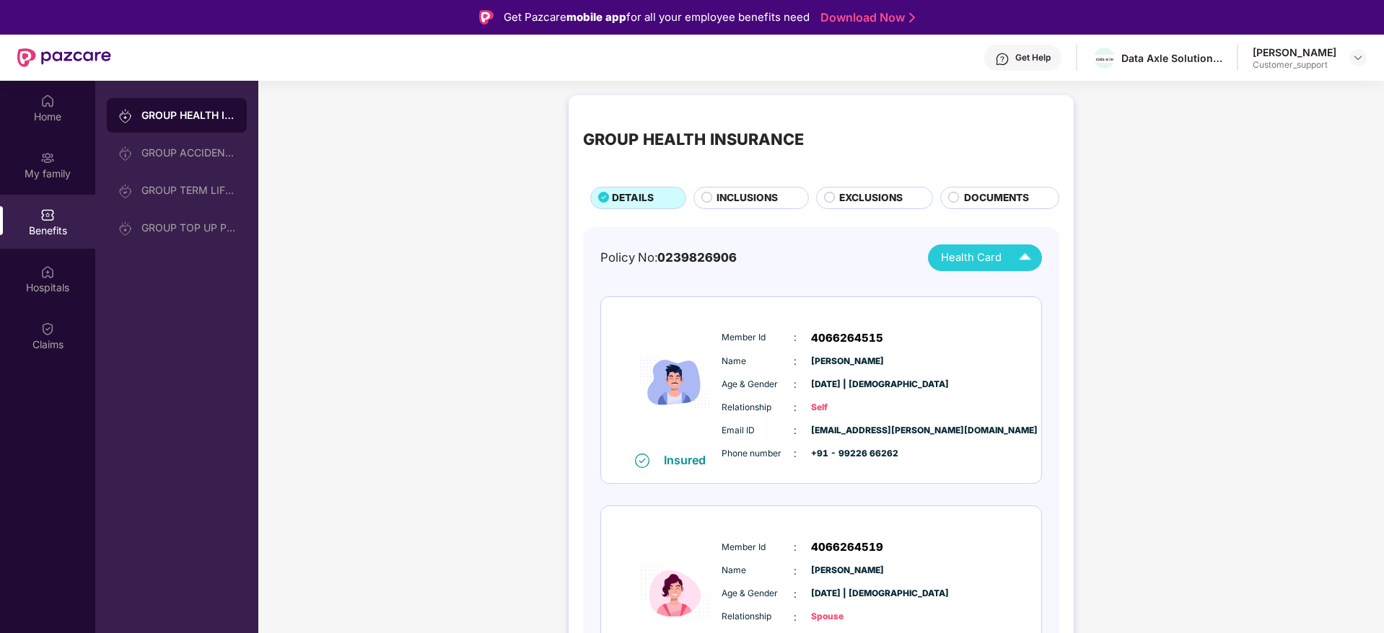
click at [1360, 56] on img at bounding box center [1358, 58] width 12 height 12
click at [1266, 96] on div "Switch to support view" at bounding box center [1290, 92] width 188 height 28
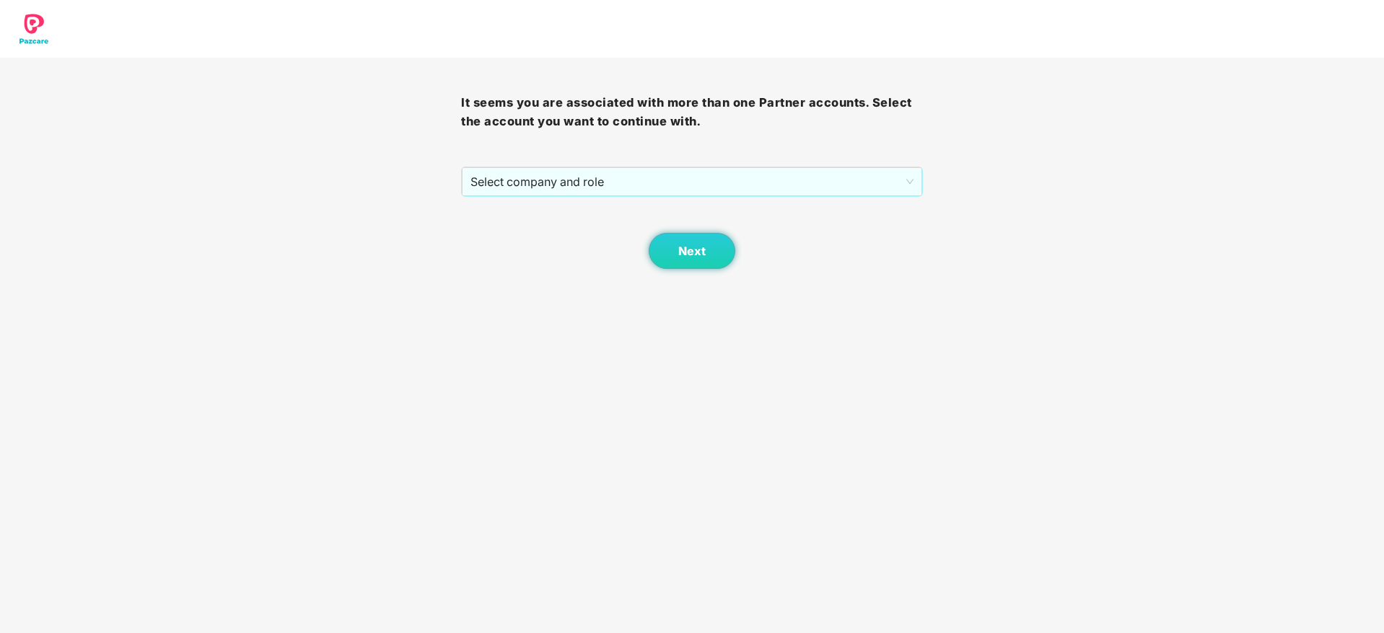
click at [873, 163] on div "It seems you are associated with more than one Partner accounts. Select the acc…" at bounding box center [691, 163] width 461 height 211
drag, startPoint x: 836, startPoint y: 193, endPoint x: 596, endPoint y: 206, distance: 239.9
click at [833, 193] on span "Select company and role" at bounding box center [691, 181] width 442 height 27
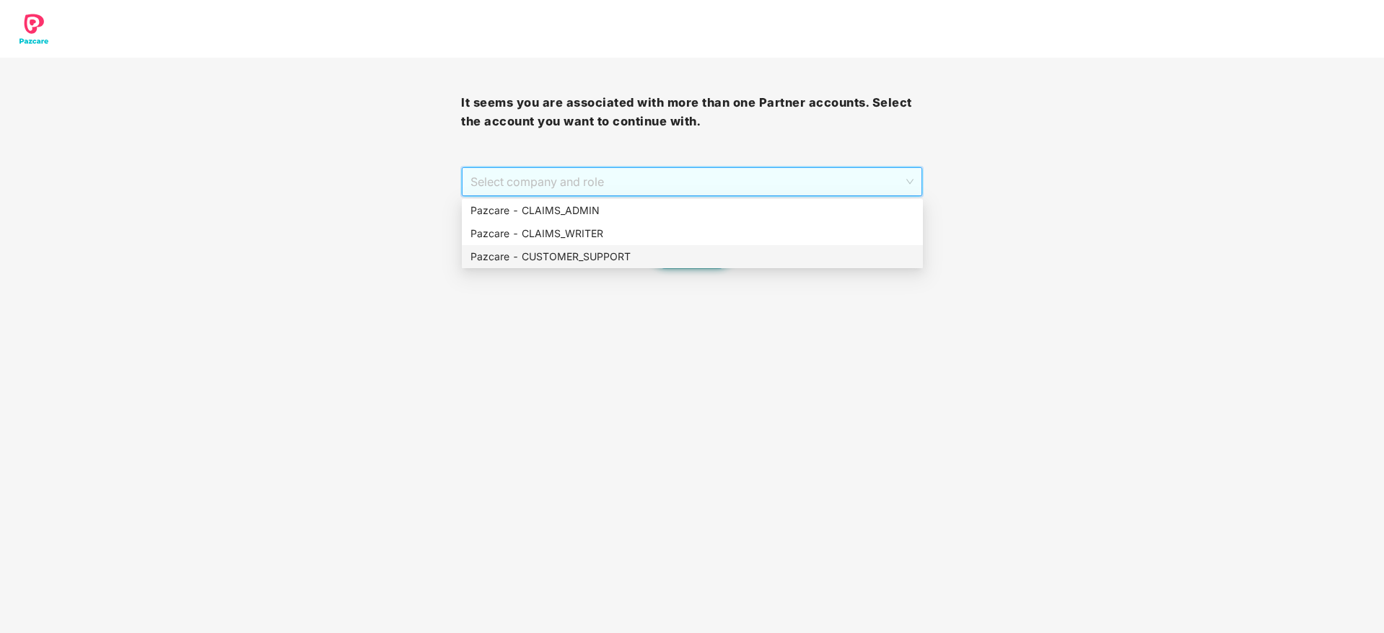
click at [654, 263] on div "Pazcare - CUSTOMER_SUPPORT" at bounding box center [692, 257] width 444 height 16
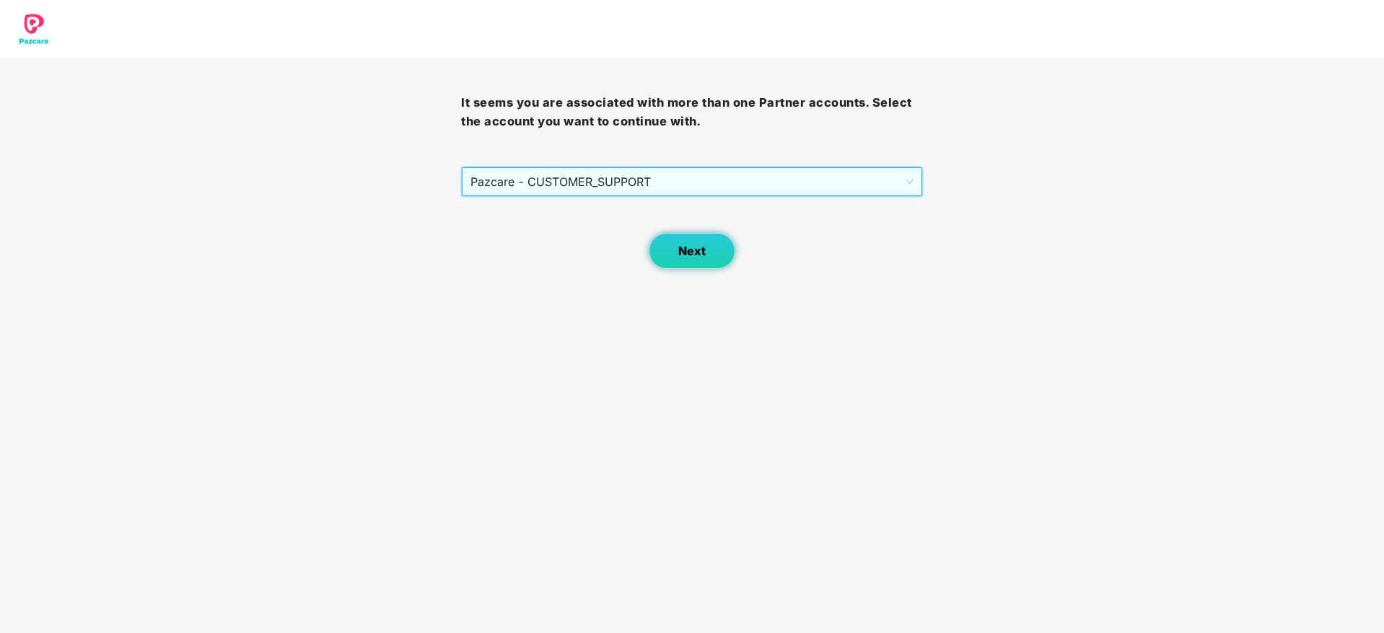
click at [696, 249] on span "Next" at bounding box center [691, 252] width 27 height 14
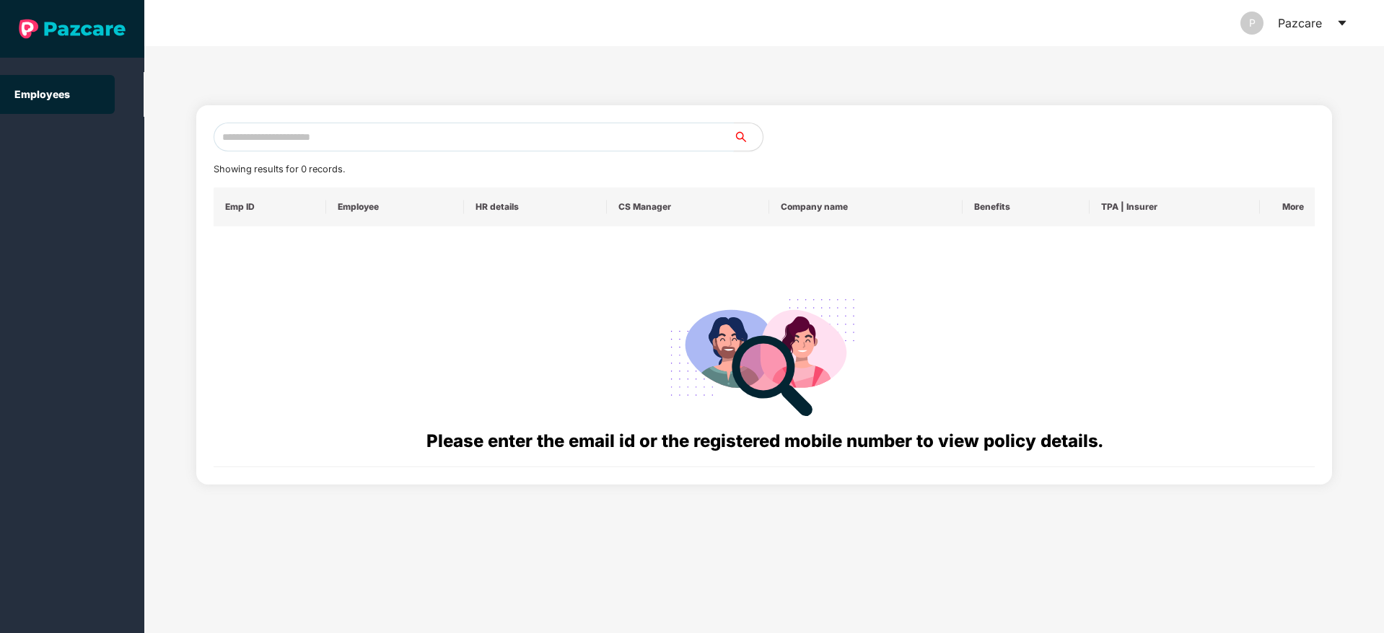
click at [418, 126] on input "text" at bounding box center [474, 137] width 520 height 29
paste input "**********"
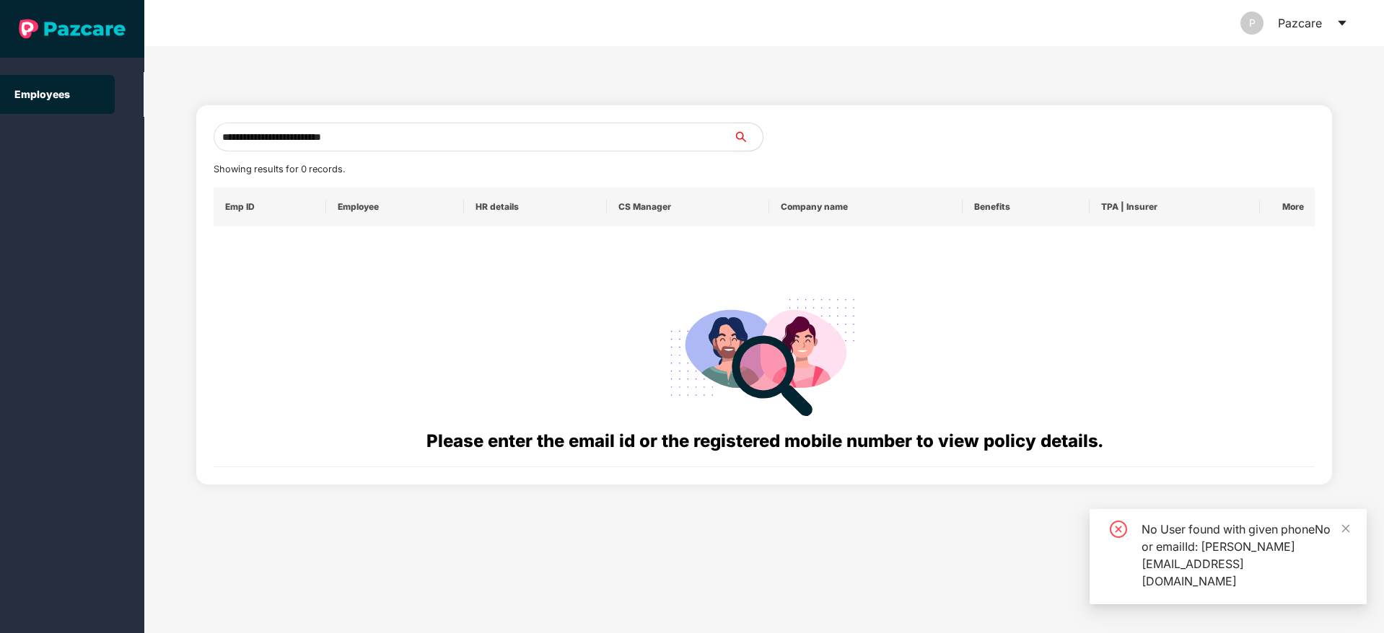
drag, startPoint x: 217, startPoint y: 136, endPoint x: 228, endPoint y: 247, distance: 111.6
click at [216, 136] on input "**********" at bounding box center [474, 137] width 520 height 29
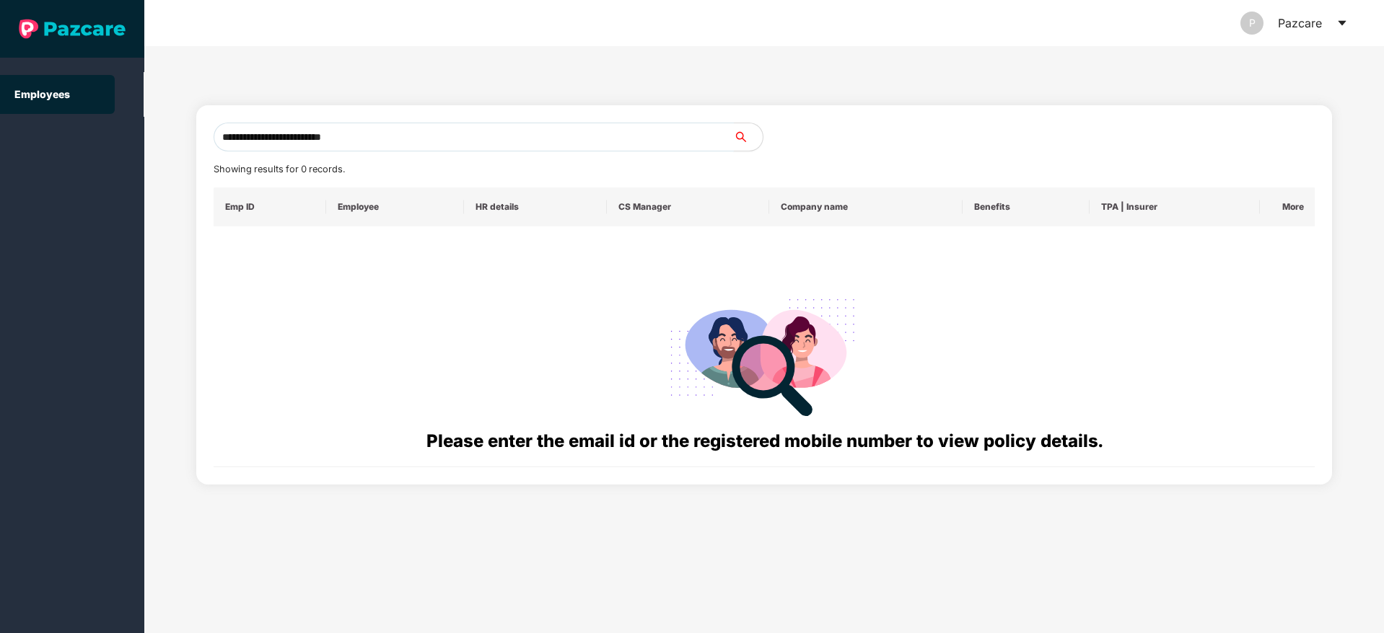
drag, startPoint x: 402, startPoint y: 139, endPoint x: 93, endPoint y: 145, distance: 308.9
click at [93, 144] on section "**********" at bounding box center [692, 316] width 1384 height 633
paste input "text"
click at [222, 140] on input "**********" at bounding box center [474, 137] width 520 height 29
click at [228, 137] on input "**********" at bounding box center [474, 137] width 520 height 29
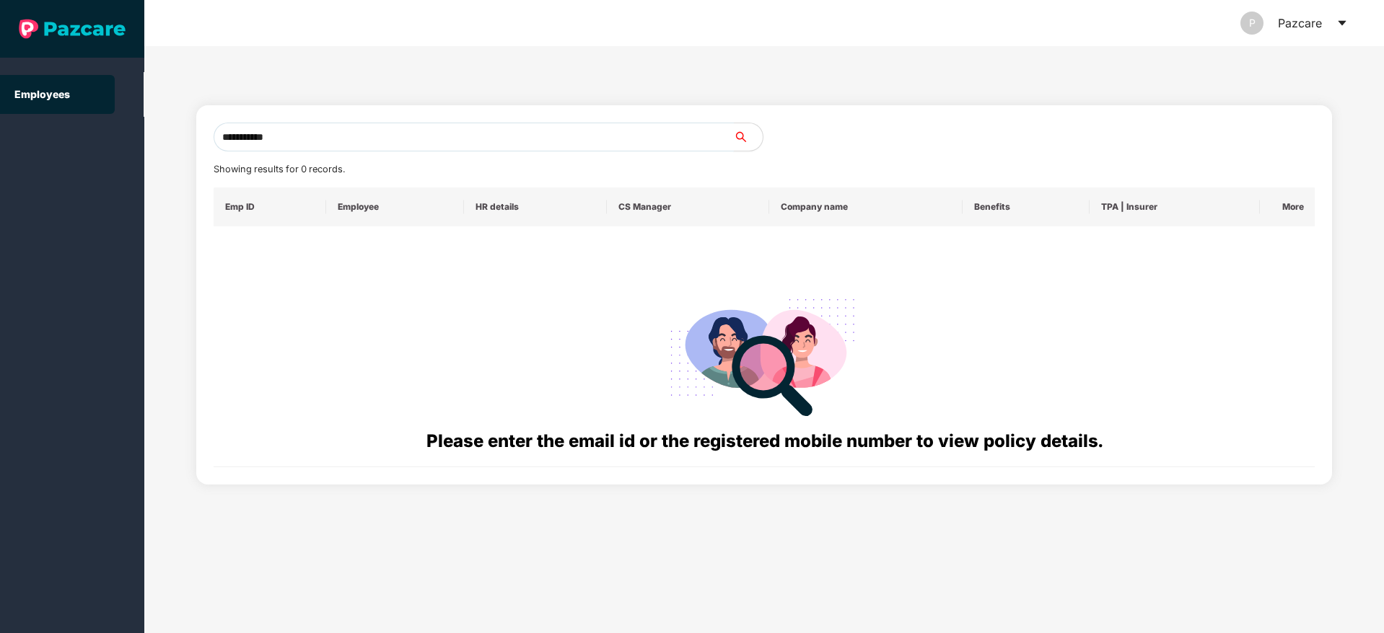
click at [222, 133] on input "**********" at bounding box center [474, 137] width 520 height 29
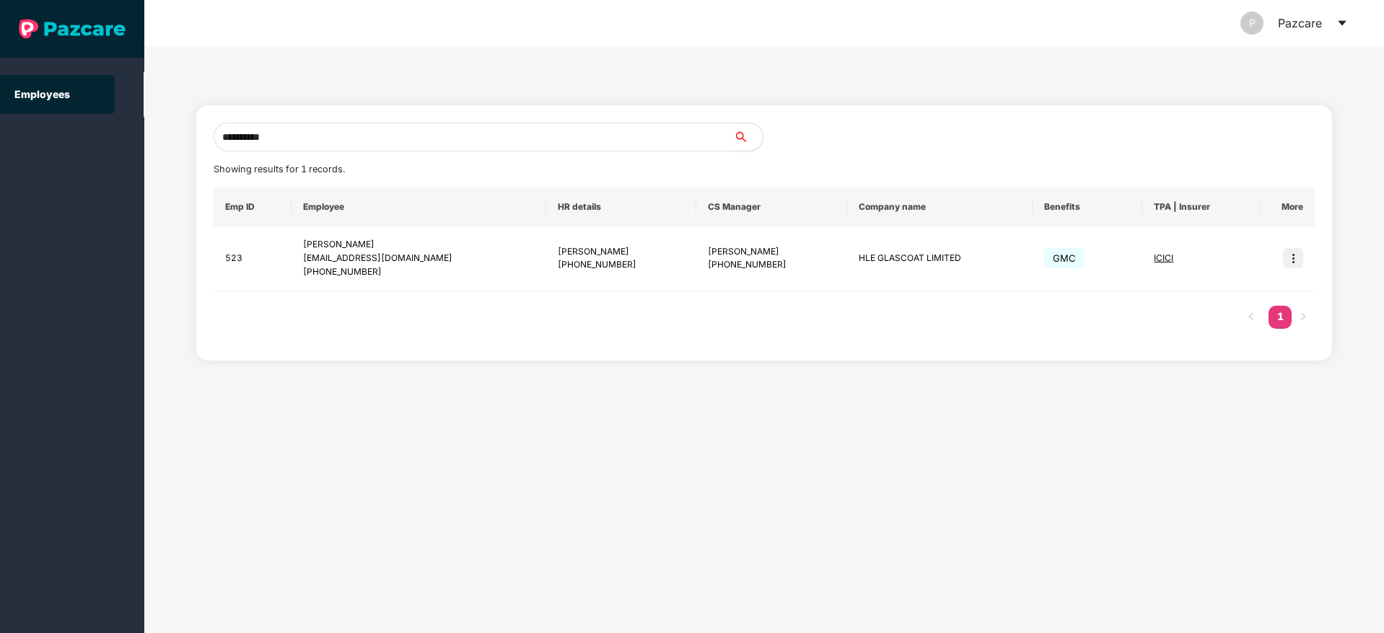
type input "**********"
click at [1305, 262] on td at bounding box center [1287, 259] width 55 height 65
click at [1292, 258] on img at bounding box center [1293, 258] width 20 height 20
click at [1193, 298] on span "Switch to user interface" at bounding box center [1228, 295] width 112 height 12
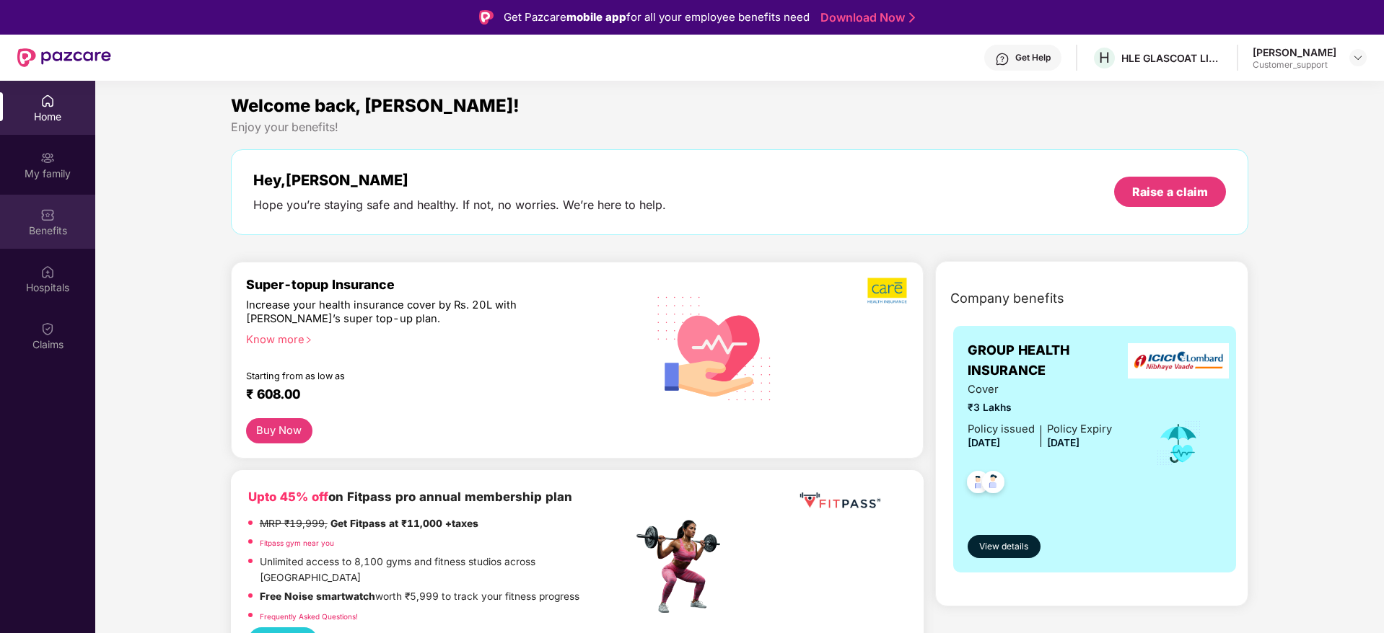
click at [40, 229] on div "Benefits" at bounding box center [47, 231] width 95 height 14
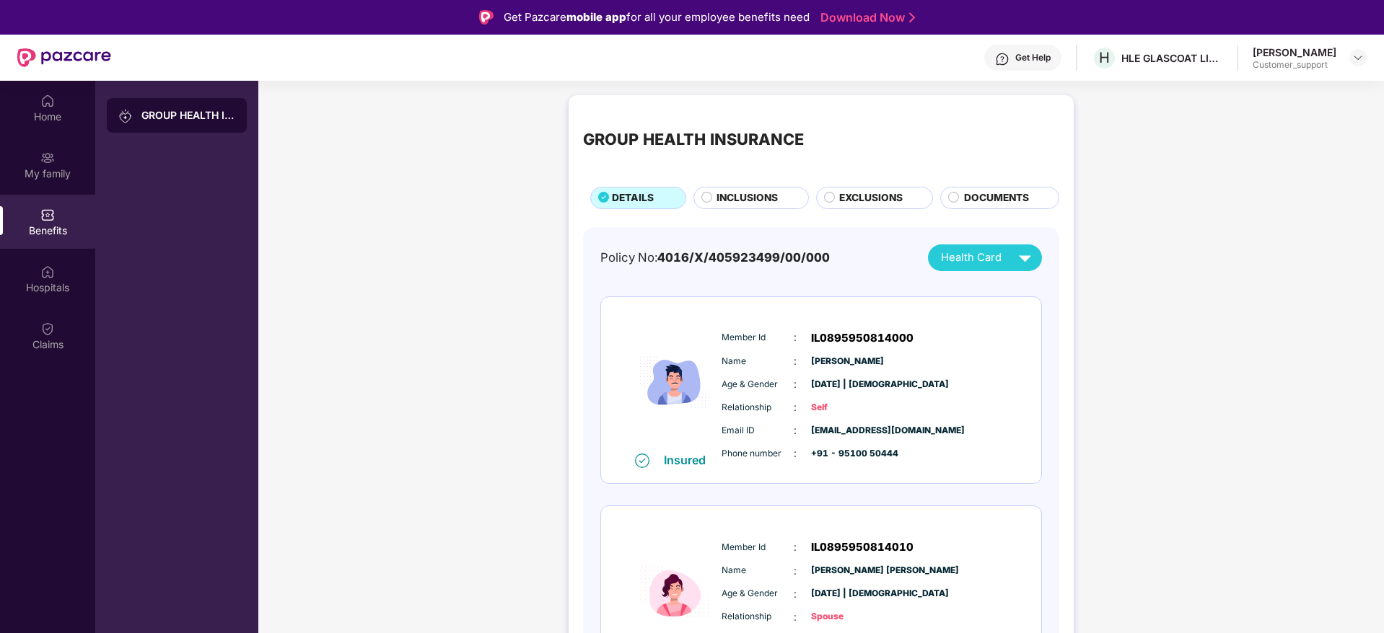
click at [749, 199] on span "INCLUSIONS" at bounding box center [746, 198] width 61 height 16
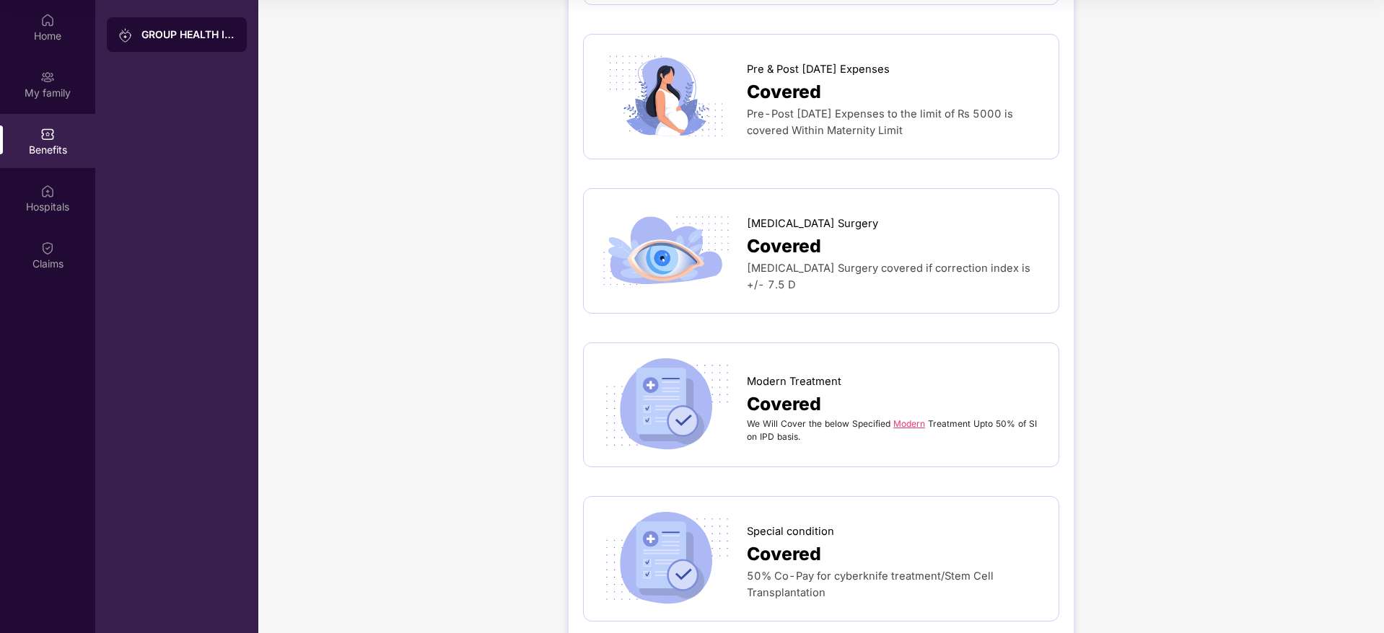
scroll to position [2071, 0]
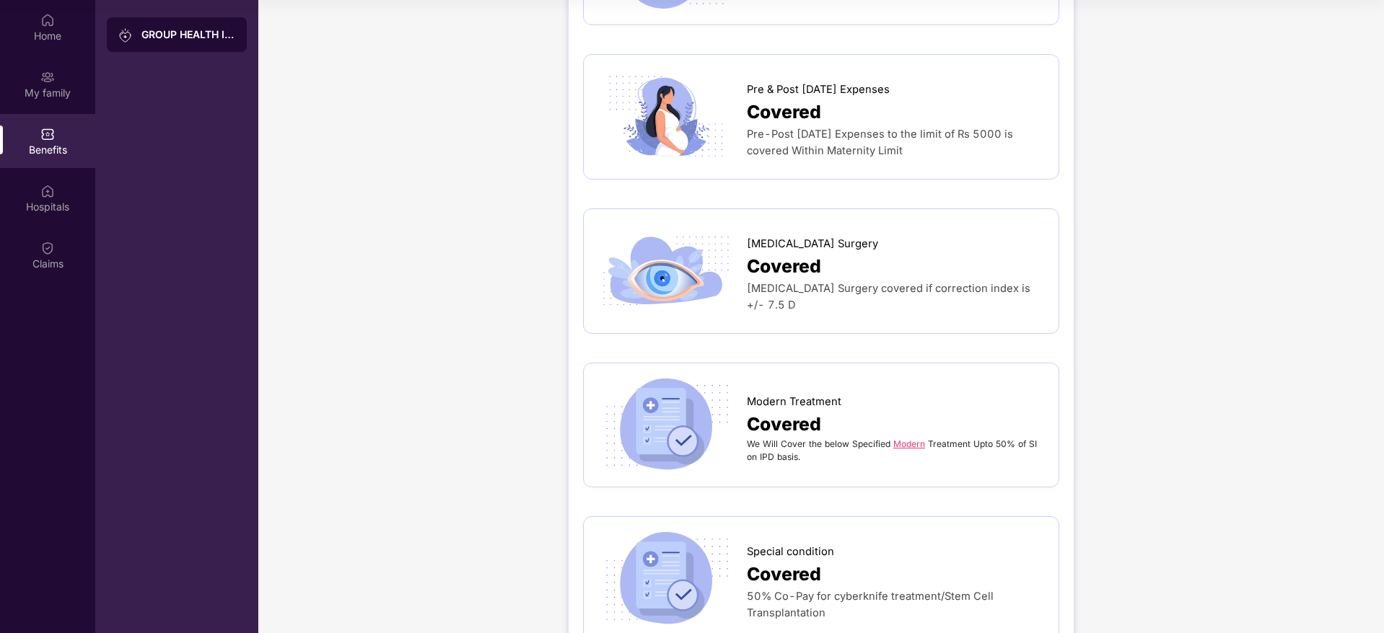
click at [893, 420] on div "Covered" at bounding box center [895, 425] width 297 height 28
click at [903, 439] on link "Modern" at bounding box center [909, 444] width 32 height 11
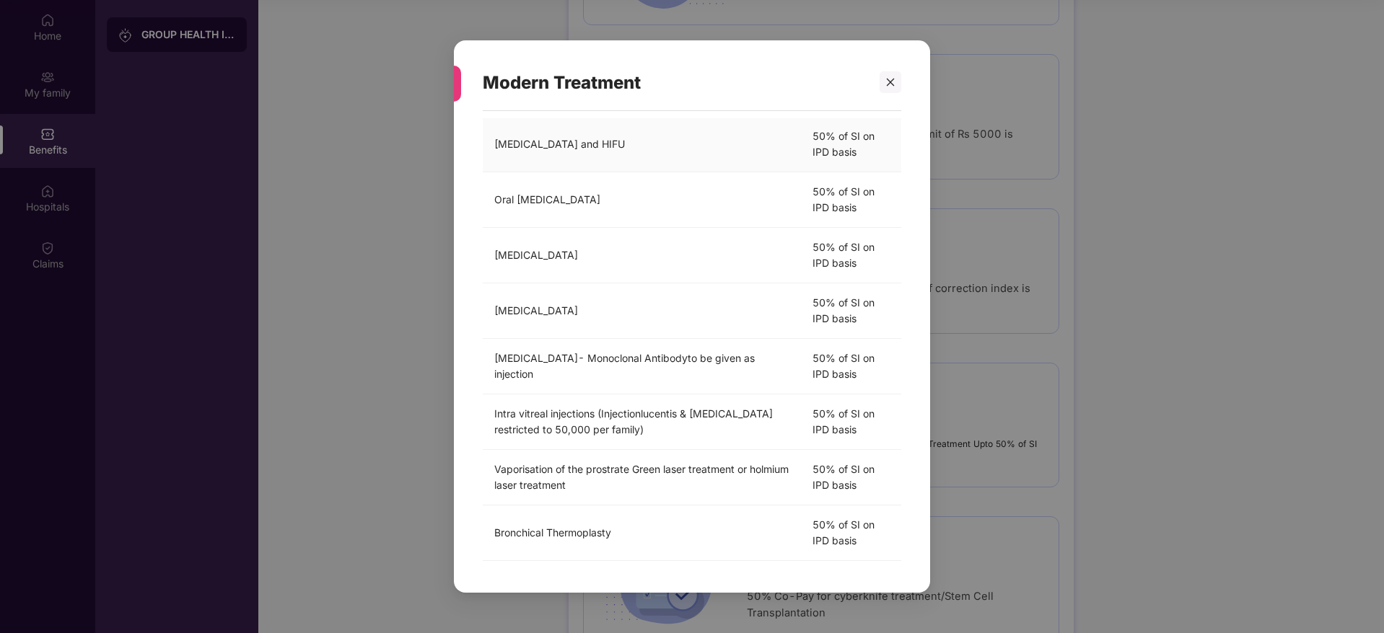
scroll to position [108, 0]
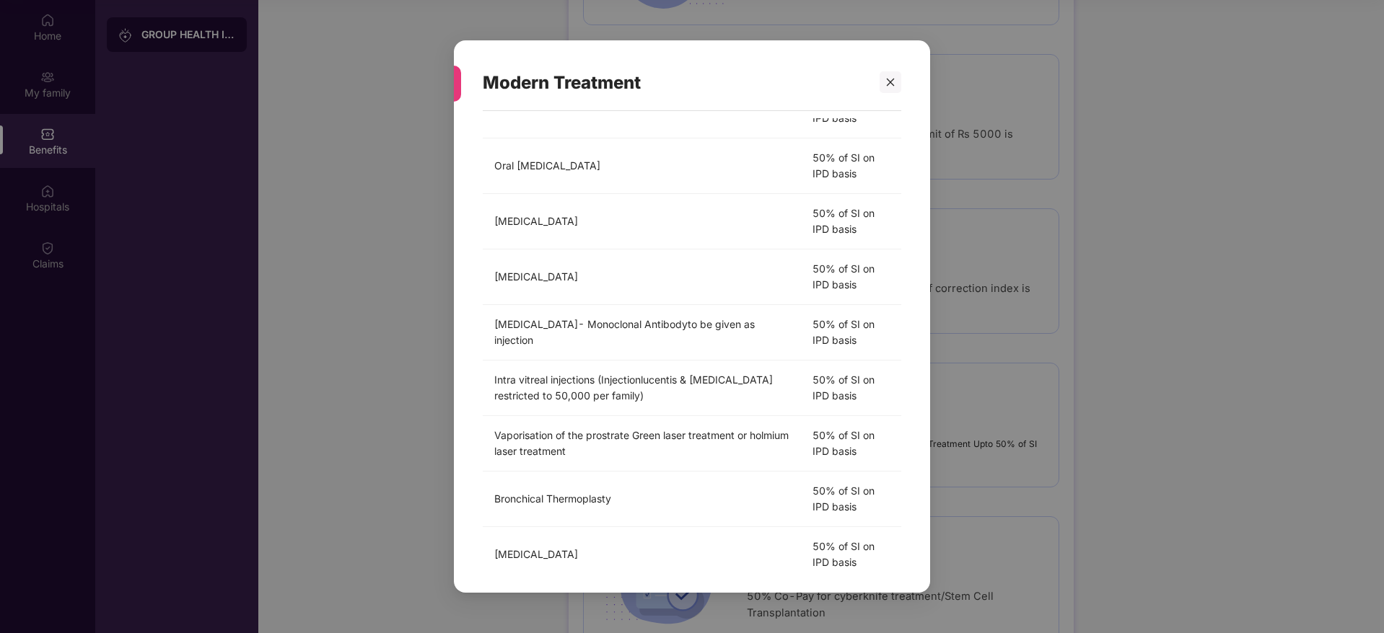
click at [891, 56] on div "Modern Treatment" at bounding box center [692, 83] width 418 height 56
click at [896, 74] on div at bounding box center [891, 82] width 22 height 22
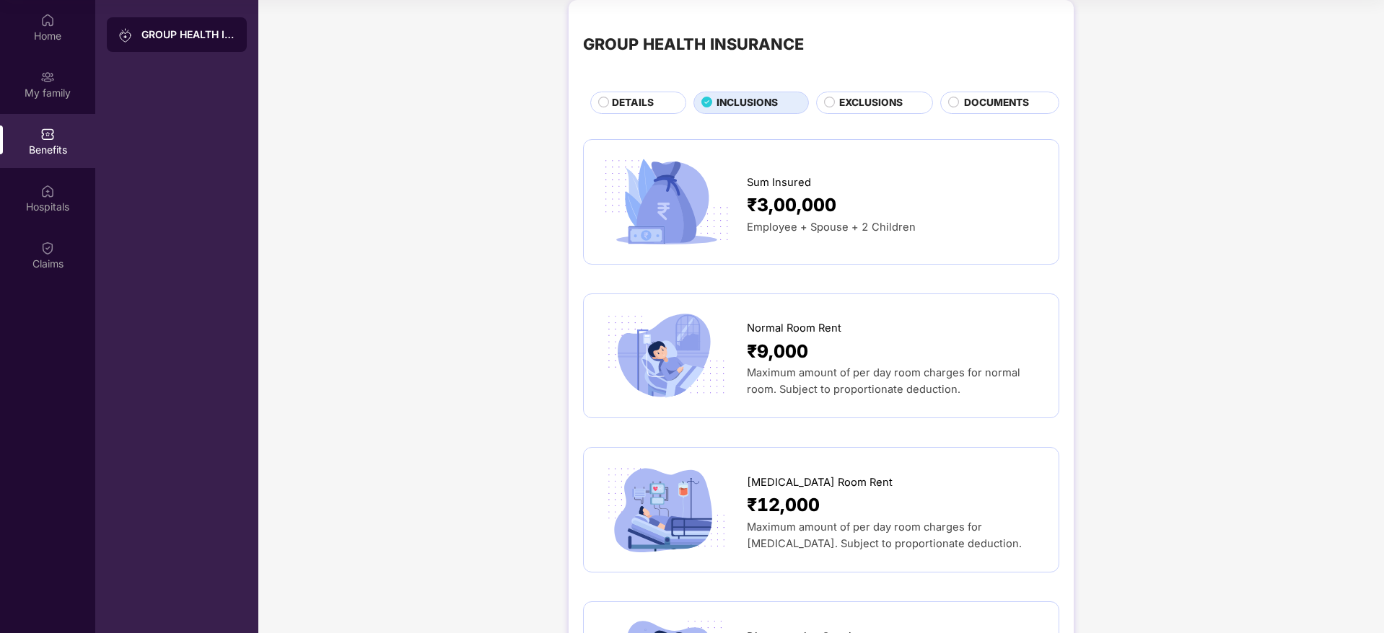
scroll to position [0, 0]
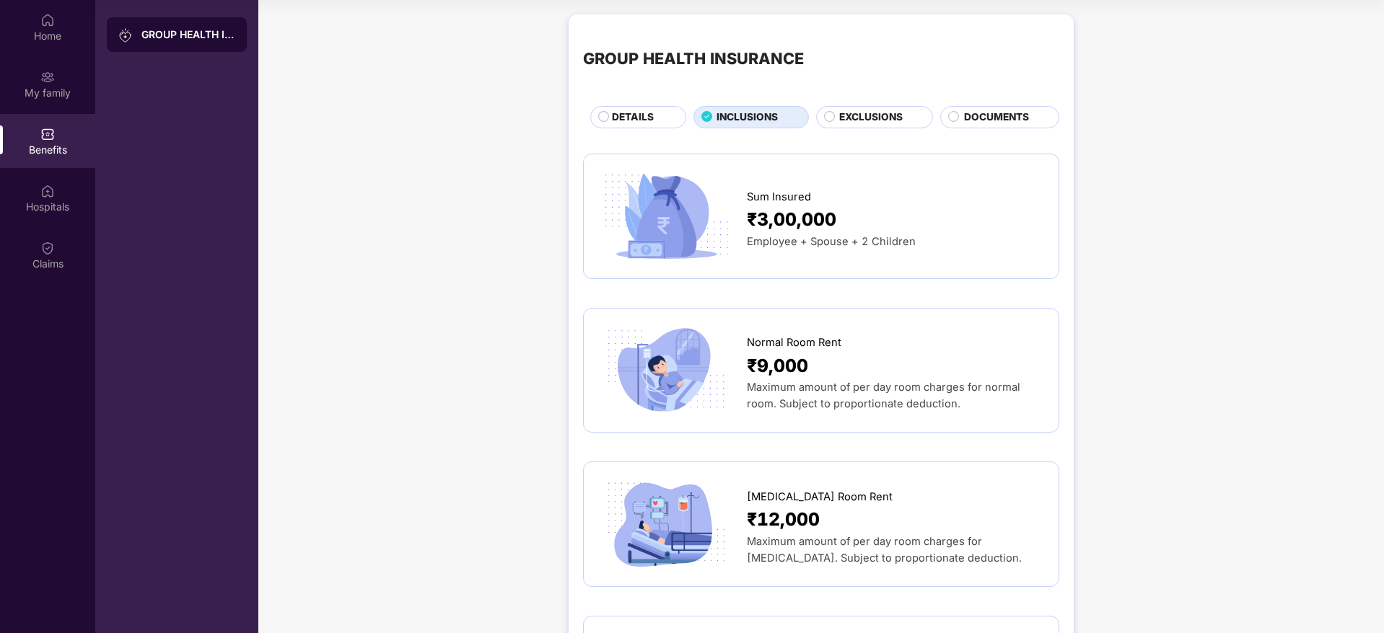
drag, startPoint x: 853, startPoint y: 139, endPoint x: 859, endPoint y: 119, distance: 20.5
click at [860, 116] on span "EXCLUSIONS" at bounding box center [870, 118] width 63 height 16
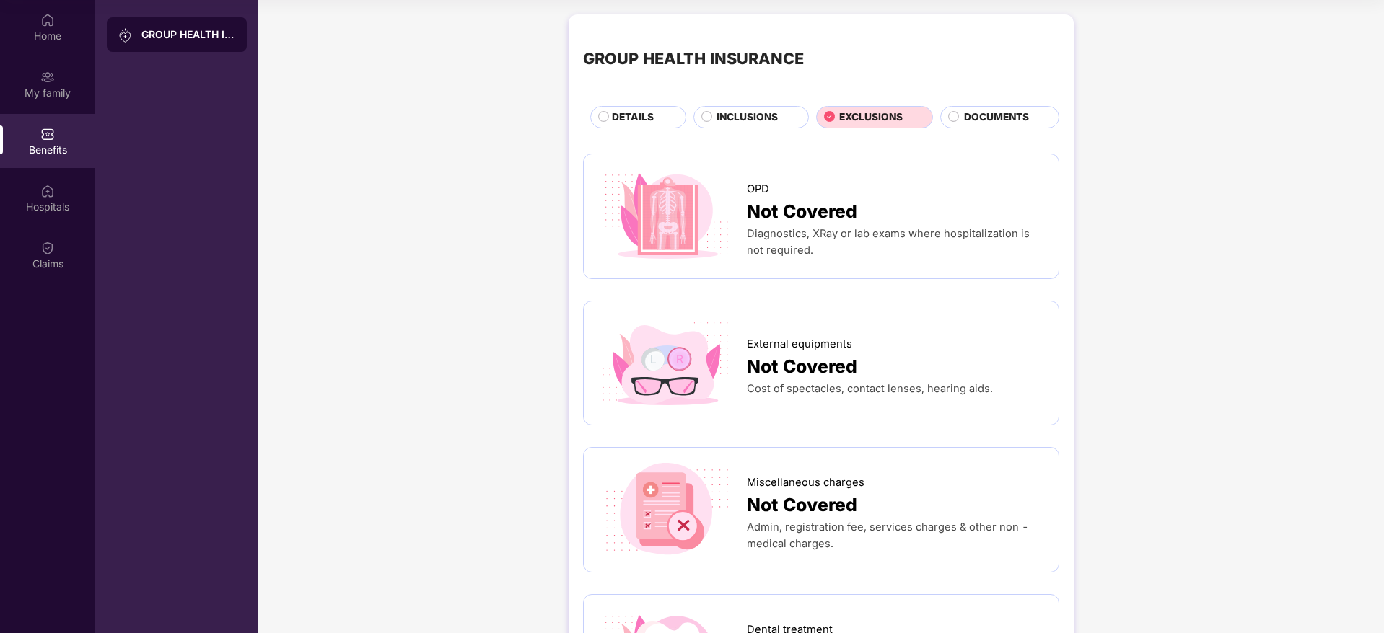
drag, startPoint x: 1022, startPoint y: 120, endPoint x: 1011, endPoint y: 118, distance: 11.9
click at [1021, 120] on span "DOCUMENTS" at bounding box center [996, 118] width 65 height 16
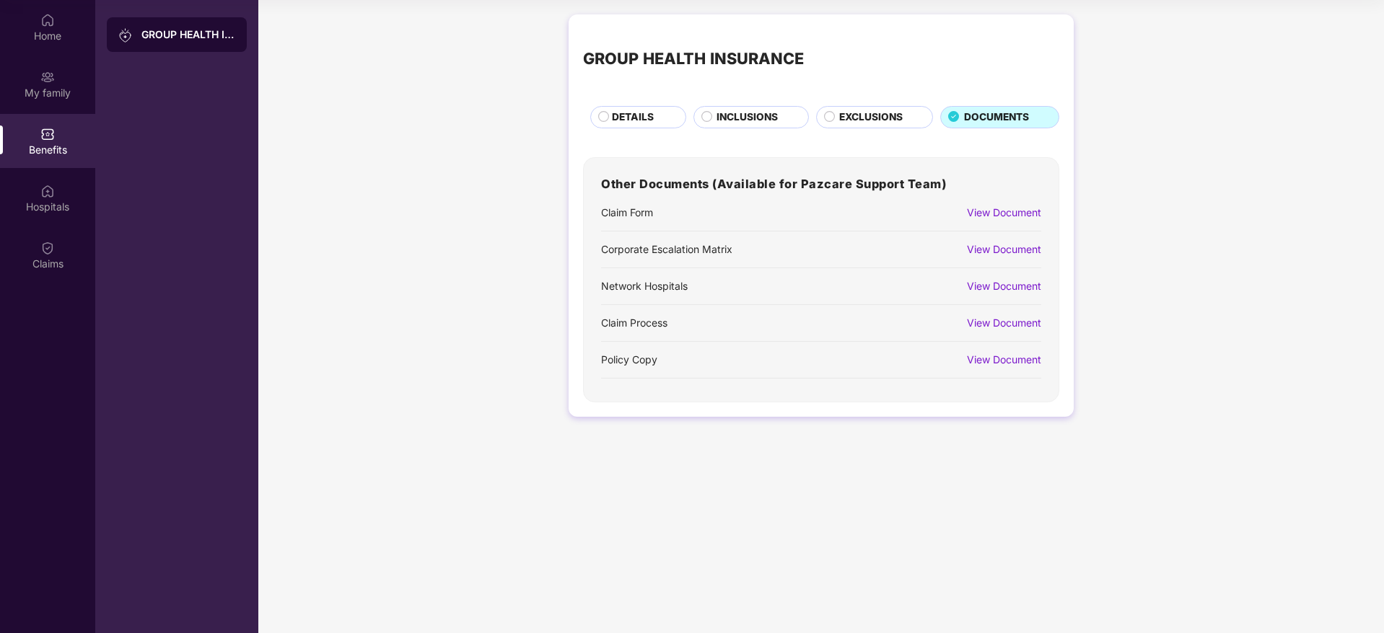
click at [1000, 348] on div "View Document" at bounding box center [996, 360] width 89 height 25
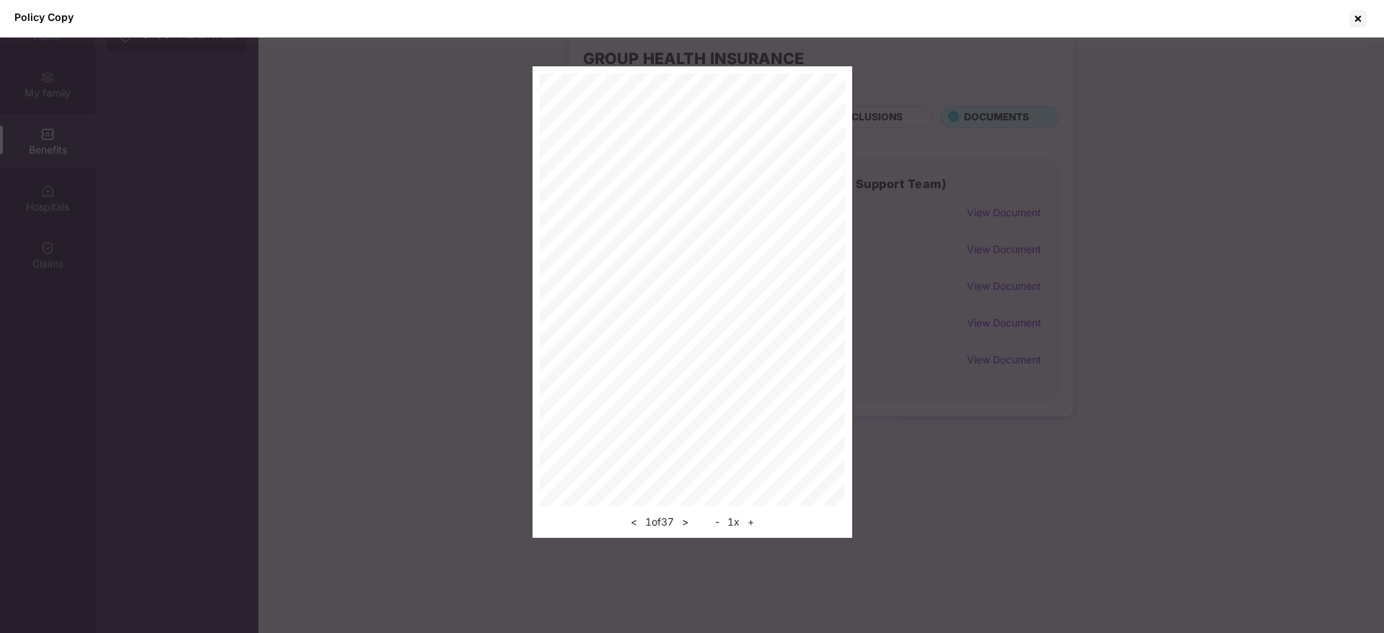
click at [754, 520] on button "+" at bounding box center [750, 522] width 15 height 17
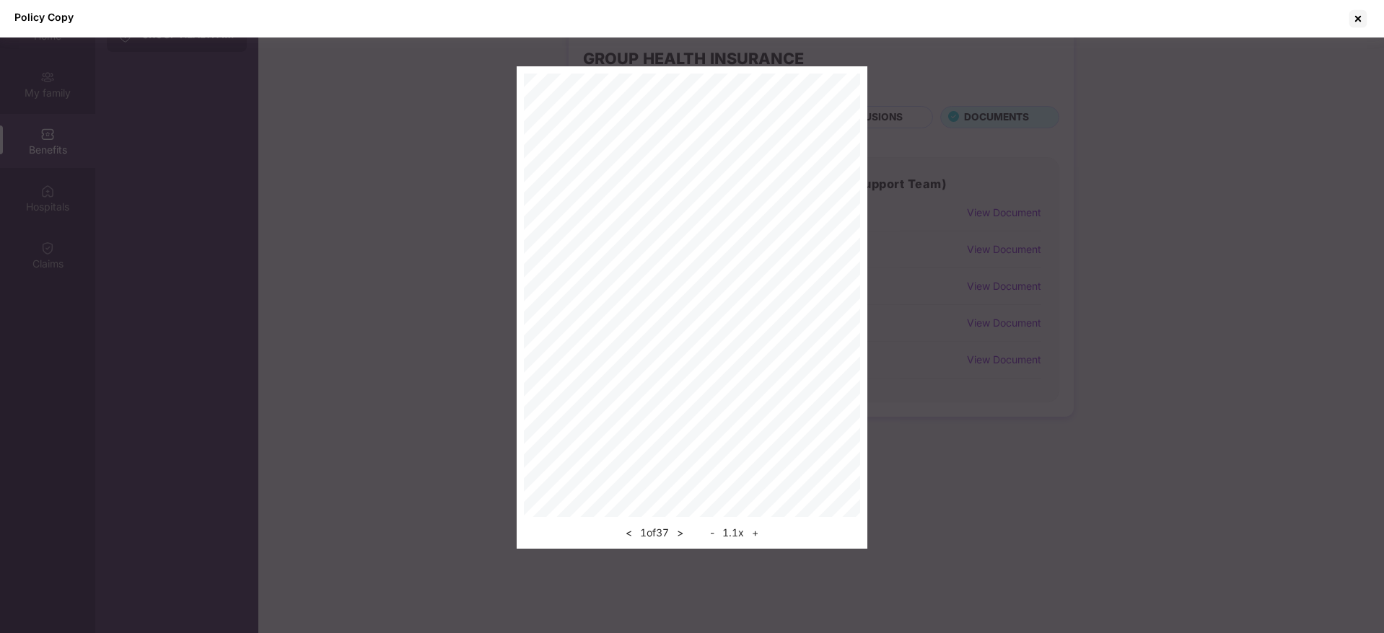
click at [758, 521] on div "< 1 of 37 > - 1.1 x +" at bounding box center [692, 529] width 336 height 25
click at [762, 535] on button "+" at bounding box center [754, 533] width 15 height 17
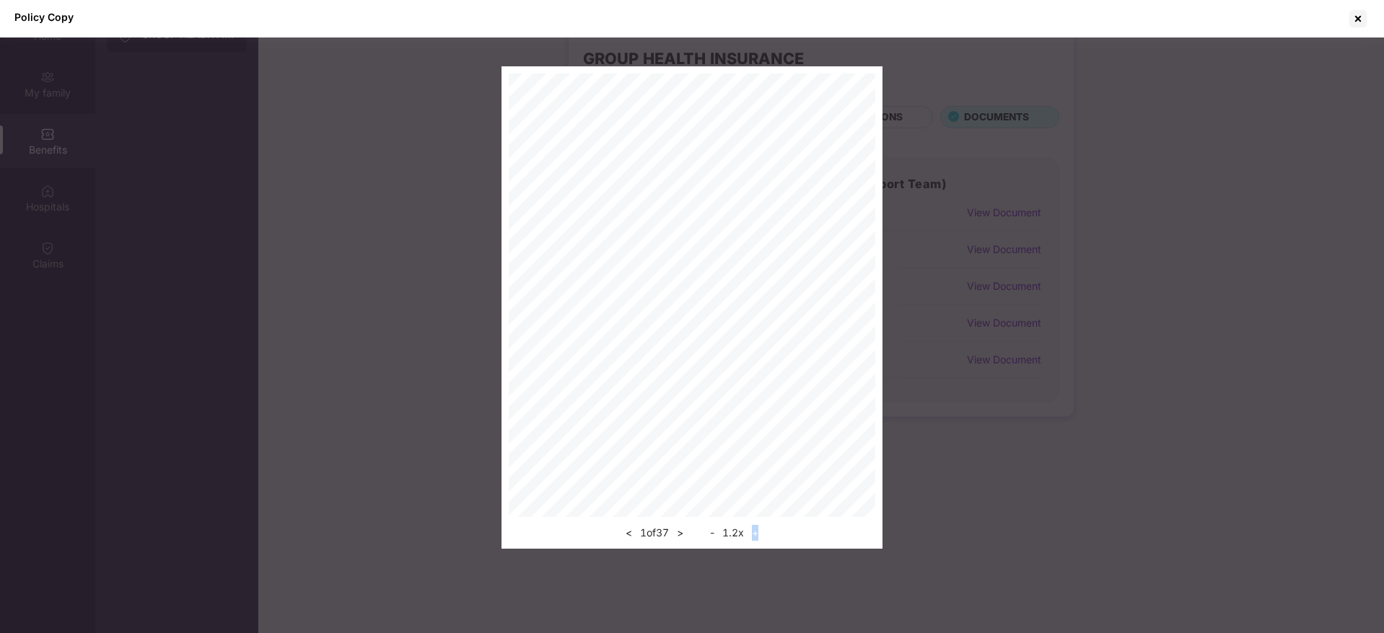
click at [762, 535] on button "+" at bounding box center [754, 533] width 15 height 17
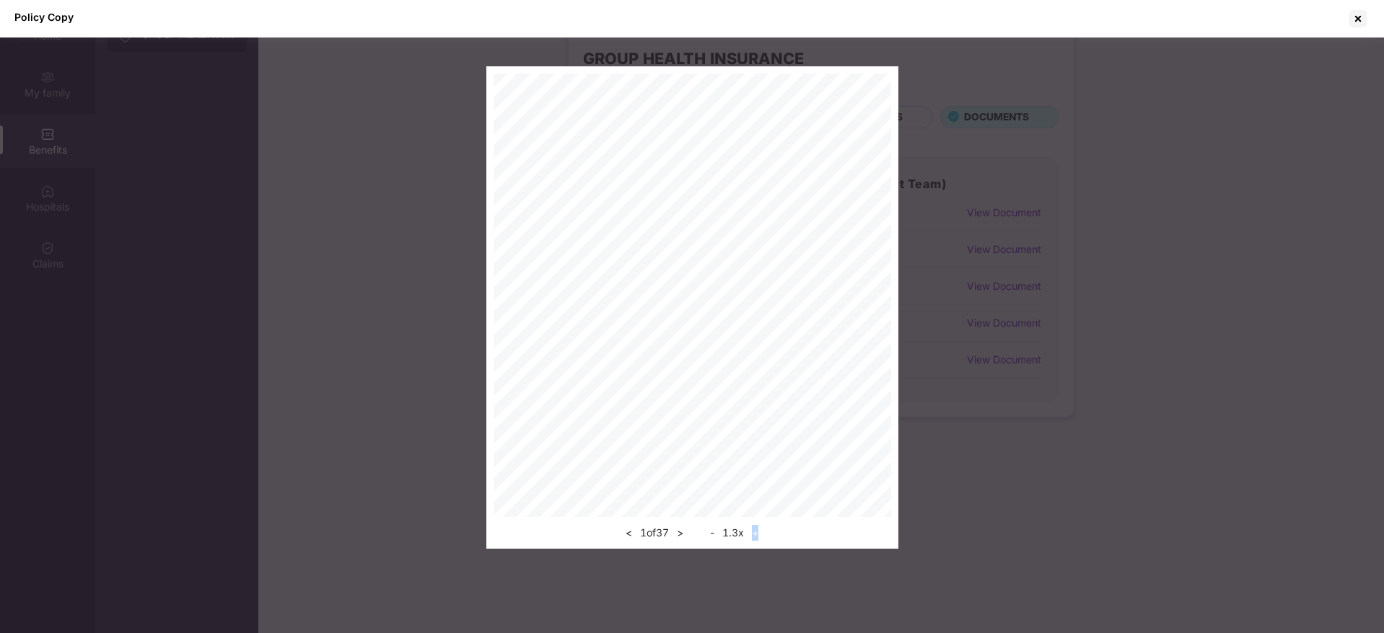
click at [762, 535] on button "+" at bounding box center [754, 533] width 15 height 17
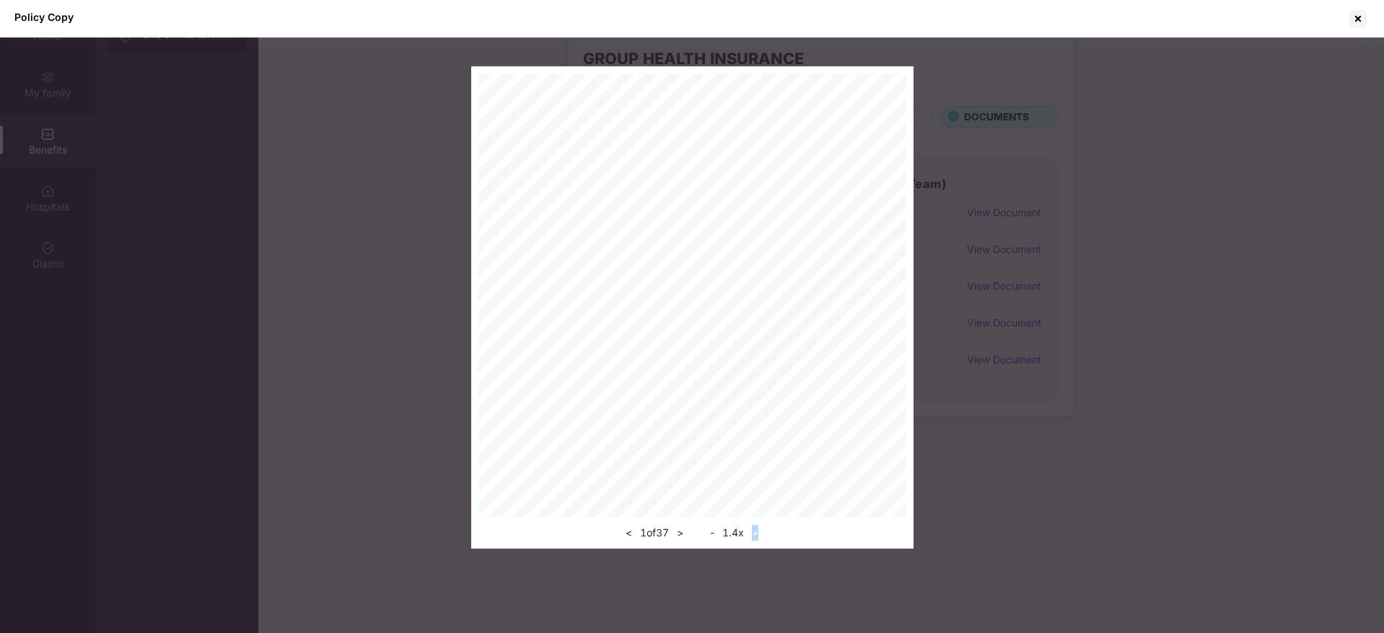
click at [761, 535] on button "+" at bounding box center [754, 533] width 15 height 17
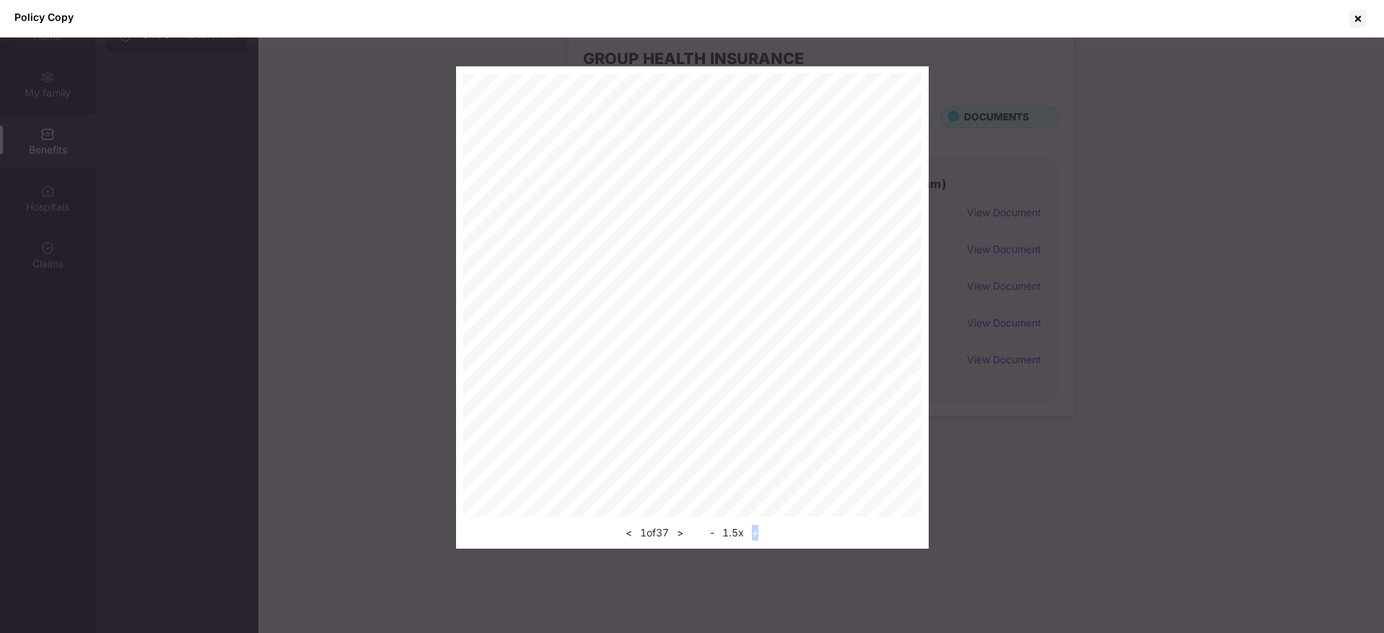
click at [760, 534] on button "+" at bounding box center [754, 533] width 15 height 17
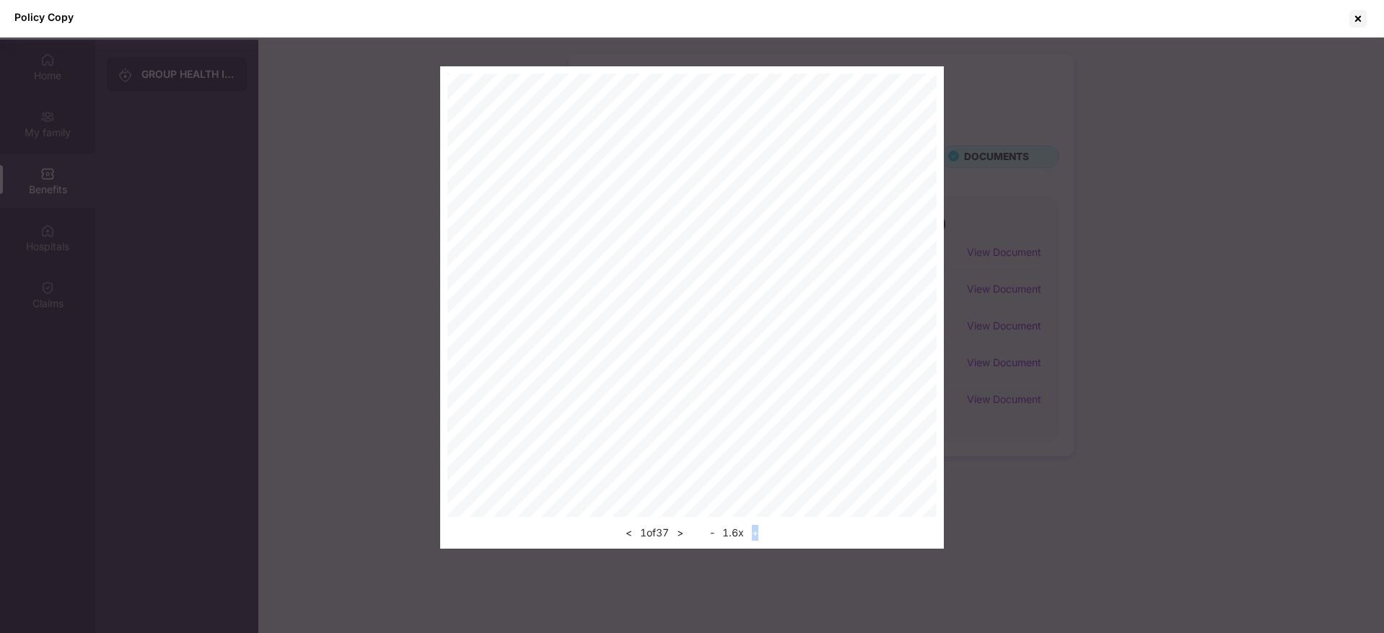
scroll to position [81, 0]
click at [685, 535] on button ">" at bounding box center [679, 533] width 15 height 17
click at [681, 530] on button ">" at bounding box center [679, 533] width 15 height 17
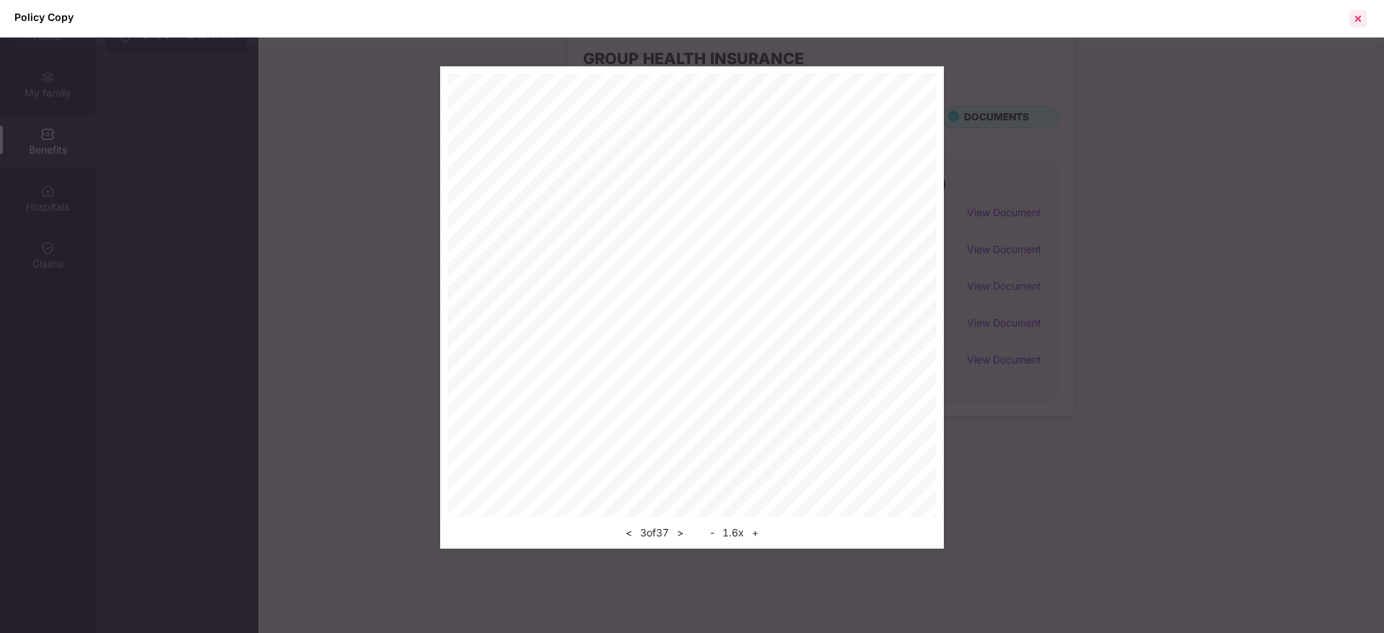
click at [1361, 17] on div at bounding box center [1357, 18] width 23 height 23
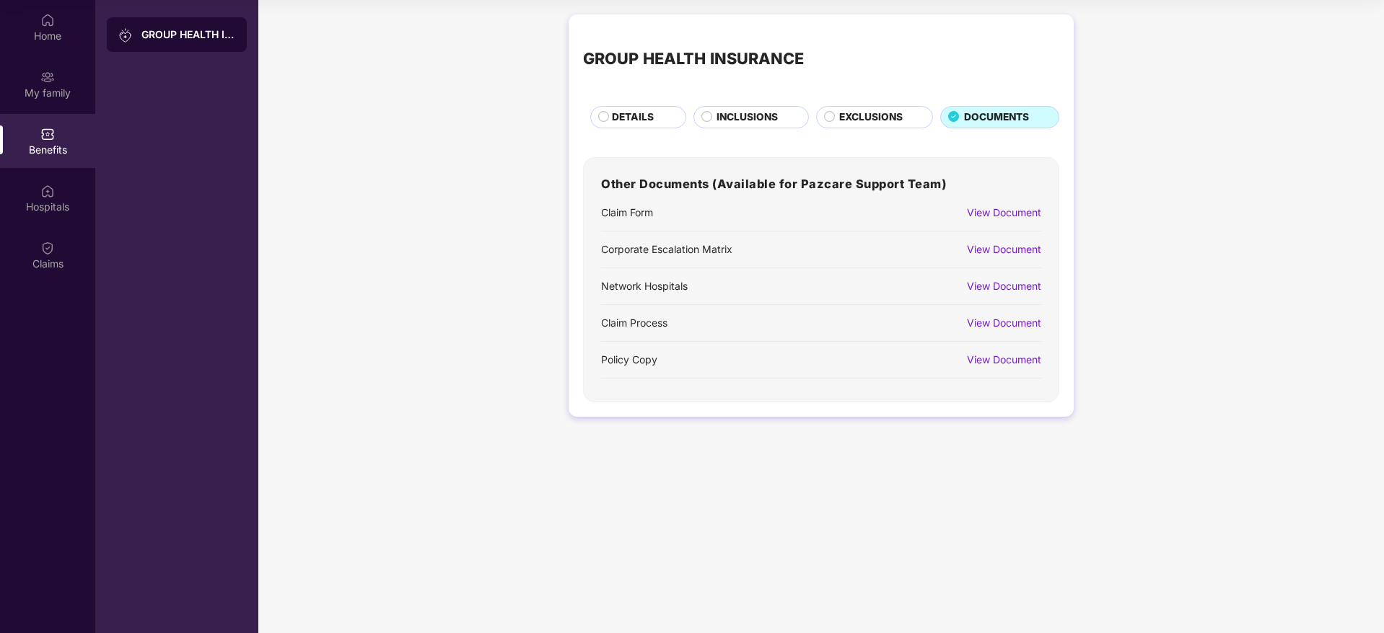
click at [1260, 170] on div "GROUP HEALTH INSURANCE DETAILS INCLUSIONS EXCLUSIONS DOCUMENTS Other Documents …" at bounding box center [821, 222] width 1126 height 431
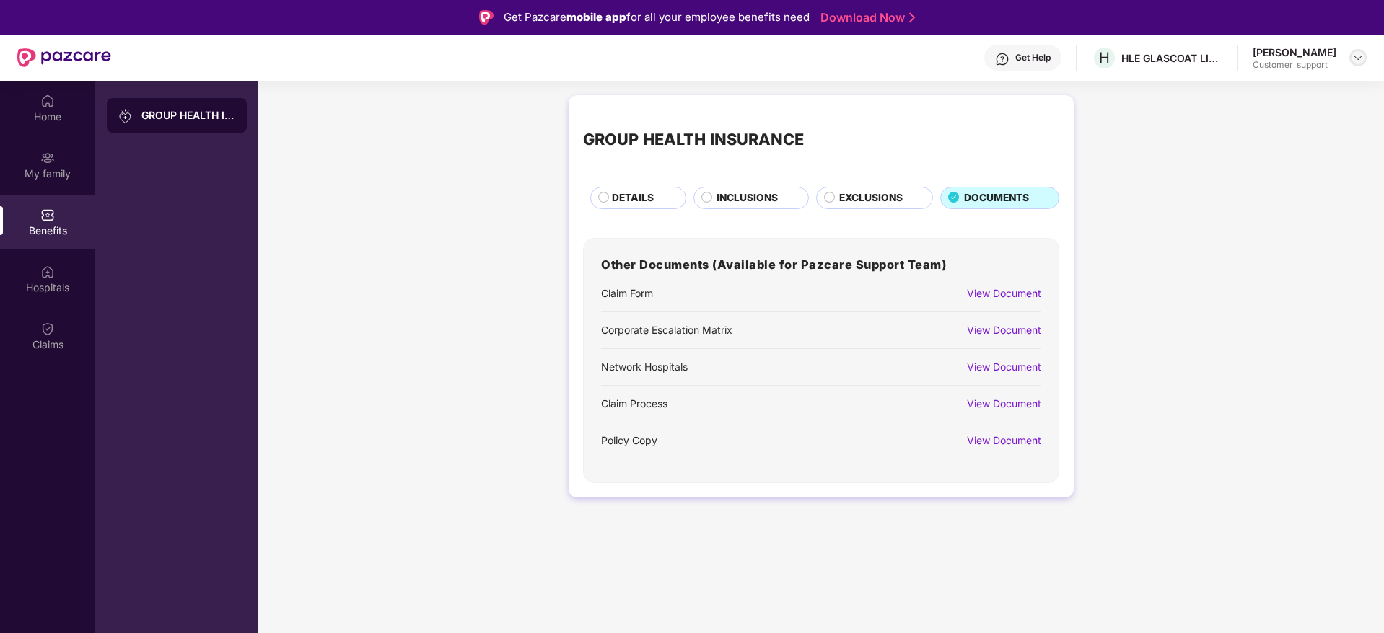
click at [1366, 53] on div at bounding box center [1357, 57] width 17 height 17
click at [1244, 95] on div "Switch to support view" at bounding box center [1290, 92] width 188 height 28
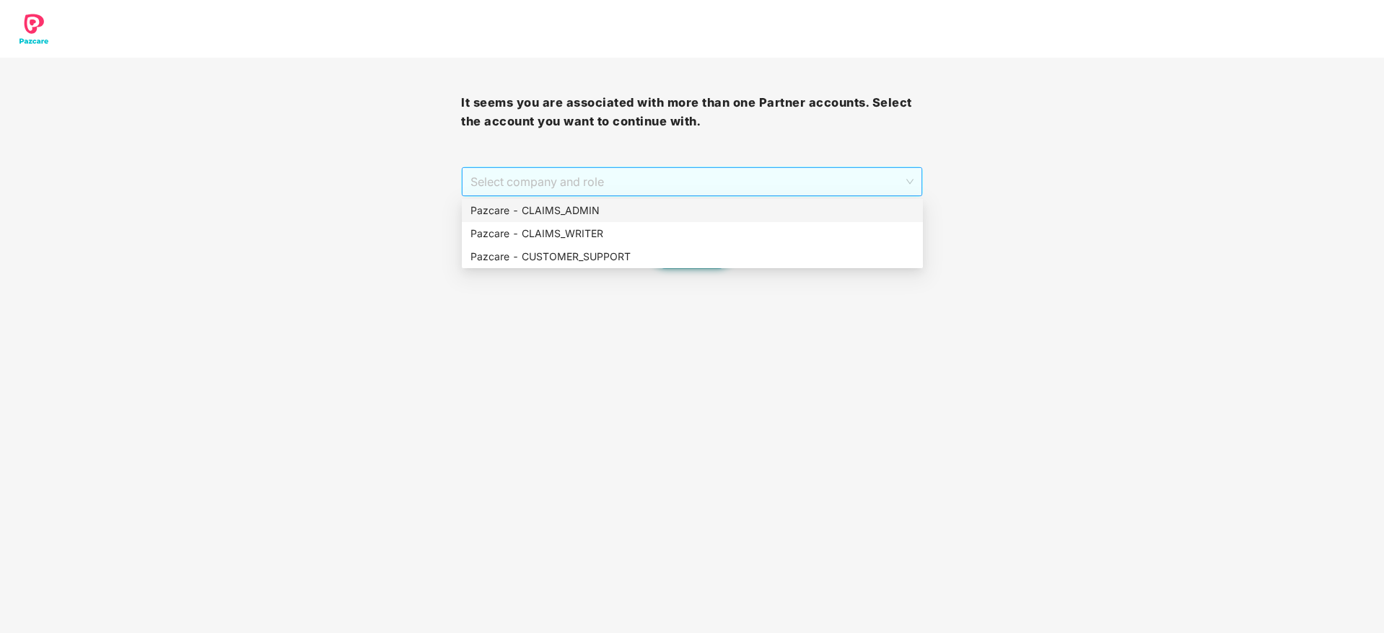
click at [749, 173] on span "Select company and role" at bounding box center [691, 181] width 442 height 27
click at [675, 260] on div "Pazcare - CUSTOMER_SUPPORT" at bounding box center [692, 257] width 444 height 16
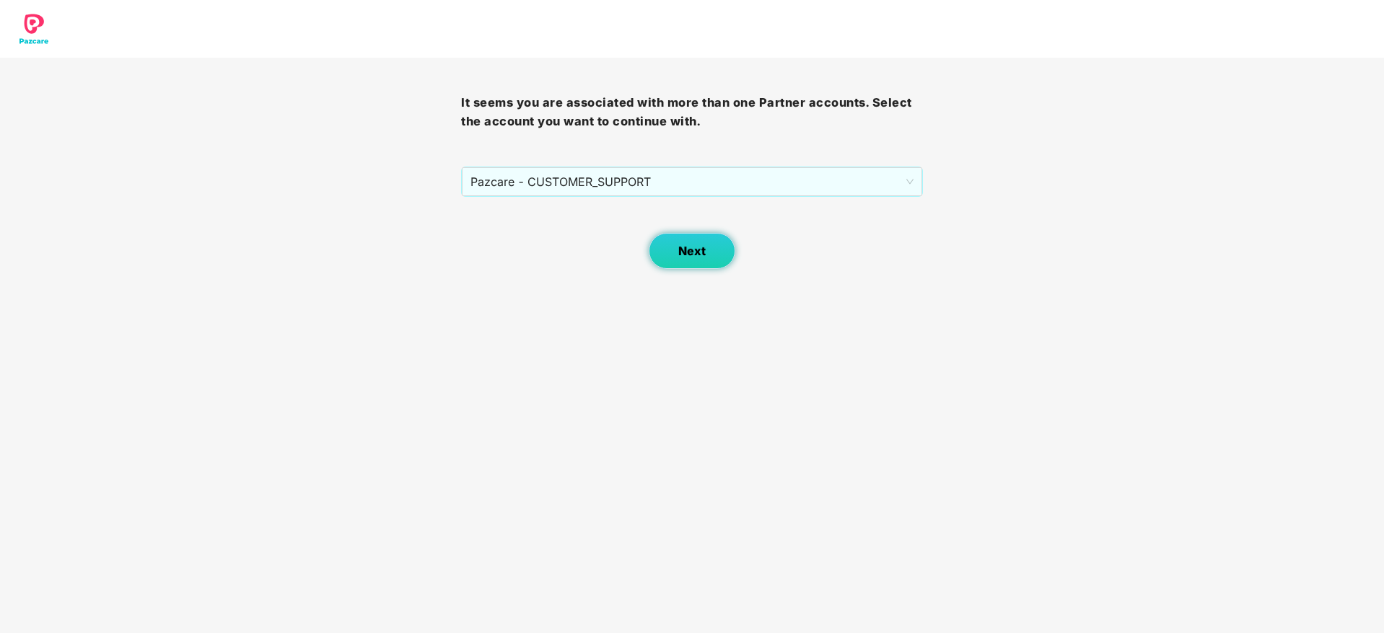
click at [692, 258] on button "Next" at bounding box center [692, 251] width 87 height 36
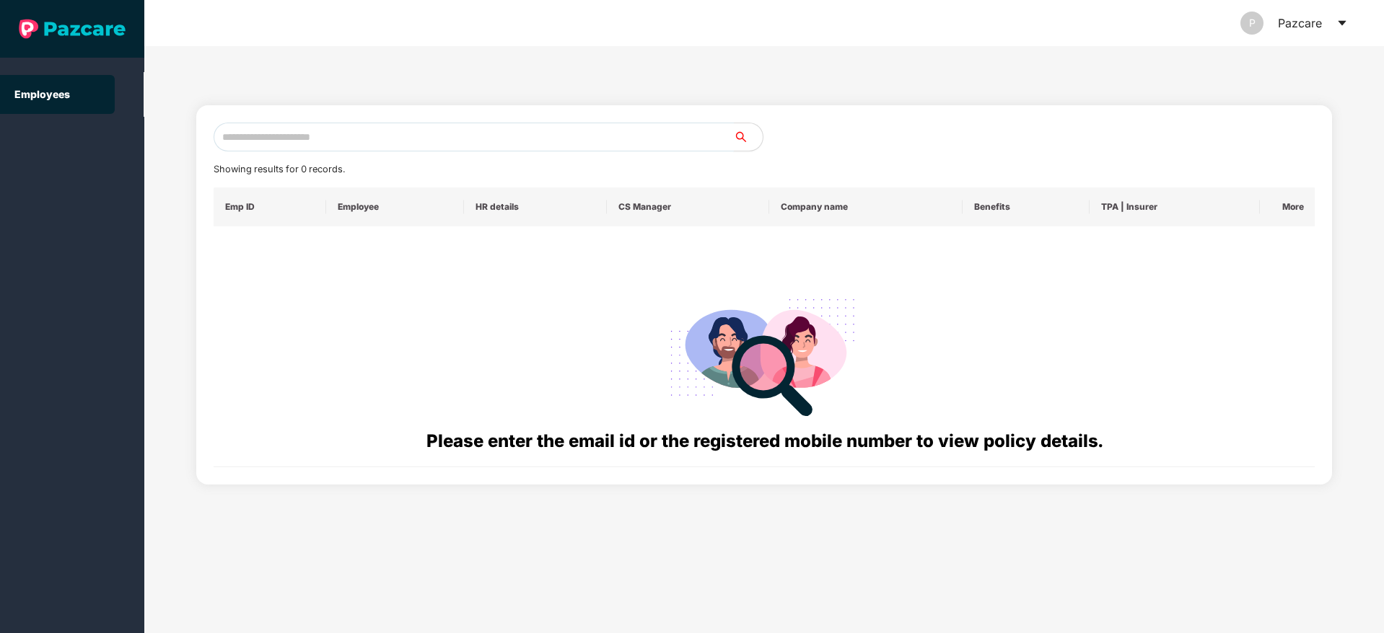
click at [486, 139] on input "text" at bounding box center [474, 137] width 520 height 29
paste input "**********"
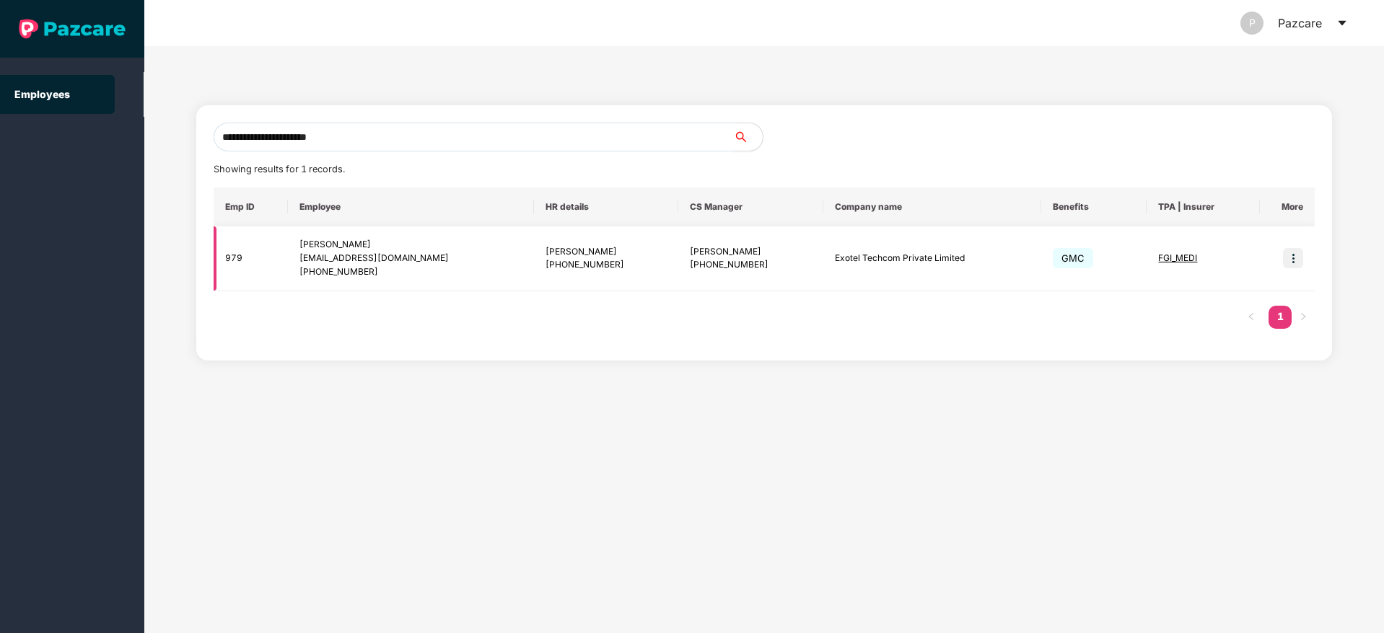
type input "**********"
click at [1294, 258] on img at bounding box center [1293, 258] width 20 height 20
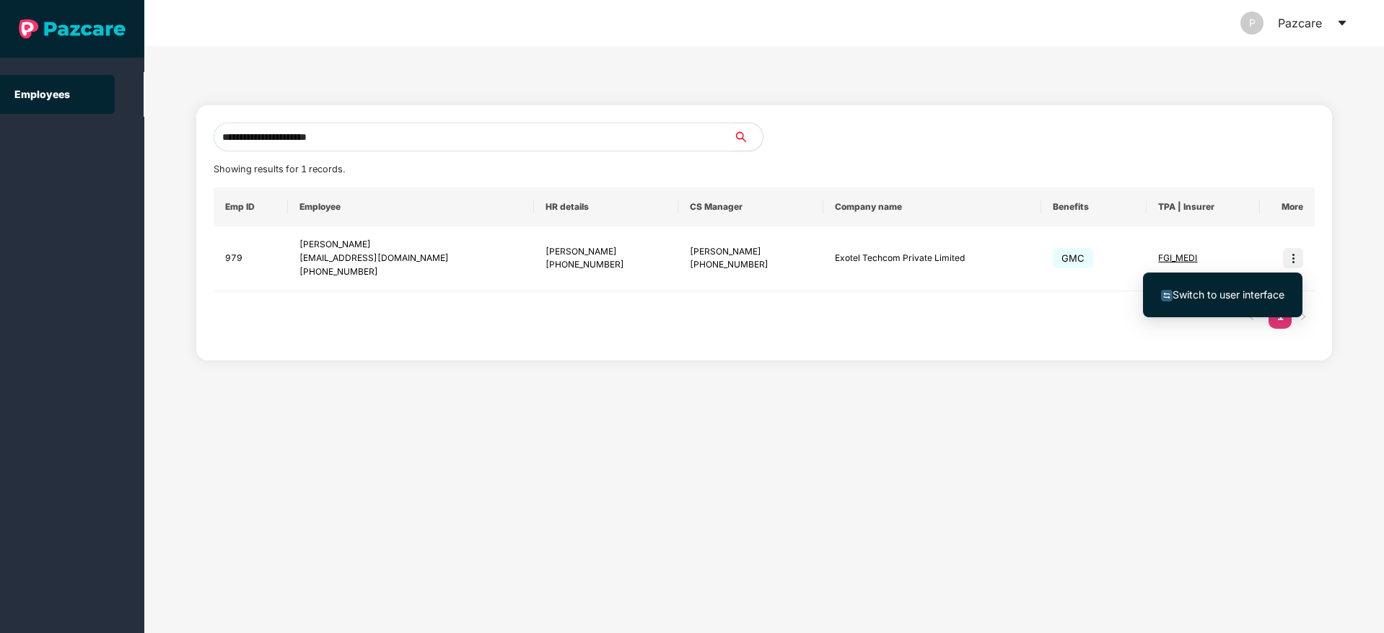
click at [1176, 292] on span "Switch to user interface" at bounding box center [1228, 295] width 112 height 12
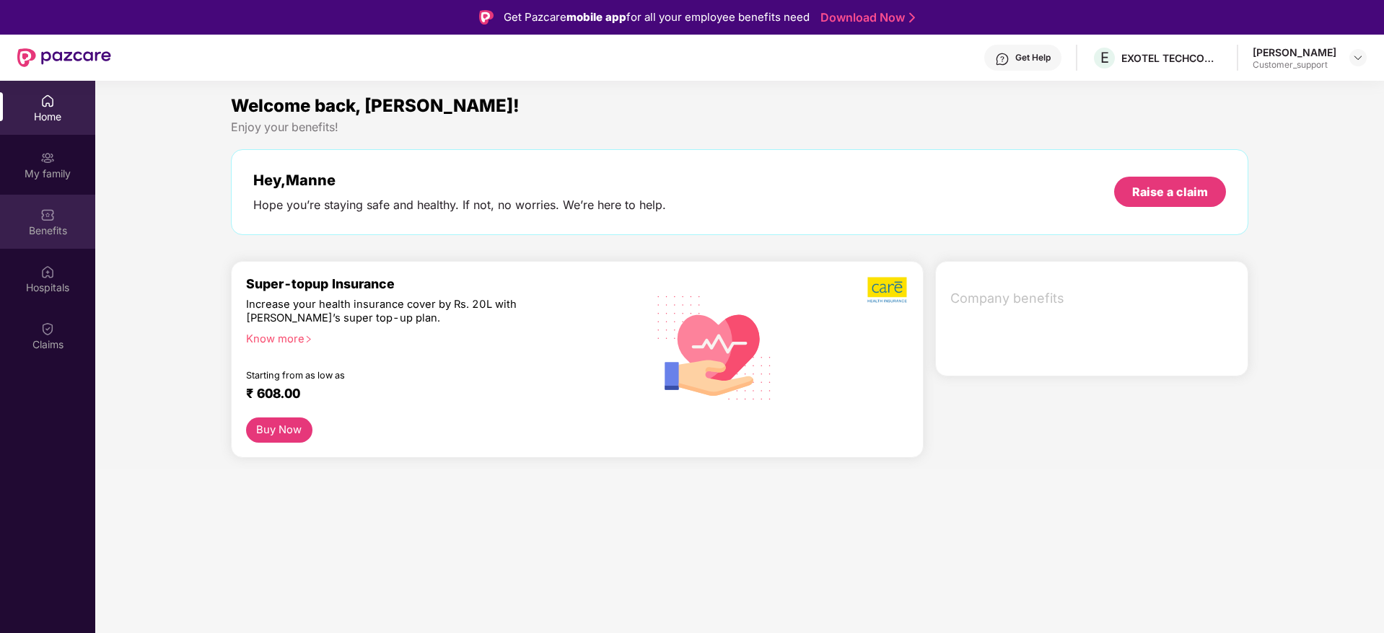
click at [35, 201] on div "Benefits" at bounding box center [47, 222] width 95 height 54
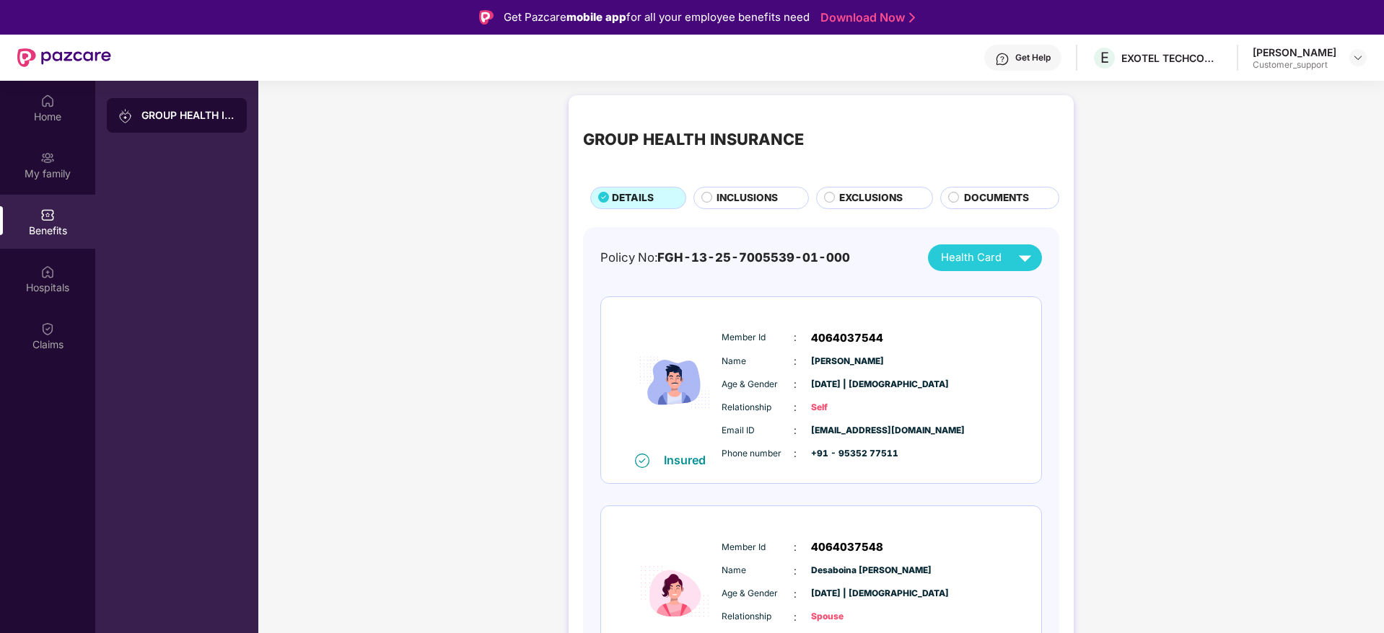
drag, startPoint x: 741, startPoint y: 183, endPoint x: 742, endPoint y: 194, distance: 10.8
click at [742, 194] on div "GROUP HEALTH INSURANCE DETAILS INCLUSIONS EXCLUSIONS DOCUMENTS" at bounding box center [821, 160] width 476 height 100
click at [742, 194] on span "INCLUSIONS" at bounding box center [746, 198] width 61 height 16
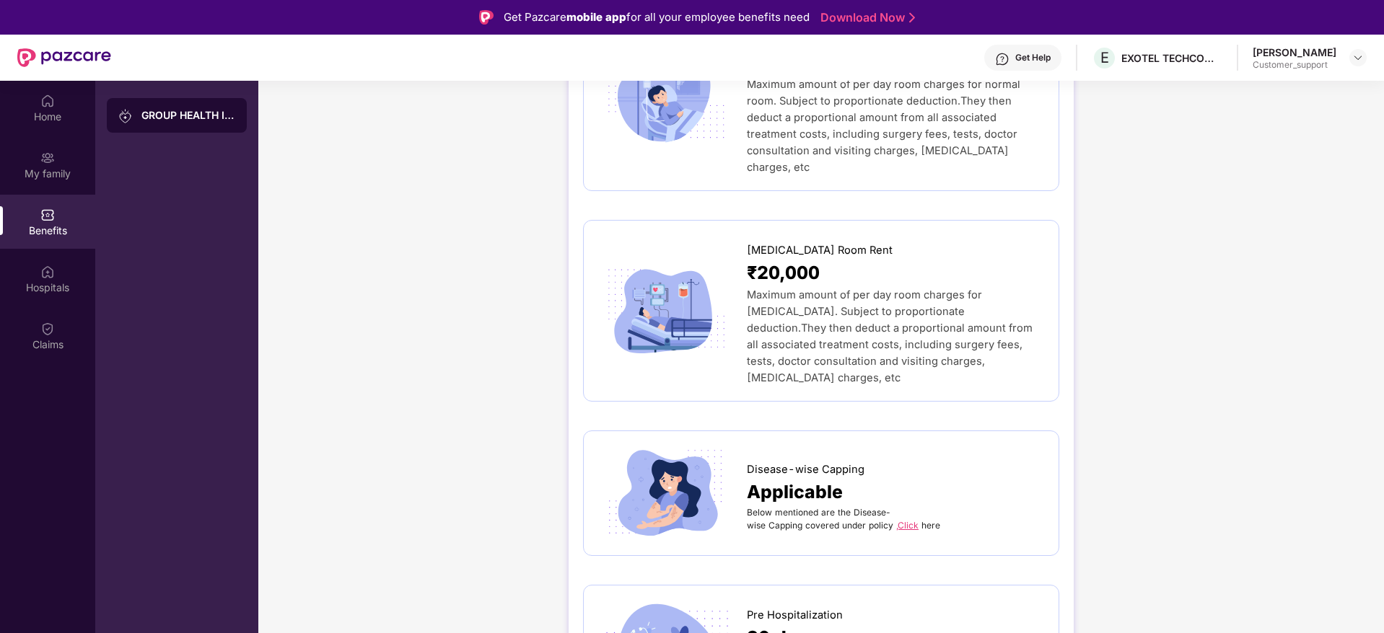
scroll to position [390, 0]
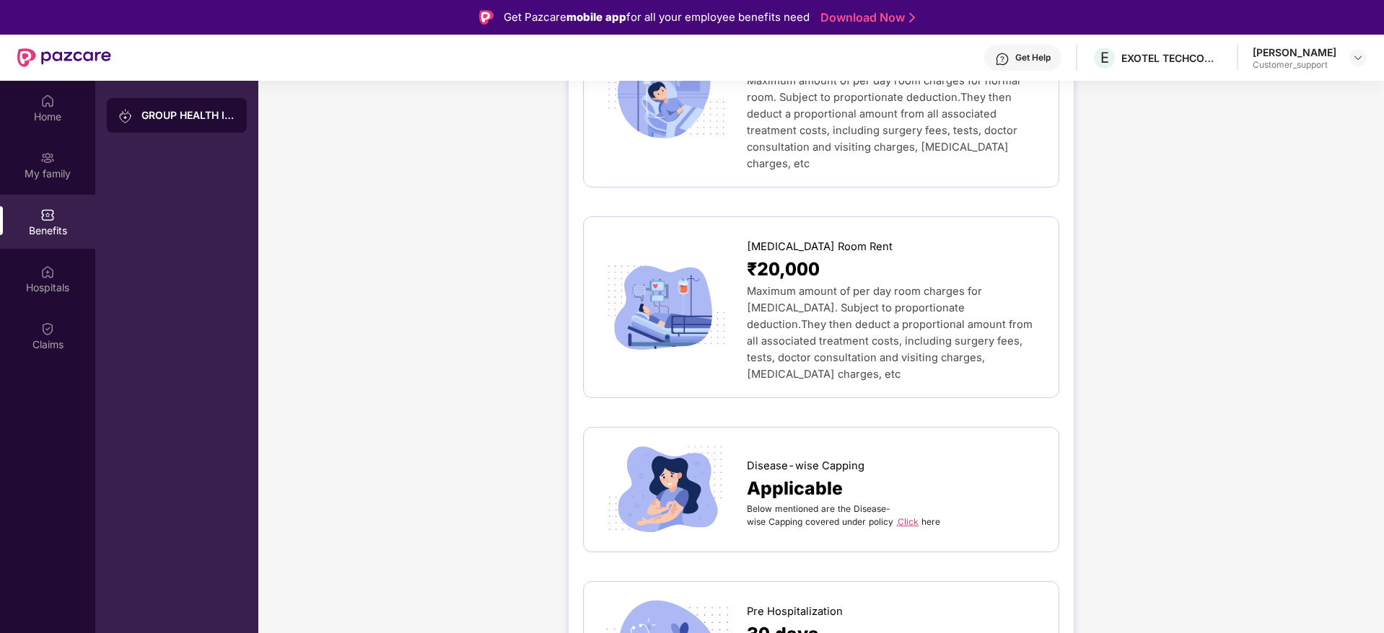
click at [905, 517] on link ",Click" at bounding box center [907, 522] width 22 height 11
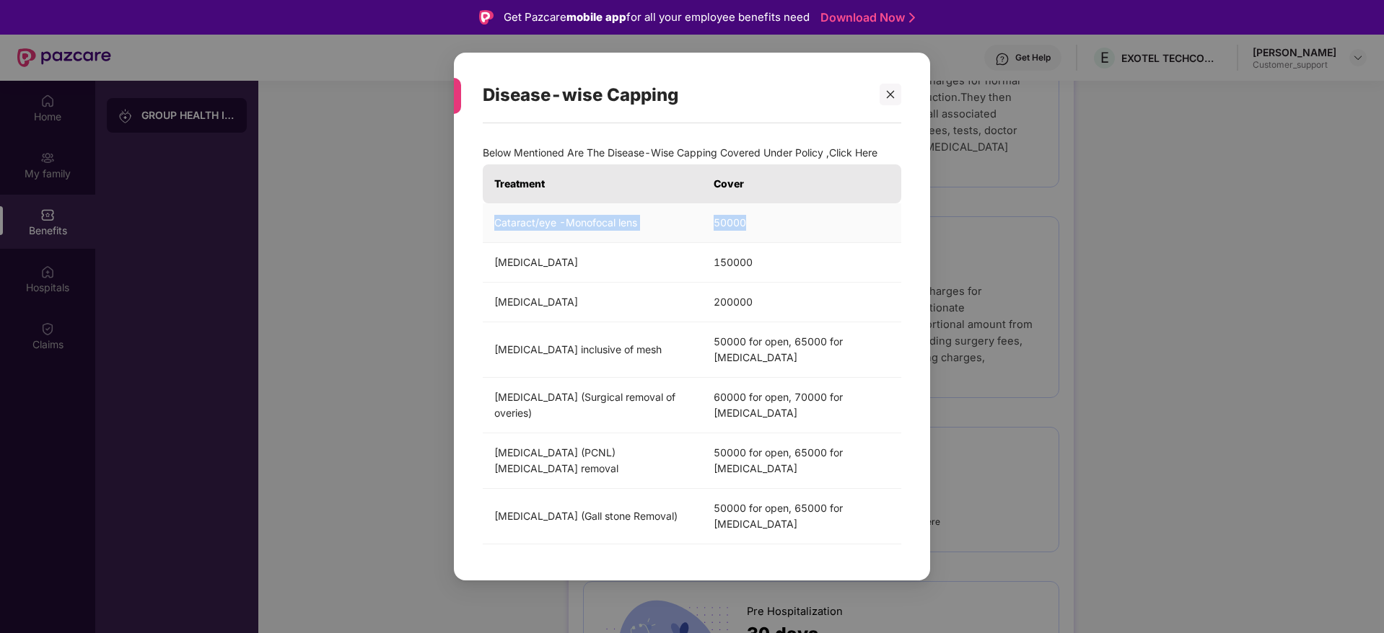
drag, startPoint x: 493, startPoint y: 222, endPoint x: 754, endPoint y: 221, distance: 261.2
click at [754, 221] on tr "Cataract/eye -Monofocal lens 50000" at bounding box center [692, 223] width 418 height 40
copy tr "Cataract/eye -Monofocal lens 50000"
click at [891, 100] on div at bounding box center [891, 95] width 22 height 22
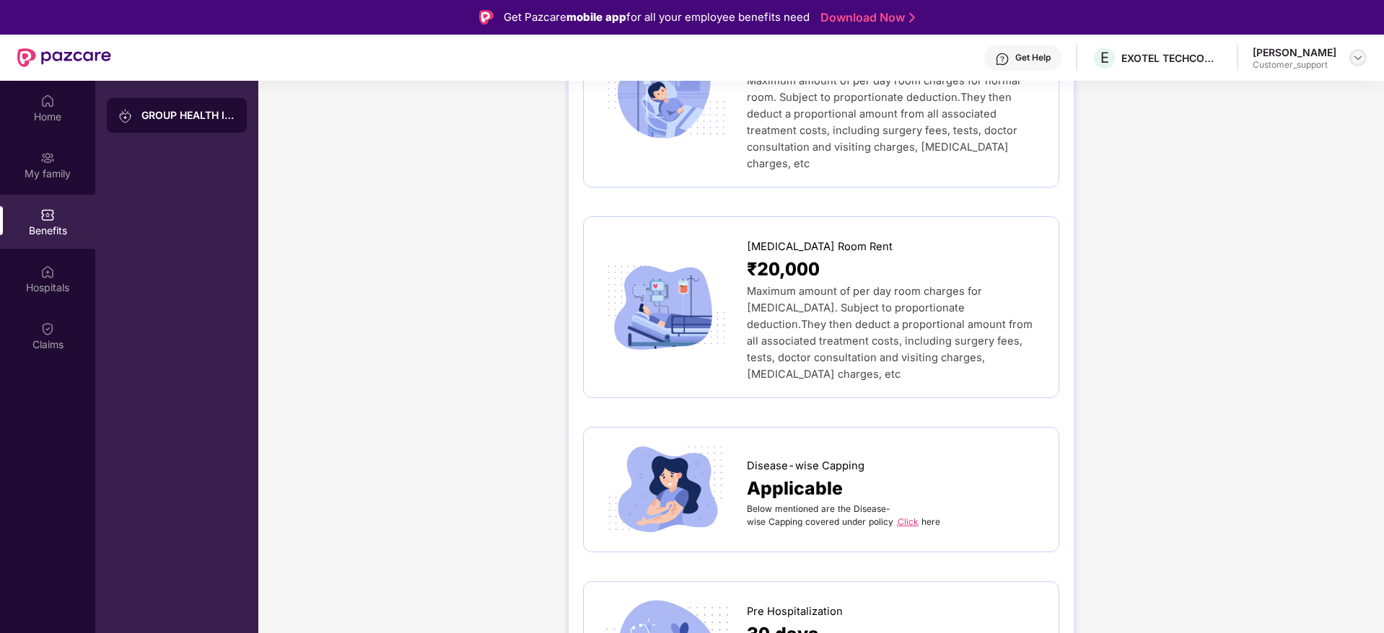
click at [1358, 66] on div at bounding box center [1357, 57] width 17 height 17
click at [1272, 90] on div "Switch to support view" at bounding box center [1290, 92] width 188 height 28
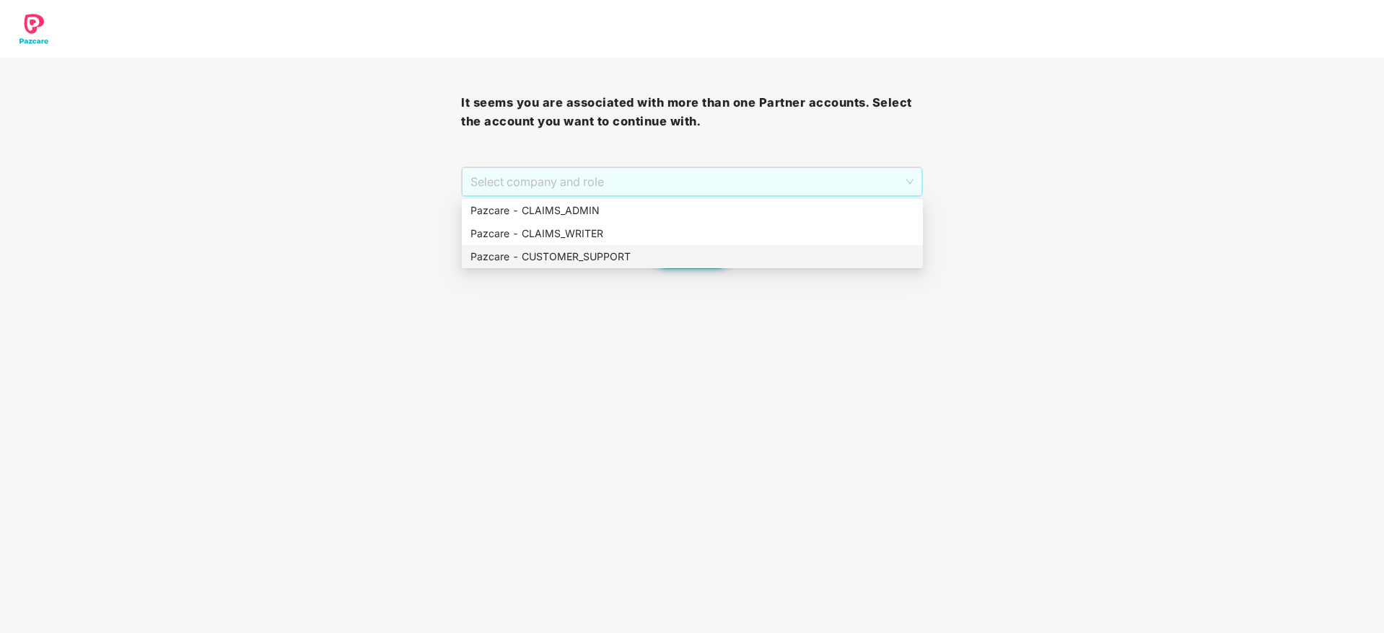
drag, startPoint x: 701, startPoint y: 183, endPoint x: 662, endPoint y: 258, distance: 83.9
click at [662, 258] on body "It seems you are associated with more than one Partner accounts. Select the acc…" at bounding box center [692, 316] width 1384 height 633
click at [662, 258] on div "Pazcare - CUSTOMER_SUPPORT" at bounding box center [692, 257] width 444 height 16
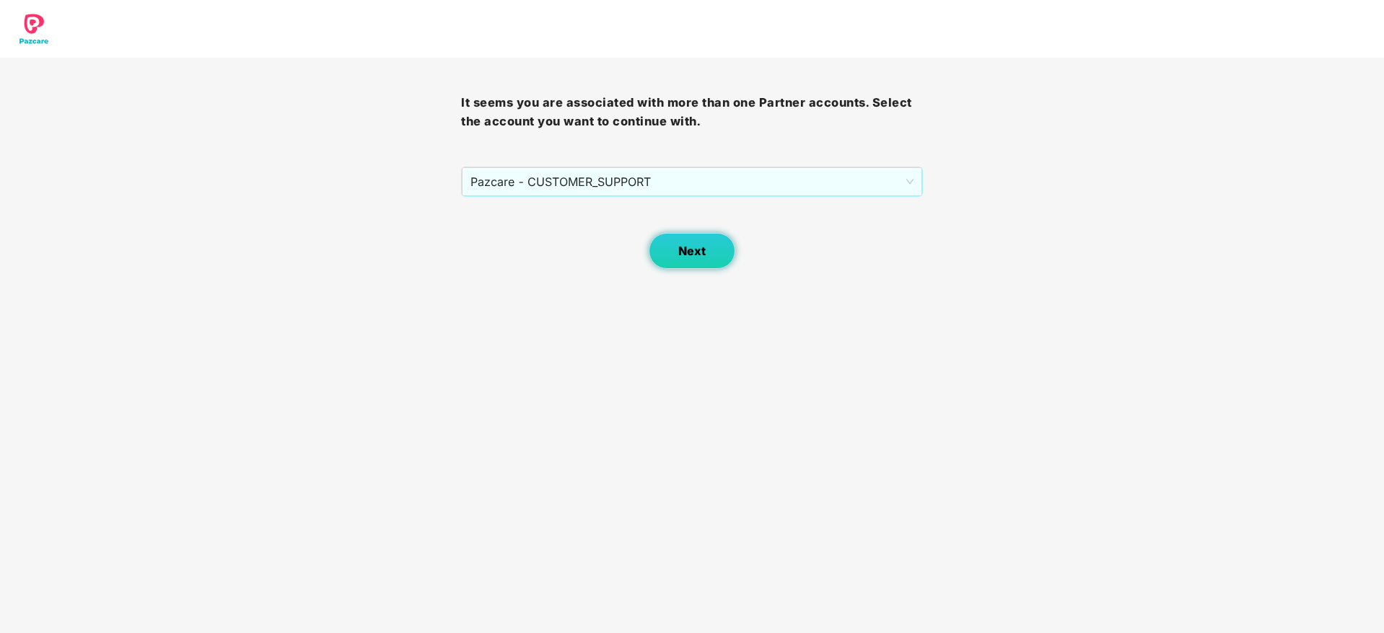
click at [675, 256] on button "Next" at bounding box center [692, 251] width 87 height 36
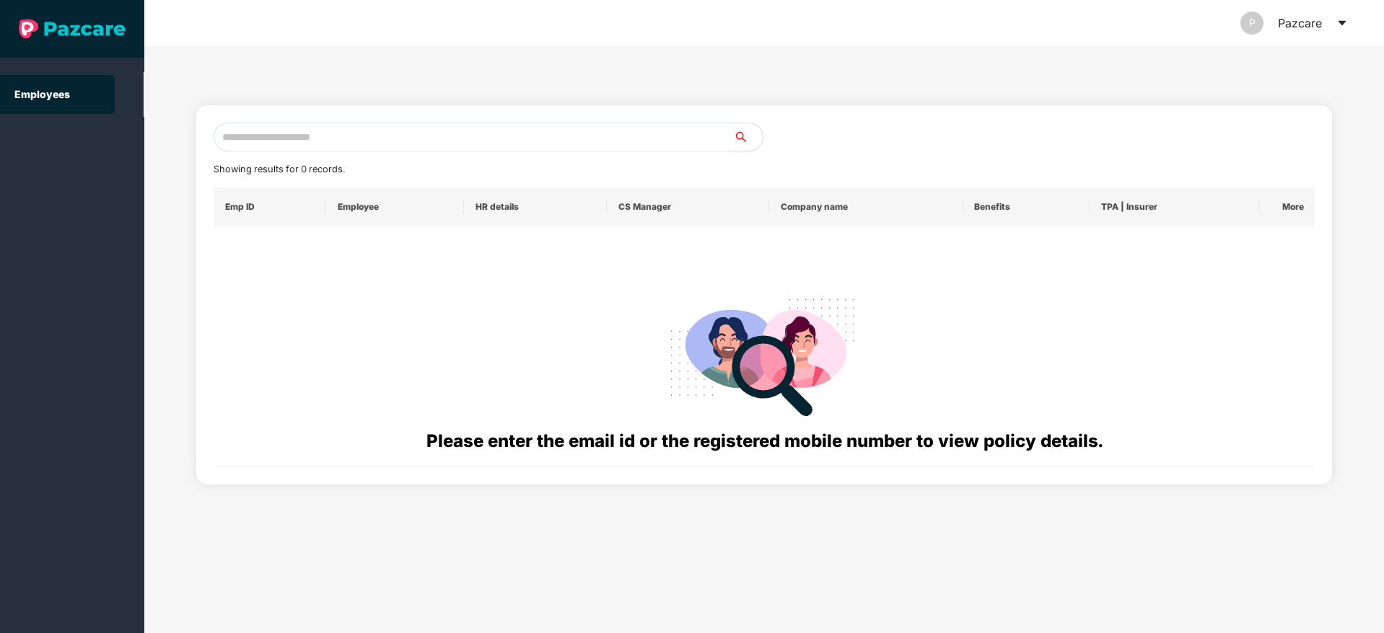
click at [443, 139] on input "text" at bounding box center [474, 137] width 520 height 29
paste input "**********"
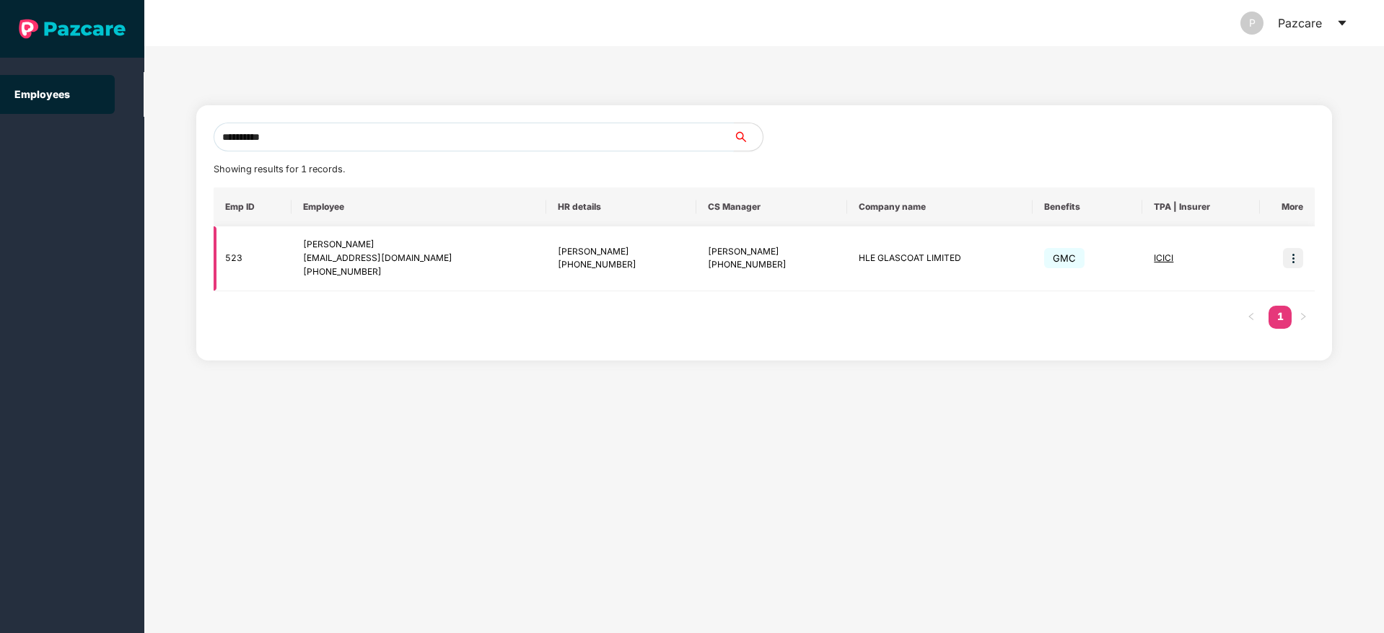
type input "**********"
click at [1294, 260] on img at bounding box center [1293, 258] width 20 height 20
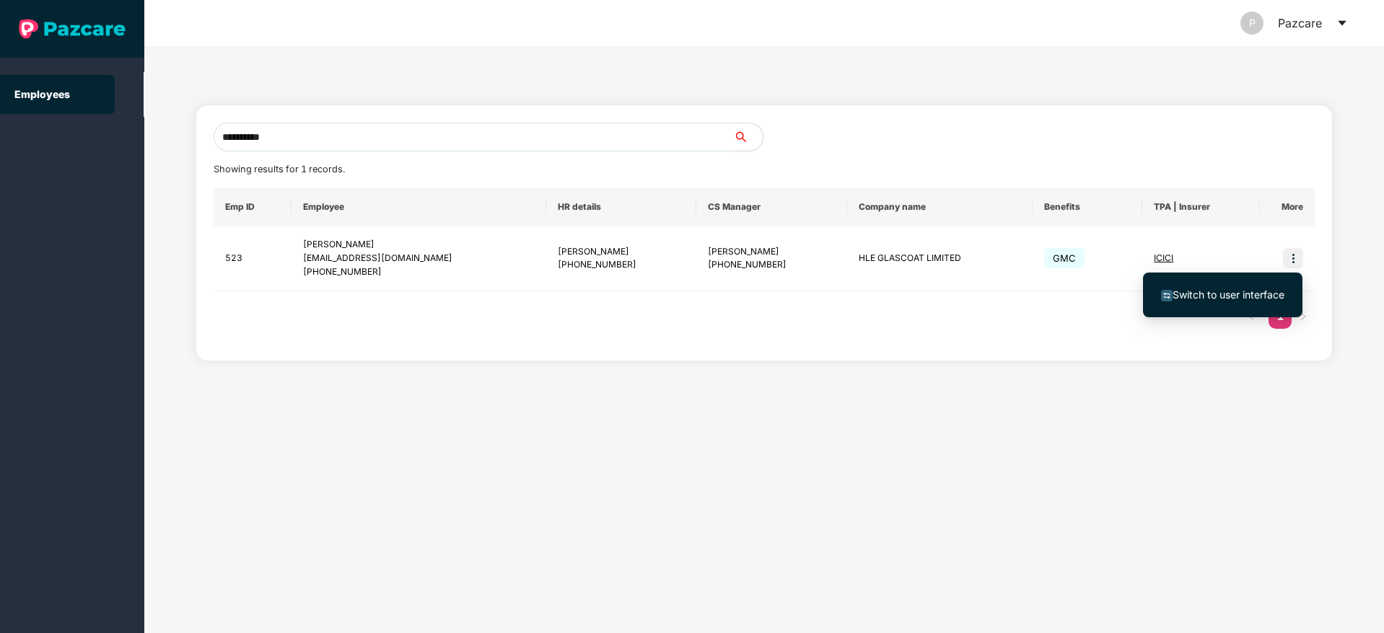
click at [1191, 298] on span "Switch to user interface" at bounding box center [1228, 295] width 112 height 12
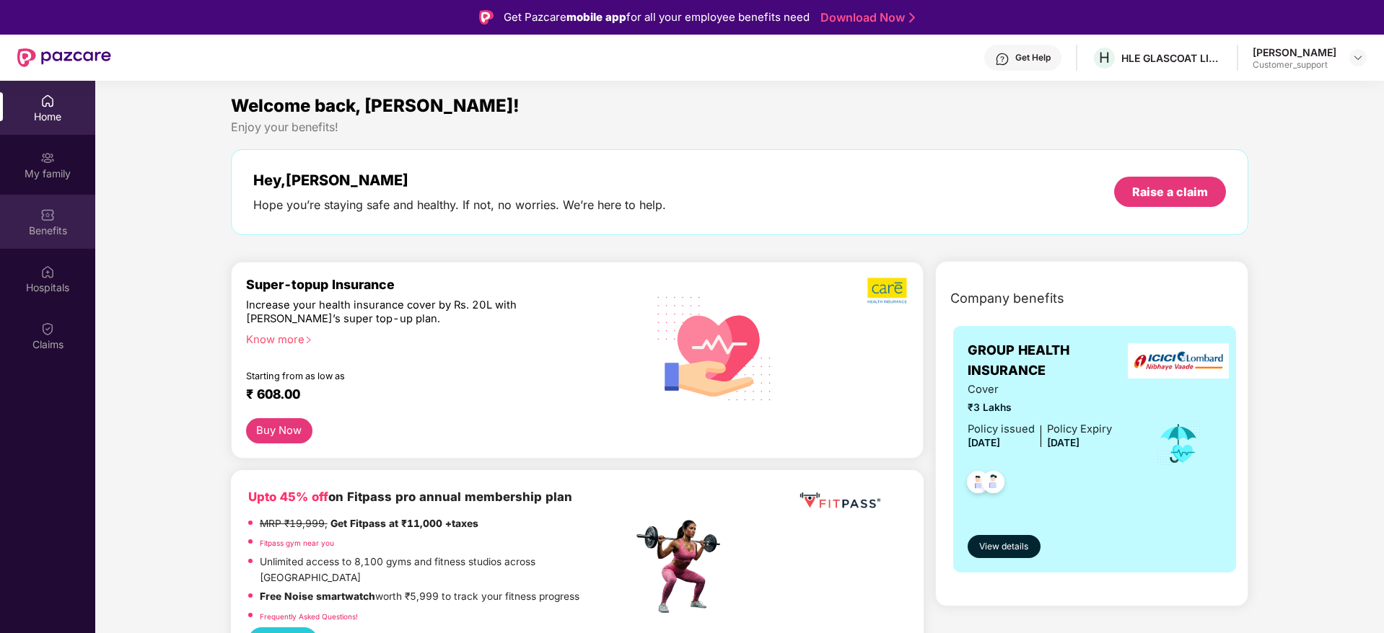
click at [63, 242] on div "Benefits" at bounding box center [47, 222] width 95 height 54
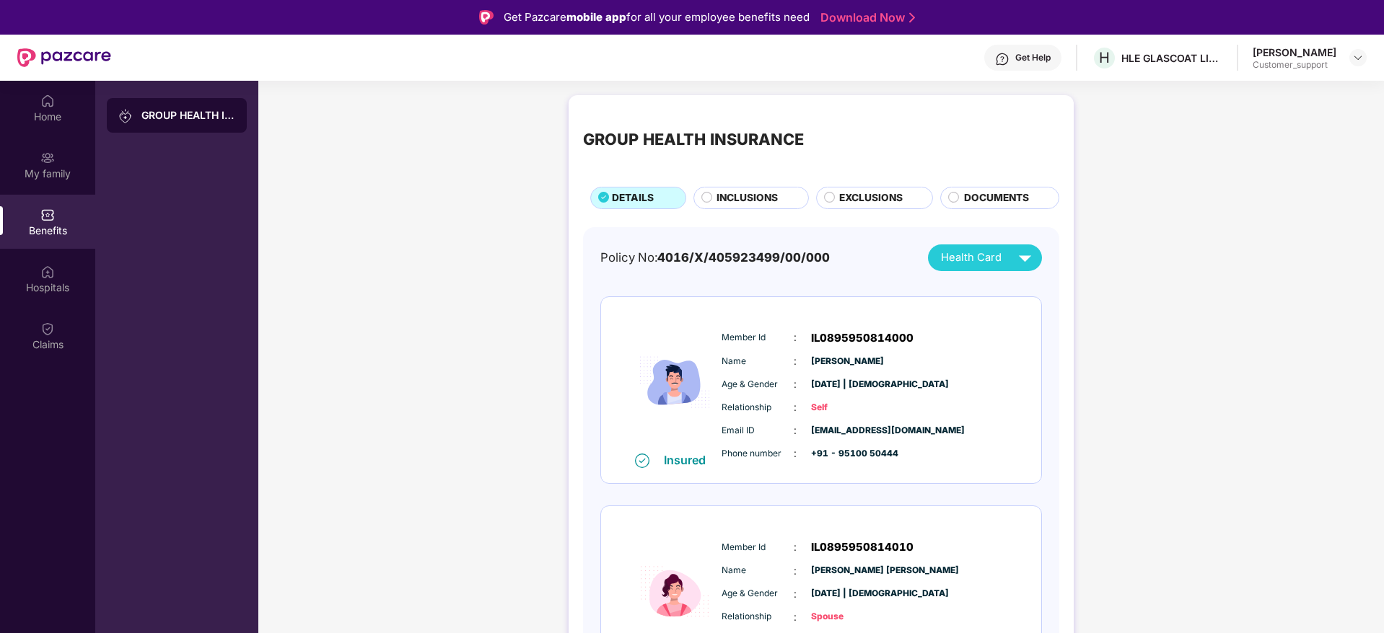
click at [753, 190] on span "INCLUSIONS" at bounding box center [746, 198] width 61 height 16
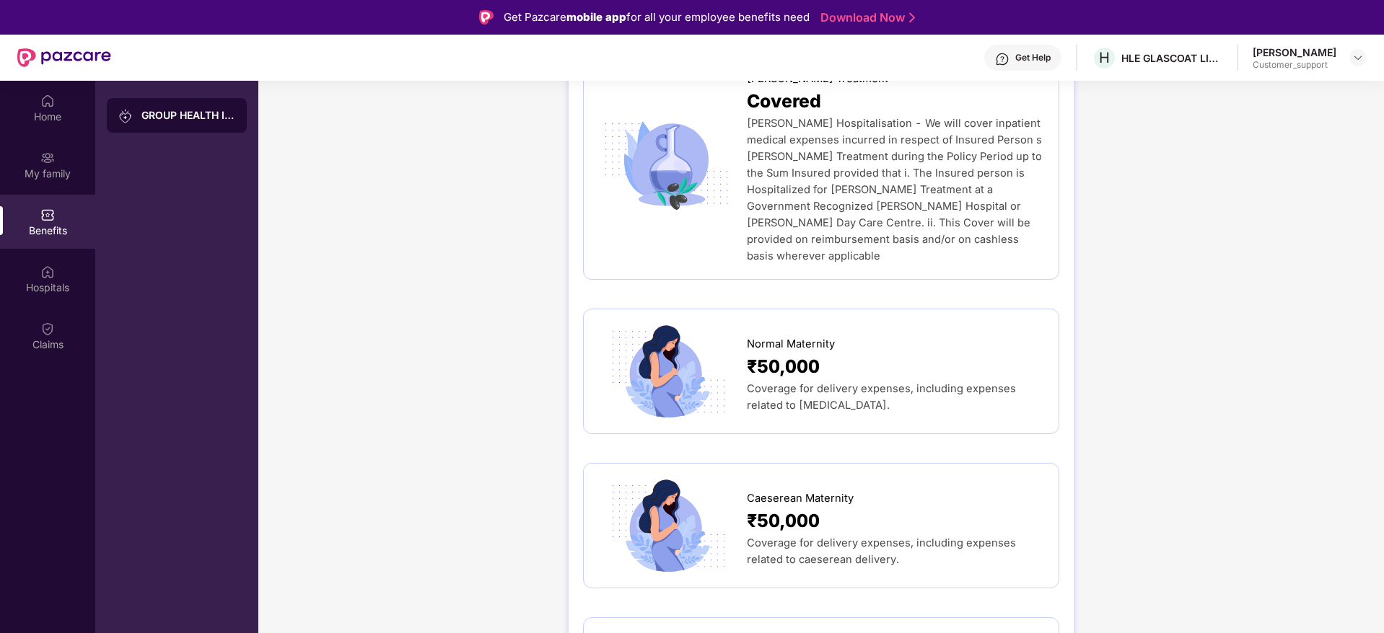
scroll to position [1515, 0]
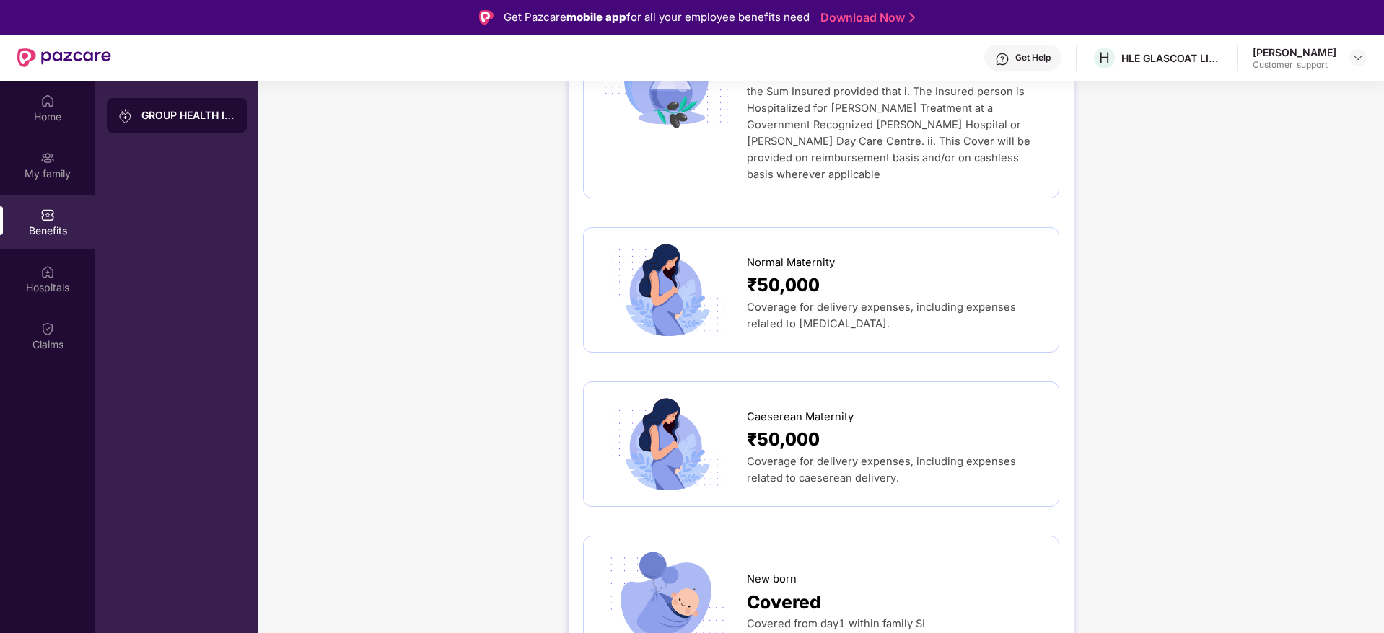
drag, startPoint x: 739, startPoint y: 245, endPoint x: 904, endPoint y: 307, distance: 176.8
click at [904, 307] on div "Normal Maternity ₹50,000 Coverage for delivery expenses, including expenses rel…" at bounding box center [821, 289] width 446 height 95
copy div "Normal Maternity ₹50,000 Coverage for delivery expenses, including expenses rel…"
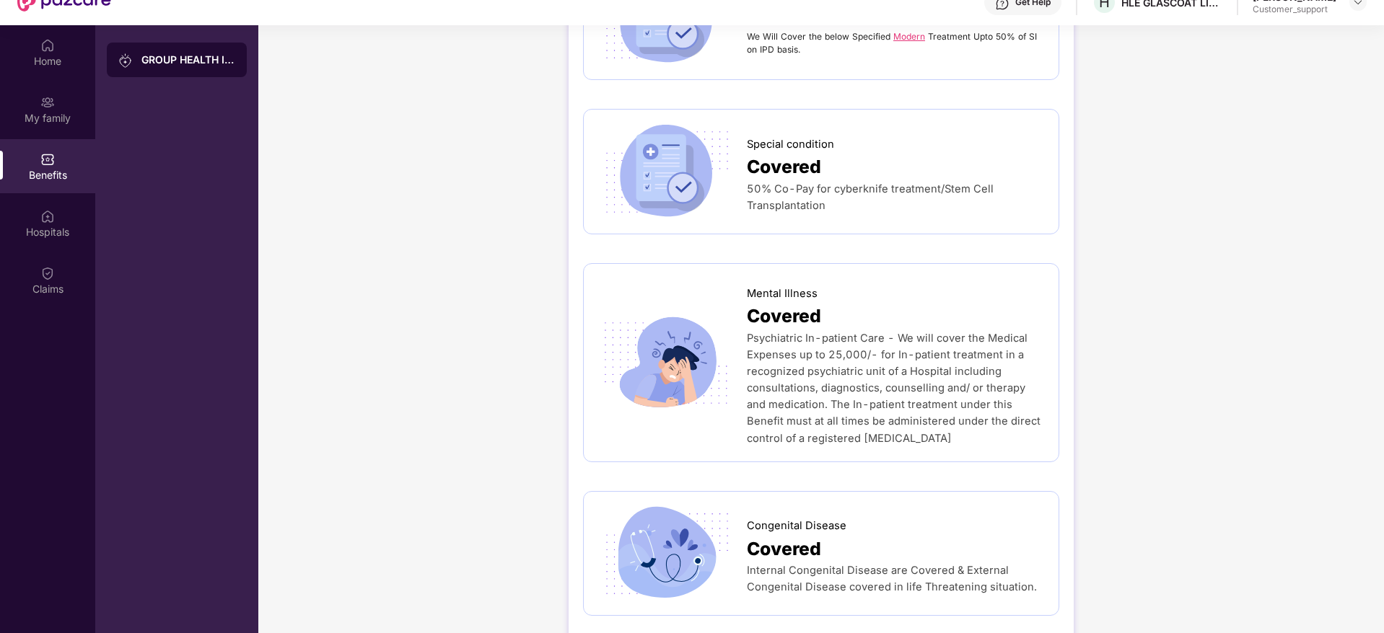
scroll to position [81, 0]
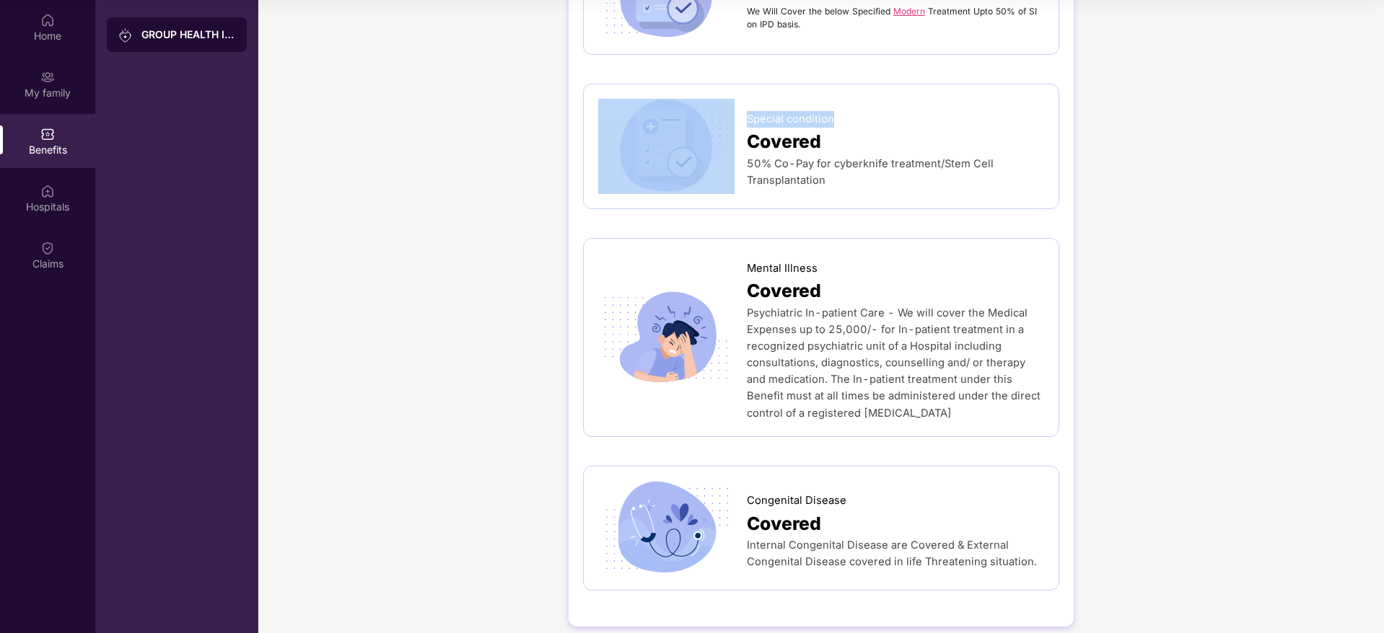
drag, startPoint x: 1381, startPoint y: 97, endPoint x: 1385, endPoint y: 13, distance: 83.8
click at [1383, 13] on html "Get Pazcare mobile app for all your employee benefits need Download Now Get Hel…" at bounding box center [692, 235] width 1384 height 633
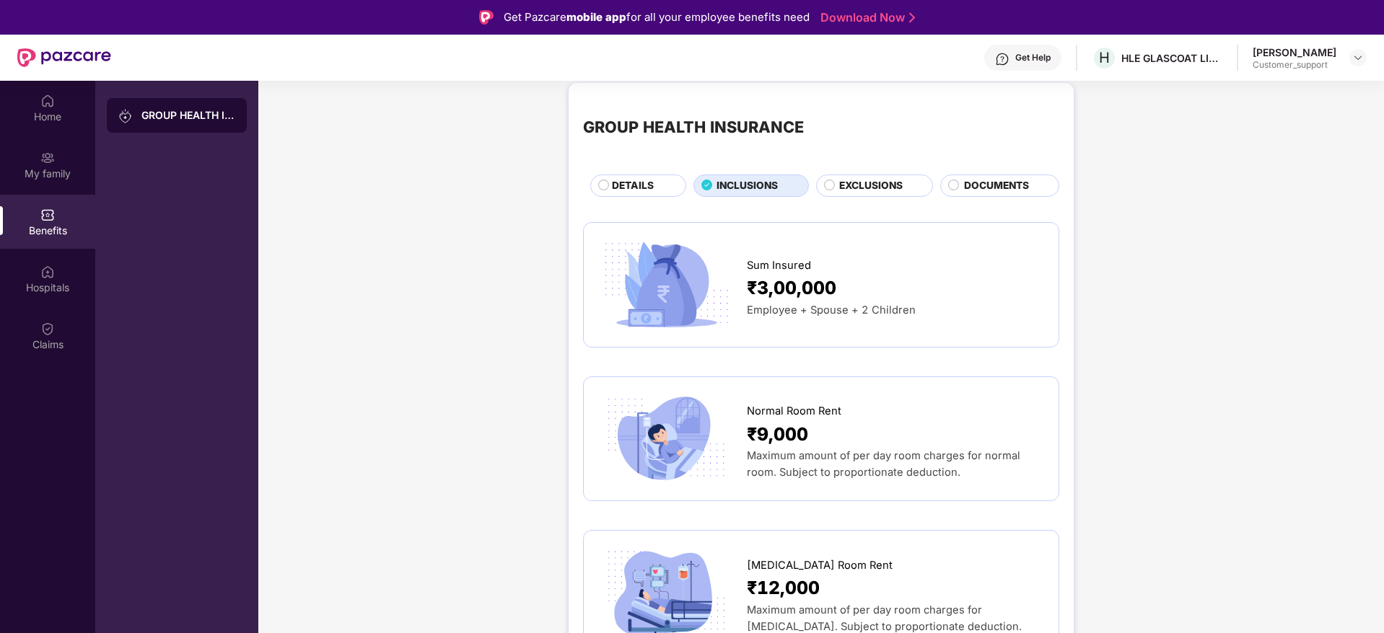
scroll to position [0, 0]
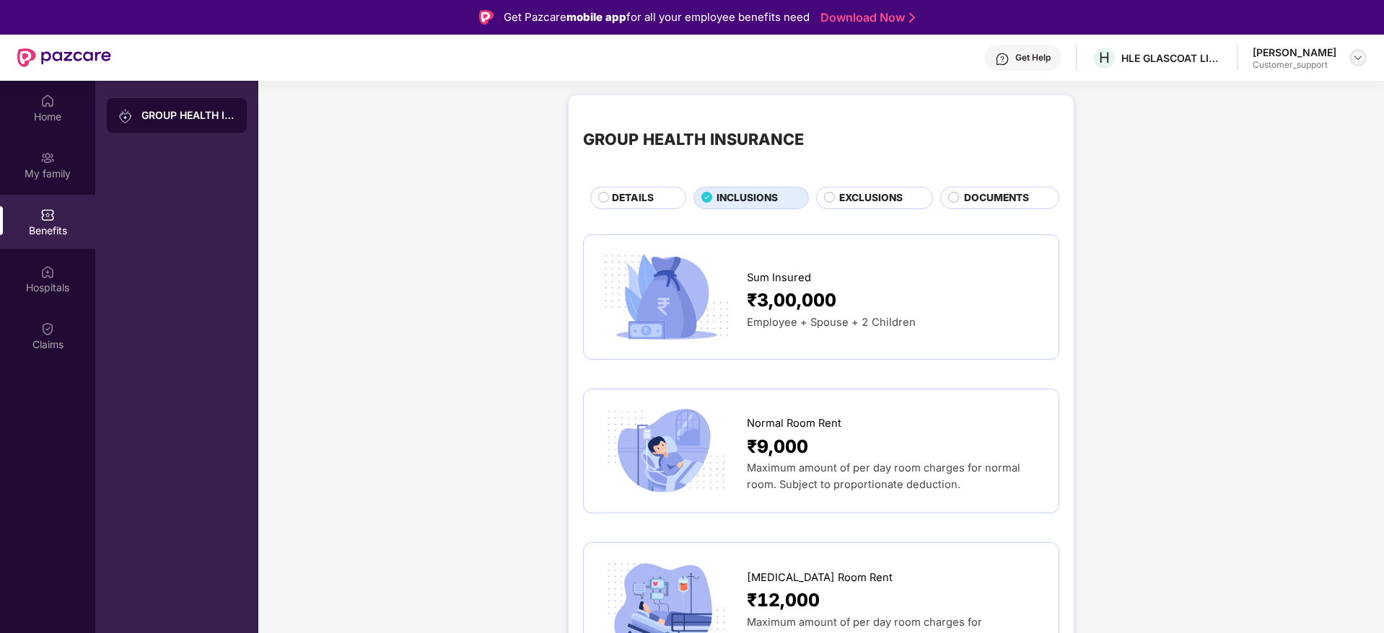
click at [1357, 51] on div at bounding box center [1357, 57] width 17 height 17
click at [1252, 103] on div "Switch to support view" at bounding box center [1290, 92] width 188 height 28
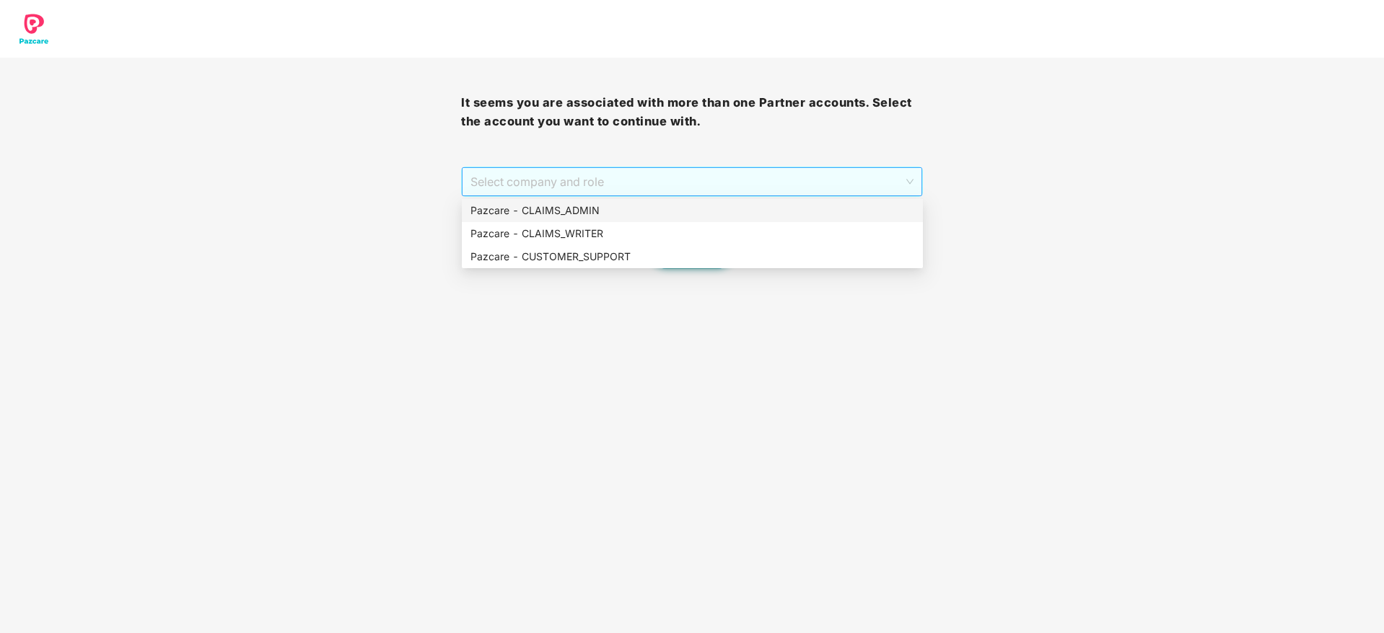
click at [700, 186] on span "Select company and role" at bounding box center [691, 181] width 442 height 27
click at [672, 262] on div "Pazcare - CUSTOMER_SUPPORT" at bounding box center [692, 257] width 444 height 16
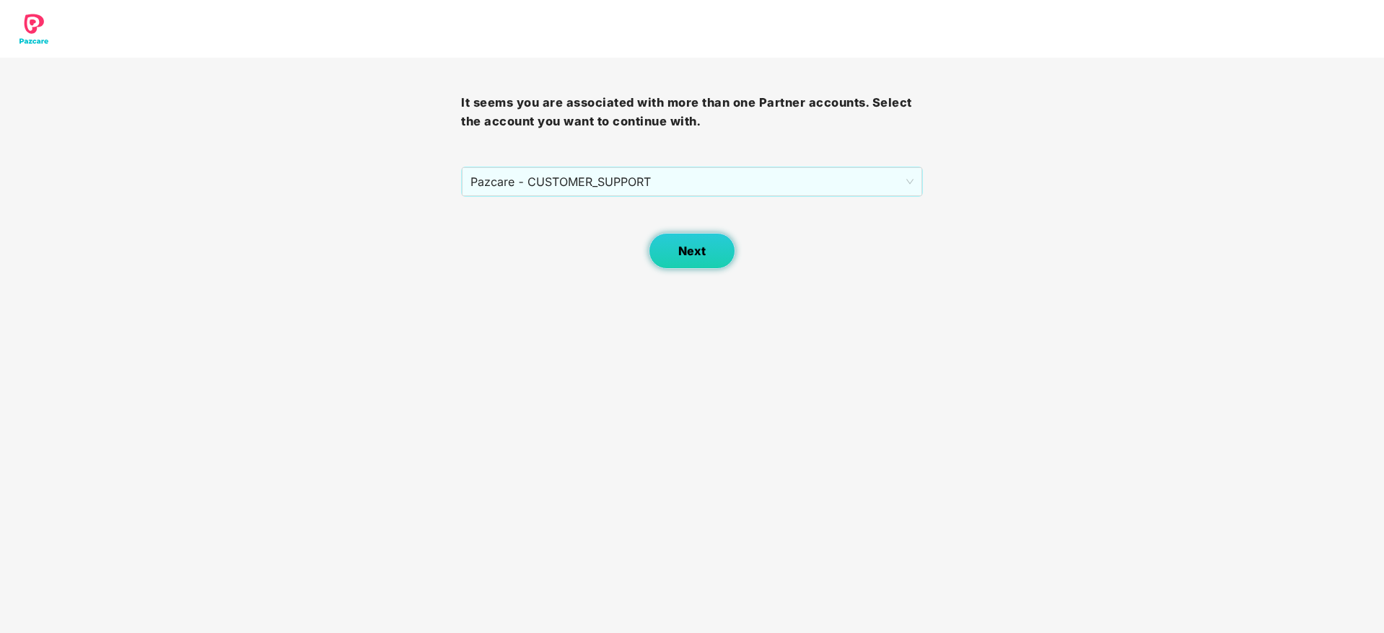
click at [676, 264] on button "Next" at bounding box center [692, 251] width 87 height 36
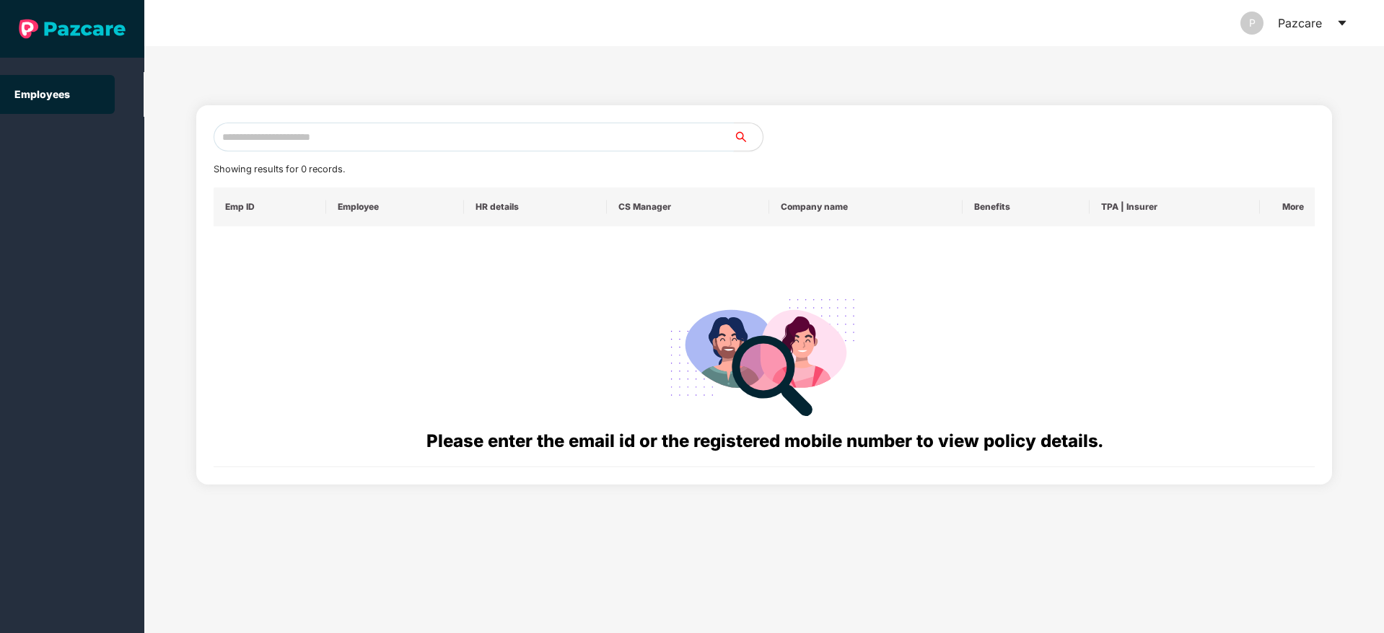
click at [488, 143] on input "text" at bounding box center [474, 137] width 520 height 29
paste input "**********"
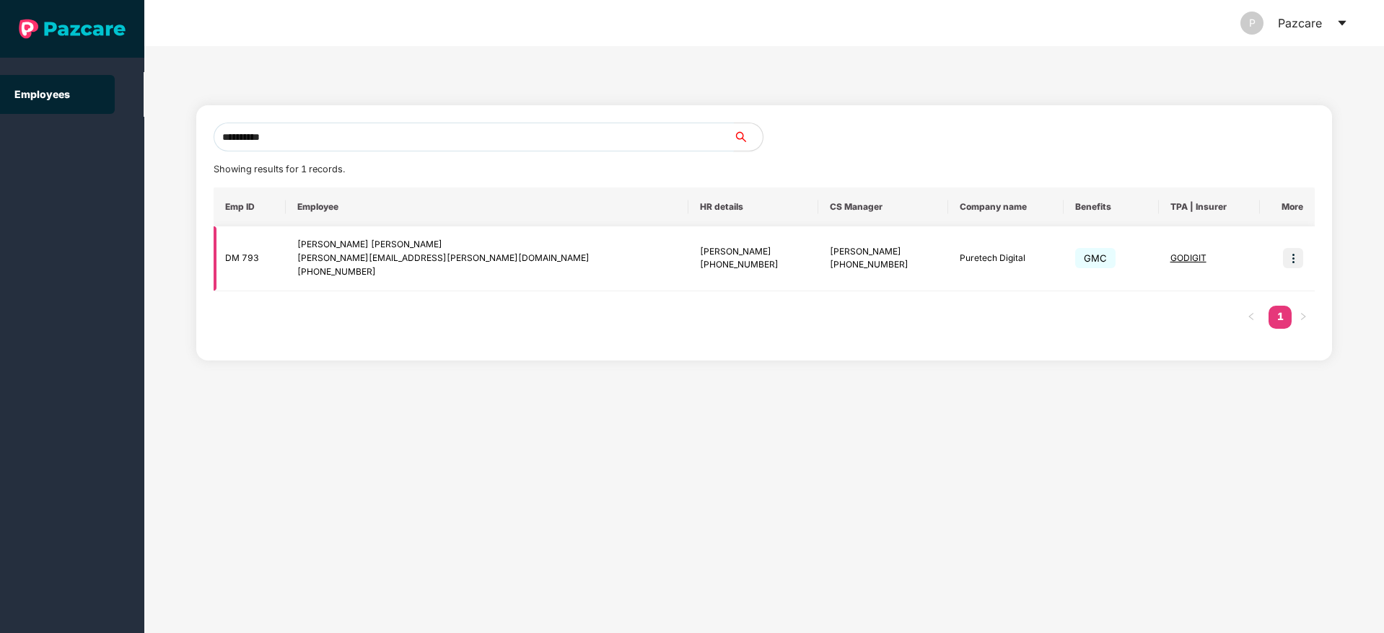
type input "**********"
click at [1304, 255] on td at bounding box center [1287, 259] width 55 height 65
click at [1301, 258] on img at bounding box center [1293, 258] width 20 height 20
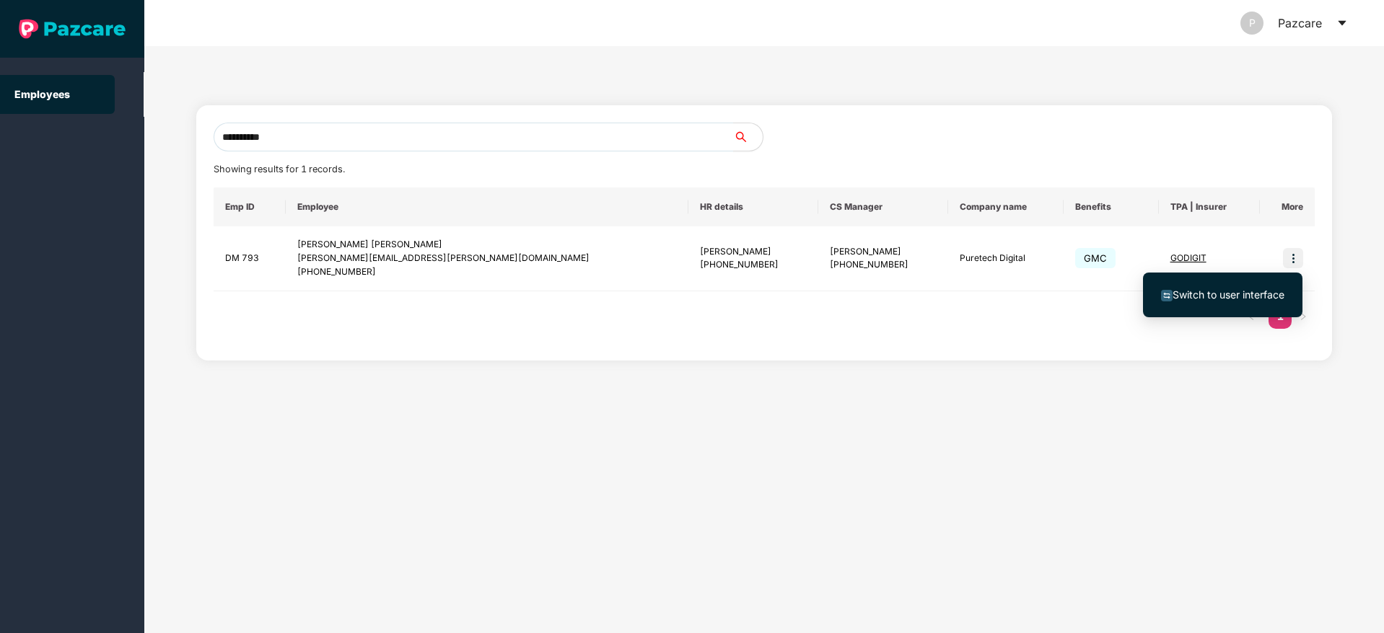
click at [1223, 301] on span "Switch to user interface" at bounding box center [1222, 295] width 123 height 16
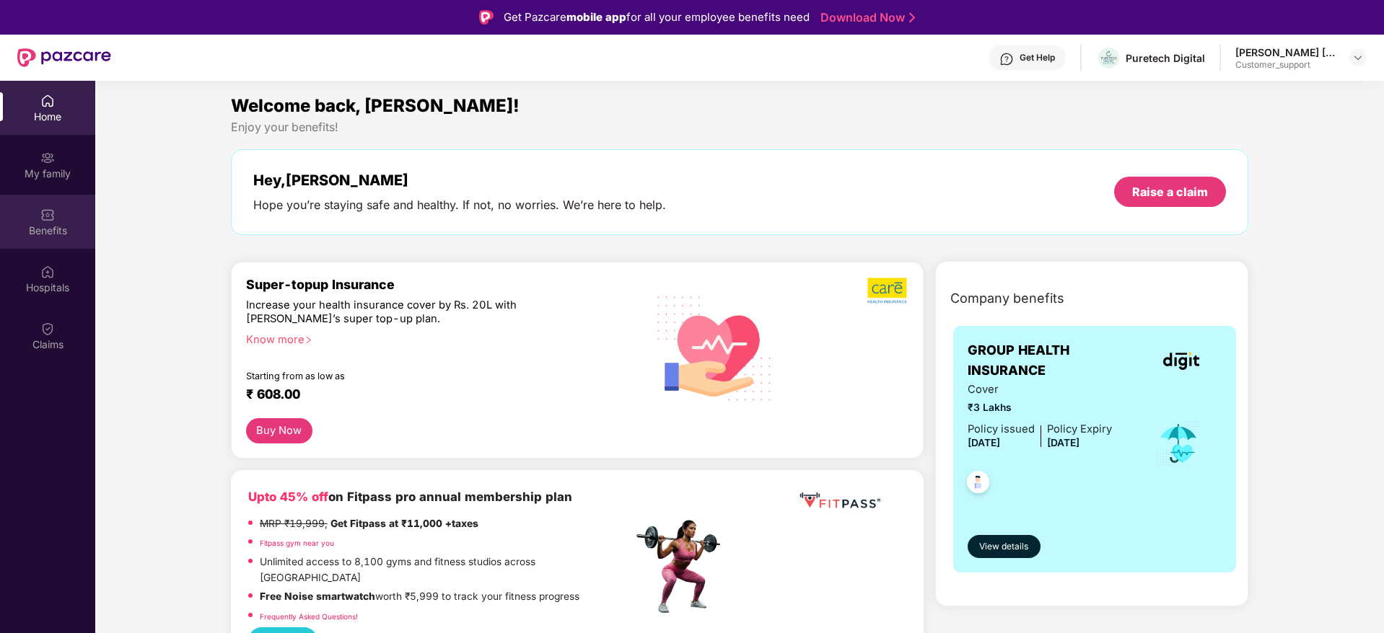
click at [63, 231] on div "Benefits" at bounding box center [47, 231] width 95 height 14
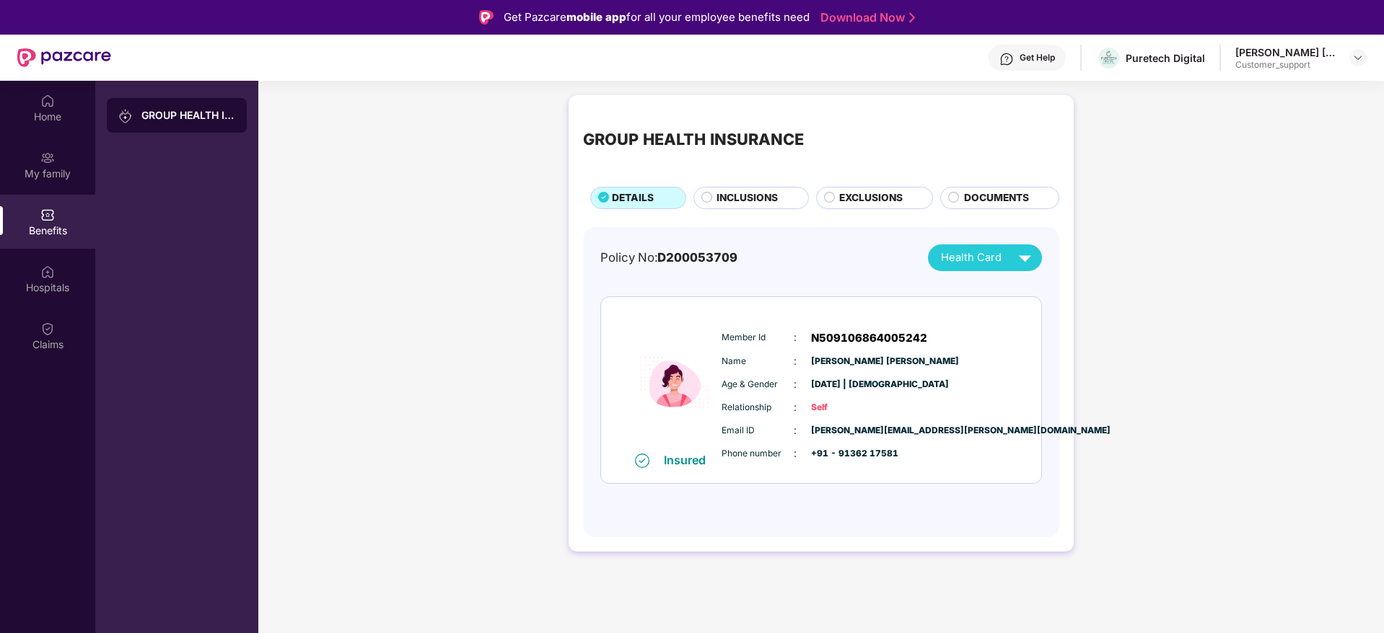
click at [766, 195] on span "INCLUSIONS" at bounding box center [746, 198] width 61 height 16
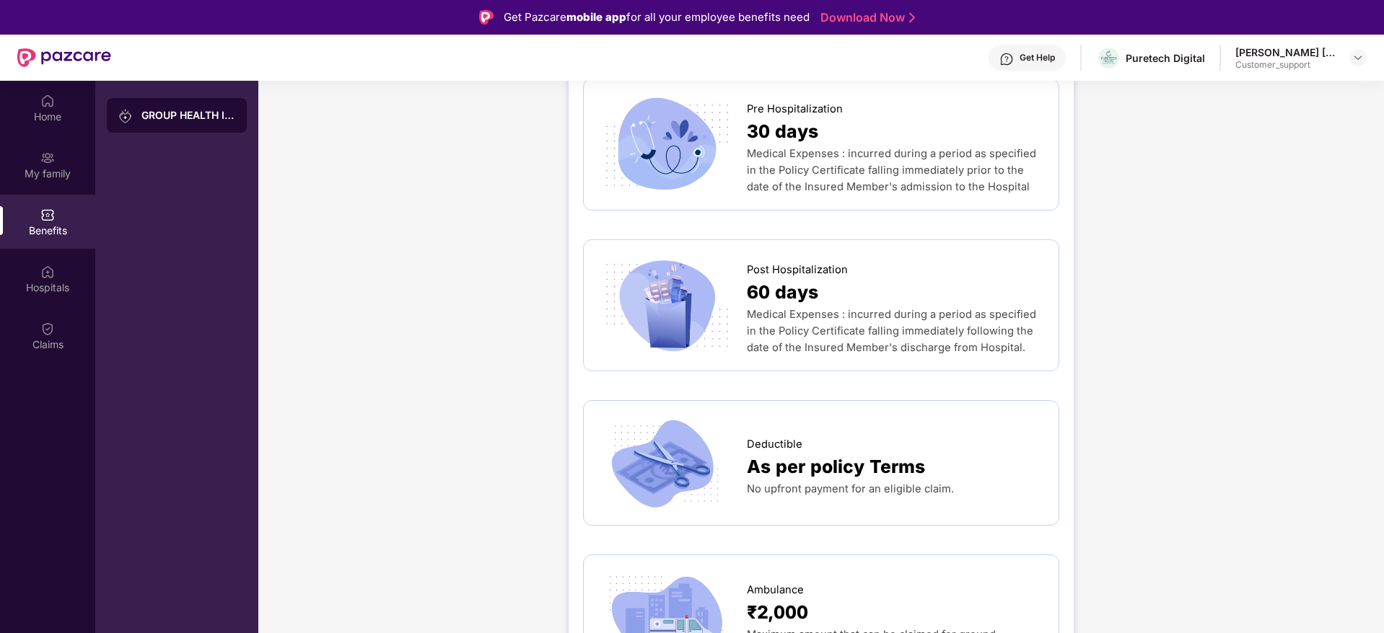
click at [1012, 240] on div "Post Hospitalization 60 days Medical Expenses : incurred during a period as spe…" at bounding box center [821, 306] width 476 height 132
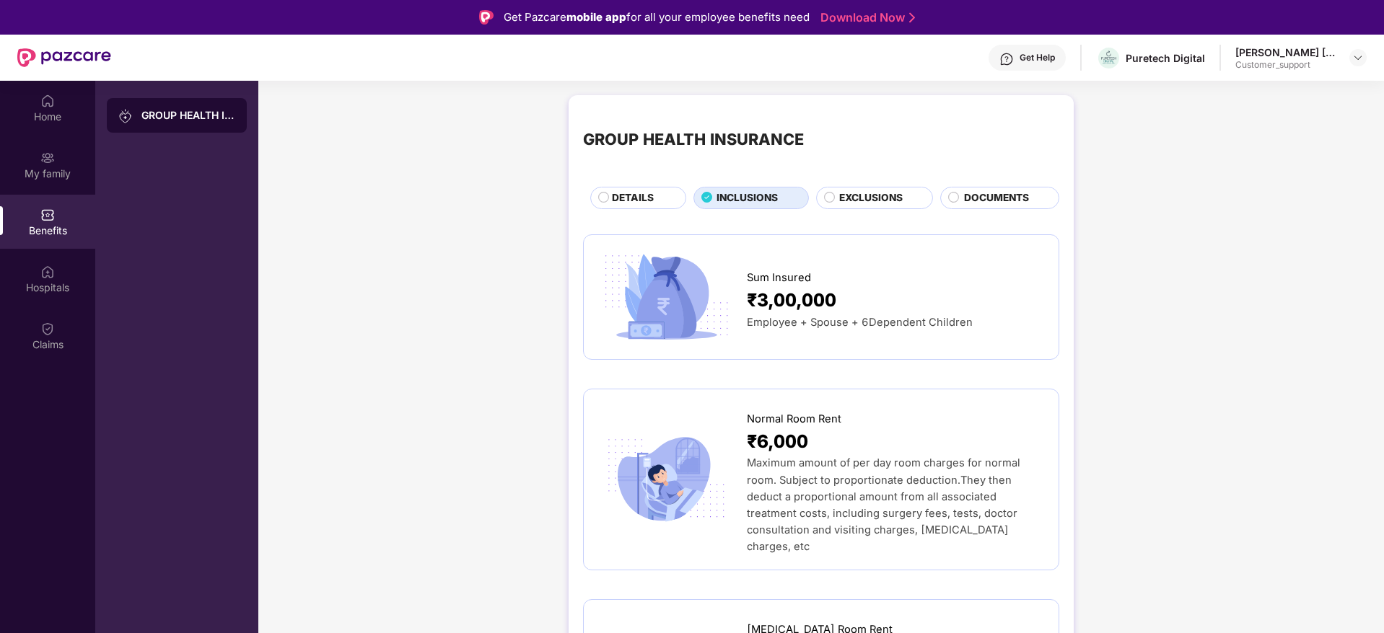
click at [639, 193] on span "DETAILS" at bounding box center [633, 198] width 42 height 16
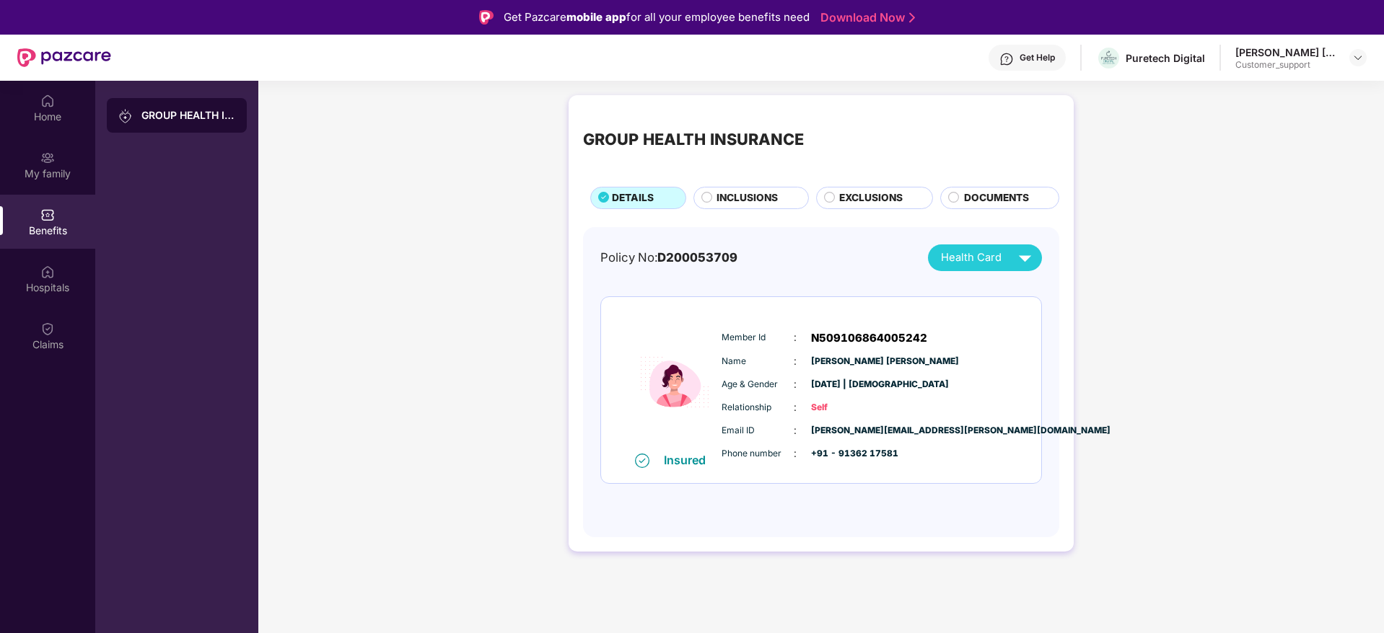
click at [715, 196] on div "INCLUSIONS" at bounding box center [754, 199] width 91 height 18
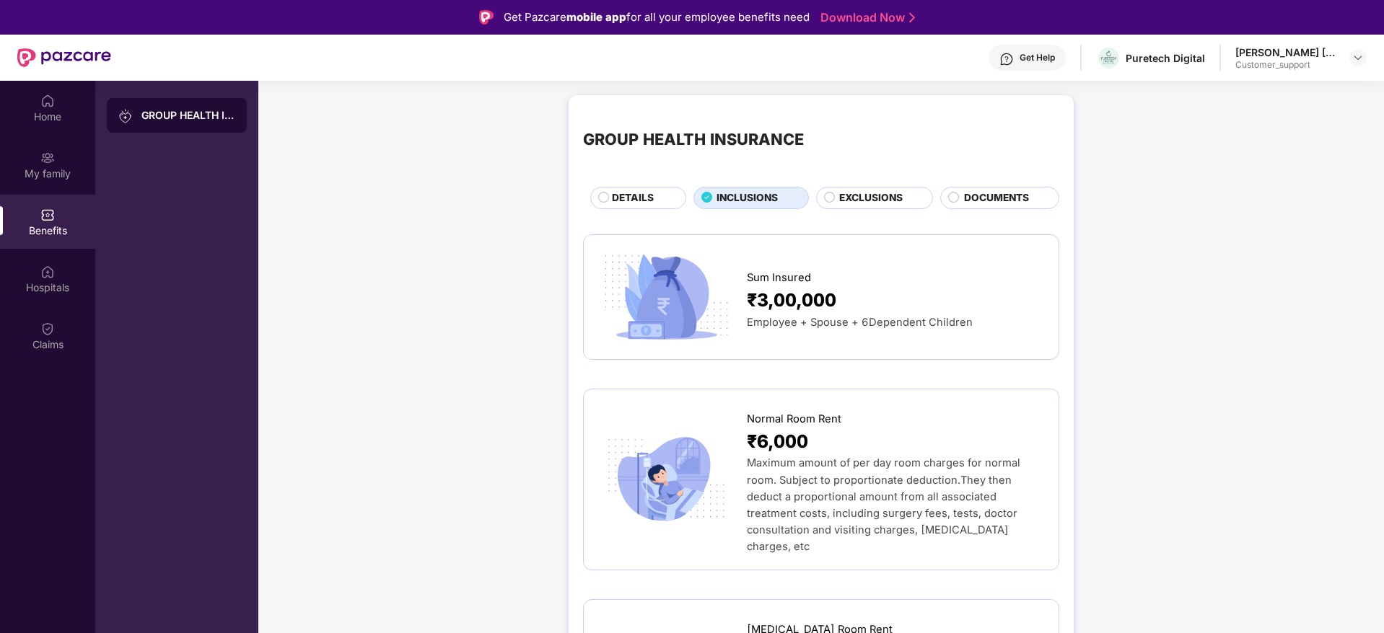
click at [891, 188] on div "EXCLUSIONS" at bounding box center [875, 198] width 118 height 22
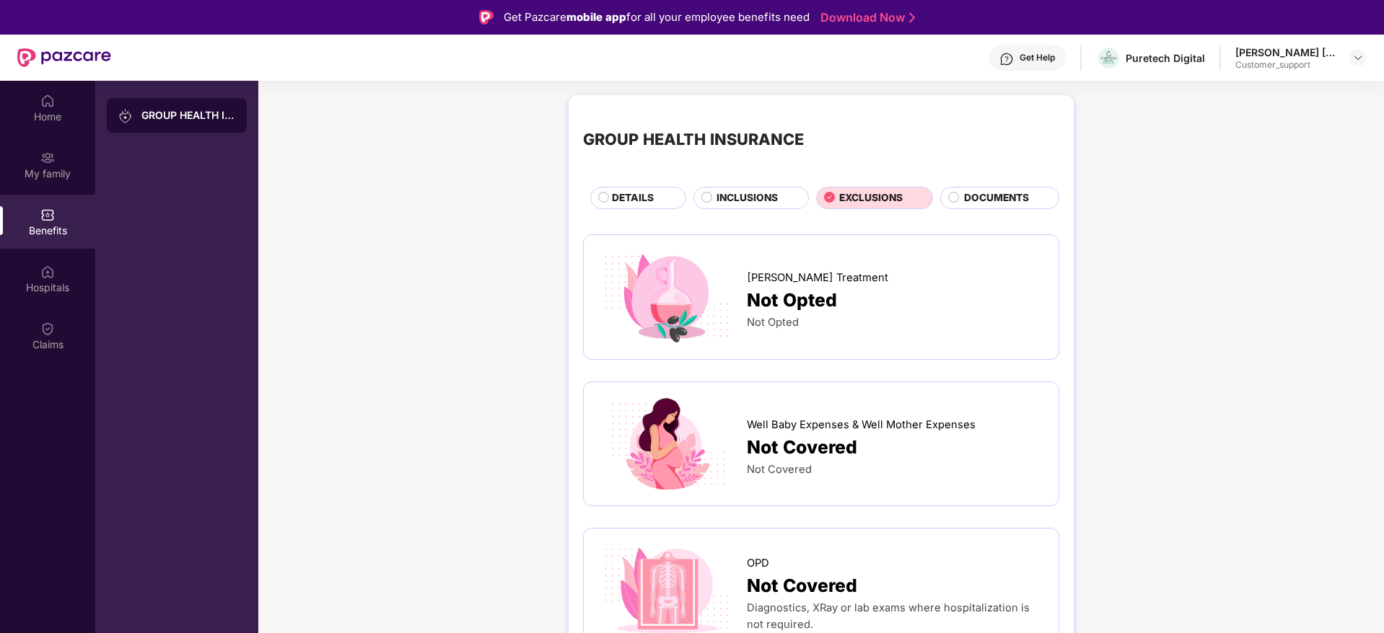
click at [641, 185] on div "GROUP HEALTH INSURANCE DETAILS INCLUSIONS EXCLUSIONS DOCUMENTS" at bounding box center [821, 160] width 476 height 100
click at [641, 190] on span "DETAILS" at bounding box center [633, 198] width 42 height 16
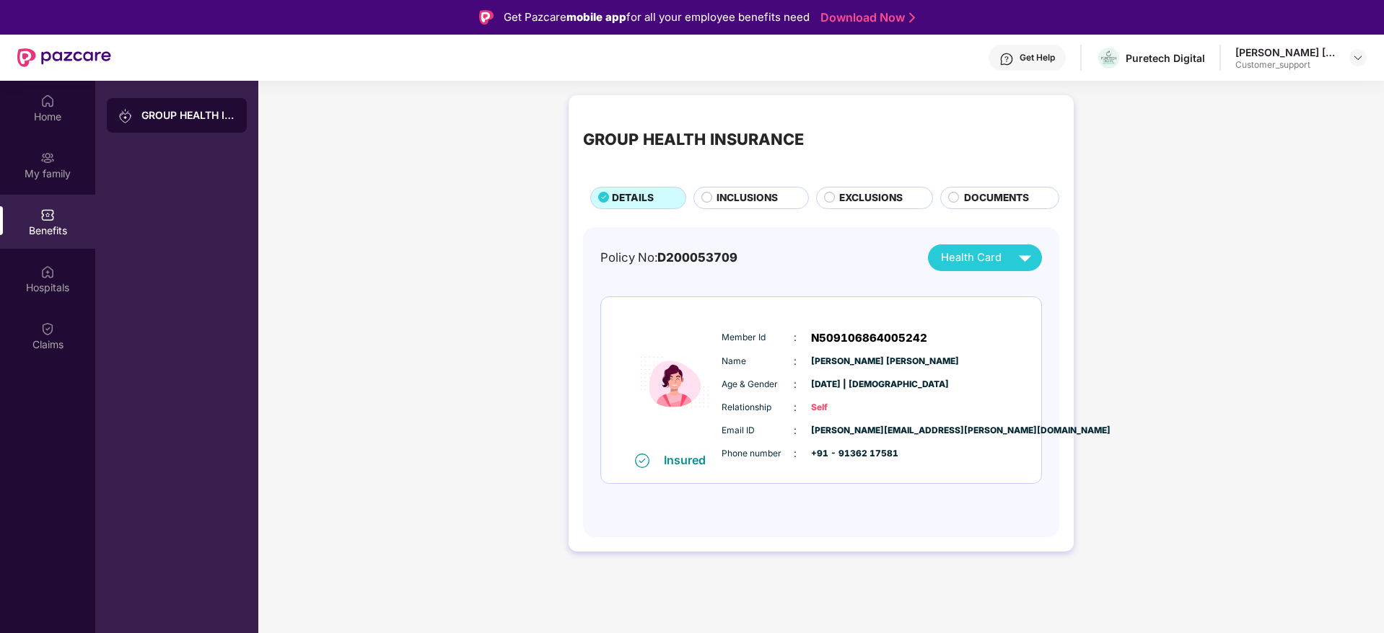
click at [752, 205] on span "INCLUSIONS" at bounding box center [746, 198] width 61 height 16
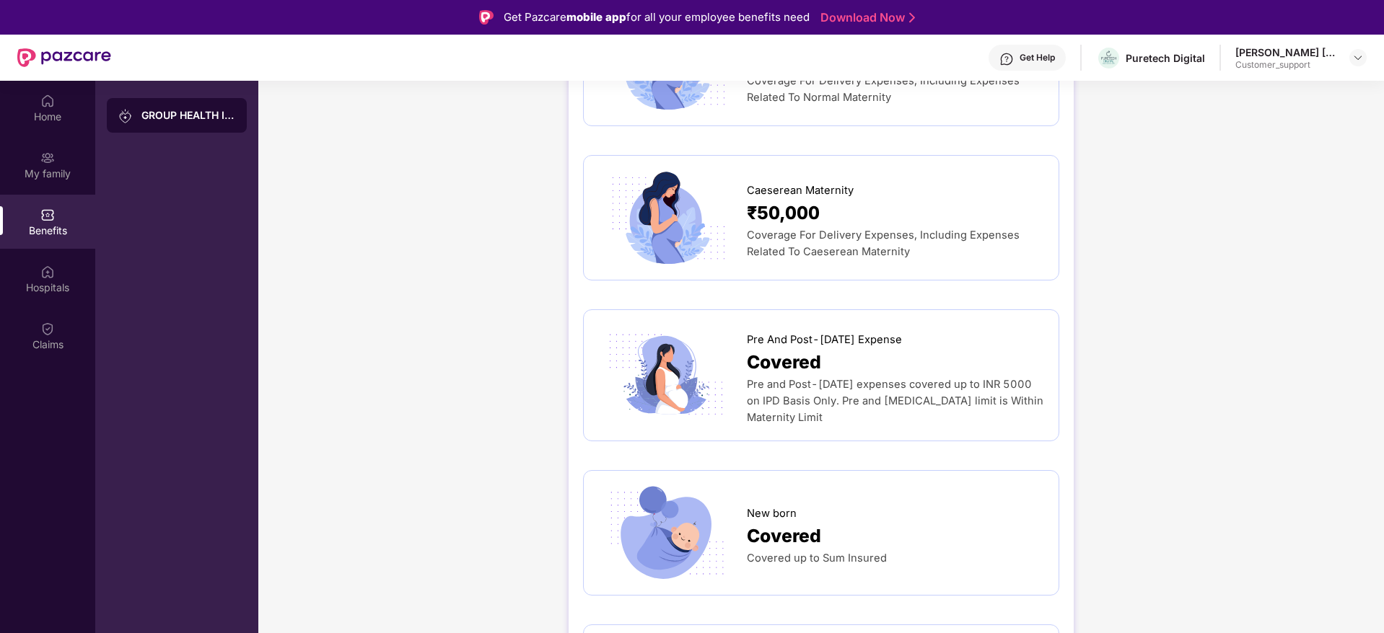
scroll to position [1775, 0]
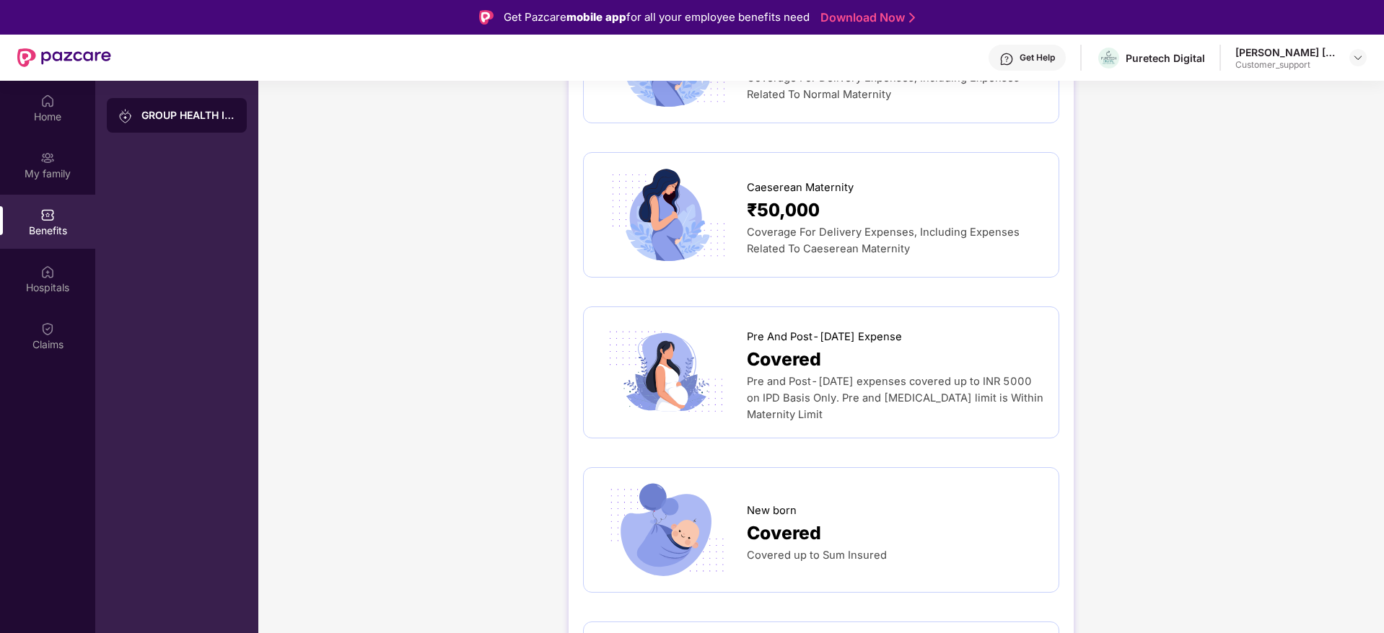
drag, startPoint x: 1382, startPoint y: 437, endPoint x: 1385, endPoint y: 611, distance: 173.9
click at [1383, 611] on html "Get Pazcare mobile app for all your employee benefits need Download Now Get Hel…" at bounding box center [692, 316] width 1384 height 633
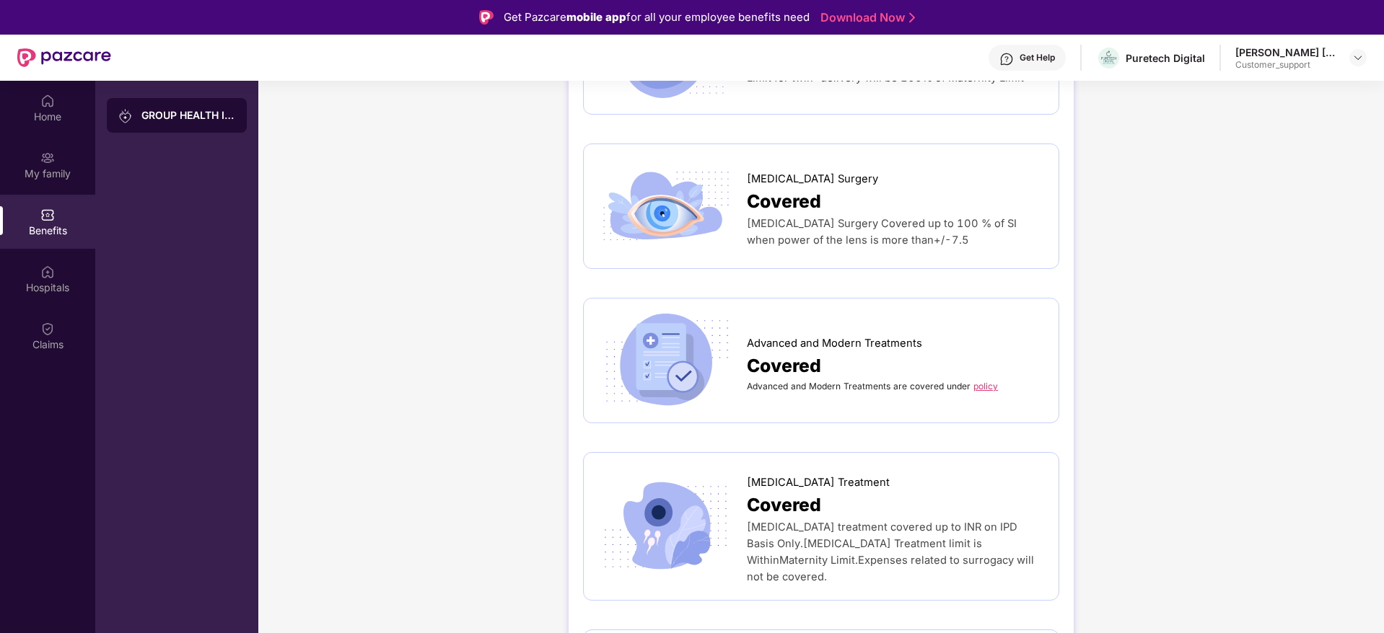
scroll to position [2424, 0]
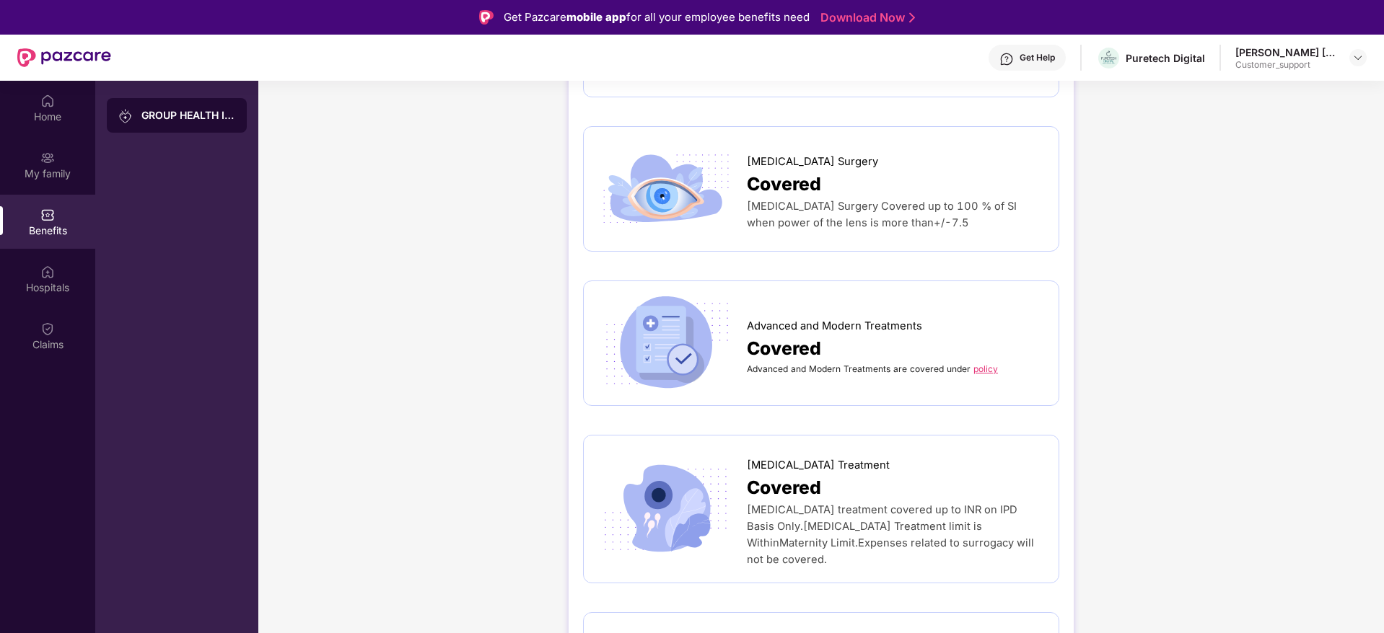
click at [1346, 56] on div "[PERSON_NAME] [PERSON_NAME] Customer_support" at bounding box center [1300, 57] width 131 height 25
click at [1354, 55] on img at bounding box center [1358, 58] width 12 height 12
click at [1270, 55] on div "[PERSON_NAME] [PERSON_NAME]" at bounding box center [1285, 52] width 101 height 14
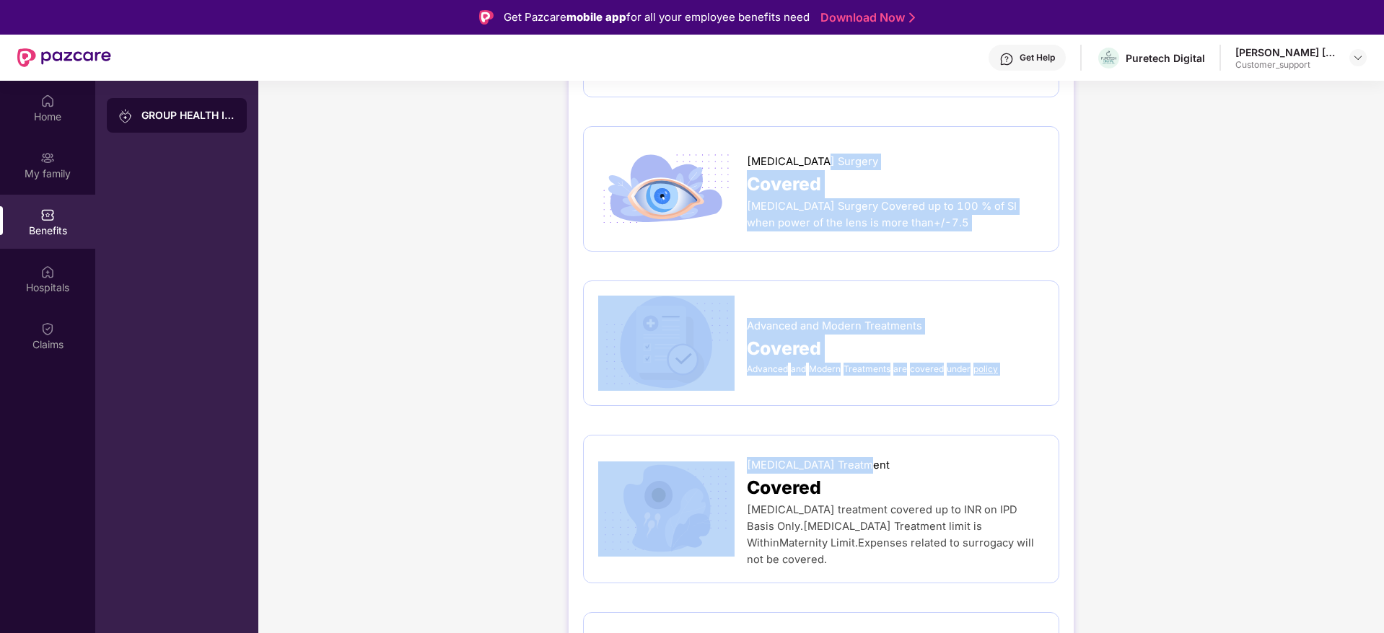
drag, startPoint x: 1204, startPoint y: 398, endPoint x: 1040, endPoint y: 128, distance: 315.7
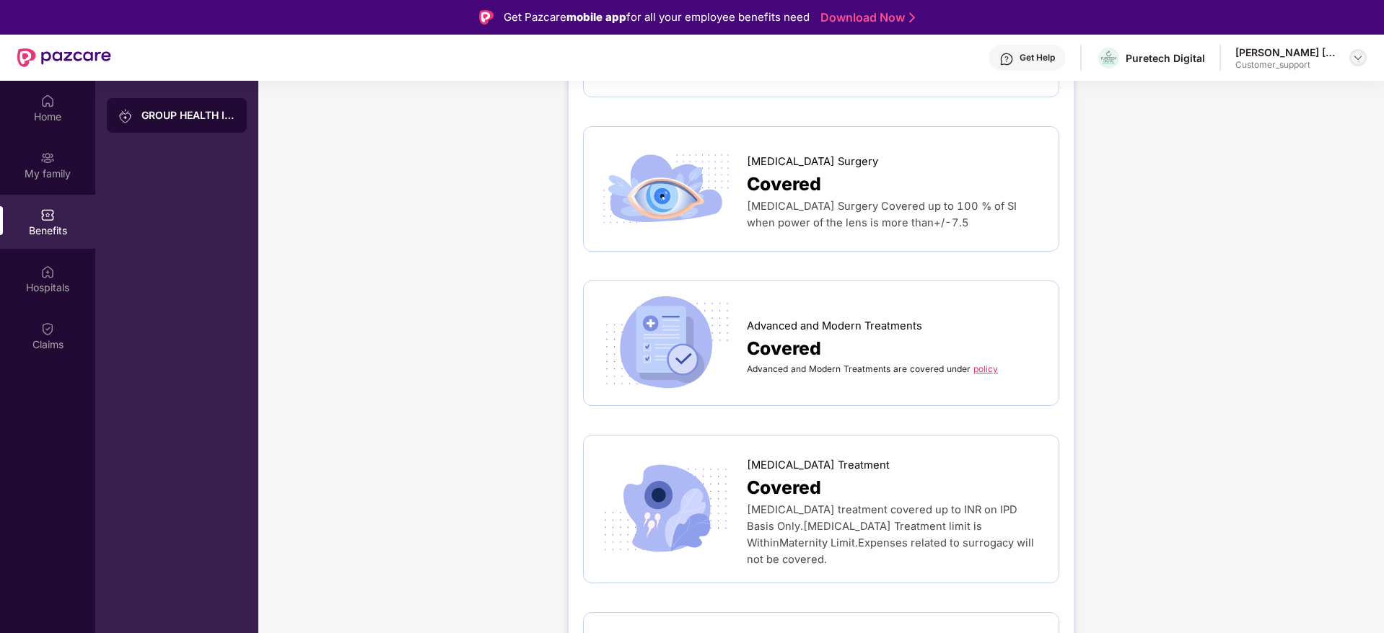
click at [1362, 51] on div at bounding box center [1357, 57] width 17 height 17
click at [1282, 85] on div "Switch to support view" at bounding box center [1290, 92] width 188 height 28
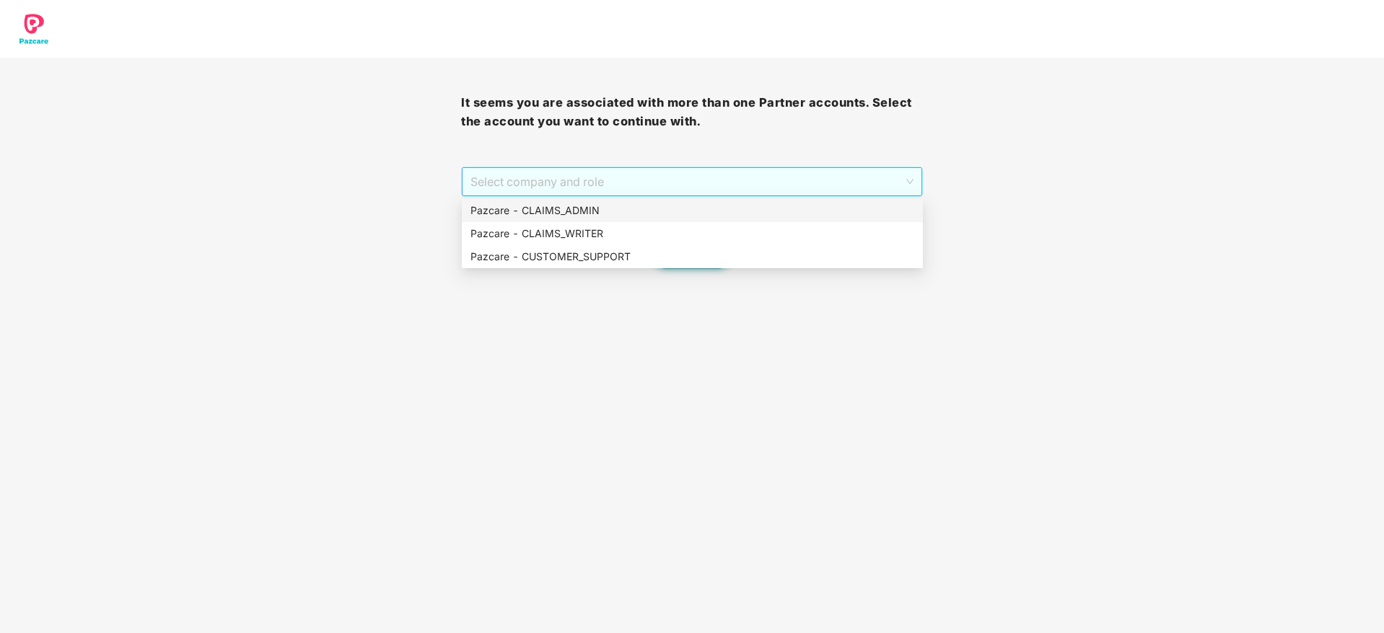
click at [531, 177] on span "Select company and role" at bounding box center [691, 181] width 442 height 27
click at [539, 257] on div "Pazcare - CUSTOMER_SUPPORT" at bounding box center [692, 257] width 444 height 16
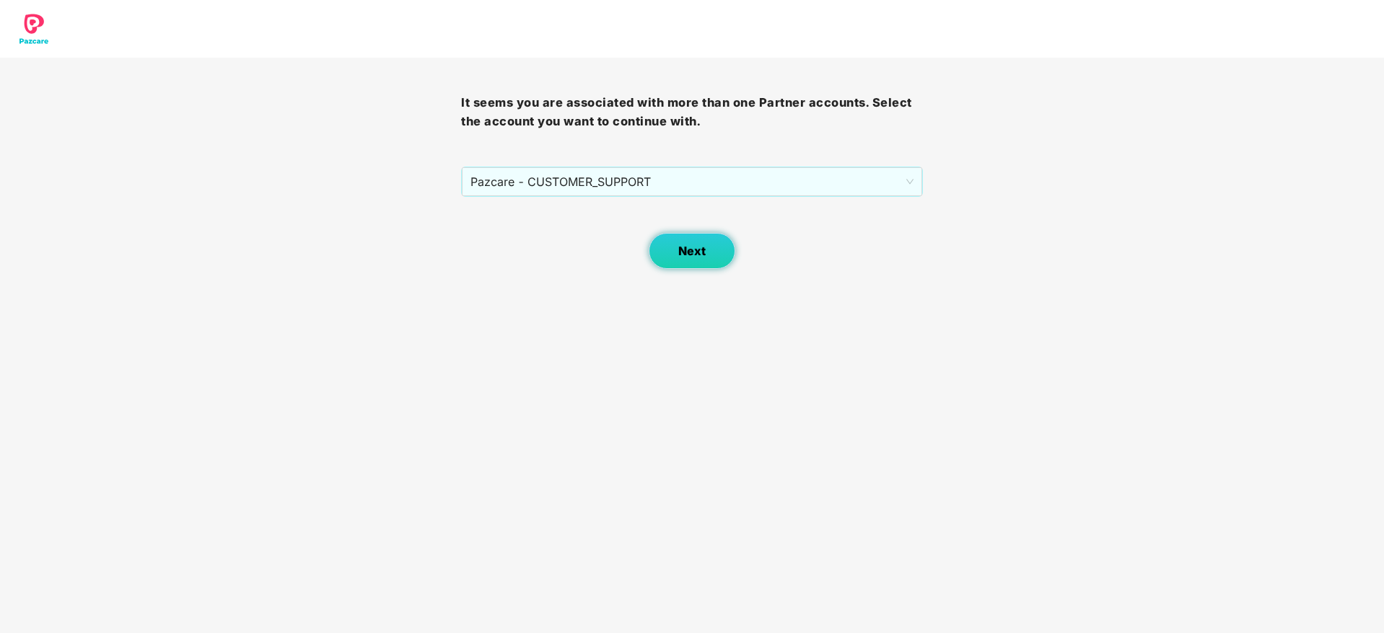
click at [665, 253] on button "Next" at bounding box center [692, 251] width 87 height 36
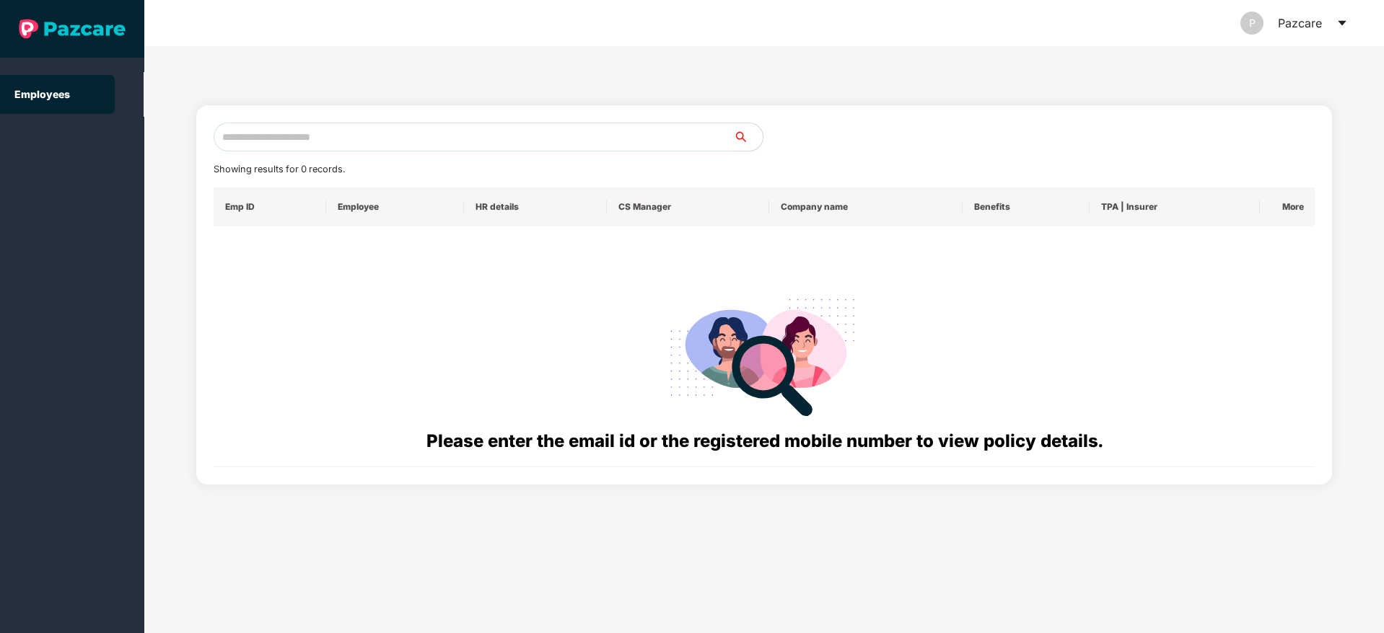
click at [400, 125] on input "text" at bounding box center [474, 137] width 520 height 29
paste input "**********"
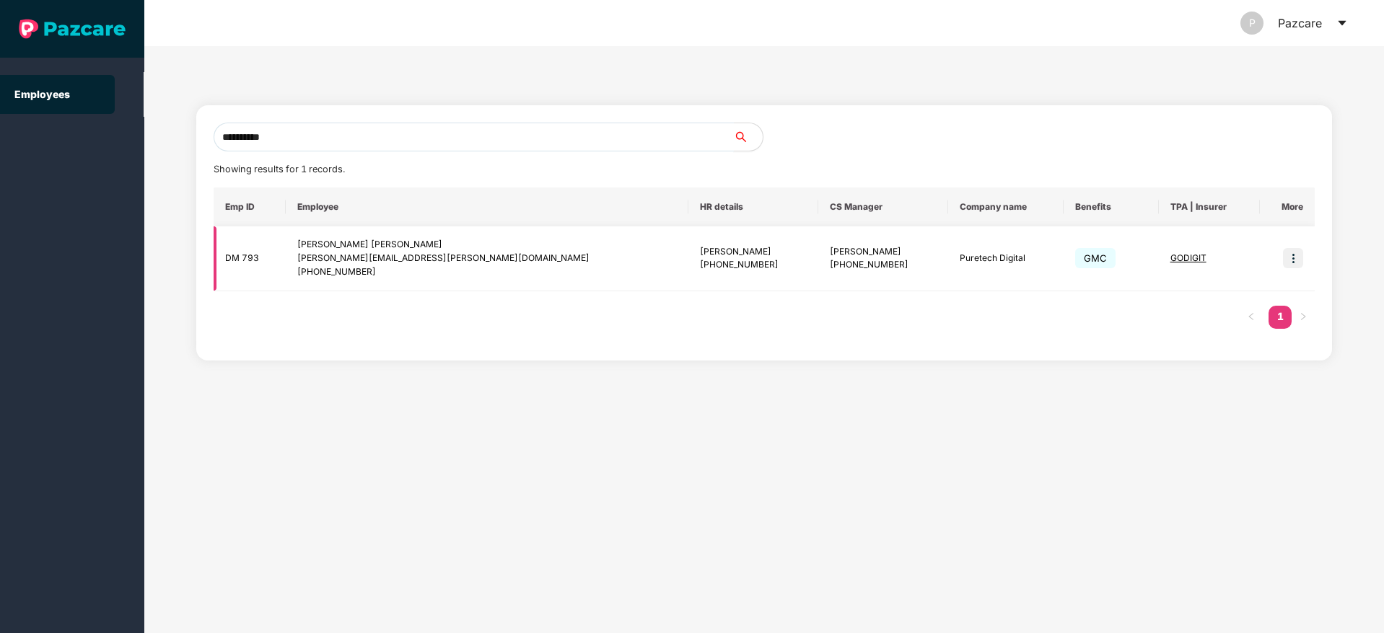
type input "**********"
click at [1171, 260] on span "GODIGIT" at bounding box center [1188, 258] width 36 height 11
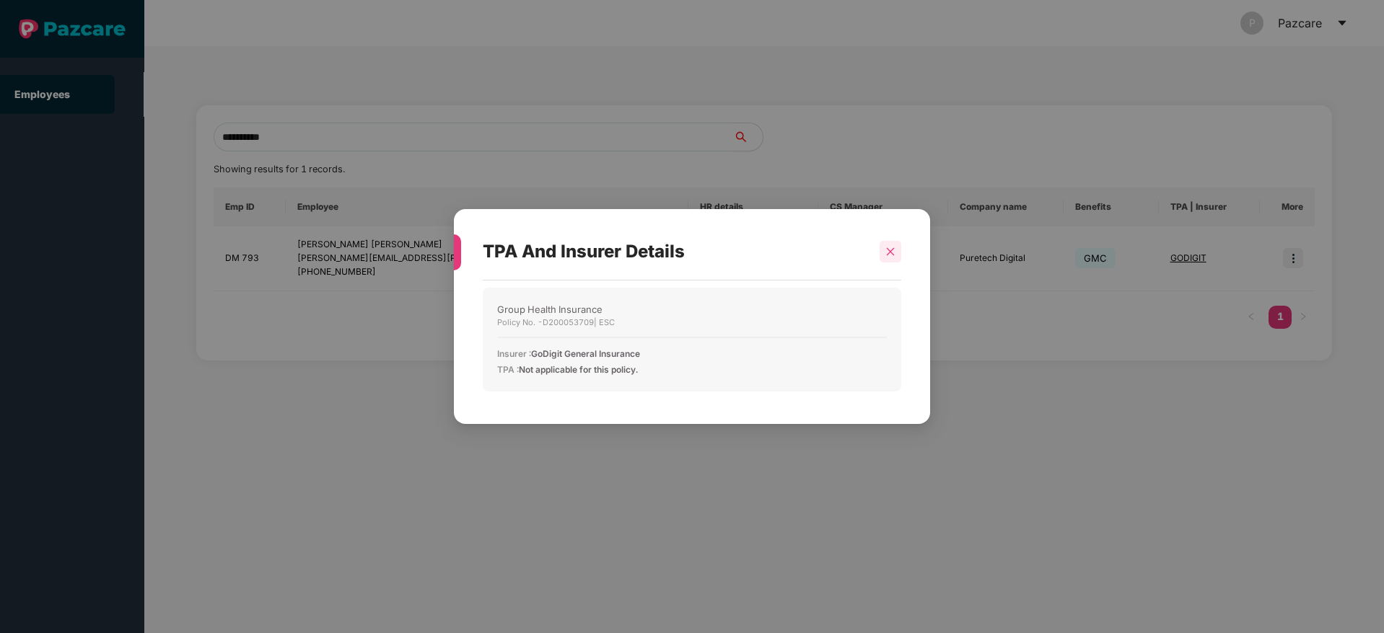
click at [885, 258] on div at bounding box center [891, 252] width 22 height 22
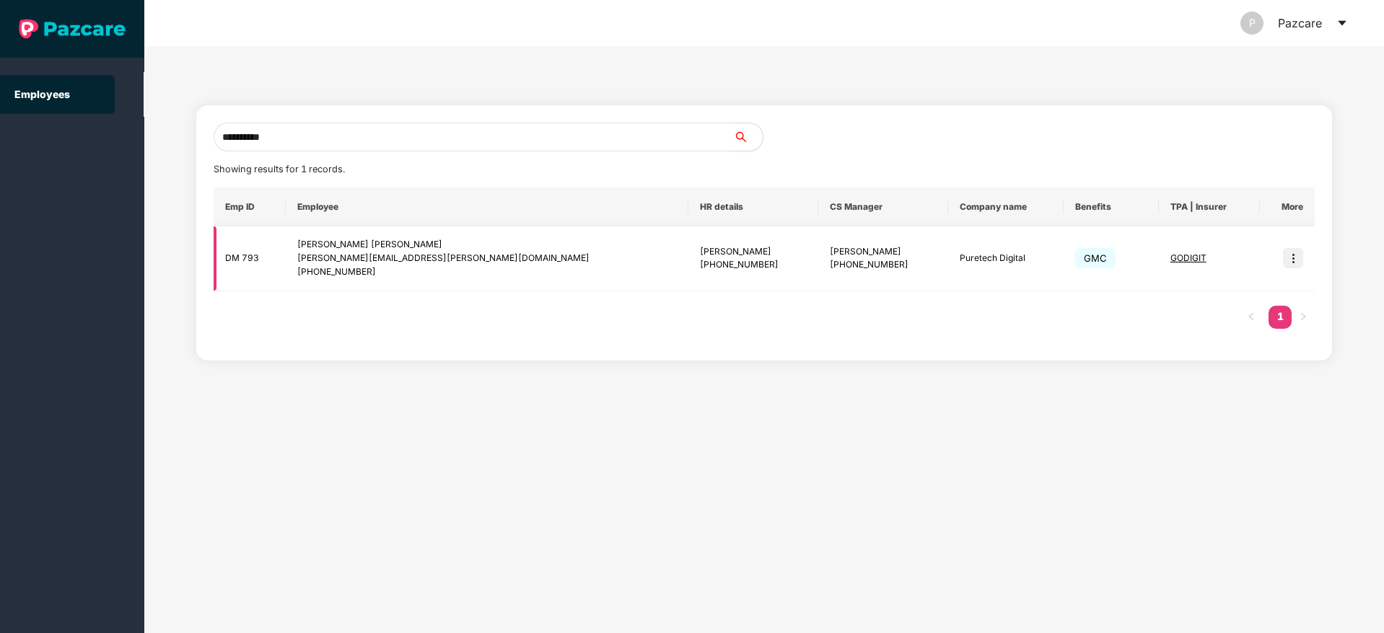
click at [1170, 257] on span "GODIGIT" at bounding box center [1188, 258] width 36 height 11
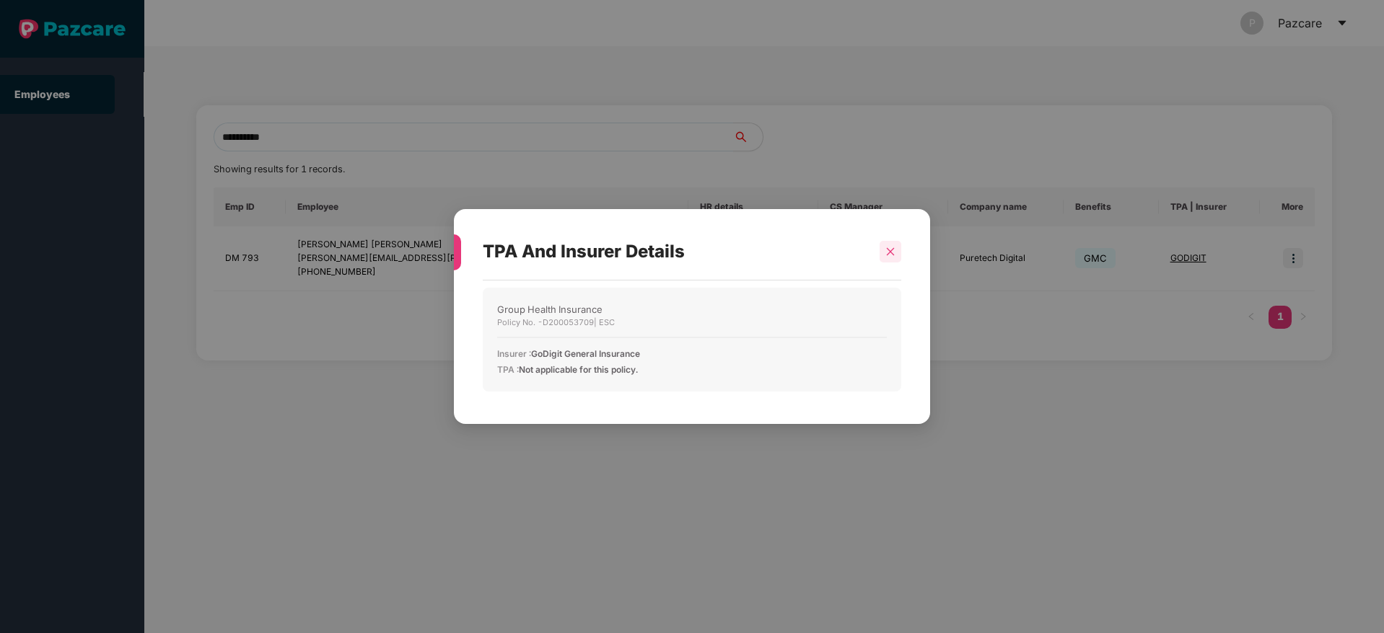
click at [898, 257] on div at bounding box center [891, 252] width 22 height 22
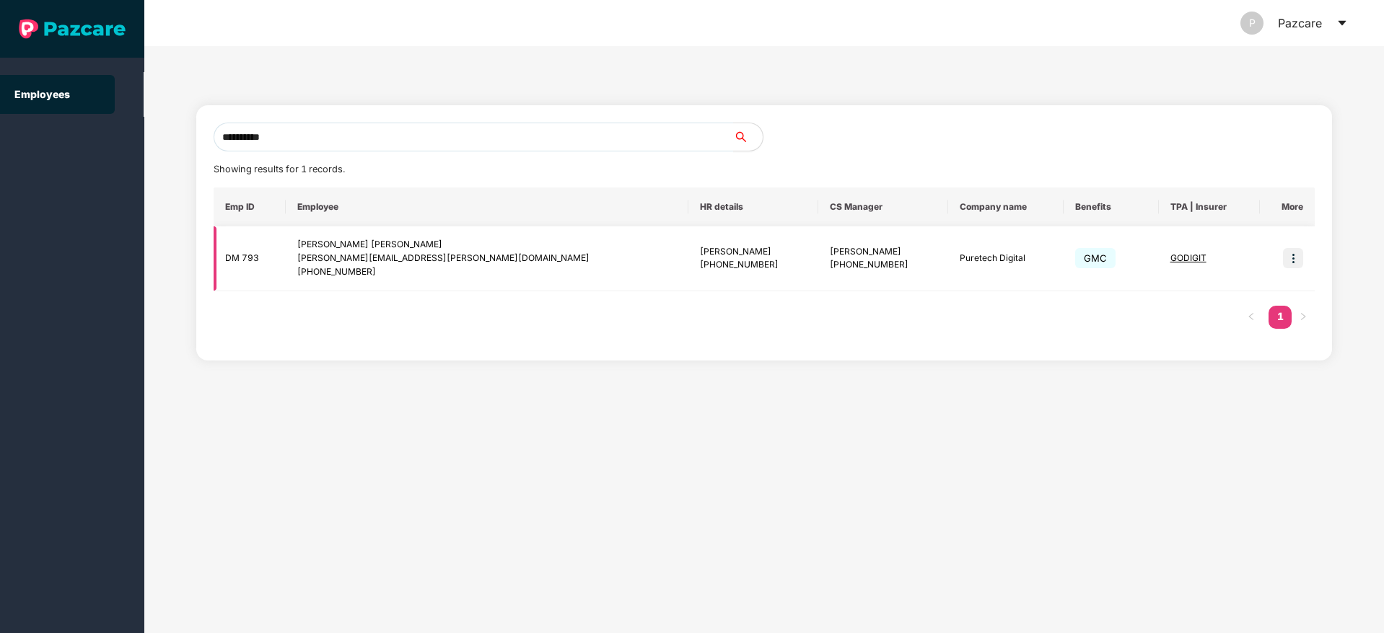
drag, startPoint x: 1174, startPoint y: 268, endPoint x: 1178, endPoint y: 259, distance: 9.7
click at [1174, 263] on td "GODIGIT" at bounding box center [1210, 259] width 102 height 65
click at [1190, 246] on td "GODIGIT" at bounding box center [1210, 259] width 102 height 65
click at [1181, 258] on span "GODIGIT" at bounding box center [1188, 258] width 36 height 11
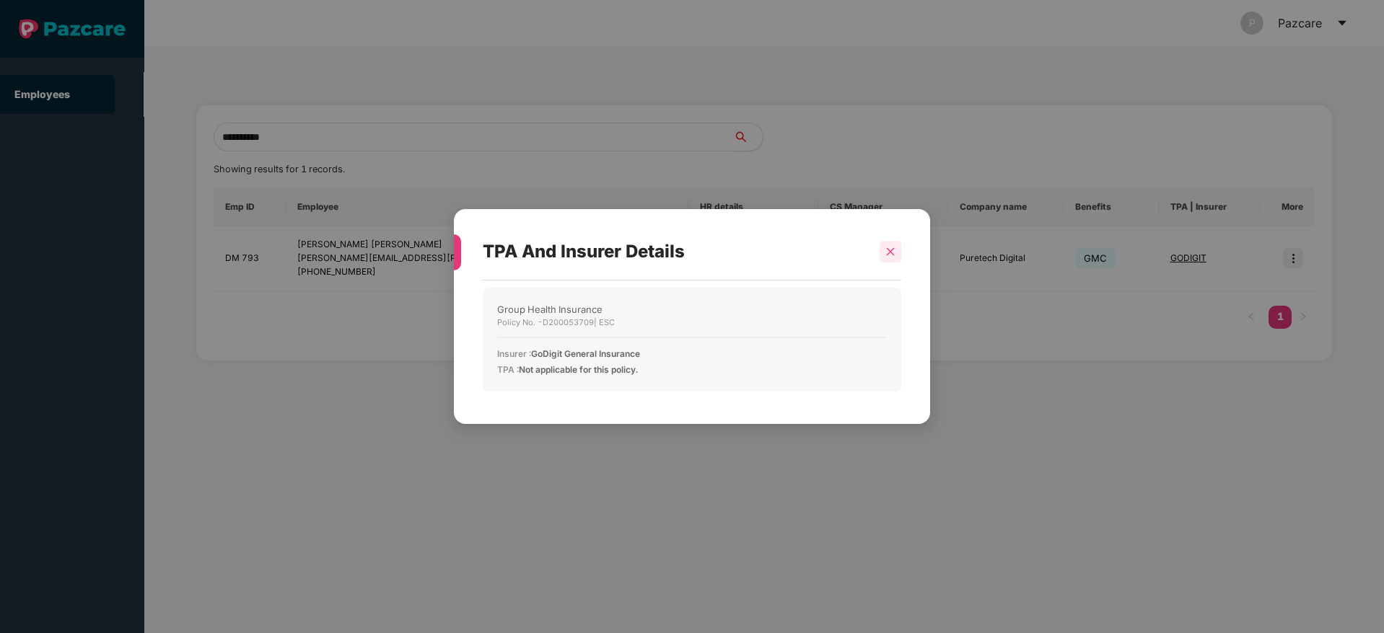
click at [898, 254] on div at bounding box center [891, 252] width 22 height 22
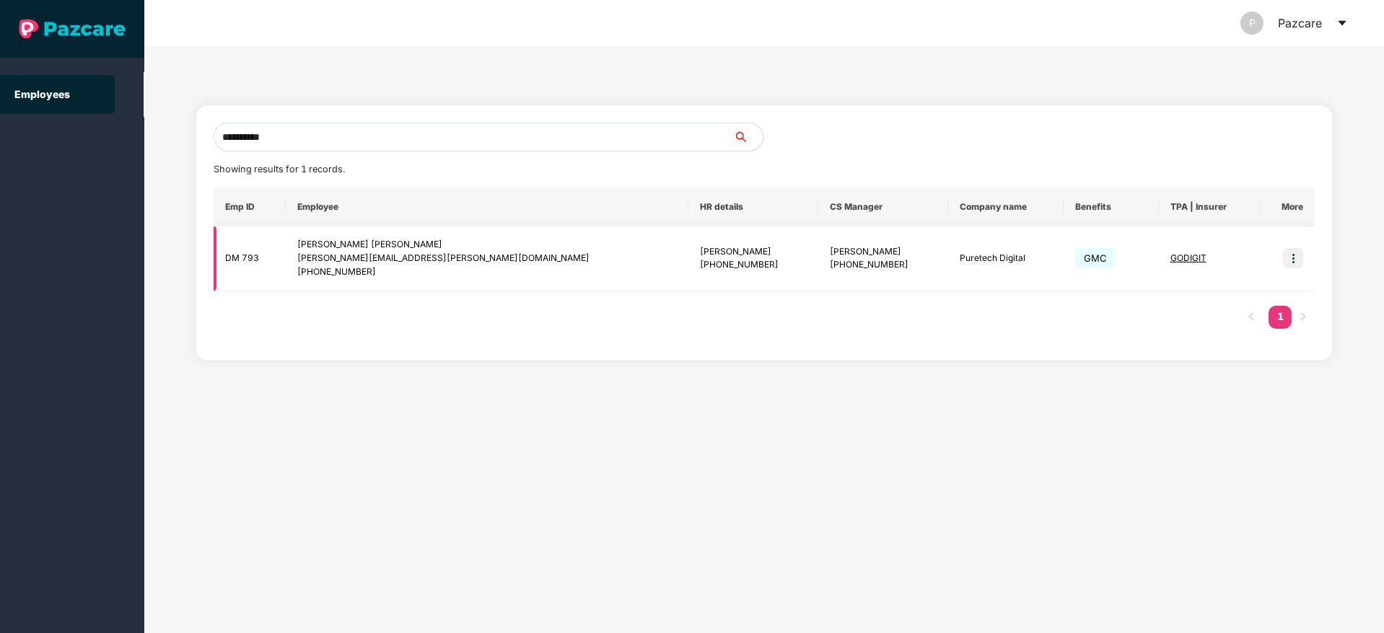
click at [1297, 260] on img at bounding box center [1293, 258] width 20 height 20
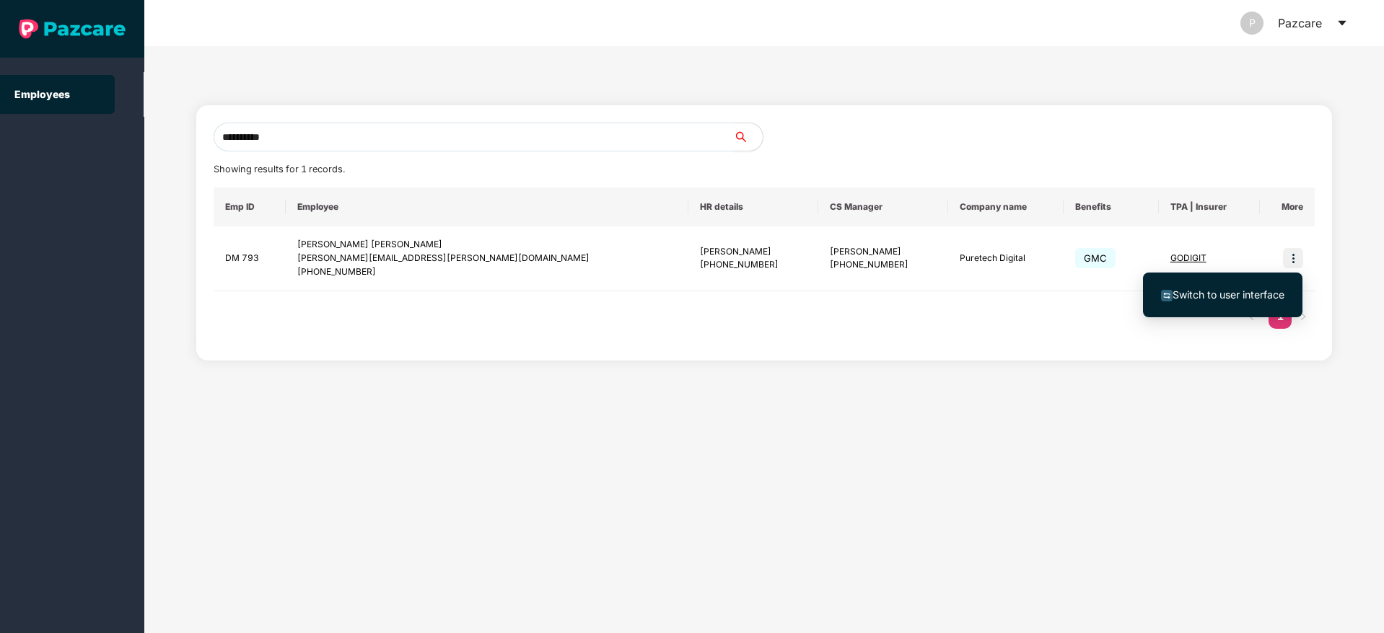
click at [1183, 307] on li "Switch to user interface" at bounding box center [1222, 295] width 159 height 30
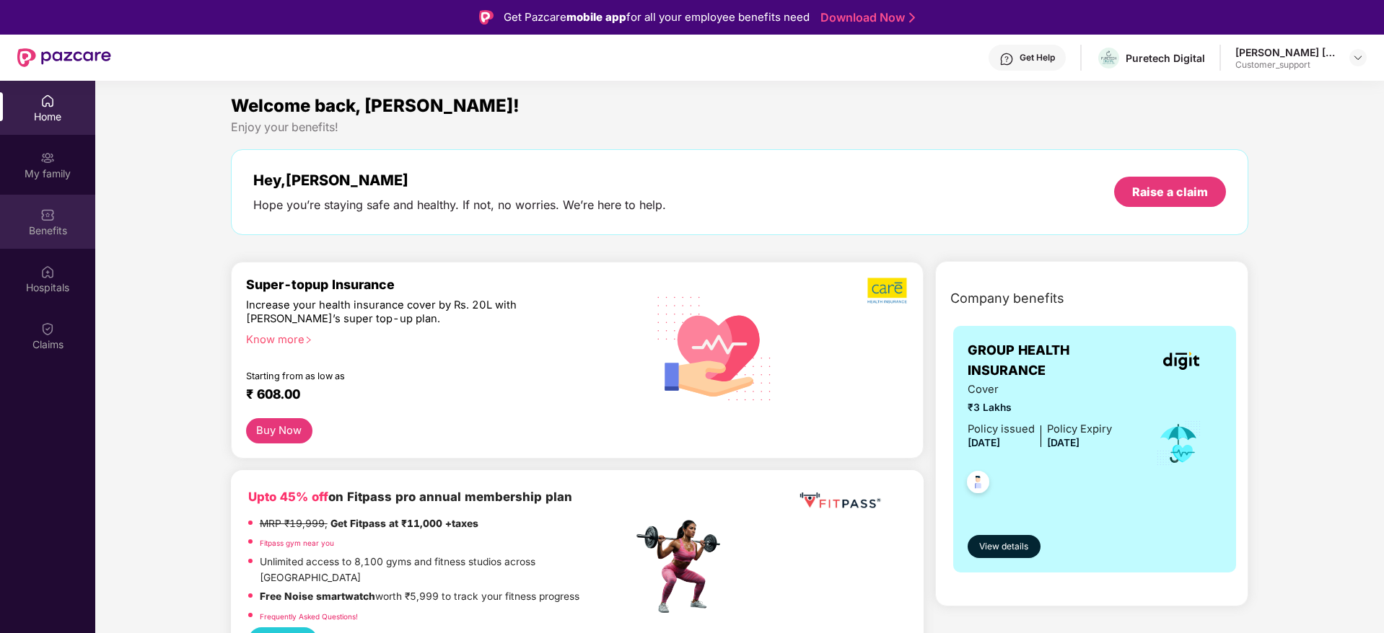
click at [52, 225] on div "Benefits" at bounding box center [47, 231] width 95 height 14
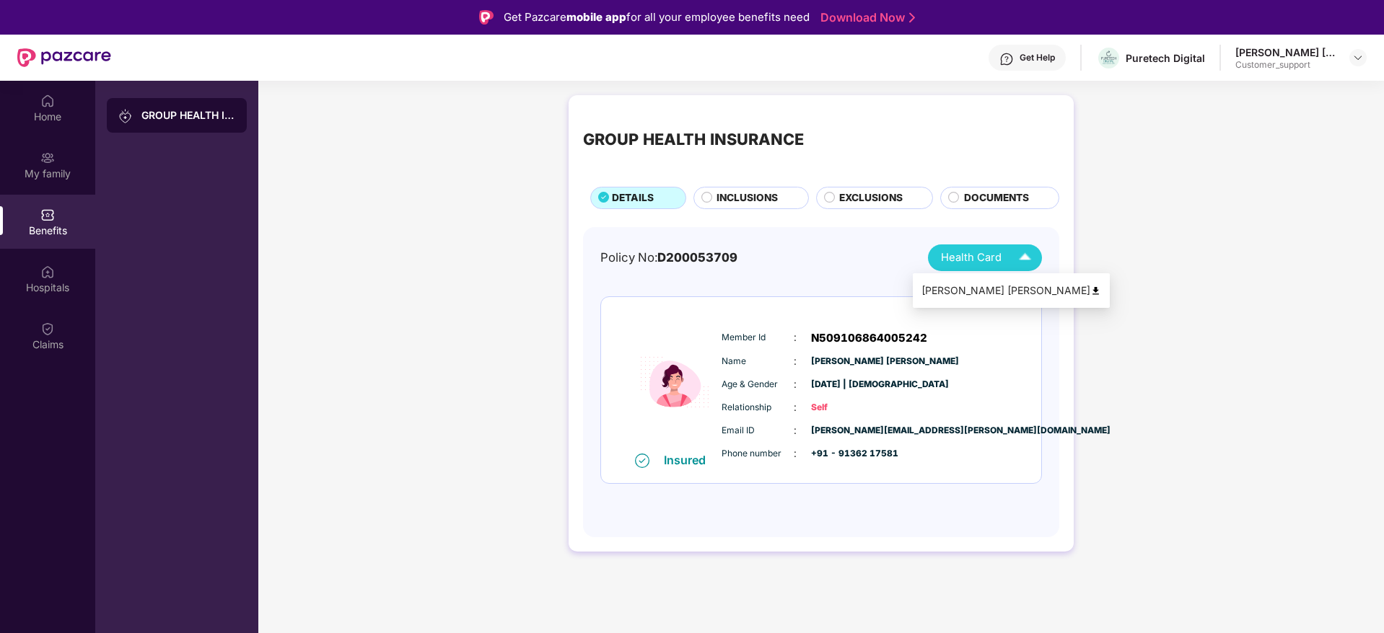
click at [953, 253] on span "Health Card" at bounding box center [971, 258] width 61 height 17
click at [959, 288] on div "[PERSON_NAME] [PERSON_NAME]" at bounding box center [1011, 291] width 180 height 16
click at [970, 250] on span "Health Card" at bounding box center [971, 258] width 61 height 17
click at [965, 291] on div "[PERSON_NAME] [PERSON_NAME]" at bounding box center [1011, 291] width 180 height 16
click at [738, 197] on span "INCLUSIONS" at bounding box center [746, 198] width 61 height 16
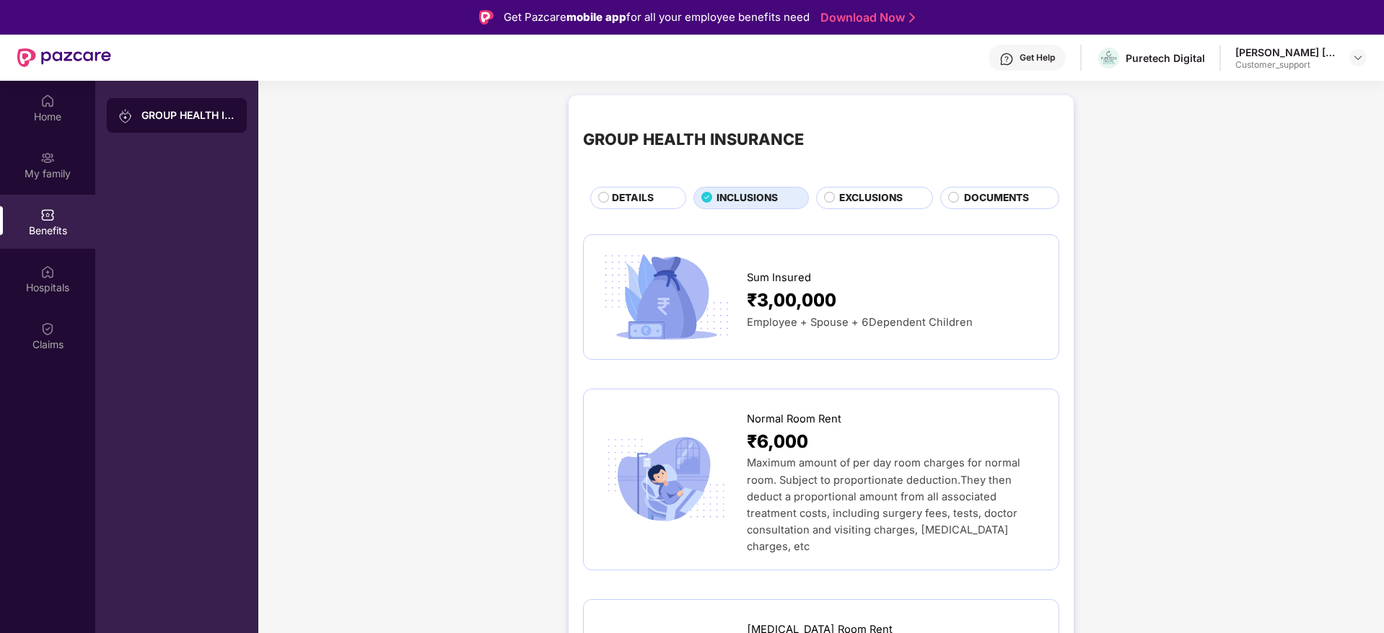
click at [632, 189] on div "DETAILS" at bounding box center [638, 198] width 96 height 22
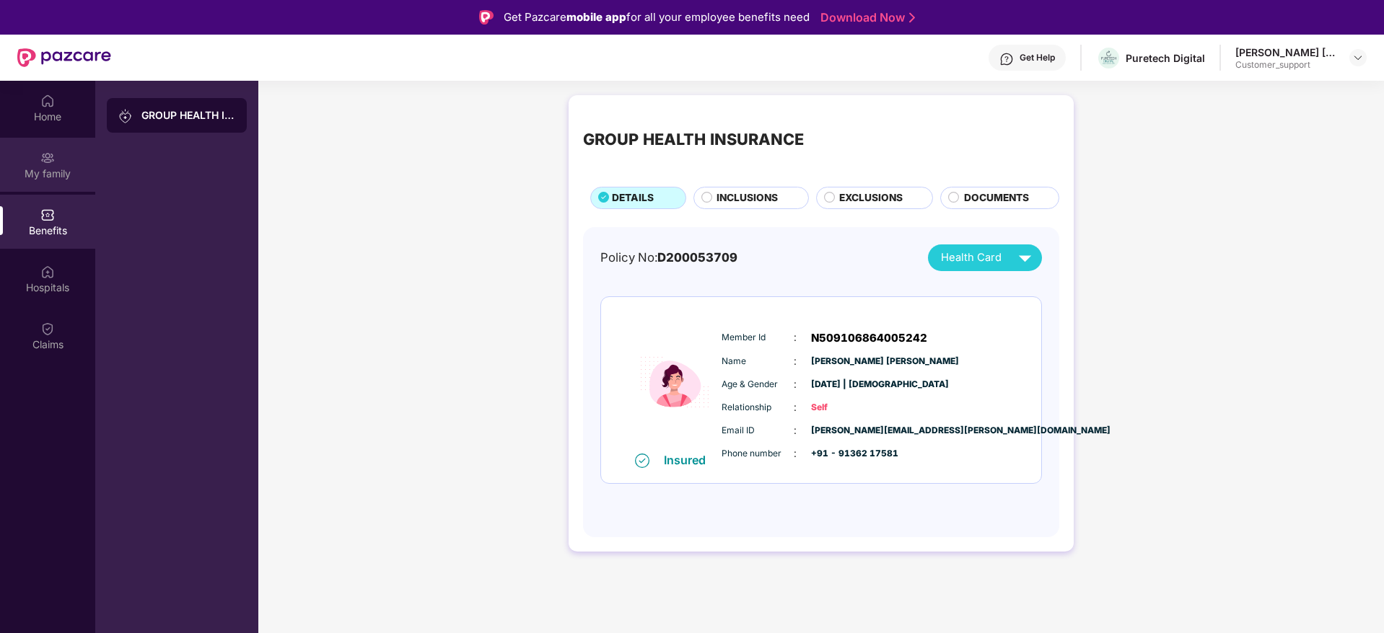
click at [42, 167] on div "My family" at bounding box center [47, 174] width 95 height 14
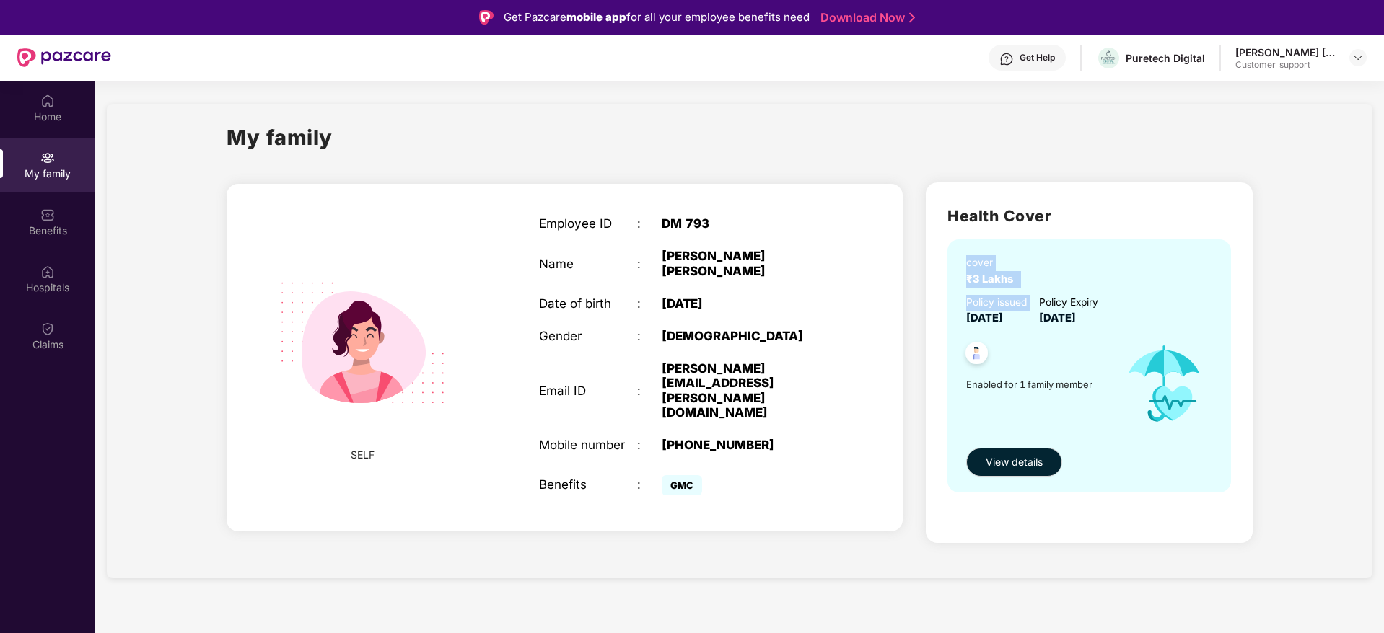
drag, startPoint x: 944, startPoint y: 312, endPoint x: 944, endPoint y: 270, distance: 41.8
click at [944, 270] on div "Health Cover cover ₹3 Lakhs Policy issued [DATE] Policy Expiry [DATE] Enabled f…" at bounding box center [1089, 363] width 327 height 360
click at [1067, 338] on div at bounding box center [1035, 355] width 152 height 35
drag, startPoint x: 1116, startPoint y: 317, endPoint x: 955, endPoint y: 291, distance: 163.1
click at [955, 291] on div "cover ₹3 Lakhs Policy issued [DATE] Policy Expiry [DATE] Enabled for 1 family m…" at bounding box center [1089, 366] width 284 height 253
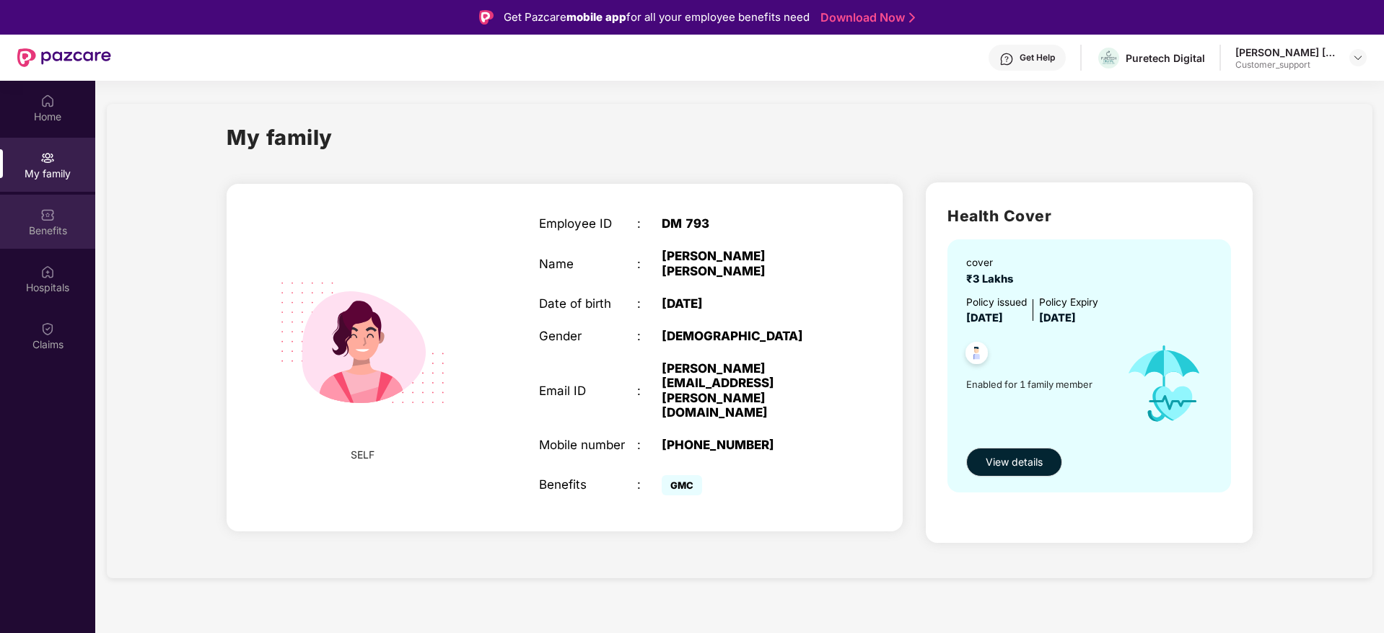
click at [50, 205] on div "Benefits" at bounding box center [47, 222] width 95 height 54
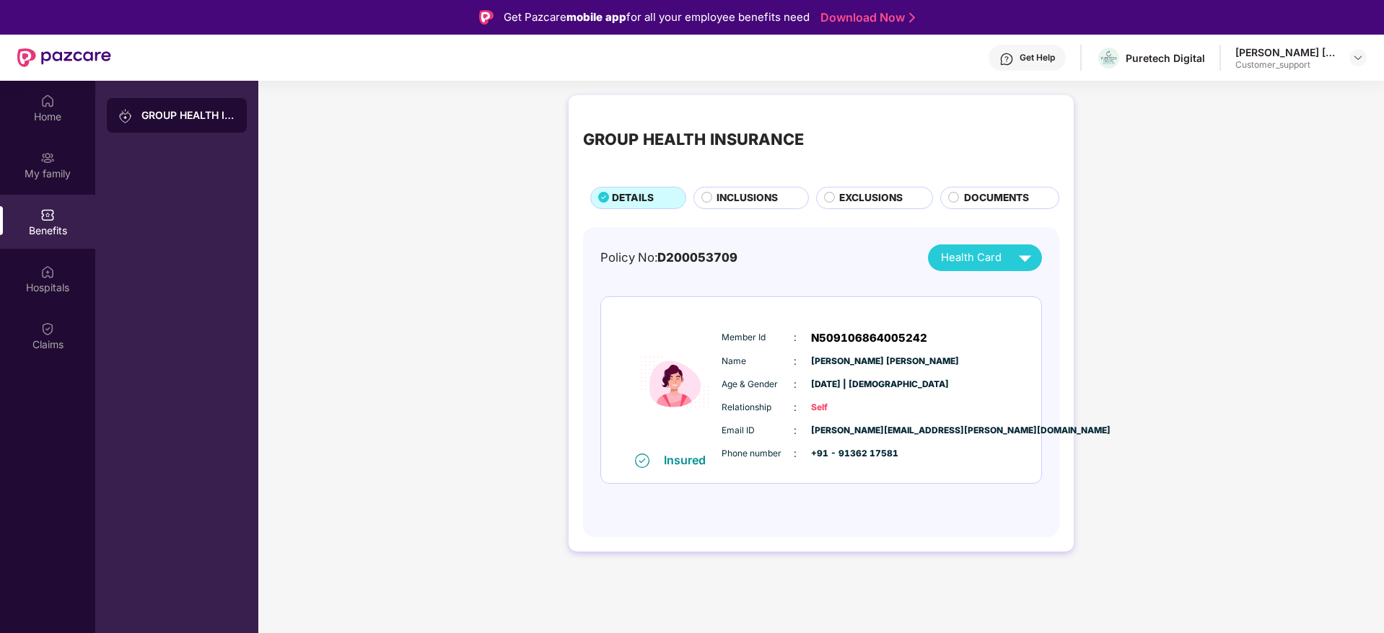
click at [735, 195] on span "INCLUSIONS" at bounding box center [746, 198] width 61 height 16
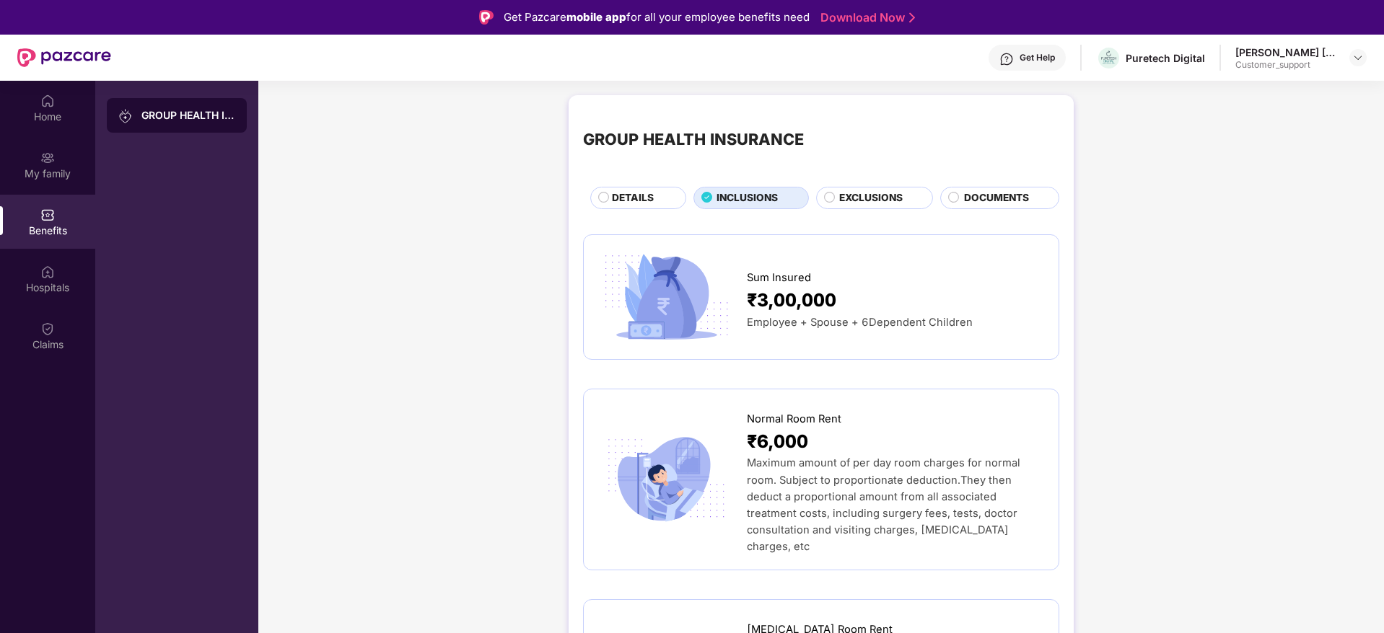
click at [1027, 53] on div "Get Help" at bounding box center [1037, 58] width 35 height 12
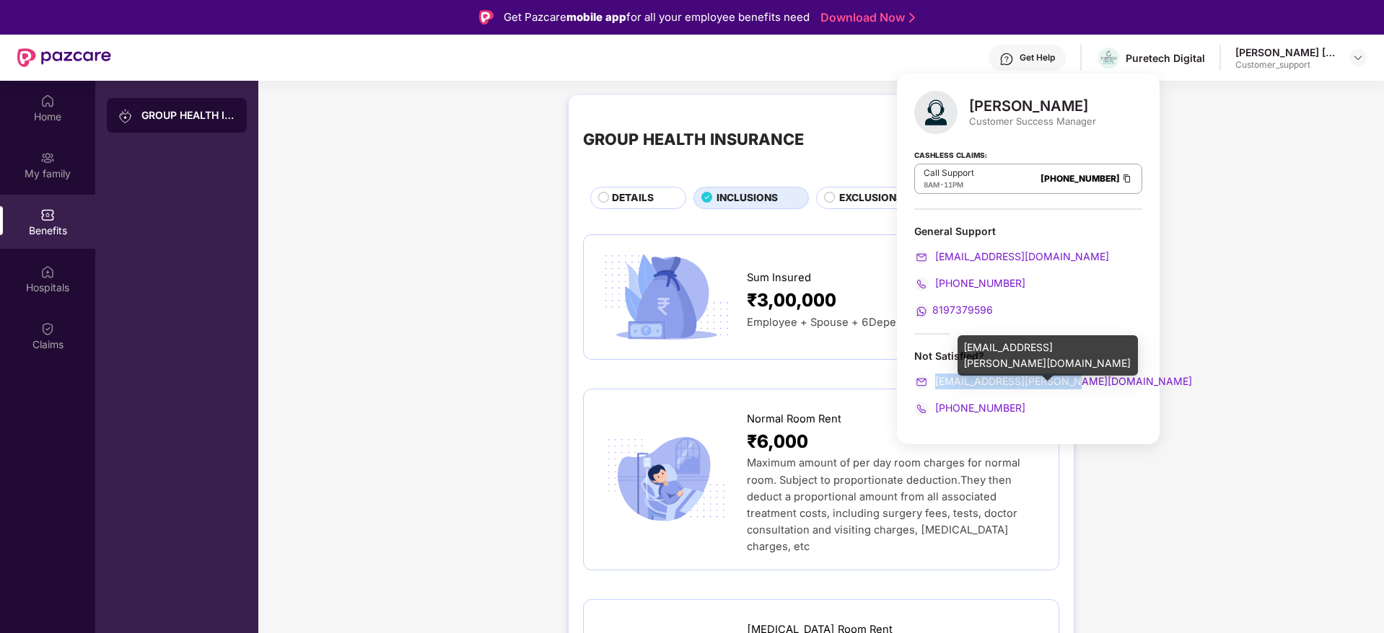
drag, startPoint x: 1077, startPoint y: 382, endPoint x: 934, endPoint y: 377, distance: 142.3
click at [934, 377] on div "[EMAIL_ADDRESS][PERSON_NAME][DOMAIN_NAME]" at bounding box center [1028, 382] width 228 height 16
copy span "[EMAIL_ADDRESS][PERSON_NAME][DOMAIN_NAME]"
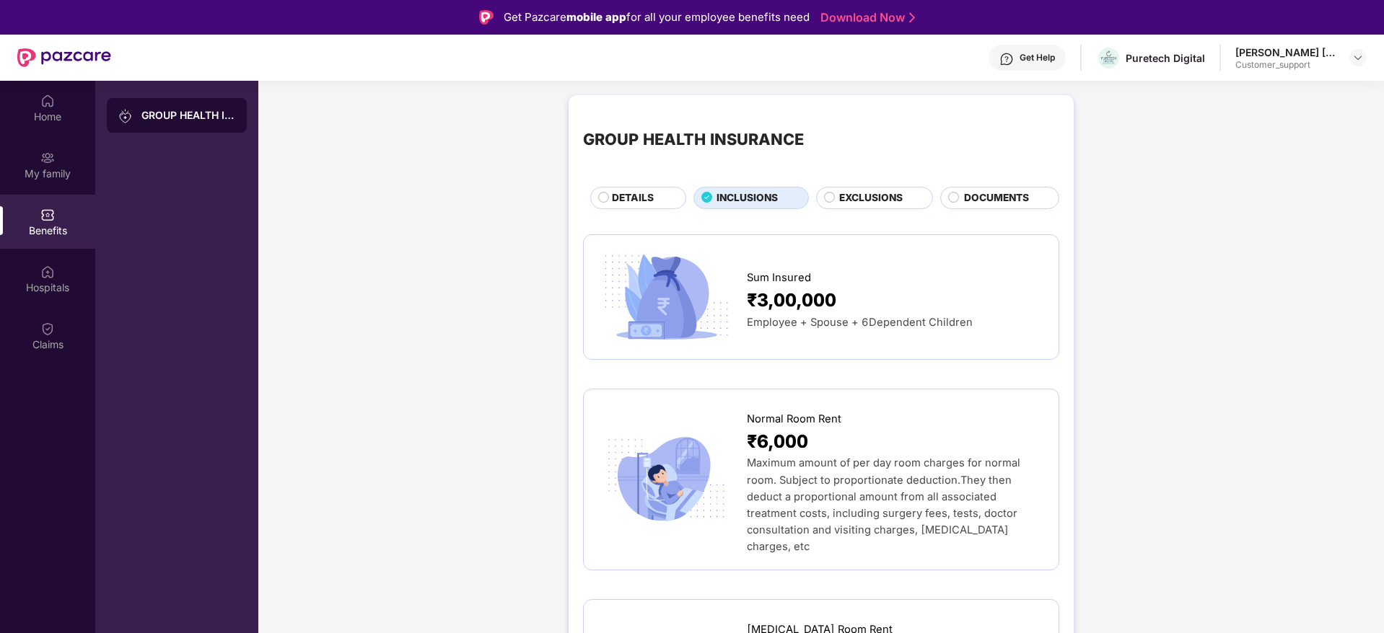
click at [636, 204] on span "DETAILS" at bounding box center [633, 198] width 42 height 16
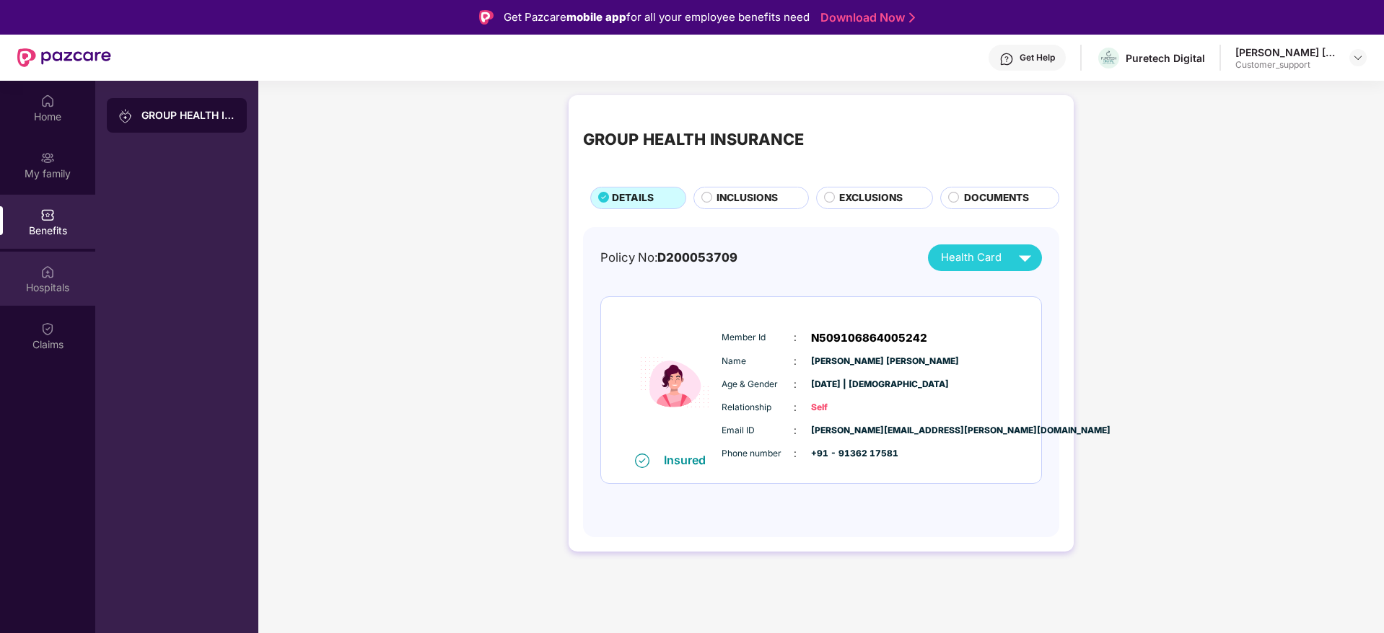
click at [47, 281] on div "Hospitals" at bounding box center [47, 288] width 95 height 14
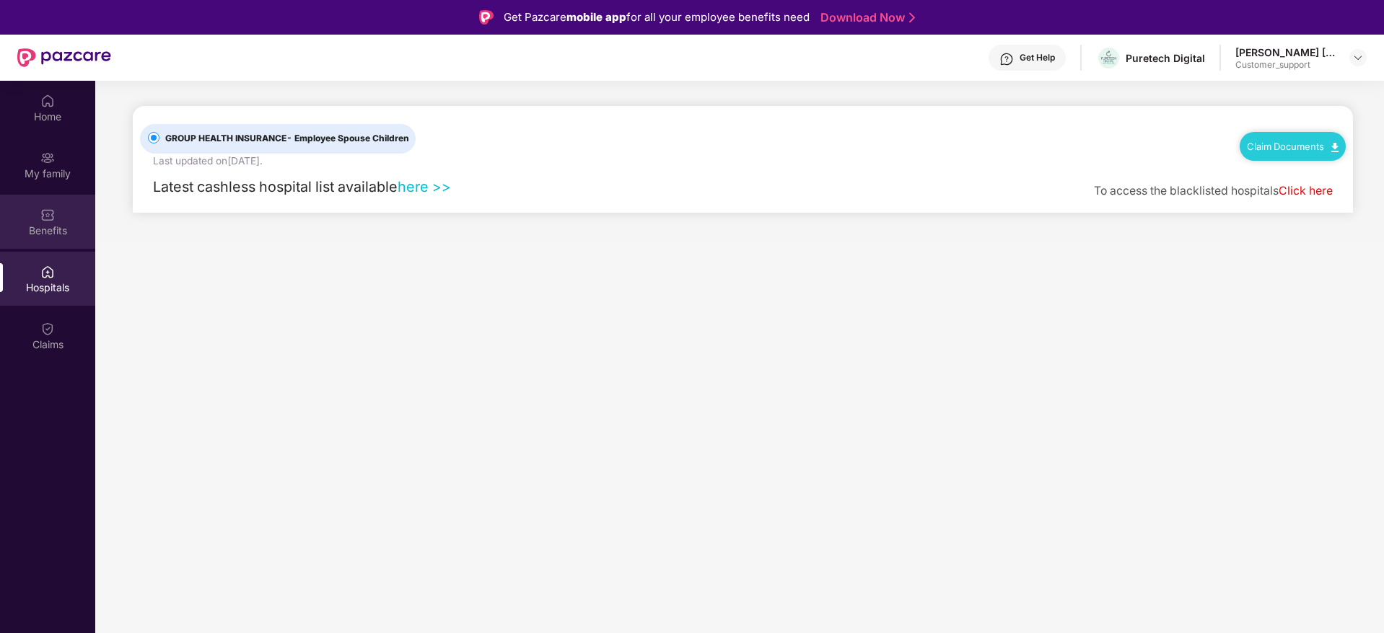
click at [47, 214] on img at bounding box center [47, 215] width 14 height 14
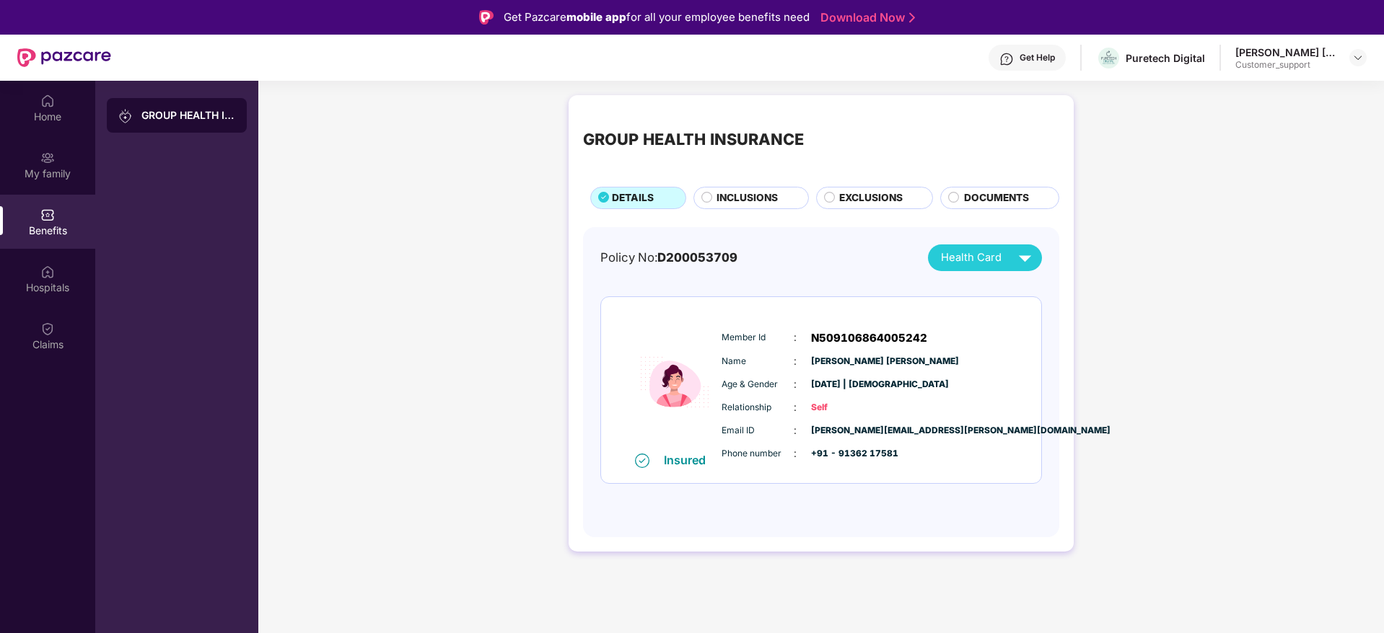
click at [730, 194] on span "INCLUSIONS" at bounding box center [746, 198] width 61 height 16
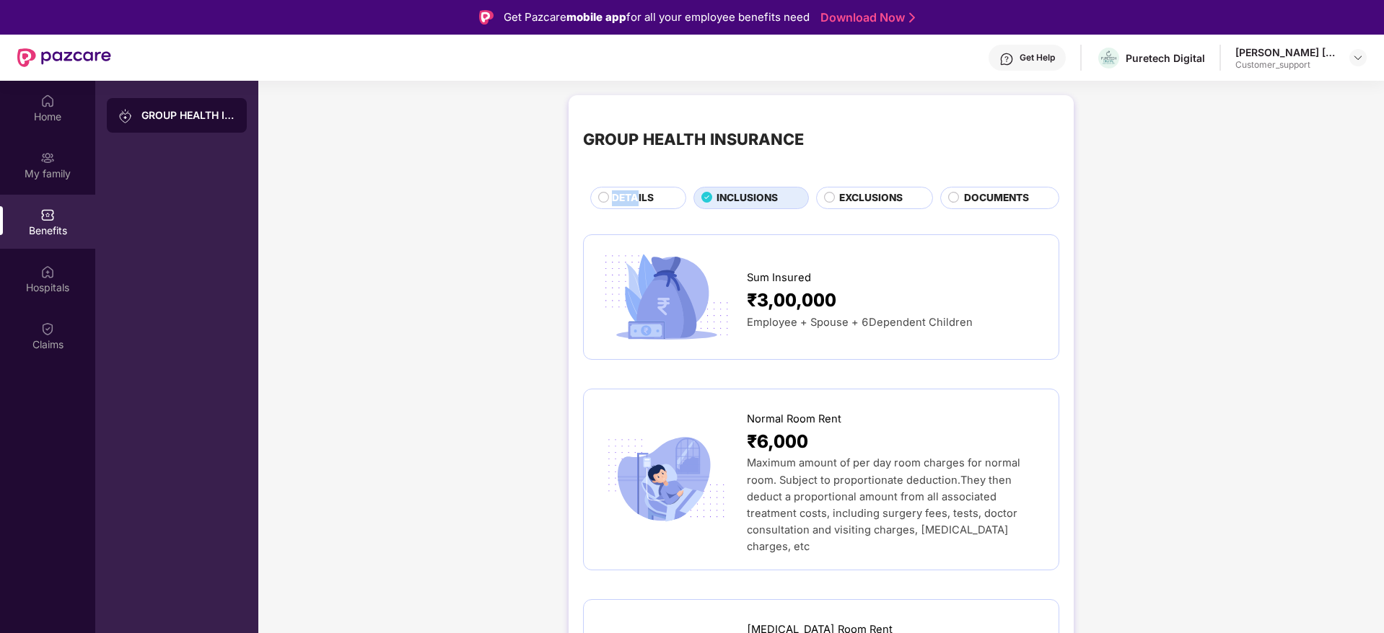
drag, startPoint x: 639, startPoint y: 184, endPoint x: 638, endPoint y: 199, distance: 15.2
click at [638, 199] on div "GROUP HEALTH INSURANCE DETAILS INCLUSIONS EXCLUSIONS DOCUMENTS" at bounding box center [821, 160] width 476 height 100
click at [638, 199] on span "DETAILS" at bounding box center [633, 198] width 42 height 16
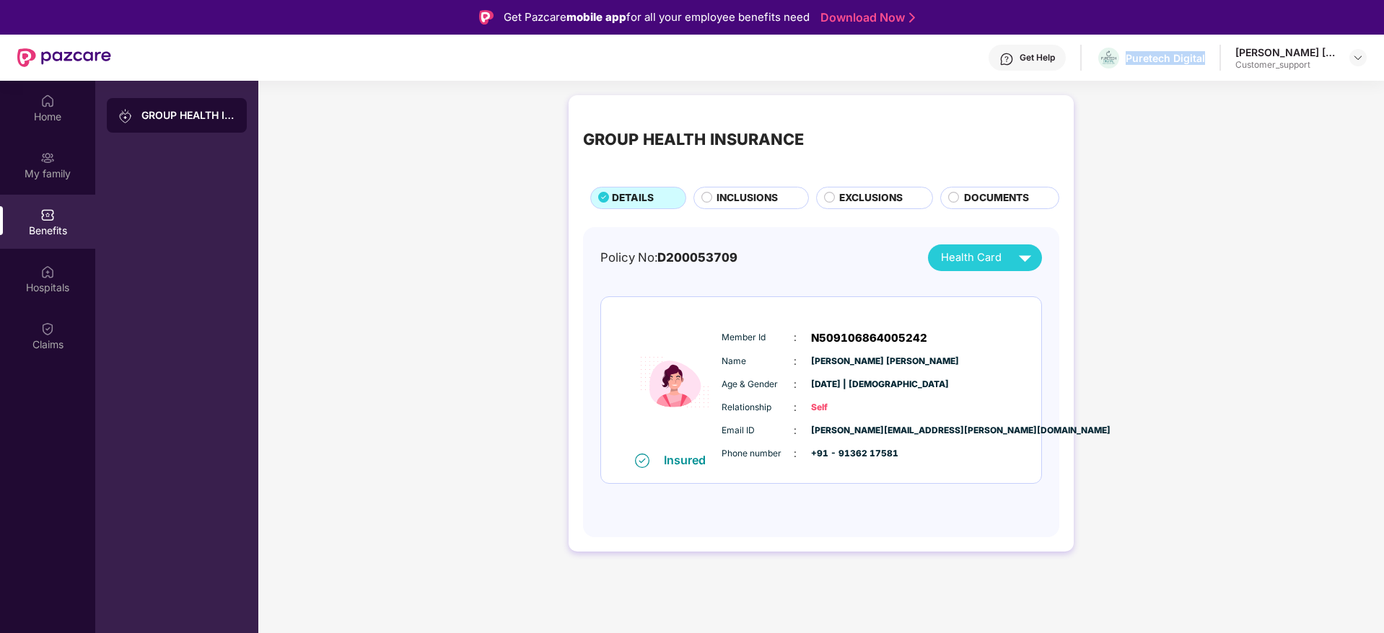
drag, startPoint x: 1128, startPoint y: 59, endPoint x: 1206, endPoint y: 58, distance: 77.2
click at [1206, 58] on div "Get Help Puretech Digital [PERSON_NAME] [PERSON_NAME] Customer_support" at bounding box center [738, 58] width 1255 height 46
